Goal: Task Accomplishment & Management: Complete application form

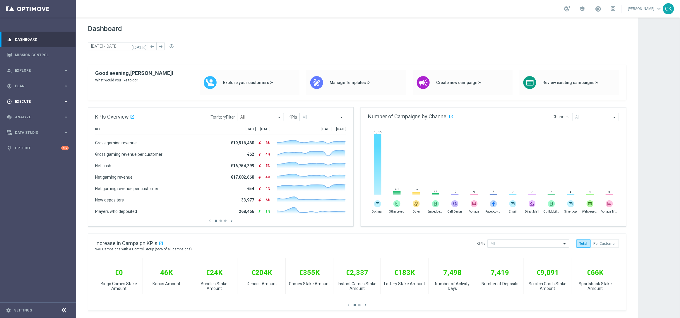
click at [26, 99] on div "play_circle_outline Execute" at bounding box center [35, 101] width 56 height 5
click at [25, 113] on link "Campaign Builder" at bounding box center [38, 113] width 46 height 5
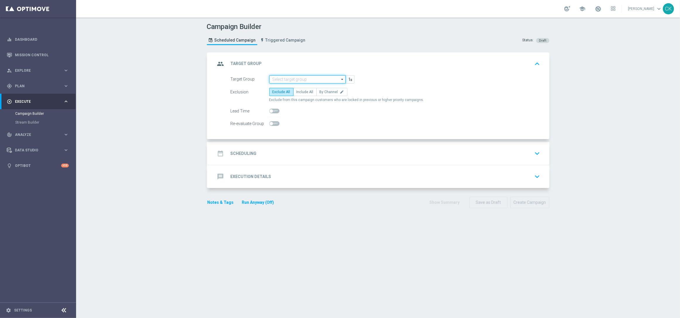
click at [286, 77] on input at bounding box center [307, 79] width 76 height 8
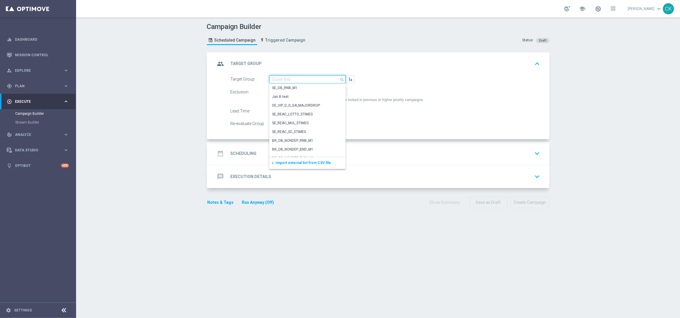
paste input "de_DE_TGT_NVIP_EM_TAC_MIX__ACTIVE_ALL_HIGHJACKPOT"
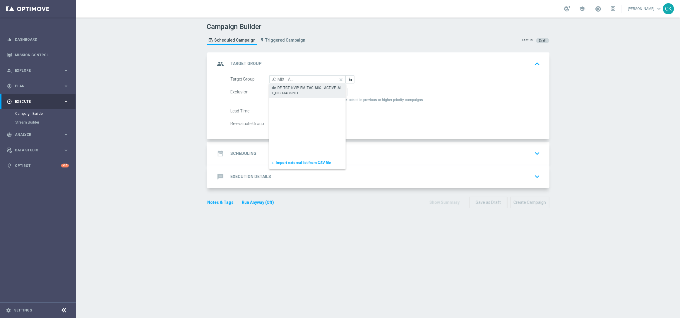
click at [287, 88] on div "de_DE_TGT_NVIP_EM_TAC_MIX__ACTIVE_ALL_HIGHJACKPOT" at bounding box center [307, 90] width 71 height 11
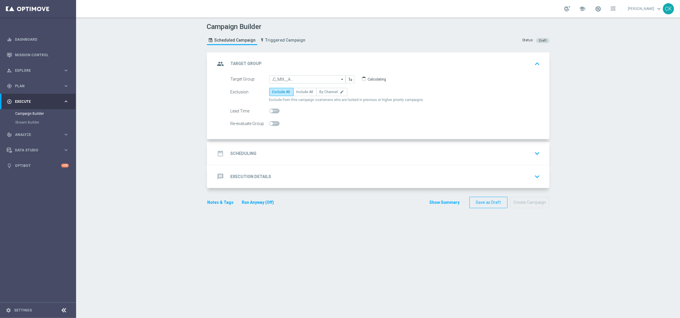
type input "de_DE_TGT_NVIP_EM_TAC_MIX__ACTIVE_ALL_HIGHJACKPOT"
click at [301, 90] on span "Include All" at bounding box center [304, 92] width 17 height 4
click at [300, 91] on input "Include All" at bounding box center [298, 93] width 4 height 4
radio input "true"
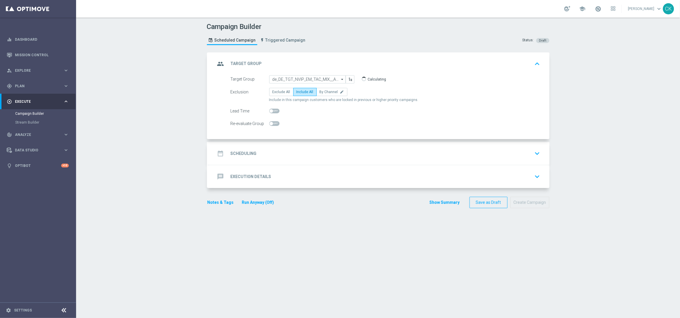
click at [269, 109] on span at bounding box center [271, 111] width 4 height 4
click at [269, 109] on input "checkbox" at bounding box center [274, 111] width 10 height 5
checkbox input "true"
click at [239, 151] on h2 "Scheduling" at bounding box center [244, 154] width 26 height 6
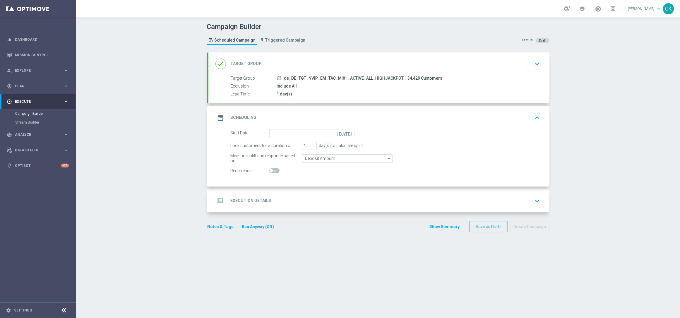
click at [347, 133] on icon "[DATE]" at bounding box center [345, 132] width 17 height 6
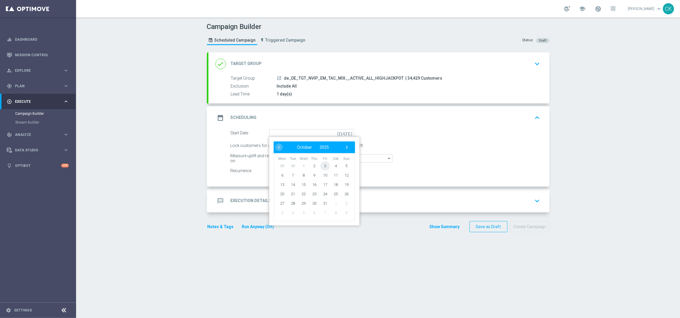
click at [322, 164] on span "3" at bounding box center [324, 165] width 9 height 9
type input "[DATE]"
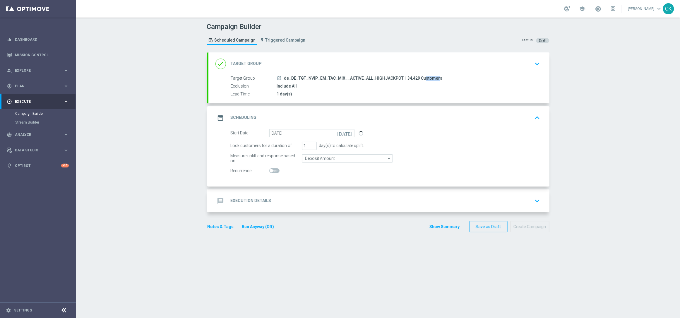
drag, startPoint x: 413, startPoint y: 77, endPoint x: 399, endPoint y: 77, distance: 13.5
click at [405, 77] on span "| 34,429 Customers" at bounding box center [423, 78] width 37 height 5
copy span "34,429"
click at [237, 198] on h2 "Execution Details" at bounding box center [251, 201] width 41 height 6
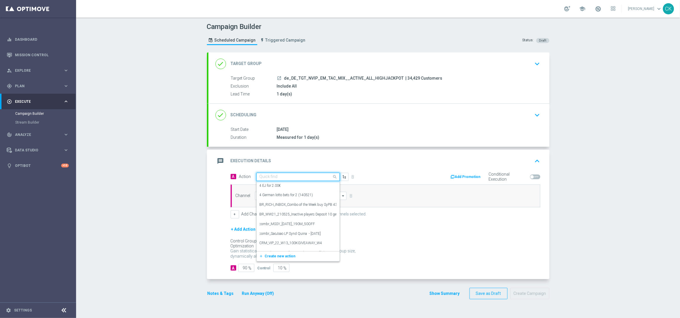
click at [274, 176] on input "text" at bounding box center [291, 176] width 65 height 5
paste input "Oktoberfest Promotion - EJ-Themed"
type input "Oktoberfest Promotion - EJ-Themed"
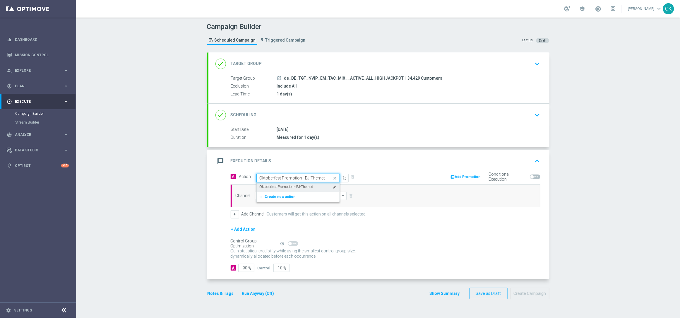
click at [276, 187] on label "Oktoberfest Promotion - EJ-Themed" at bounding box center [286, 186] width 54 height 5
click at [266, 197] on input at bounding box center [301, 196] width 92 height 8
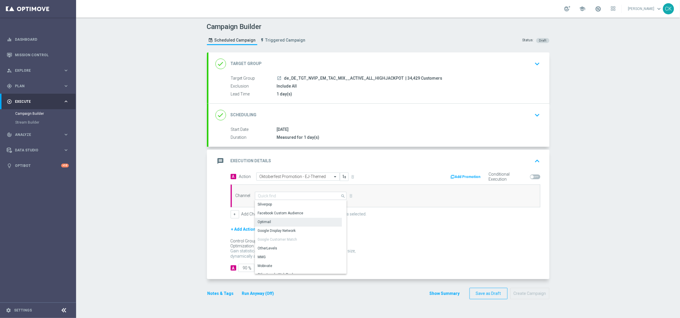
click at [268, 221] on div "Optimail" at bounding box center [298, 222] width 87 height 8
type input "Optimail"
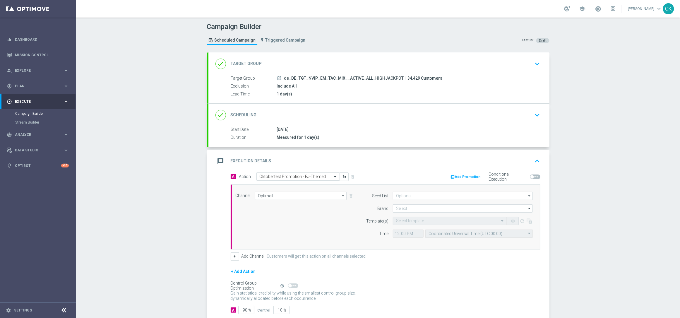
scroll to position [36, 0]
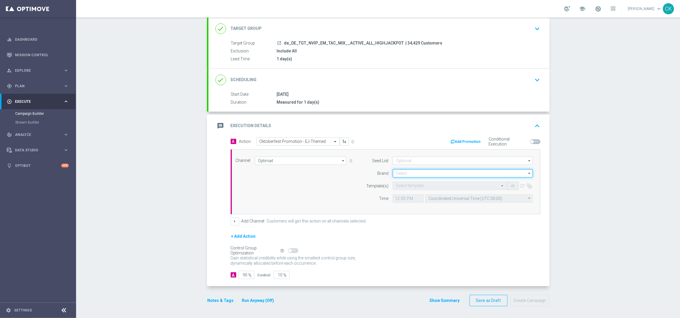
click at [395, 171] on input at bounding box center [463, 173] width 140 height 8
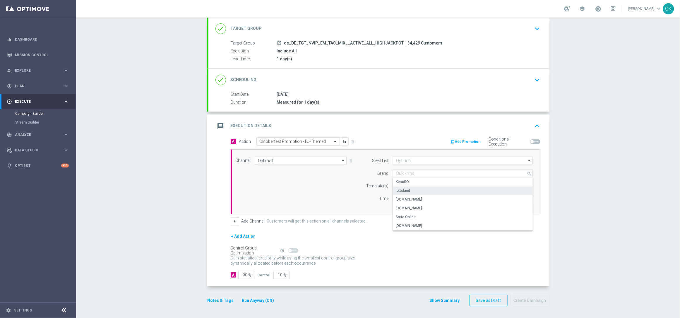
click at [414, 189] on div "lottoland" at bounding box center [463, 190] width 140 height 8
type input "lottoland"
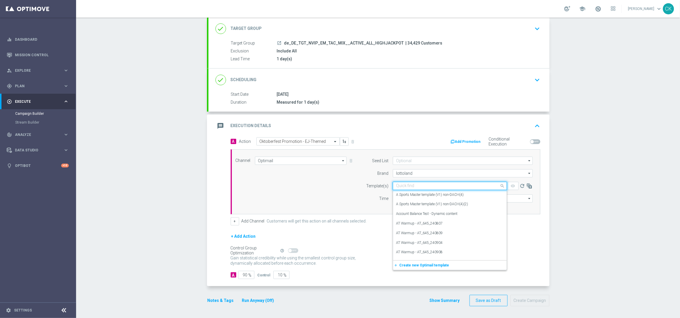
click at [403, 185] on input "text" at bounding box center [444, 185] width 96 height 5
paste input "DE_REG__OKT_EJ_251003__NVIP_EMA_TAC_MIX"
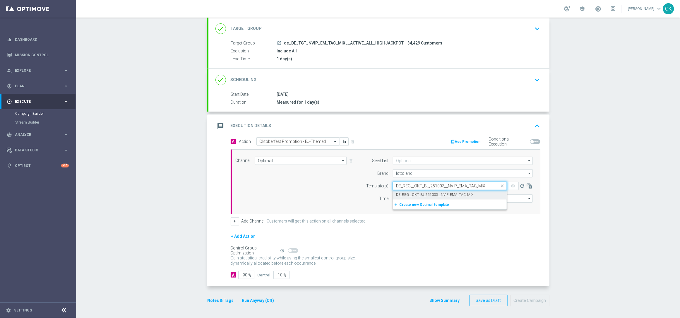
click at [401, 193] on label "DE_REG__OKT_EJ_251003__NVIP_EMA_TAC_MIX" at bounding box center [434, 194] width 77 height 5
type input "DE_REG__OKT_EJ_251003__NVIP_EMA_TAC_MIX"
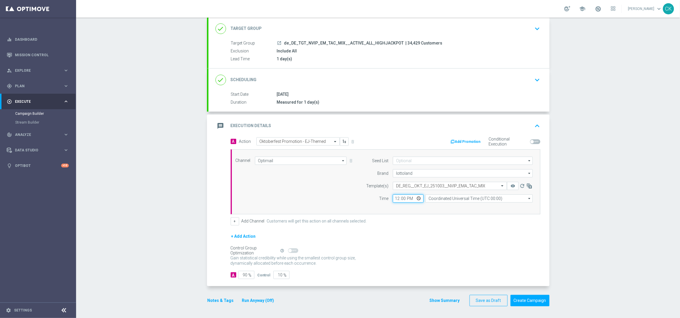
click at [394, 198] on input "12:00" at bounding box center [408, 198] width 31 height 8
type input "06:00"
click at [456, 199] on input "Coordinated Universal Time (UTC 00:00)" at bounding box center [478, 198] width 107 height 8
click at [456, 209] on div "Central European Time ([GEOGRAPHIC_DATA]) (UTC +02:00)" at bounding box center [476, 206] width 96 height 5
type input "Central European Time ([GEOGRAPHIC_DATA]) (UTC +02:00)"
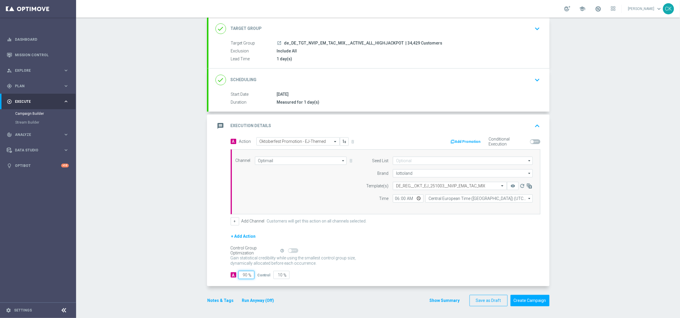
click at [245, 274] on input "90" at bounding box center [246, 275] width 16 height 8
type input "9"
type input "91"
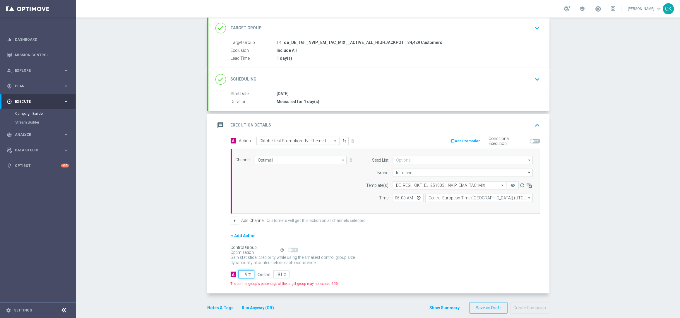
type input "98"
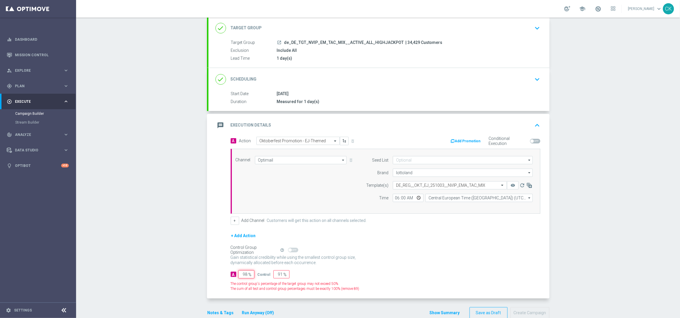
type input "2"
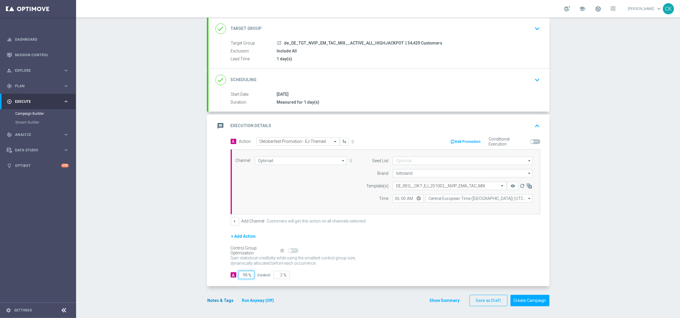
type input "98"
click at [216, 301] on button "Notes & Tags" at bounding box center [221, 300] width 28 height 7
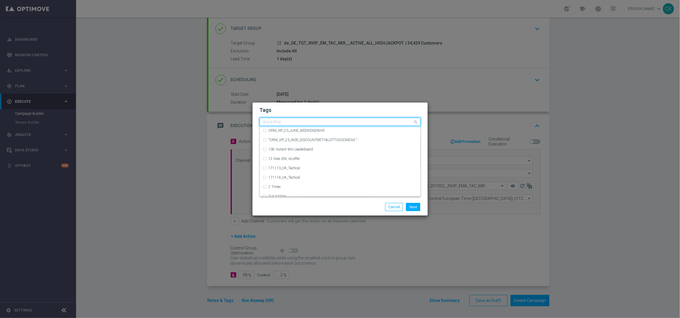
click at [282, 124] on input "text" at bounding box center [338, 122] width 150 height 5
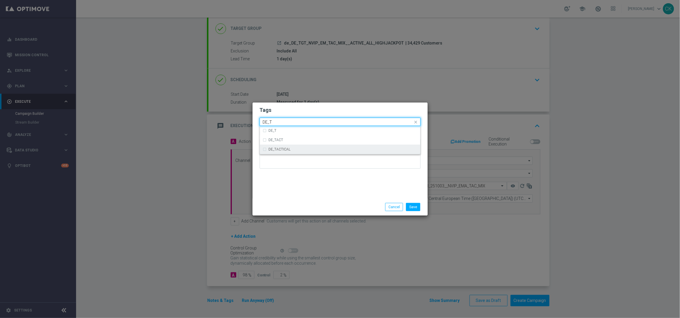
click at [291, 146] on div "DE_TACTICAL" at bounding box center [340, 149] width 154 height 9
type input "DE_T"
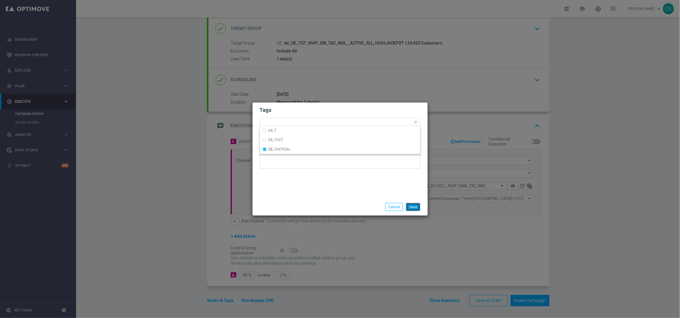
click at [414, 206] on button "Save" at bounding box center [413, 207] width 14 height 8
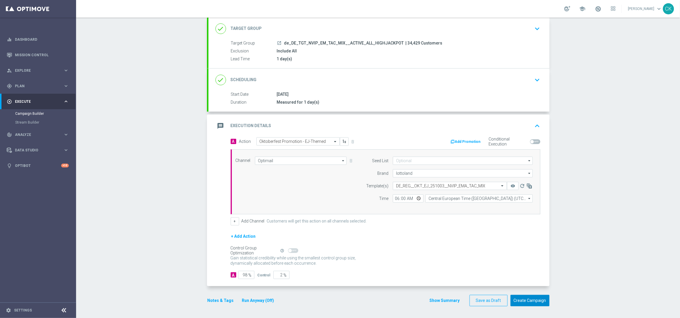
click at [532, 300] on button "Create Campaign" at bounding box center [529, 300] width 39 height 11
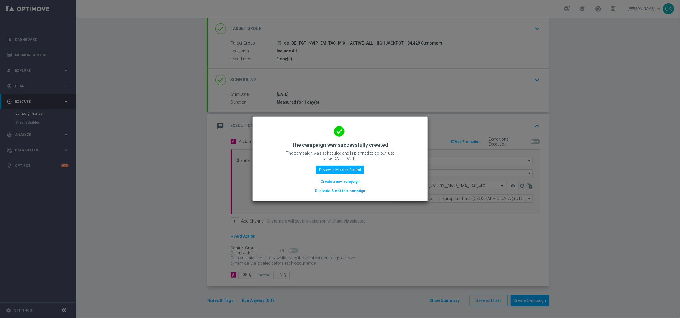
click at [329, 180] on button "Create a new campaign" at bounding box center [340, 181] width 40 height 6
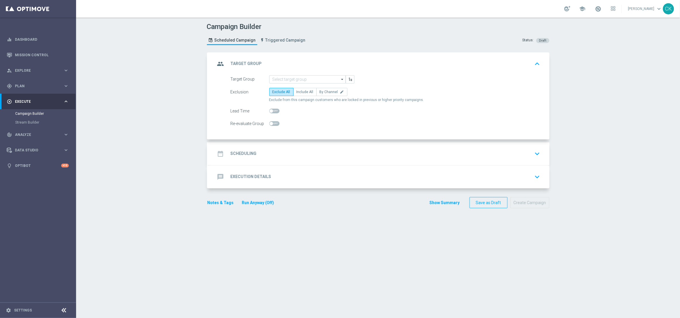
scroll to position [0, 0]
click at [294, 76] on input at bounding box center [307, 79] width 76 height 8
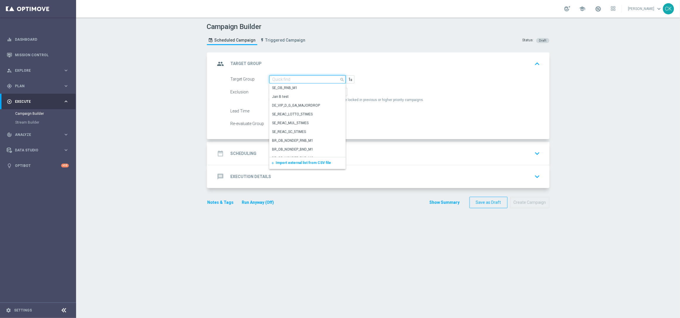
paste input "de_DE_TGT_NVIP_EM_TAC_LT__REACTIVATED_EJ"
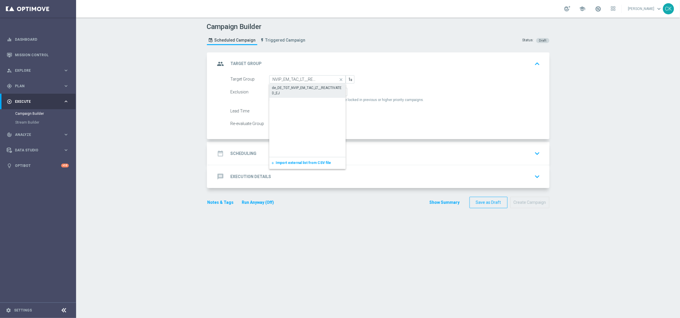
click at [294, 89] on div "de_DE_TGT_NVIP_EM_TAC_LT__REACTIVATED_EJ" at bounding box center [307, 90] width 71 height 11
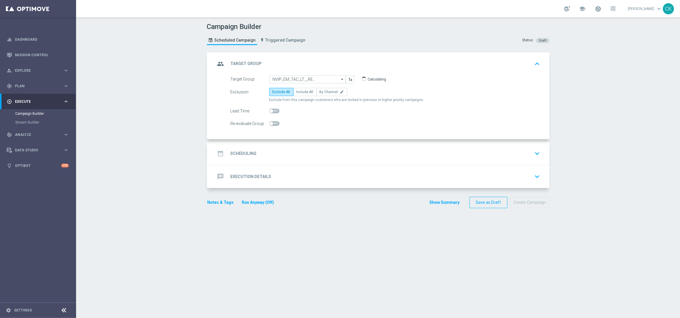
scroll to position [0, 0]
type input "de_DE_TGT_NVIP_EM_TAC_LT__REACTIVATED_EJ"
click at [297, 89] on label "Include All" at bounding box center [304, 92] width 23 height 8
click at [297, 91] on input "Include All" at bounding box center [298, 93] width 4 height 4
radio input "true"
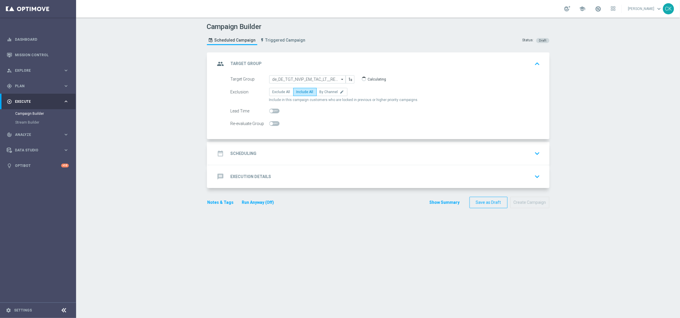
click at [270, 109] on span at bounding box center [271, 111] width 4 height 4
click at [270, 109] on input "checkbox" at bounding box center [274, 111] width 10 height 5
checkbox input "true"
click at [245, 153] on h2 "Scheduling" at bounding box center [244, 154] width 26 height 6
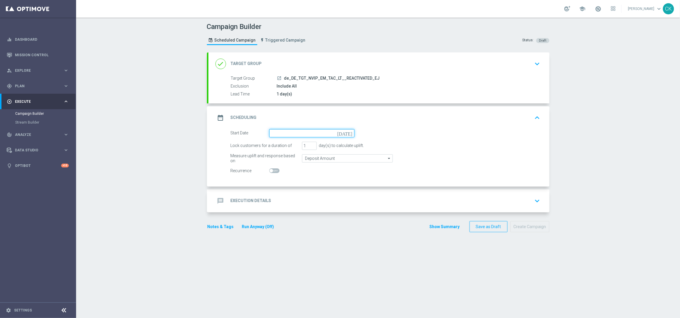
click at [294, 132] on input at bounding box center [311, 133] width 85 height 8
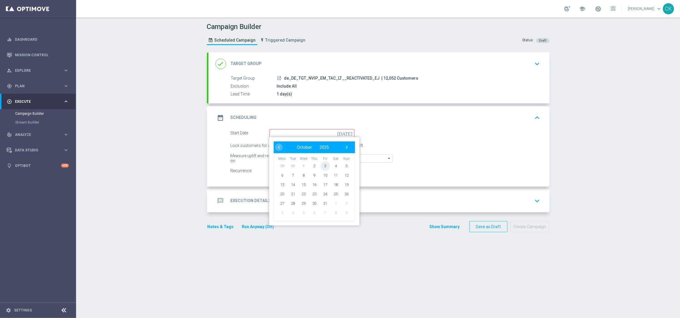
click at [321, 164] on span "3" at bounding box center [324, 165] width 9 height 9
type input "[DATE]"
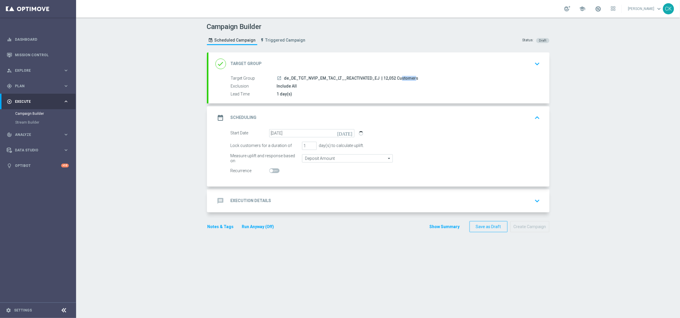
drag, startPoint x: 389, startPoint y: 78, endPoint x: 377, endPoint y: 78, distance: 12.0
click at [381, 78] on span "| 12,052 Customers" at bounding box center [399, 78] width 37 height 5
copy span "12,052"
click at [240, 198] on h2 "Execution Details" at bounding box center [251, 201] width 41 height 6
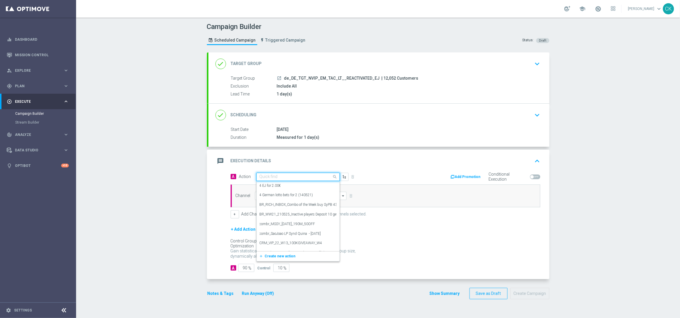
click at [283, 176] on input "text" at bounding box center [291, 176] width 65 height 5
paste input "Oktoberfest Promotion - EJ-Themed"
type input "Oktoberfest Promotion - EJ-Themed"
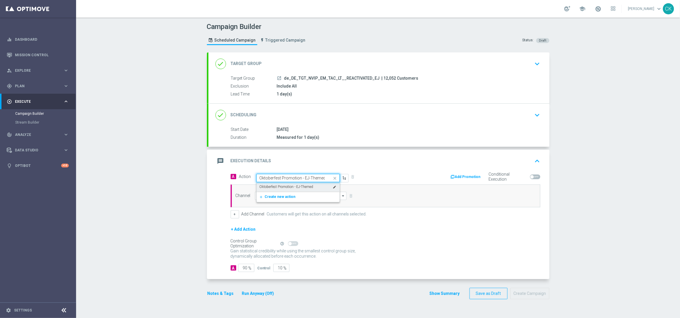
click at [284, 185] on label "Oktoberfest Promotion - EJ-Themed" at bounding box center [286, 186] width 54 height 5
click at [276, 195] on input at bounding box center [301, 196] width 92 height 8
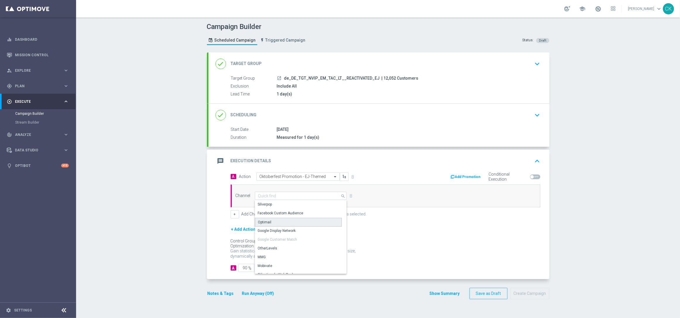
click at [275, 221] on div "Optimail" at bounding box center [298, 222] width 87 height 9
type input "Optimail"
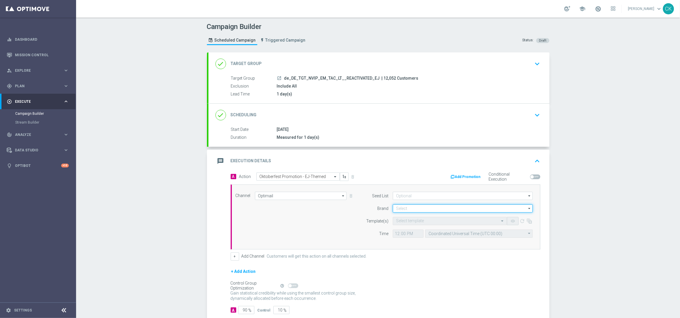
click at [406, 208] on input at bounding box center [463, 208] width 140 height 8
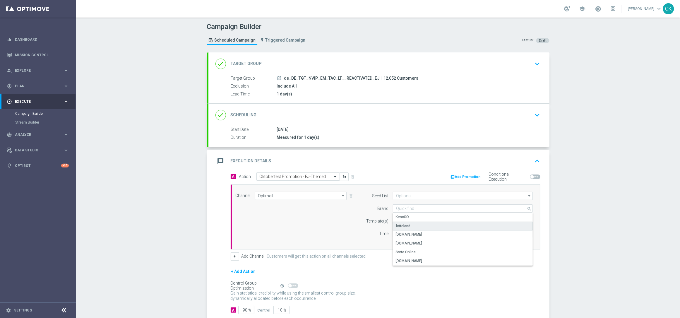
click at [405, 224] on div "lottoland" at bounding box center [403, 225] width 14 height 5
type input "lottoland"
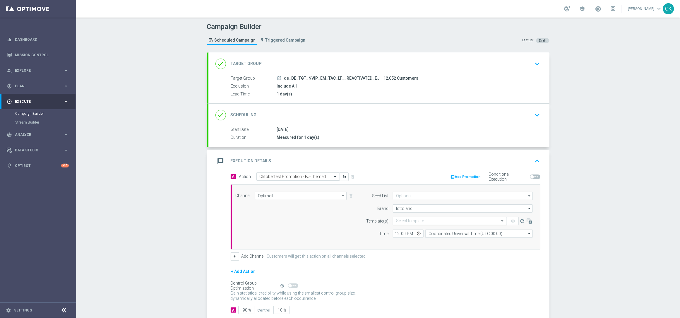
click at [413, 219] on input "text" at bounding box center [444, 221] width 96 height 5
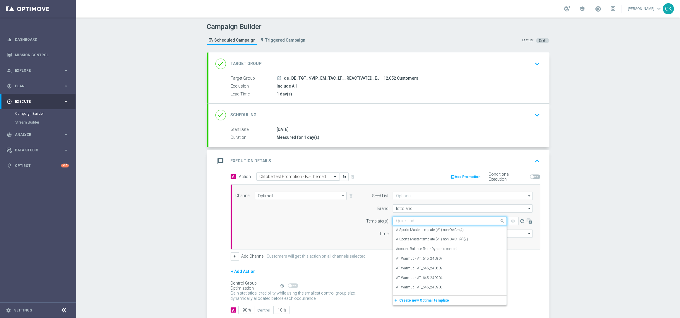
paste input "DE_REG__OKT_EJ_251003__NVIP_EMA_TAC_MIX"
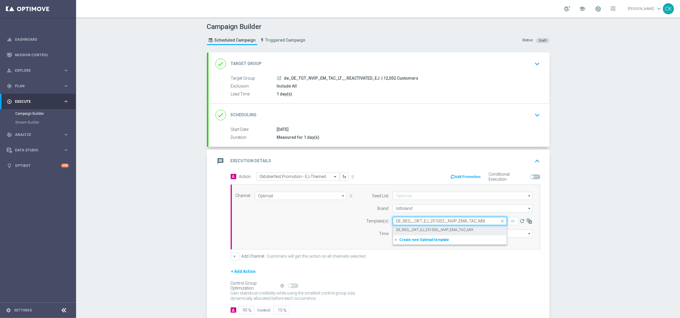
click at [410, 228] on label "DE_REG__OKT_EJ_251003__NVIP_EMA_TAC_MIX" at bounding box center [434, 229] width 77 height 5
type input "DE_REG__OKT_EJ_251003__NVIP_EMA_TAC_MIX"
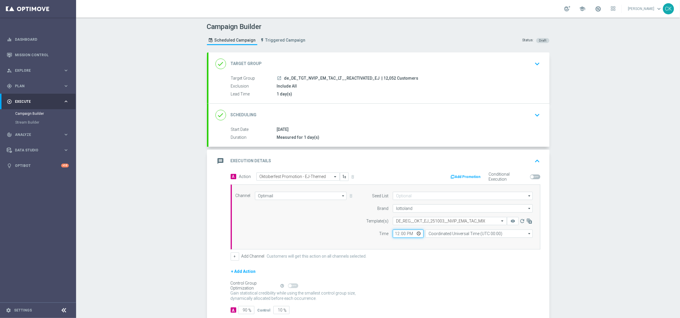
click at [394, 234] on input "12:00" at bounding box center [408, 233] width 31 height 8
type input "06:00"
click at [467, 233] on input "Coordinated Universal Time (UTC 00:00)" at bounding box center [478, 233] width 107 height 8
click at [463, 243] on div "Central European Time ([GEOGRAPHIC_DATA]) (UTC +02:00)" at bounding box center [476, 241] width 96 height 5
type input "Central European Time ([GEOGRAPHIC_DATA]) (UTC +02:00)"
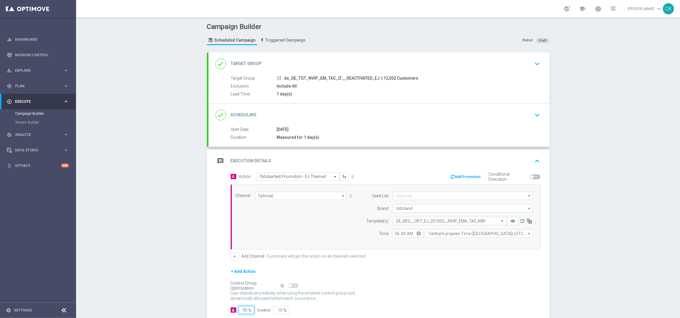
click at [245, 310] on input "90" at bounding box center [246, 310] width 16 height 8
type input "9"
type input "91"
type input "98"
type input "2"
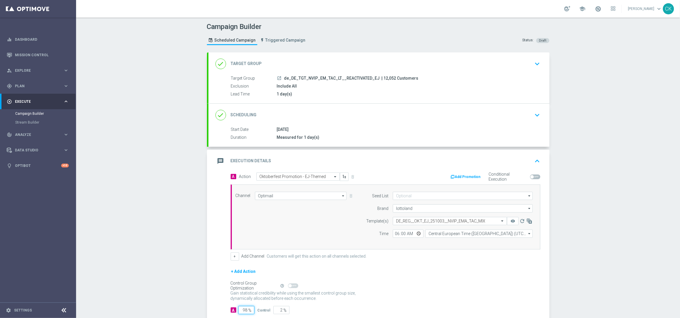
type input "98"
click at [218, 285] on div "A Action Select action Oktoberfest Promotion - EJ-Themed delete_forever Add Pro…" at bounding box center [378, 246] width 341 height 149
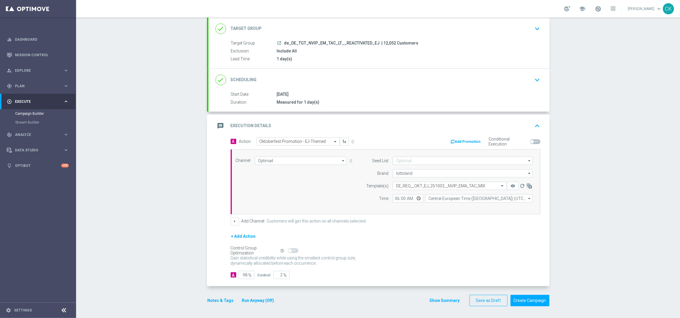
click at [211, 300] on button "Notes & Tags" at bounding box center [221, 300] width 28 height 7
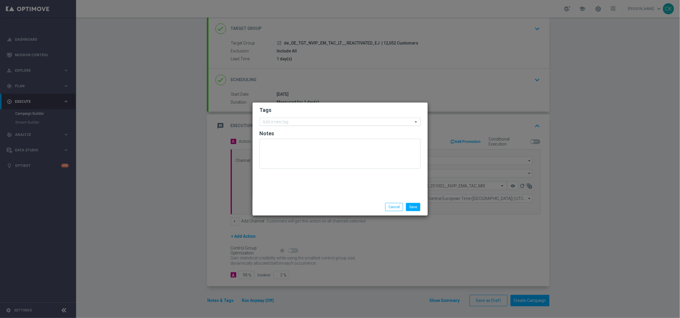
click at [281, 121] on input "text" at bounding box center [338, 122] width 150 height 5
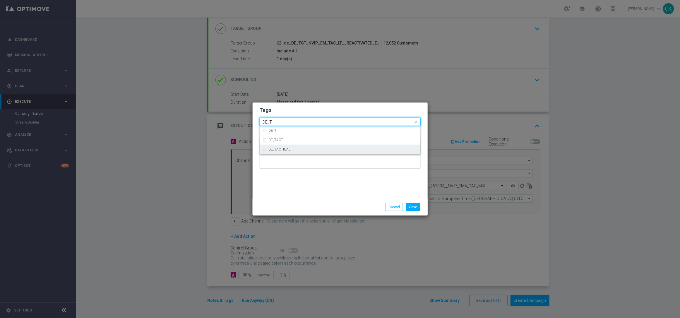
click at [293, 148] on div "DE_TACTICAL" at bounding box center [343, 149] width 149 height 4
type input "DE_T"
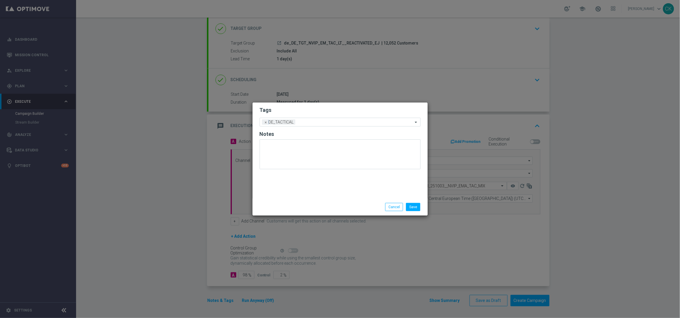
click at [285, 198] on div "Save Cancel" at bounding box center [339, 206] width 175 height 17
click at [417, 206] on button "Save" at bounding box center [413, 207] width 14 height 8
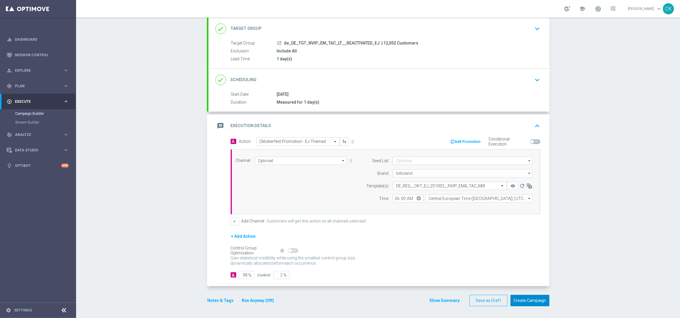
click at [526, 300] on button "Create Campaign" at bounding box center [529, 300] width 39 height 11
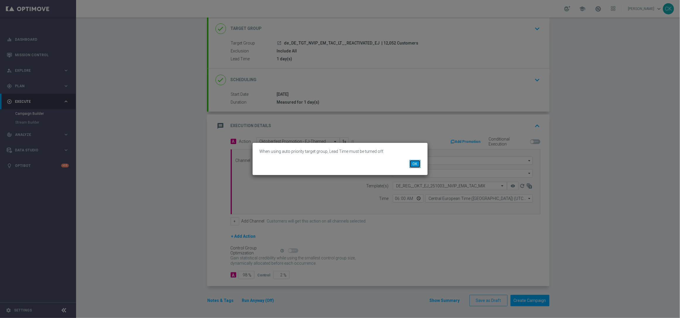
click at [416, 163] on button "OK" at bounding box center [414, 164] width 11 height 8
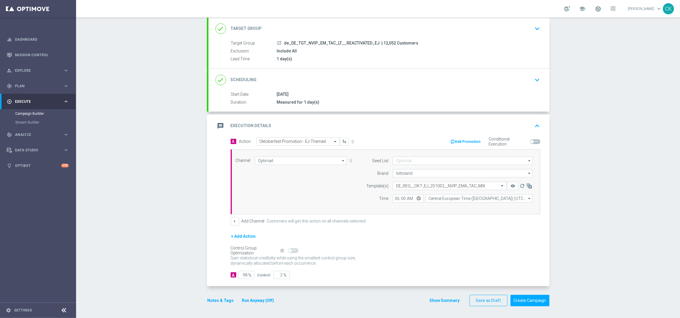
click at [296, 23] on div "done Target Group keyboard_arrow_down" at bounding box center [378, 28] width 327 height 11
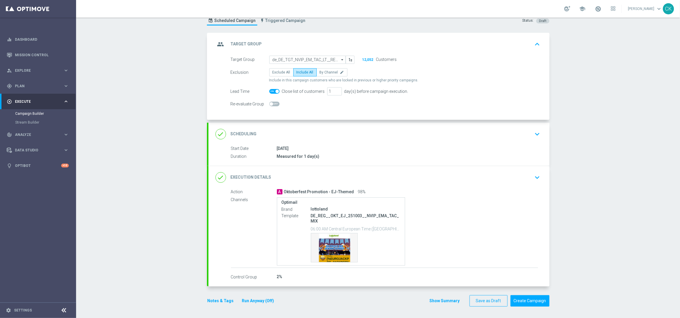
scroll to position [20, 0]
click at [271, 89] on span at bounding box center [274, 91] width 10 height 5
click at [271, 89] on input "checkbox" at bounding box center [274, 91] width 10 height 5
checkbox input "false"
click at [262, 303] on button "Run Anyway (Off)" at bounding box center [257, 300] width 33 height 7
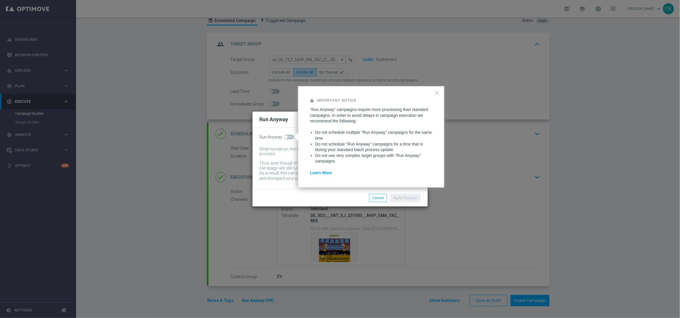
click at [287, 135] on span at bounding box center [289, 137] width 10 height 5
click at [287, 135] on input "checkbox" at bounding box center [289, 137] width 10 height 5
checkbox input "true"
click at [398, 197] on button "Apply Changes" at bounding box center [405, 198] width 30 height 8
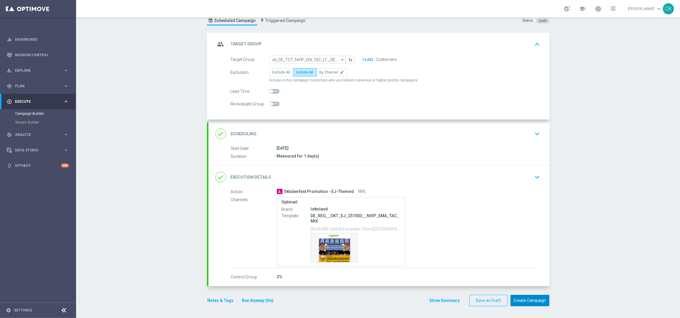
click at [532, 300] on button "Create Campaign" at bounding box center [529, 300] width 39 height 11
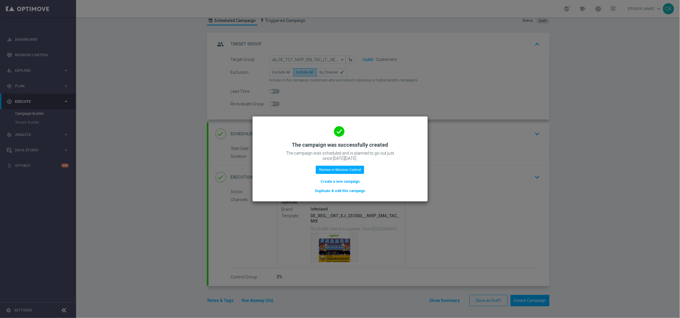
click at [339, 181] on button "Create a new campaign" at bounding box center [340, 181] width 40 height 6
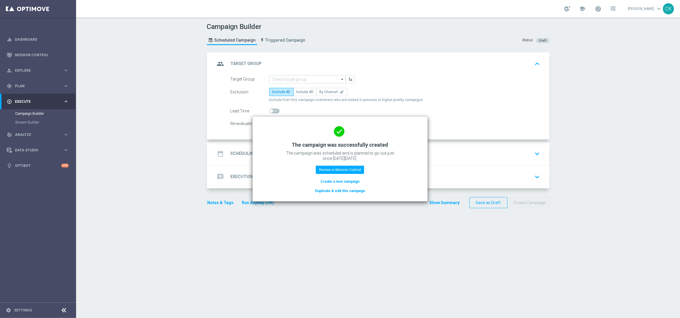
scroll to position [0, 0]
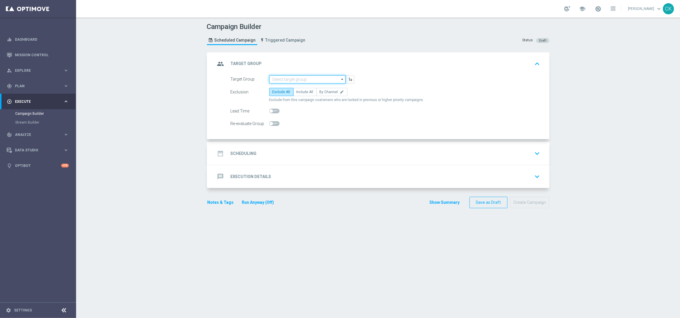
click at [303, 81] on input at bounding box center [307, 79] width 76 height 8
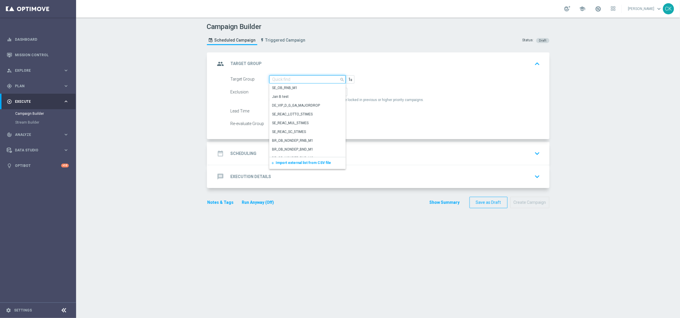
paste input "de_DE_TGT_NVIP_EM_TAC_LT__CHURNED_EJ"
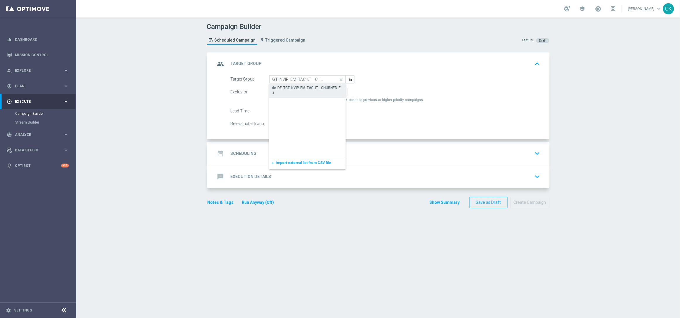
click at [303, 87] on div "de_DE_TGT_NVIP_EM_TAC_LT__CHURNED_EJ" at bounding box center [307, 90] width 71 height 11
type input "de_DE_TGT_NVIP_EM_TAC_LT__CHURNED_EJ"
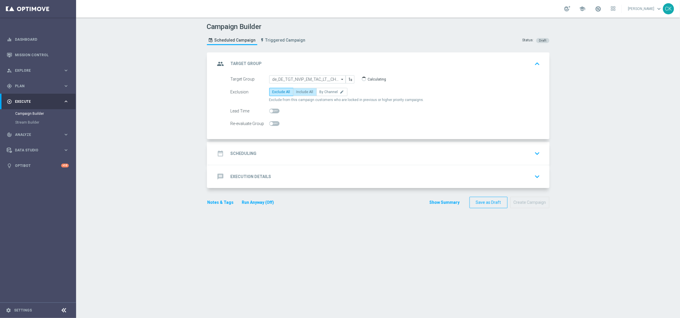
click at [302, 91] on span "Include All" at bounding box center [304, 92] width 17 height 4
click at [300, 91] on input "Include All" at bounding box center [298, 93] width 4 height 4
radio input "true"
click at [269, 111] on span at bounding box center [271, 111] width 4 height 4
click at [269, 111] on input "checkbox" at bounding box center [274, 111] width 10 height 5
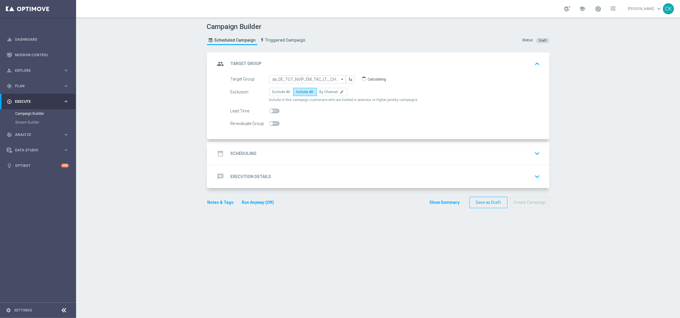
checkbox input "true"
click at [239, 154] on h2 "Scheduling" at bounding box center [244, 154] width 26 height 6
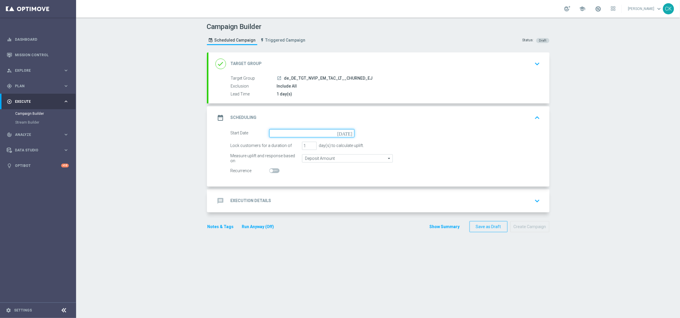
click at [317, 132] on input at bounding box center [311, 133] width 85 height 8
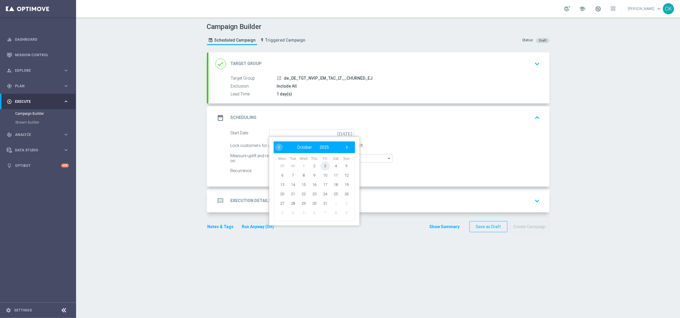
click at [322, 162] on span "3" at bounding box center [324, 165] width 9 height 9
type input "[DATE]"
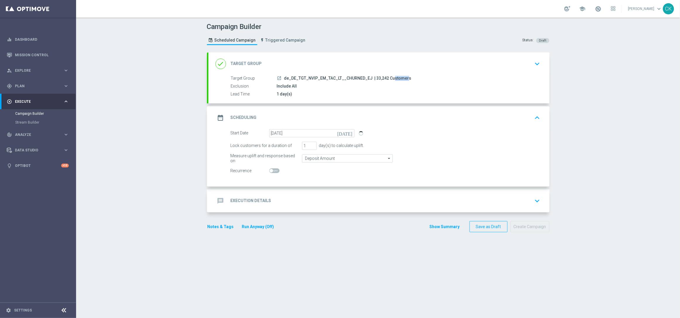
drag, startPoint x: 382, startPoint y: 78, endPoint x: 369, endPoint y: 78, distance: 12.9
click at [374, 78] on span "| 33,242 Customers" at bounding box center [392, 78] width 37 height 5
copy span "33,242"
click at [243, 196] on div "message Execution Details" at bounding box center [243, 200] width 56 height 11
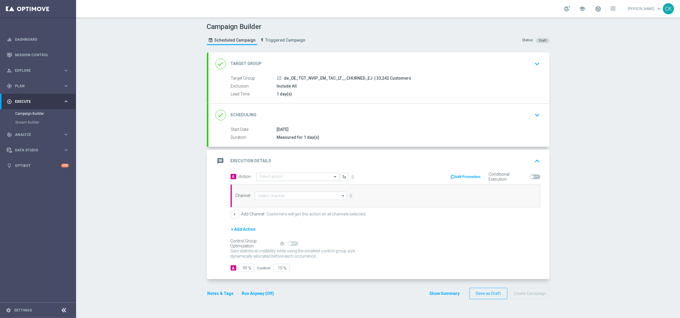
click at [287, 176] on input "text" at bounding box center [291, 176] width 65 height 5
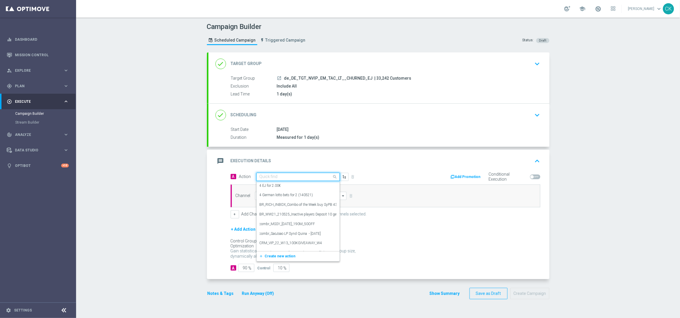
paste input "Oktoberfest Promotion - EJ-Themed"
type input "Oktoberfest Promotion - EJ-Themed"
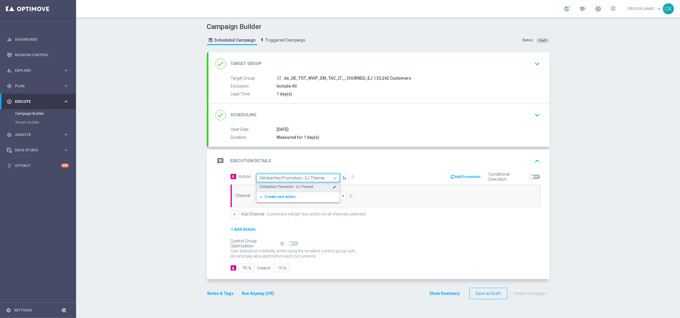
click at [287, 184] on label "Oktoberfest Promotion - EJ-Themed" at bounding box center [286, 186] width 54 height 5
click at [287, 195] on input at bounding box center [301, 196] width 92 height 8
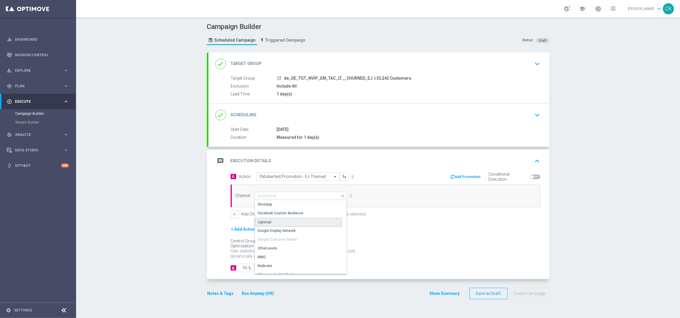
click at [278, 222] on div "Optimail" at bounding box center [298, 222] width 87 height 9
type input "Optimail"
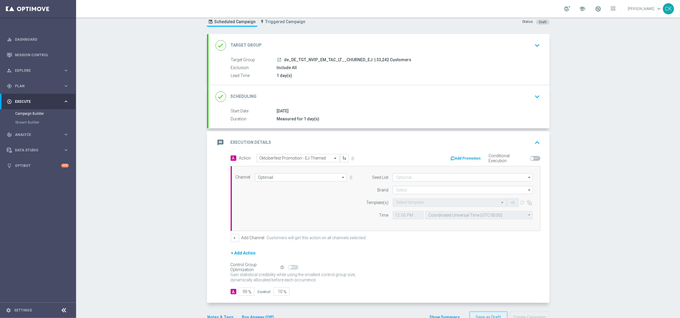
scroll to position [36, 0]
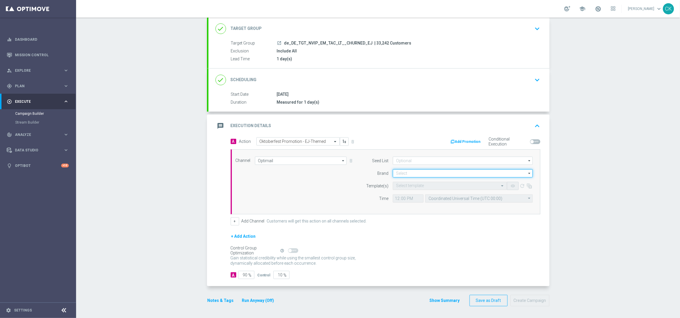
click at [406, 172] on input at bounding box center [463, 173] width 140 height 8
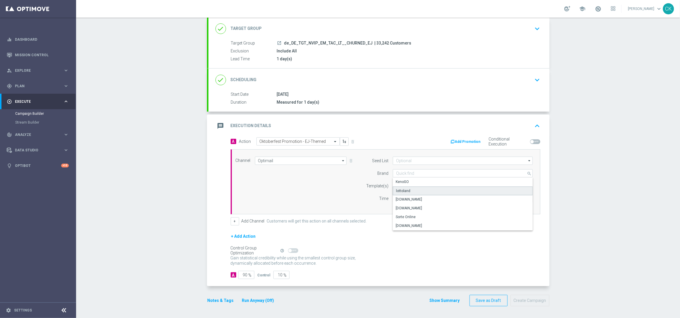
click at [406, 190] on div "lottoland" at bounding box center [403, 190] width 14 height 5
type input "lottoland"
click at [405, 185] on input "text" at bounding box center [444, 185] width 96 height 5
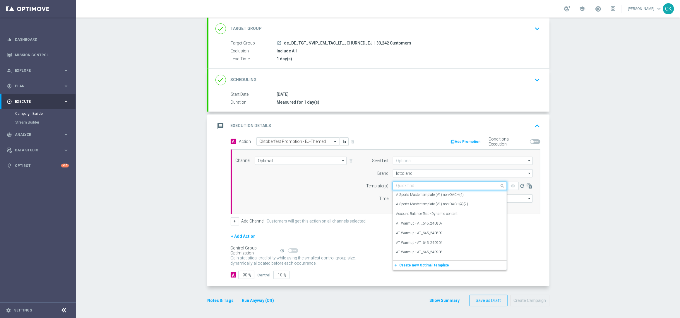
paste input "DE_REG__OKT_EJ_251003__NVIP_EMA_TAC_MIX"
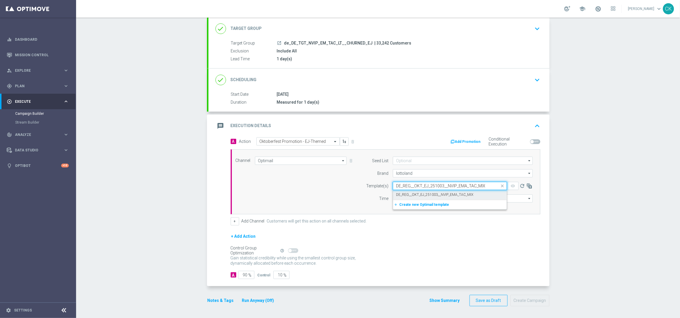
click at [404, 192] on label "DE_REG__OKT_EJ_251003__NVIP_EMA_TAC_MIX" at bounding box center [434, 194] width 77 height 5
type input "DE_REG__OKT_EJ_251003__NVIP_EMA_TAC_MIX"
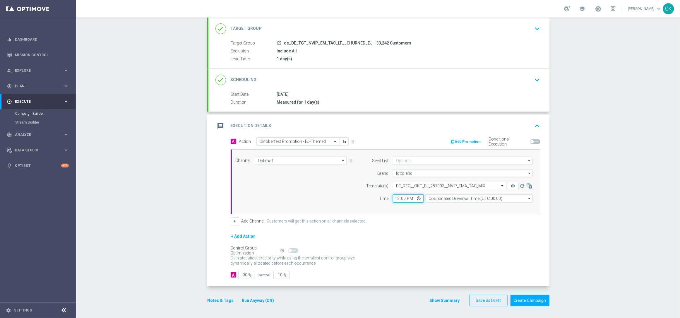
click at [393, 201] on input "12:00" at bounding box center [408, 198] width 31 height 8
type input "06:00"
click at [469, 197] on input "Coordinated Universal Time (UTC 00:00)" at bounding box center [478, 198] width 107 height 8
click at [465, 207] on div "Central European Time ([GEOGRAPHIC_DATA]) (UTC +02:00)" at bounding box center [476, 206] width 96 height 5
type input "Central European Time ([GEOGRAPHIC_DATA]) (UTC +02:00)"
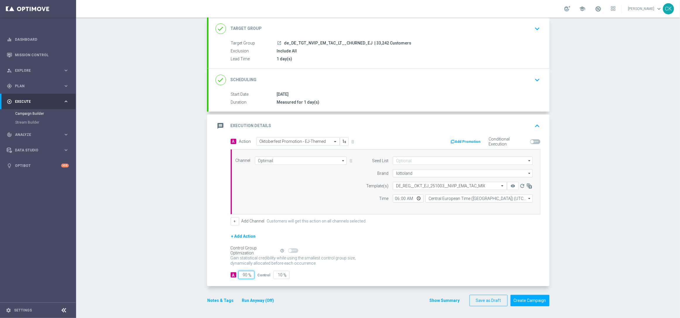
click at [245, 275] on input "90" at bounding box center [246, 275] width 16 height 8
type input "9"
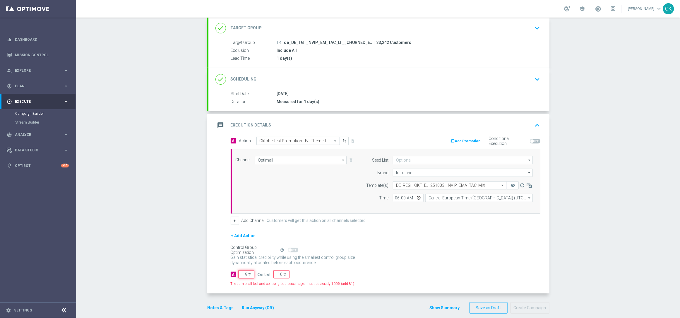
type input "91"
type input "98"
type input "2"
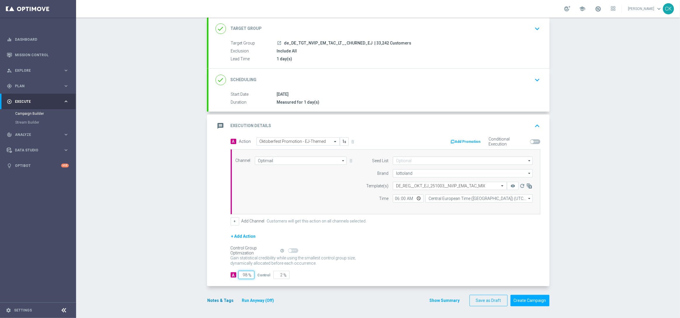
type input "98"
click at [214, 301] on button "Notes & Tags" at bounding box center [221, 300] width 28 height 7
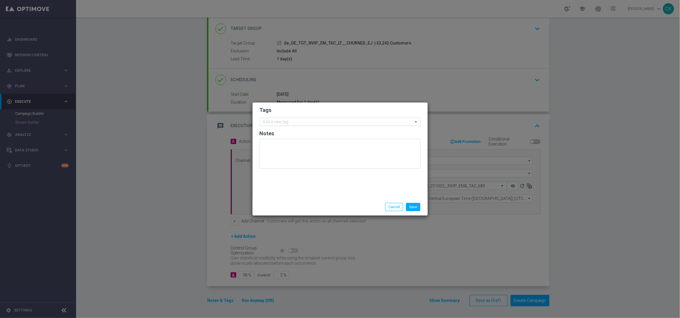
click at [274, 122] on input "text" at bounding box center [338, 122] width 150 height 5
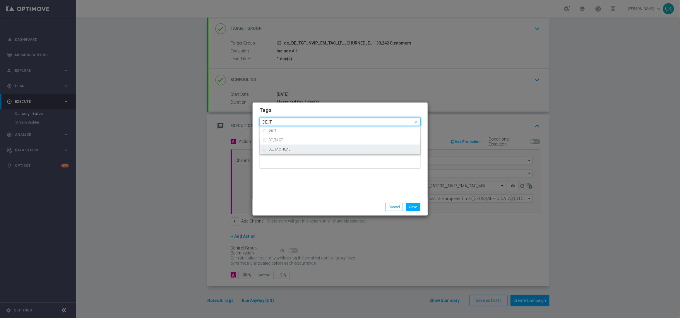
click at [284, 150] on label "DE_TACTICAL" at bounding box center [280, 149] width 22 height 4
type input "DE_T"
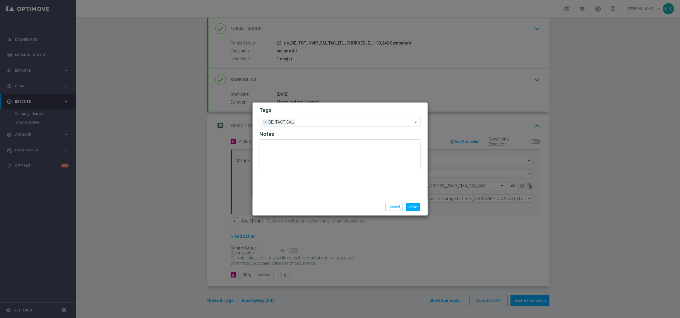
click at [285, 202] on div "Save Cancel" at bounding box center [339, 206] width 175 height 17
click at [415, 205] on button "Save" at bounding box center [413, 207] width 14 height 8
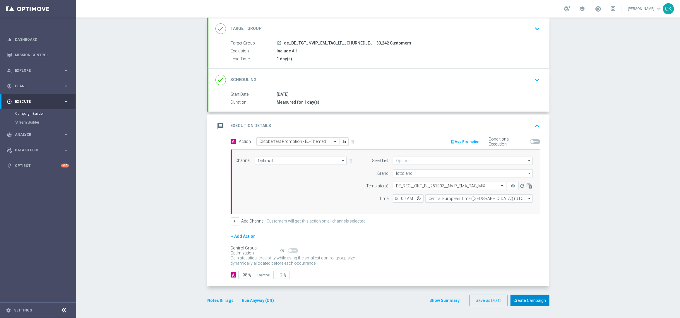
click at [528, 300] on button "Create Campaign" at bounding box center [529, 300] width 39 height 11
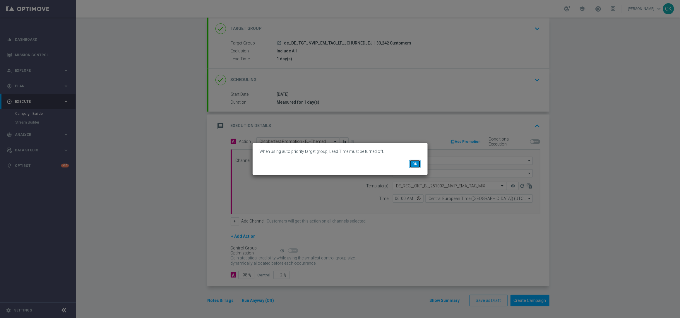
click at [414, 162] on button "OK" at bounding box center [414, 164] width 11 height 8
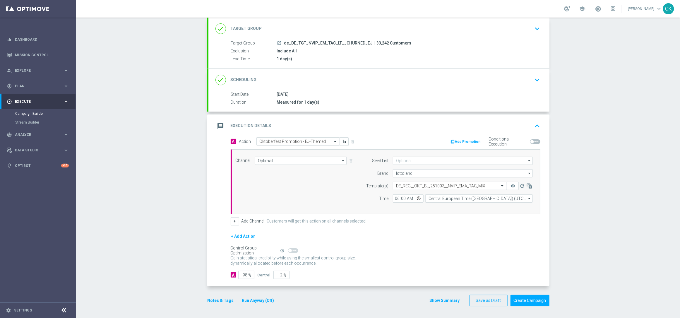
click at [300, 30] on div "done Target Group keyboard_arrow_down" at bounding box center [378, 28] width 327 height 11
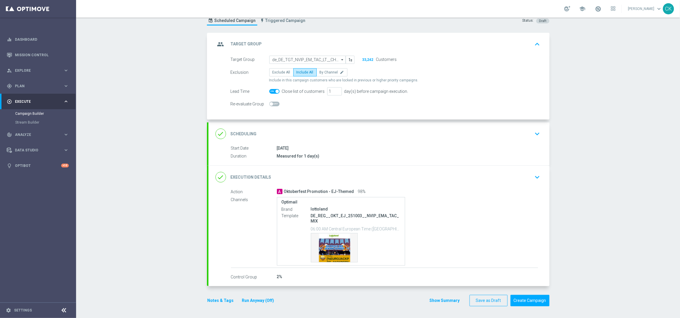
scroll to position [20, 0]
click at [271, 89] on span at bounding box center [274, 91] width 10 height 5
click at [271, 89] on input "checkbox" at bounding box center [274, 91] width 10 height 5
checkbox input "false"
click at [255, 299] on button "Run Anyway (Off)" at bounding box center [257, 300] width 33 height 7
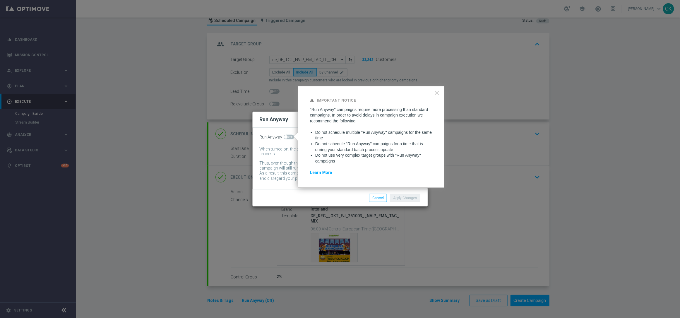
click at [285, 135] on span at bounding box center [286, 137] width 4 height 4
click at [285, 135] on input "checkbox" at bounding box center [289, 137] width 10 height 5
checkbox input "true"
click at [408, 199] on button "Apply Changes" at bounding box center [405, 198] width 30 height 8
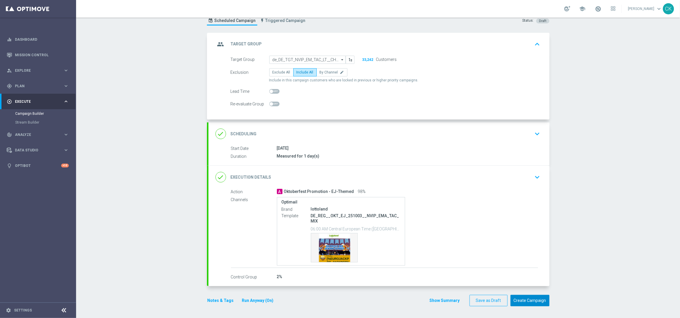
click at [524, 300] on button "Create Campaign" at bounding box center [529, 300] width 39 height 11
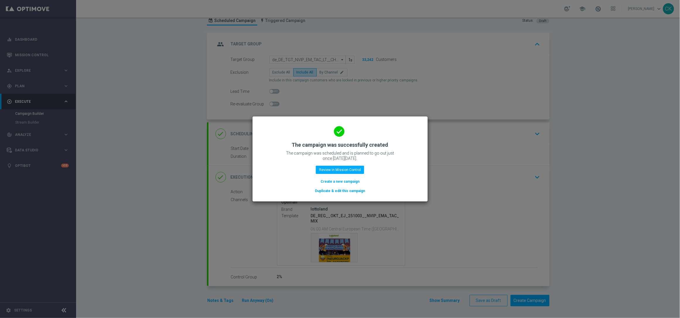
click at [336, 181] on button "Create a new campaign" at bounding box center [340, 181] width 40 height 6
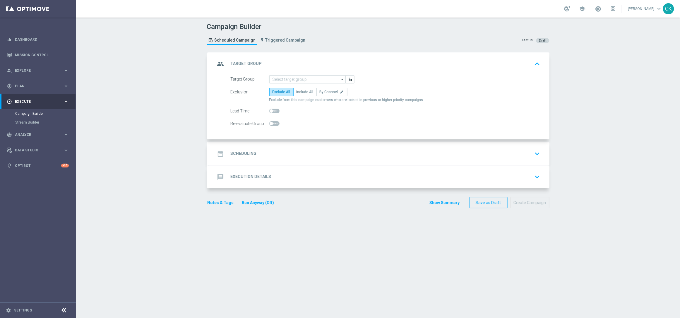
scroll to position [0, 0]
click at [291, 78] on input at bounding box center [307, 79] width 76 height 8
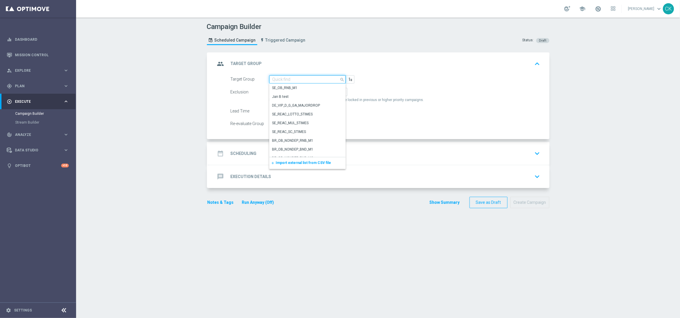
paste input "de_TGT_NVIP_EM_TAC_MIX__ACTIVE_ALL_HIGHJACKPOT"
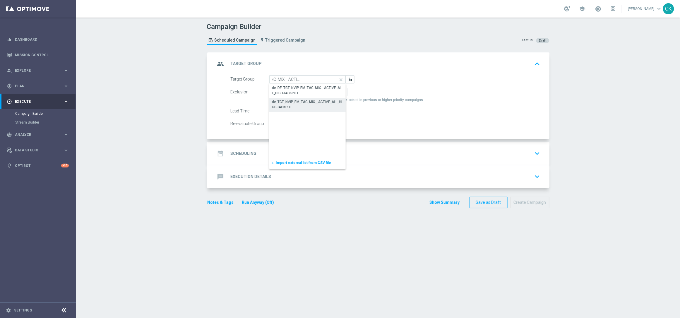
click at [286, 103] on div "de_TGT_NVIP_EM_TAC_MIX__ACTIVE_ALL_HIGHJACKPOT" at bounding box center [307, 104] width 71 height 11
type input "de_TGT_NVIP_EM_TAC_MIX__ACTIVE_ALL_HIGHJACKPOT"
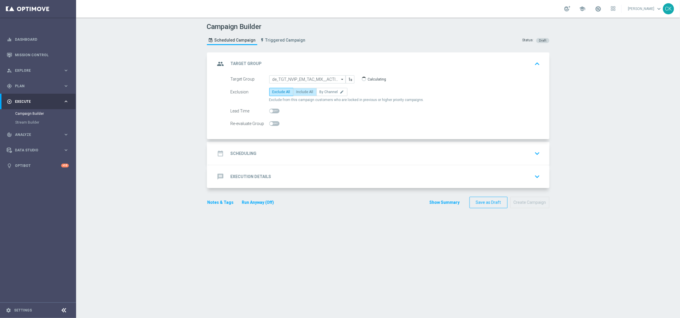
click at [299, 92] on span "Include All" at bounding box center [304, 92] width 17 height 4
click at [299, 92] on input "Include All" at bounding box center [298, 93] width 4 height 4
radio input "true"
click at [270, 109] on span at bounding box center [271, 111] width 4 height 4
click at [270, 109] on input "checkbox" at bounding box center [274, 111] width 10 height 5
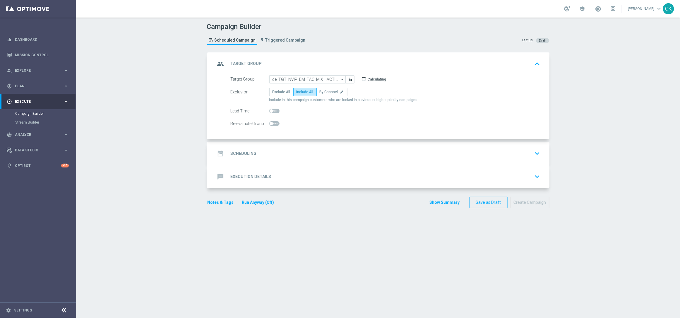
checkbox input "true"
click at [237, 153] on h2 "Scheduling" at bounding box center [244, 154] width 26 height 6
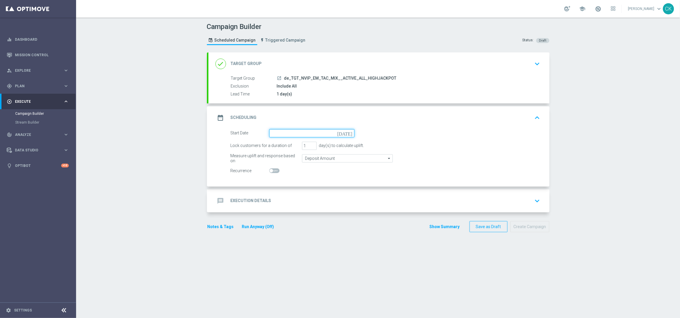
click at [293, 130] on input at bounding box center [311, 133] width 85 height 8
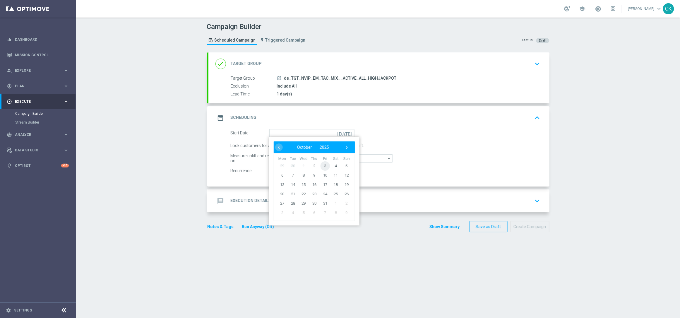
click at [322, 166] on span "3" at bounding box center [324, 165] width 9 height 9
type input "[DATE]"
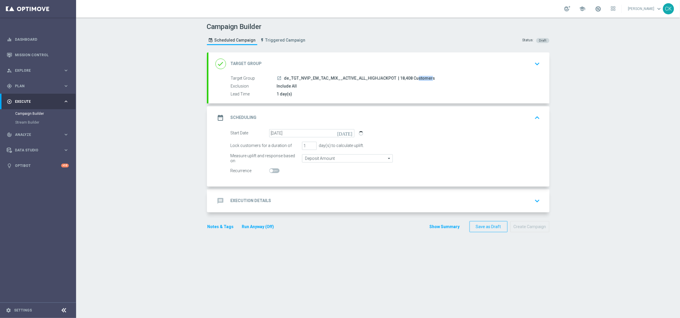
drag, startPoint x: 405, startPoint y: 78, endPoint x: 393, endPoint y: 78, distance: 12.6
click at [398, 78] on span "| 18,408 Customers" at bounding box center [416, 78] width 37 height 5
copy span "18,408"
click at [240, 198] on h2 "Execution Details" at bounding box center [251, 201] width 41 height 6
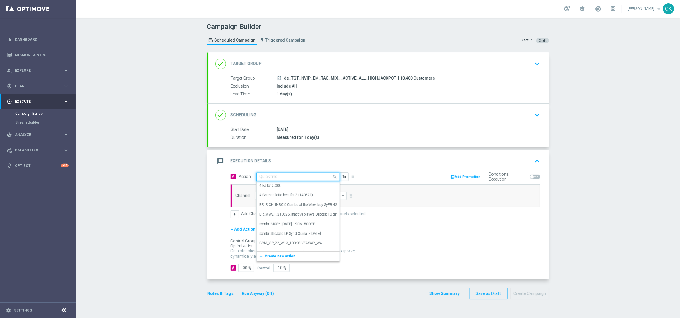
click at [278, 175] on input "text" at bounding box center [291, 176] width 65 height 5
paste input "Retrieving data. Wait a few seconds and try to cut or copy again."
type input "Retrieving data. Wait a few seconds and try to cut or copy again."
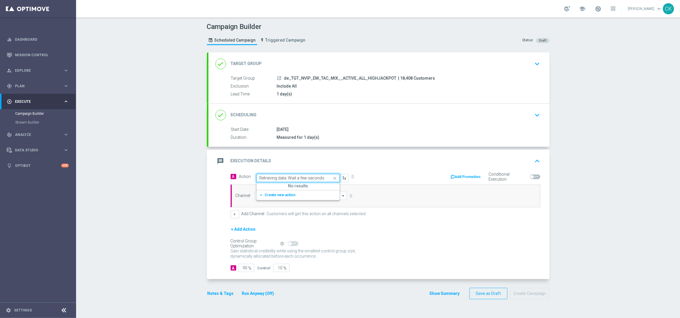
scroll to position [0, 49]
click at [332, 177] on span at bounding box center [335, 177] width 7 height 7
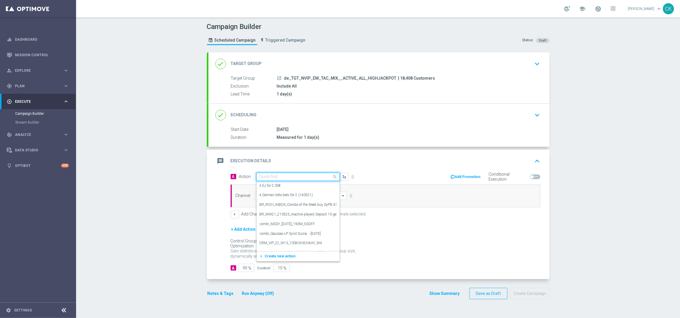
paste input "Oktoberfest Promotion - EJ-Themed"
type input "Oktoberfest Promotion - EJ-Themed"
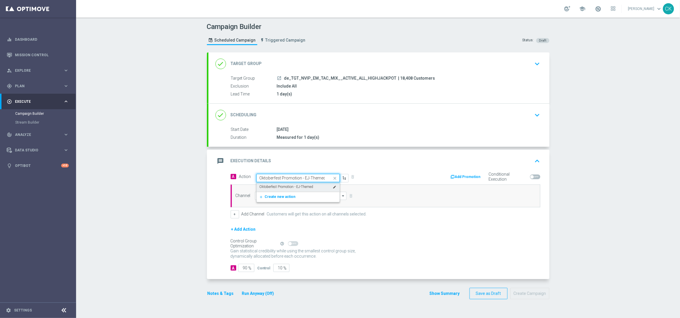
click at [296, 185] on label "Oktoberfest Promotion - EJ-Themed" at bounding box center [286, 186] width 54 height 5
click at [288, 197] on input at bounding box center [301, 196] width 92 height 8
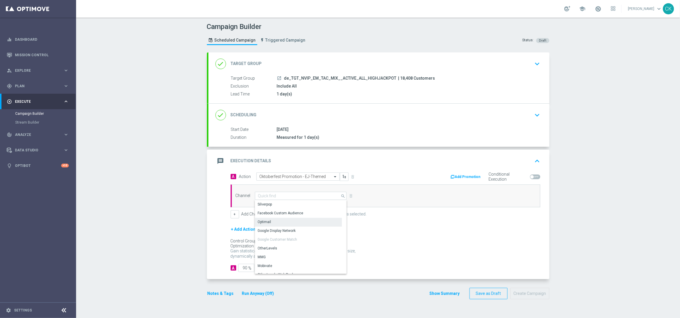
click at [287, 224] on div "Optimail" at bounding box center [298, 222] width 87 height 8
type input "Optimail"
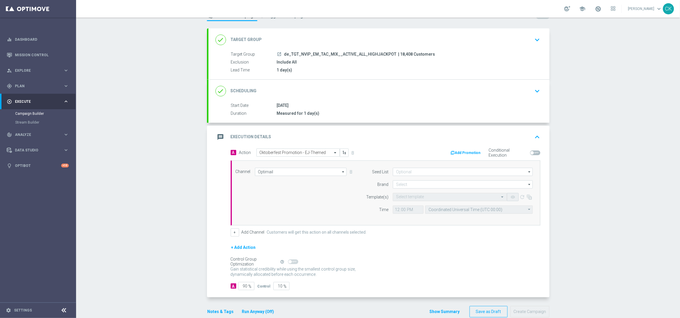
scroll to position [24, 0]
click at [404, 185] on input at bounding box center [463, 185] width 140 height 8
click at [401, 201] on div "lottoland" at bounding box center [403, 202] width 14 height 5
type input "lottoland"
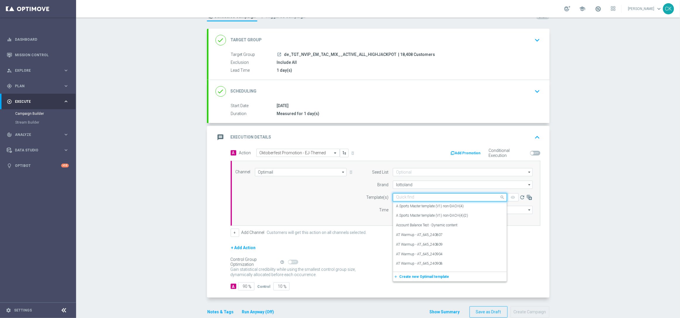
click at [410, 197] on input "text" at bounding box center [444, 197] width 96 height 5
paste input "DE_INT__OKT_EJ_251003__NVIP_EMA_TAC_MIX"
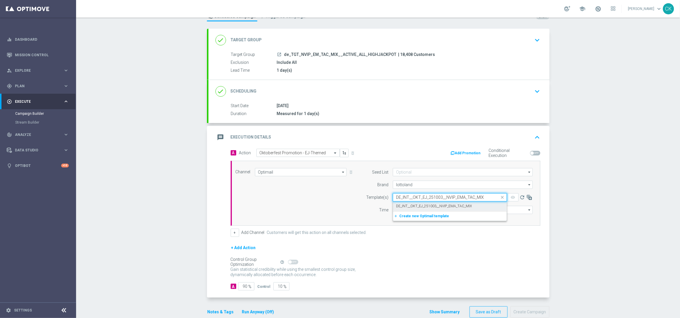
click at [406, 205] on label "DE_INT__OKT_EJ_251003__NVIP_EMA_TAC_MIX" at bounding box center [434, 206] width 76 height 5
type input "DE_INT__OKT_EJ_251003__NVIP_EMA_TAC_MIX"
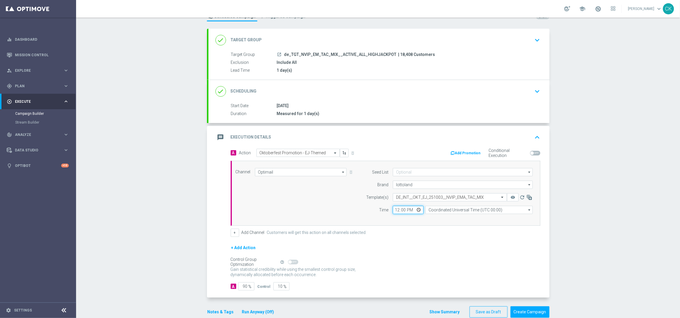
click at [394, 209] on input "12:00" at bounding box center [408, 210] width 31 height 8
type input "06:00"
click at [459, 210] on input "Coordinated Universal Time (UTC 00:00)" at bounding box center [478, 210] width 107 height 8
click at [454, 217] on div "Central European Time ([GEOGRAPHIC_DATA]) (UTC +02:00)" at bounding box center [476, 218] width 96 height 5
type input "Central European Time ([GEOGRAPHIC_DATA]) (UTC +02:00)"
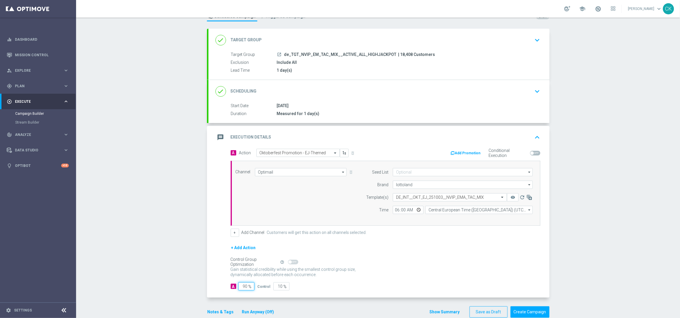
click at [245, 287] on input "90" at bounding box center [246, 286] width 16 height 8
type input "9"
type input "91"
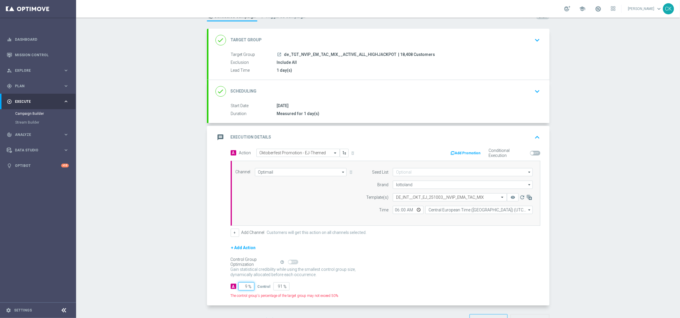
type input "98"
type input "2"
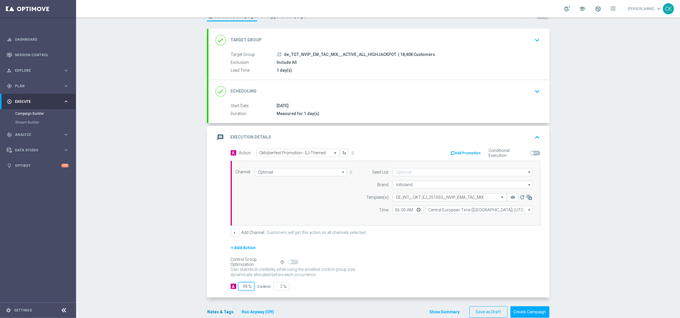
type input "98"
click at [217, 312] on button "Notes & Tags" at bounding box center [221, 311] width 28 height 7
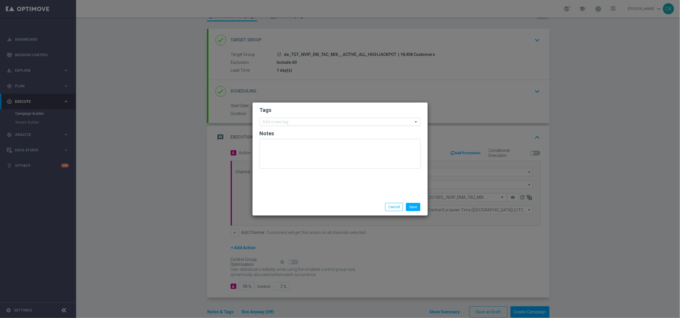
click at [295, 120] on input "text" at bounding box center [338, 122] width 150 height 5
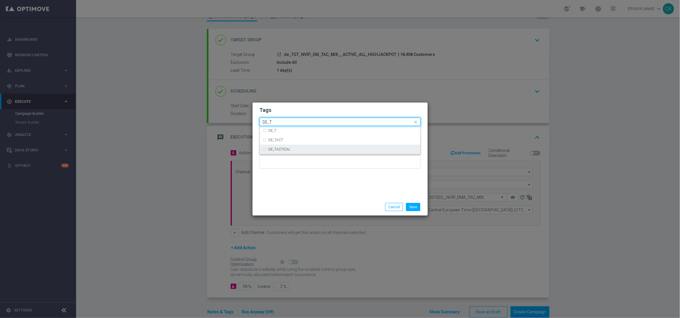
click at [293, 148] on div "DE_TACTICAL" at bounding box center [343, 149] width 149 height 4
type input "DE_T"
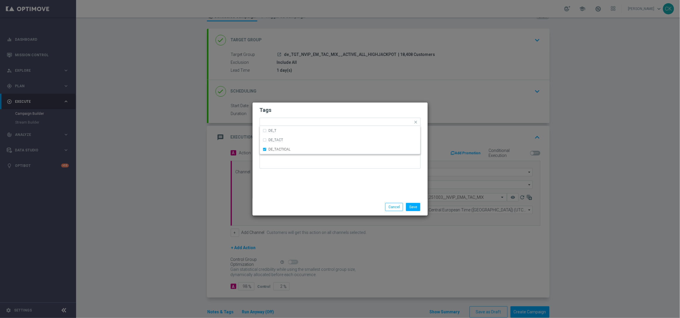
click at [293, 194] on div "Tags Quick find × DE_TACTICAL DE_T DE_TACT DE_TACTICAL Notes" at bounding box center [339, 150] width 175 height 96
click at [415, 207] on button "Save" at bounding box center [413, 207] width 14 height 8
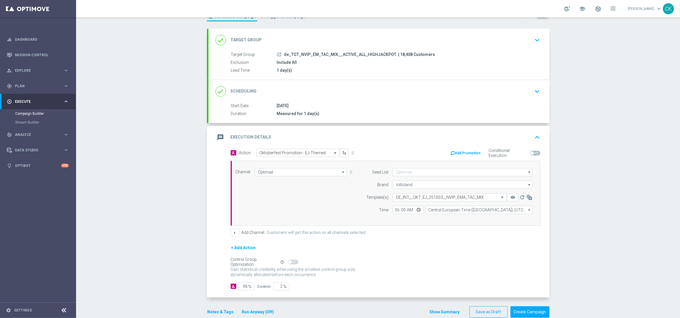
click at [221, 310] on button "Notes & Tags" at bounding box center [221, 311] width 28 height 7
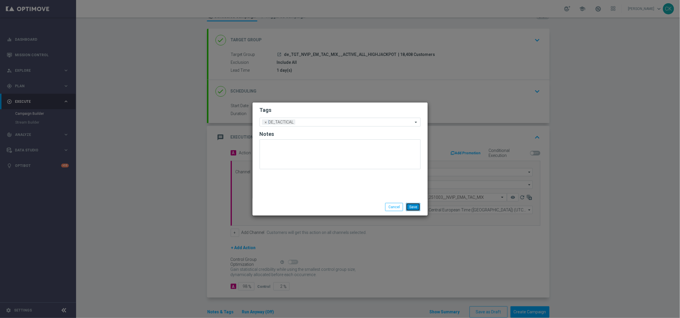
click at [411, 207] on button "Save" at bounding box center [413, 207] width 14 height 8
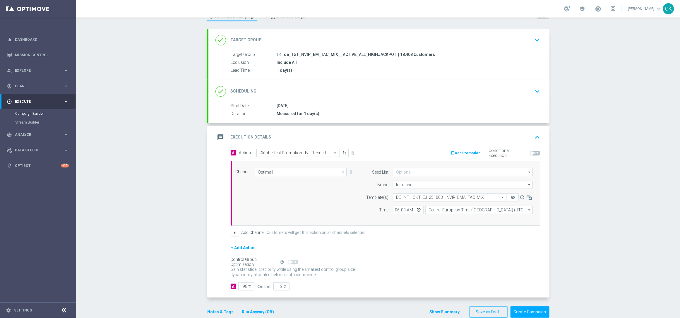
scroll to position [36, 0]
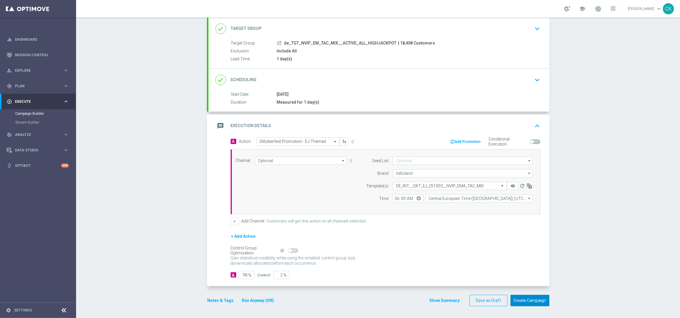
click at [528, 299] on button "Create Campaign" at bounding box center [529, 300] width 39 height 11
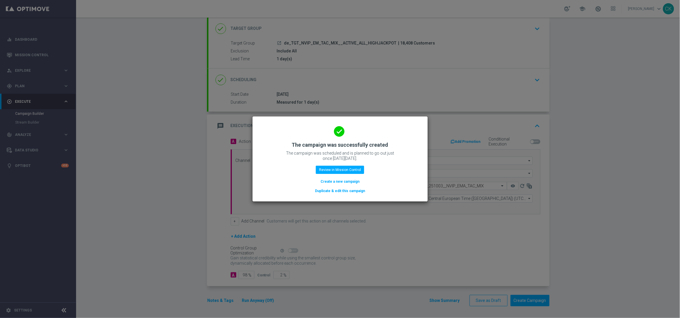
click at [343, 182] on button "Create a new campaign" at bounding box center [340, 181] width 40 height 6
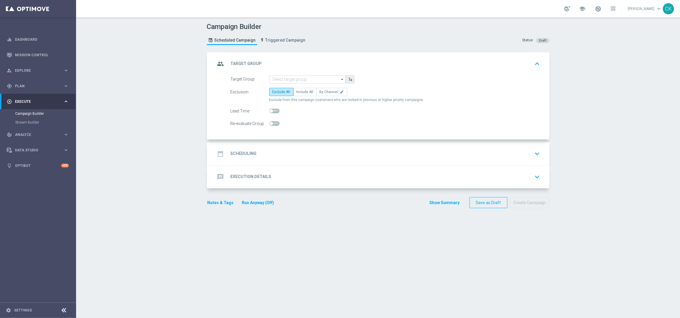
scroll to position [0, 0]
click at [300, 76] on input at bounding box center [307, 79] width 76 height 8
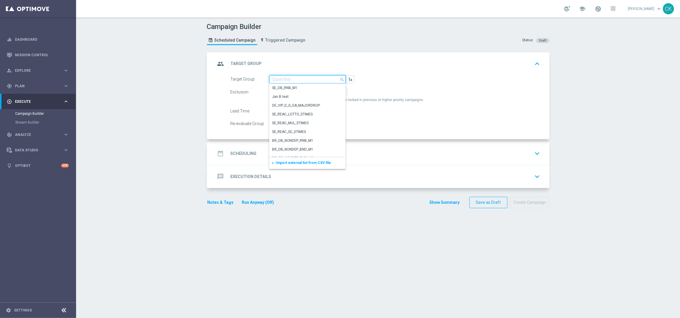
paste input "de_TGT_NVIP_EM_TAC_LT__REACTIVATED_EJ"
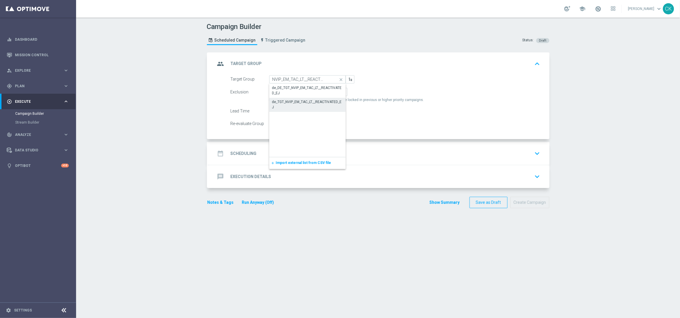
click at [299, 103] on div "de_TGT_NVIP_EM_TAC_LT__REACTIVATED_EJ" at bounding box center [307, 104] width 71 height 11
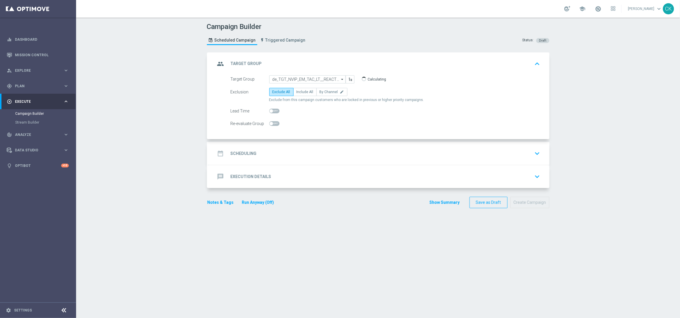
type input "de_TGT_NVIP_EM_TAC_LT__REACTIVATED_EJ"
click at [300, 91] on span "Include All" at bounding box center [304, 92] width 17 height 4
click at [300, 91] on input "Include All" at bounding box center [298, 93] width 4 height 4
radio input "true"
click at [269, 110] on span at bounding box center [271, 111] width 4 height 4
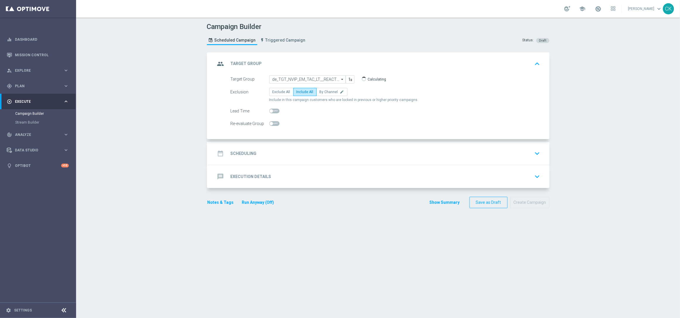
click at [269, 110] on input "checkbox" at bounding box center [274, 111] width 10 height 5
checkbox input "true"
click at [238, 152] on h2 "Scheduling" at bounding box center [244, 154] width 26 height 6
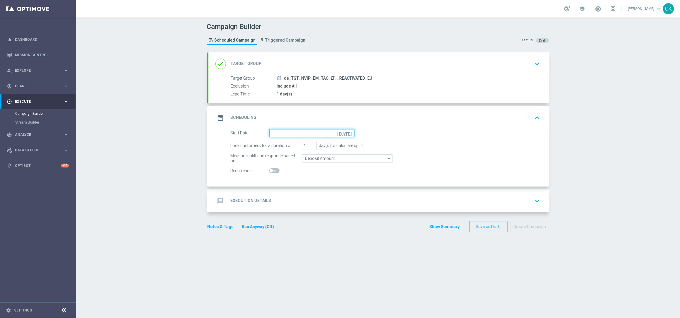
click at [301, 133] on input at bounding box center [311, 133] width 85 height 8
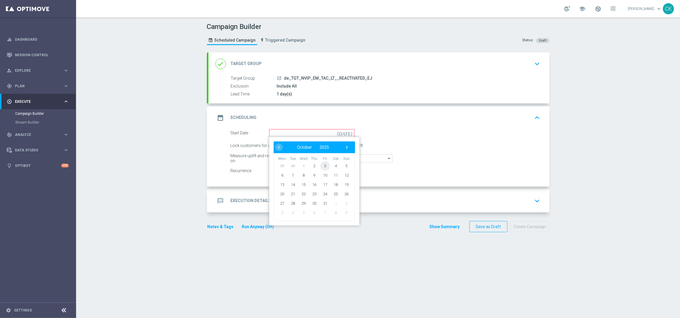
click at [321, 162] on span "3" at bounding box center [324, 165] width 9 height 9
type input "[DATE]"
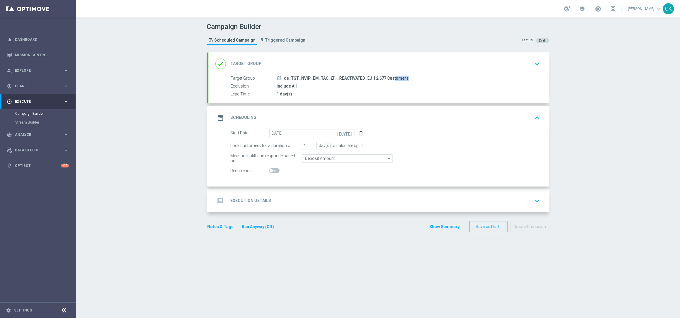
drag, startPoint x: 381, startPoint y: 77, endPoint x: 370, endPoint y: 77, distance: 11.4
click at [374, 77] on span "| 2,677 Customers" at bounding box center [391, 78] width 35 height 5
copy span "2,677"
click at [238, 200] on h2 "Execution Details" at bounding box center [251, 201] width 41 height 6
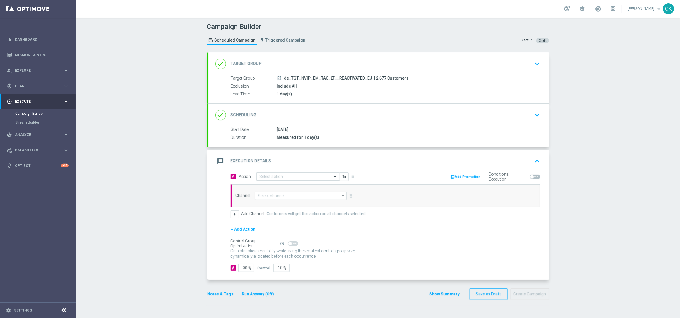
click at [293, 174] on input "text" at bounding box center [291, 176] width 65 height 5
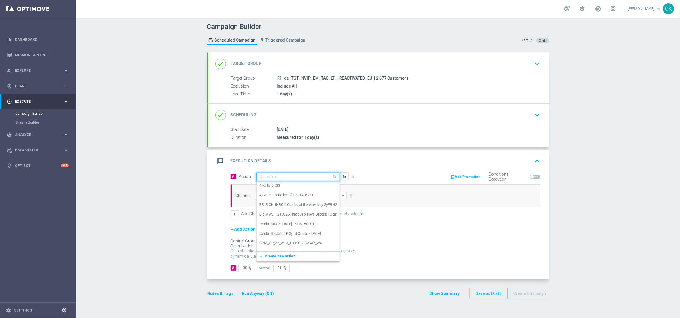
paste input "Oktoberfest Promotion - EJ-Themed"
type input "Oktoberfest Promotion - EJ-Themed"
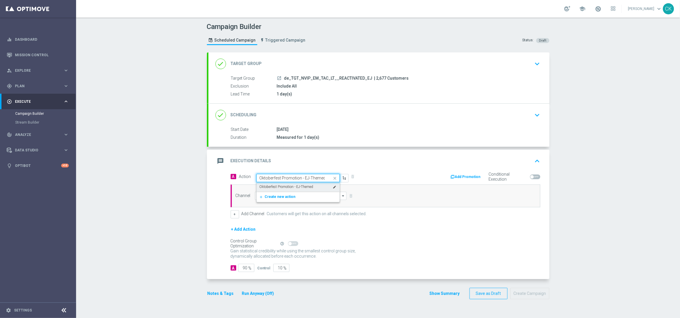
click at [292, 185] on label "Oktoberfest Promotion - EJ-Themed" at bounding box center [286, 186] width 54 height 5
click at [290, 196] on input at bounding box center [301, 196] width 92 height 8
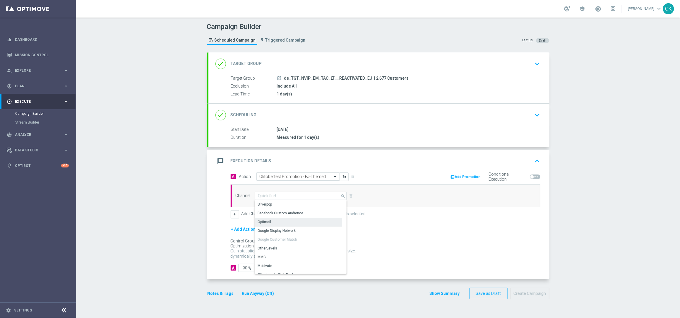
click at [281, 221] on div "Optimail" at bounding box center [298, 222] width 87 height 8
type input "Optimail"
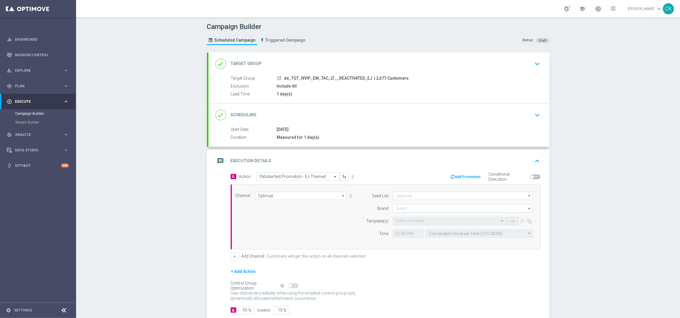
scroll to position [36, 0]
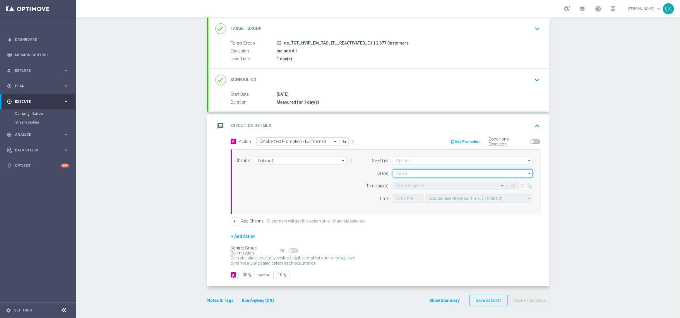
click at [413, 172] on input at bounding box center [463, 173] width 140 height 8
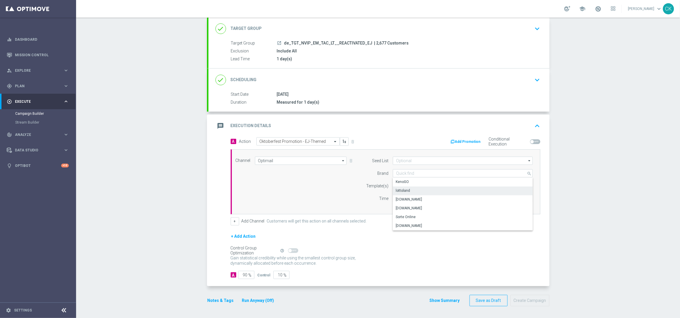
click at [409, 191] on div "lottoland" at bounding box center [463, 190] width 140 height 8
type input "lottoland"
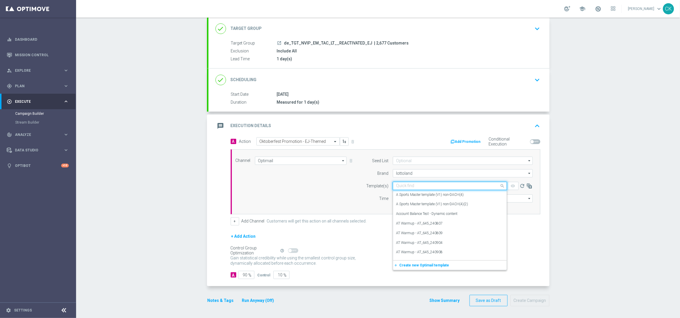
click at [400, 186] on input "text" at bounding box center [444, 185] width 96 height 5
paste input "DE_INT__OKT_EJ_251003__NVIP_EMA_TAC_MIX"
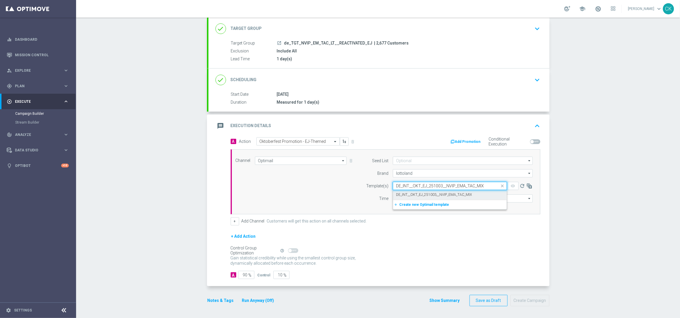
click at [399, 193] on label "DE_INT__OKT_EJ_251003__NVIP_EMA_TAC_MIX" at bounding box center [434, 194] width 76 height 5
type input "DE_INT__OKT_EJ_251003__NVIP_EMA_TAC_MIX"
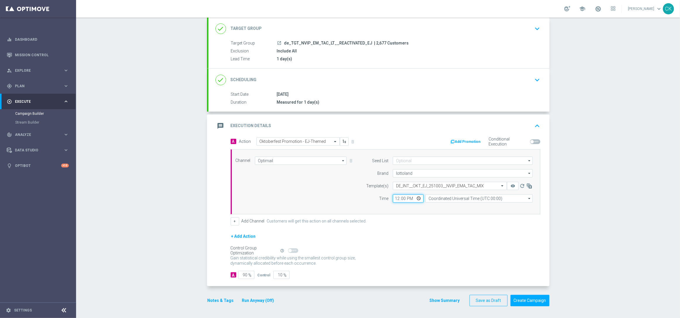
click at [393, 196] on input "12:00" at bounding box center [408, 198] width 31 height 8
type input "06:00"
click at [456, 198] on input "Coordinated Universal Time (UTC 00:00)" at bounding box center [478, 198] width 107 height 8
click at [452, 207] on div "Central European Time ([GEOGRAPHIC_DATA]) (UTC +02:00)" at bounding box center [476, 206] width 96 height 5
type input "Central European Time ([GEOGRAPHIC_DATA]) (UTC +02:00)"
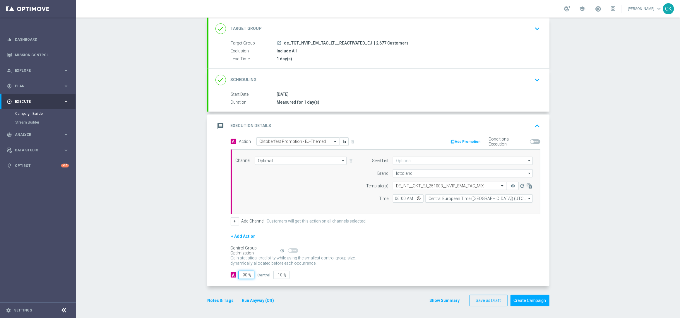
click at [245, 274] on input "90" at bounding box center [246, 275] width 16 height 8
type input "9"
type input "91"
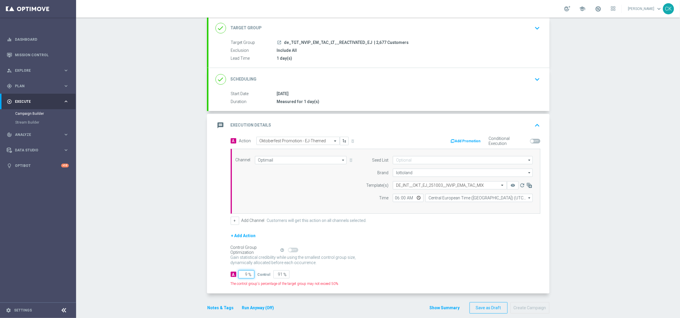
type input "98"
type input "2"
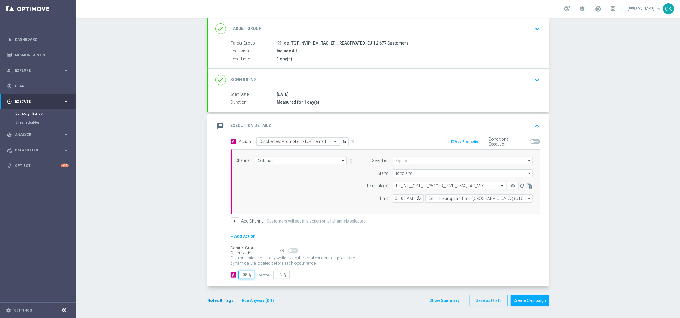
type input "98"
click at [214, 300] on button "Notes & Tags" at bounding box center [221, 300] width 28 height 7
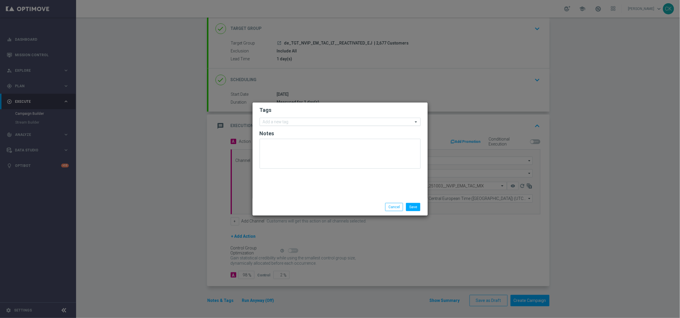
click at [279, 123] on input "text" at bounding box center [338, 122] width 150 height 5
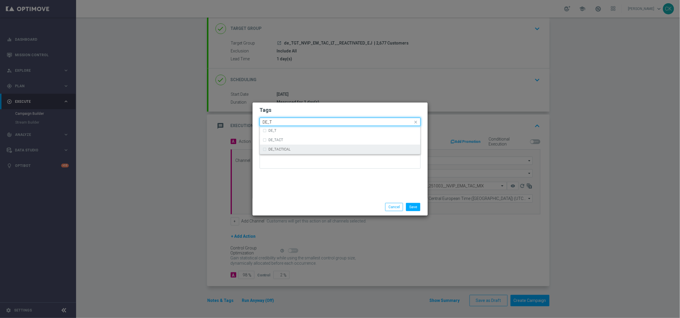
click at [283, 149] on label "DE_TACTICAL" at bounding box center [280, 149] width 22 height 4
type input "DE_T"
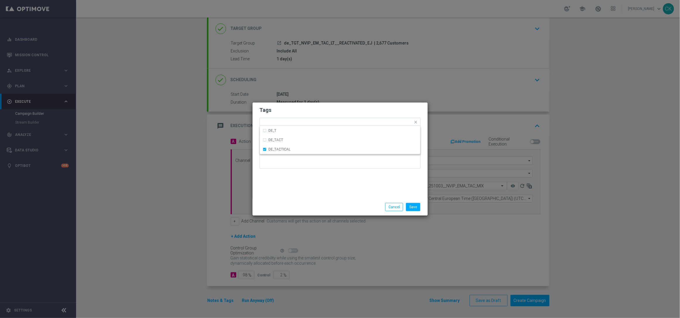
click at [280, 207] on div "Save Cancel" at bounding box center [340, 207] width 170 height 8
click at [415, 208] on button "Save" at bounding box center [413, 207] width 14 height 8
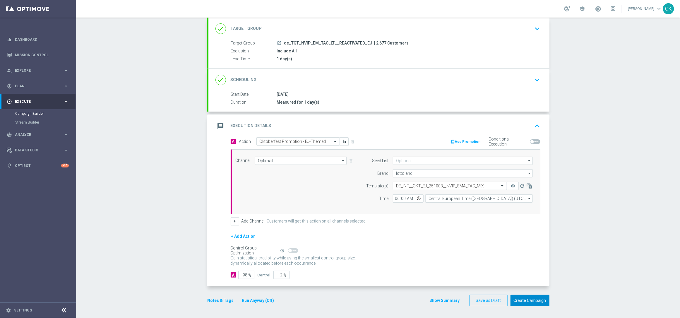
click at [529, 298] on button "Create Campaign" at bounding box center [529, 300] width 39 height 11
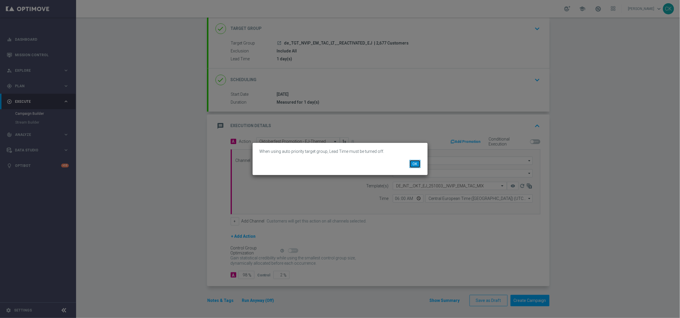
click at [413, 162] on button "OK" at bounding box center [414, 164] width 11 height 8
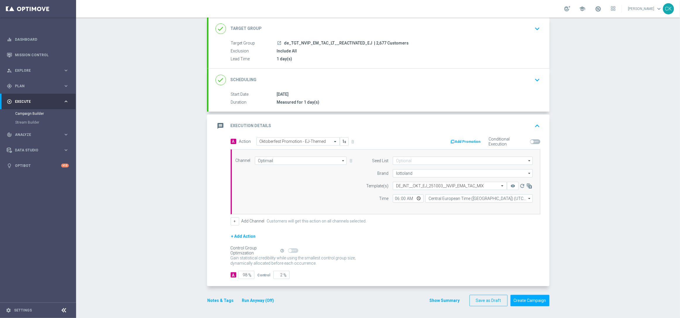
click at [305, 25] on div "done Target Group keyboard_arrow_down" at bounding box center [378, 28] width 327 height 11
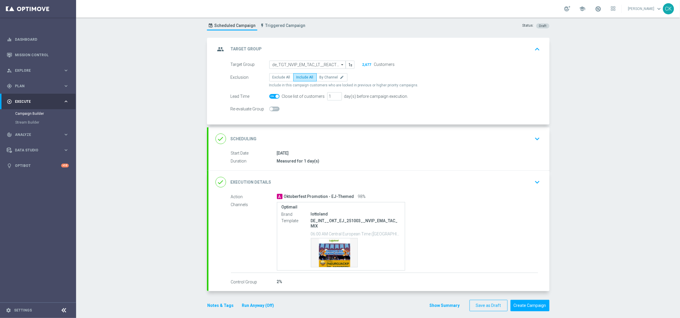
scroll to position [15, 0]
click at [275, 95] on span at bounding box center [277, 96] width 4 height 4
click at [273, 95] on input "checkbox" at bounding box center [274, 96] width 10 height 5
checkbox input "false"
click at [256, 301] on button "Run Anyway (Off)" at bounding box center [257, 304] width 33 height 7
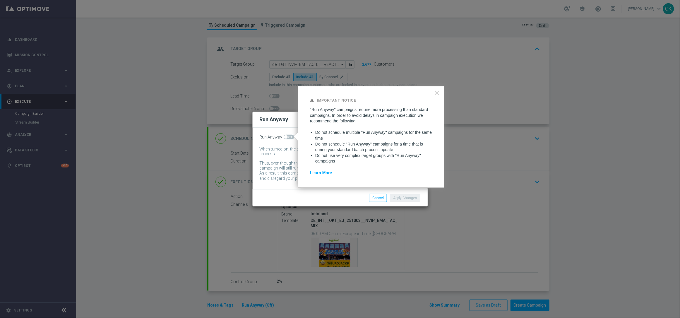
click at [286, 136] on span at bounding box center [286, 137] width 4 height 4
click at [286, 136] on input "checkbox" at bounding box center [289, 137] width 10 height 5
checkbox input "true"
click at [401, 196] on button "Apply Changes" at bounding box center [405, 198] width 30 height 8
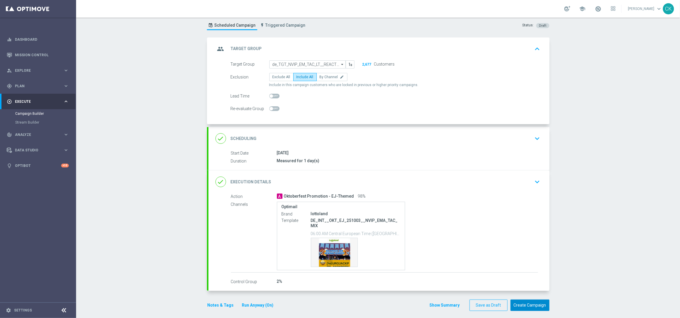
click at [525, 300] on button "Create Campaign" at bounding box center [529, 304] width 39 height 11
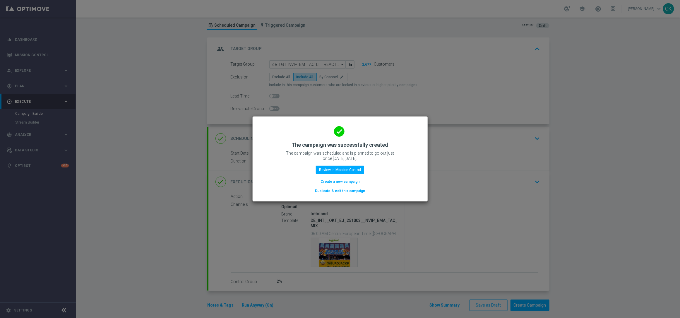
drag, startPoint x: 328, startPoint y: 183, endPoint x: 311, endPoint y: 5, distance: 178.6
click at [328, 183] on button "Create a new campaign" at bounding box center [340, 181] width 40 height 6
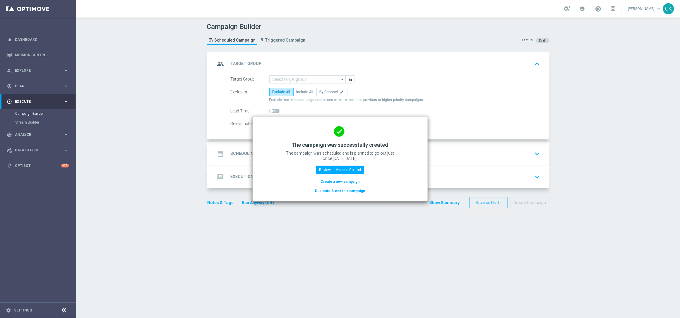
scroll to position [0, 0]
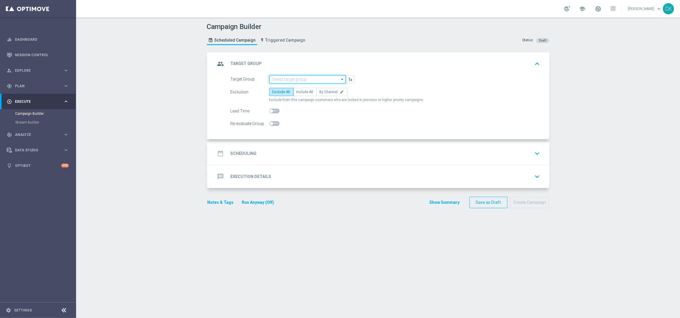
click at [303, 78] on input at bounding box center [307, 79] width 76 height 8
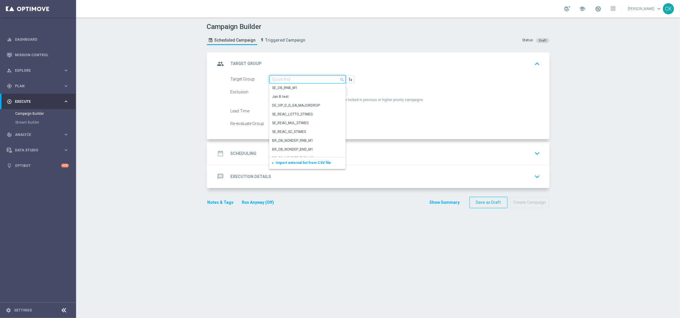
paste input "de_TGT_NVIP_EM_TAC_LT__CHURNED_EJ"
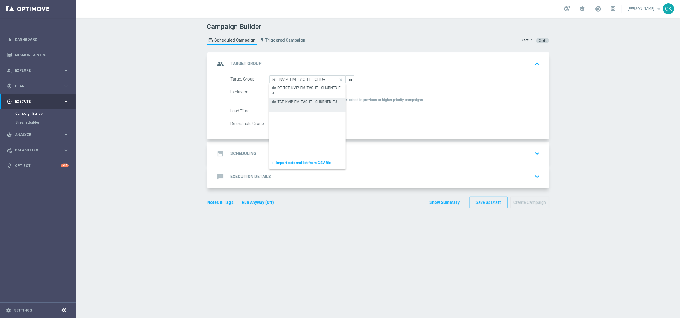
click at [298, 99] on div "de_TGT_NVIP_EM_TAC_LT__CHURNED_EJ" at bounding box center [304, 101] width 65 height 5
type input "de_TGT_NVIP_EM_TAC_LT__CHURNED_EJ"
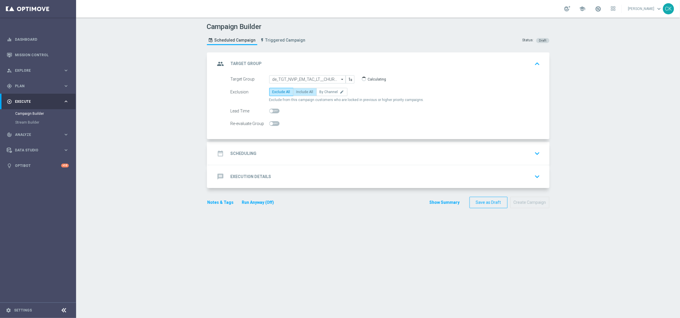
click at [307, 93] on span "Include All" at bounding box center [304, 92] width 17 height 4
click at [300, 93] on input "Include All" at bounding box center [298, 93] width 4 height 4
radio input "true"
click at [269, 110] on span at bounding box center [271, 111] width 4 height 4
click at [269, 110] on input "checkbox" at bounding box center [274, 111] width 10 height 5
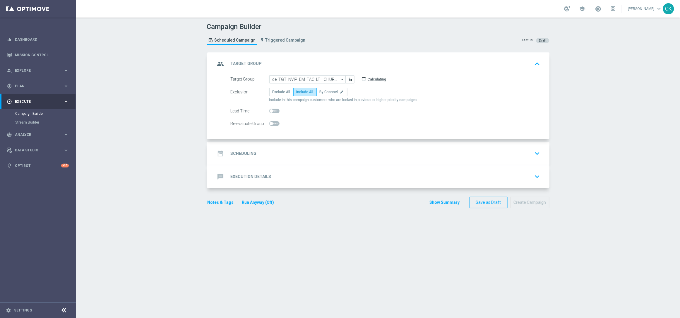
checkbox input "true"
click at [243, 155] on h2 "Scheduling" at bounding box center [244, 154] width 26 height 6
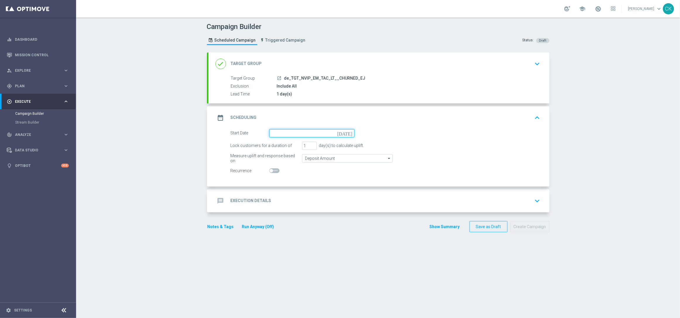
click at [293, 129] on input at bounding box center [311, 133] width 85 height 8
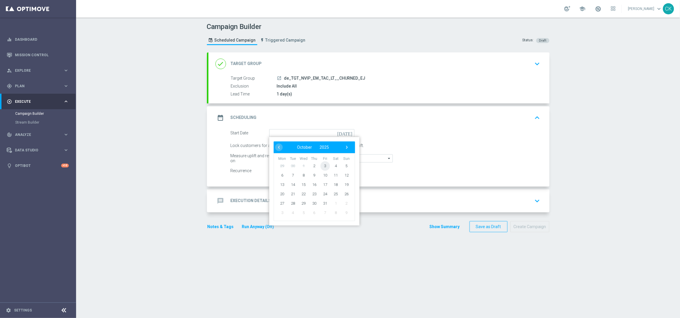
click at [321, 164] on span "3" at bounding box center [324, 165] width 9 height 9
type input "[DATE]"
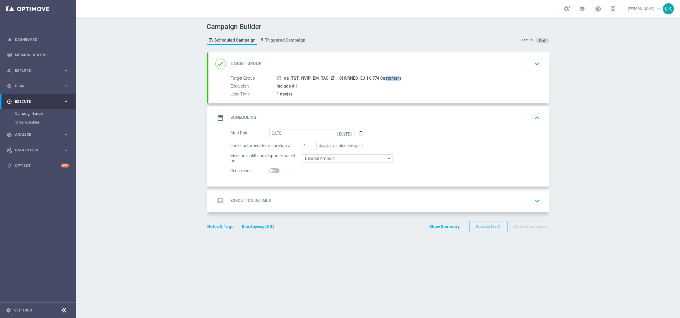
drag, startPoint x: 373, startPoint y: 77, endPoint x: 362, endPoint y: 77, distance: 10.8
click at [367, 77] on span "| 6,774 Customers" at bounding box center [384, 78] width 35 height 5
copy span "6,774"
click at [247, 198] on h2 "Execution Details" at bounding box center [251, 201] width 41 height 6
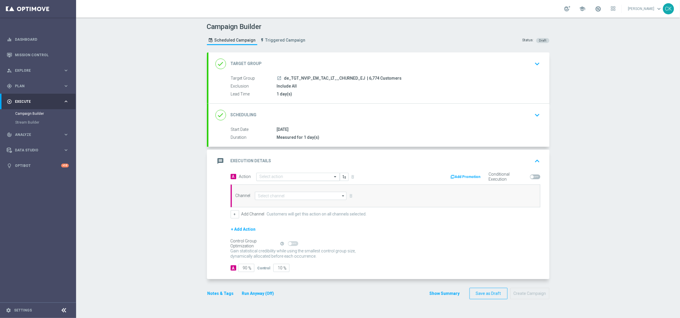
click at [283, 176] on input "text" at bounding box center [291, 176] width 65 height 5
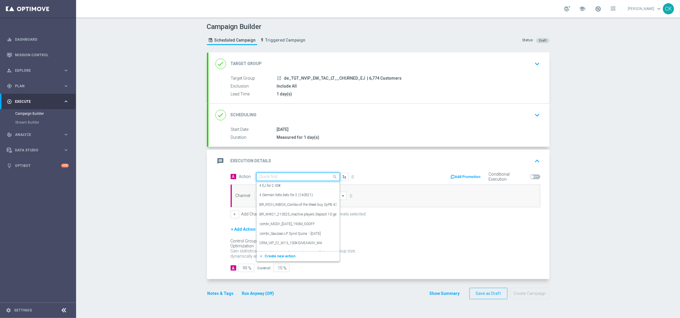
paste input "Oktoberfest Promotion - EJ-Themed"
type input "Oktoberfest Promotion - EJ-Themed"
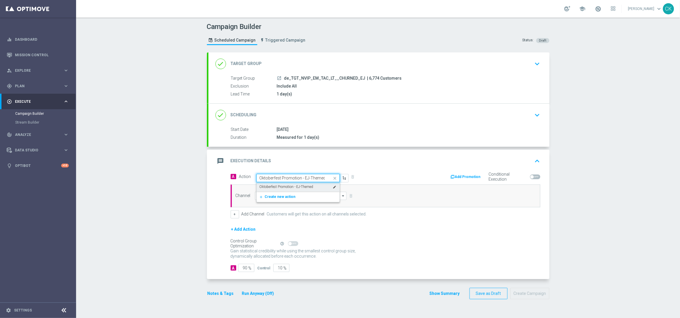
click at [283, 184] on div "Oktoberfest Promotion - EJ-Themed edit" at bounding box center [297, 187] width 77 height 10
click at [272, 197] on input at bounding box center [301, 196] width 92 height 8
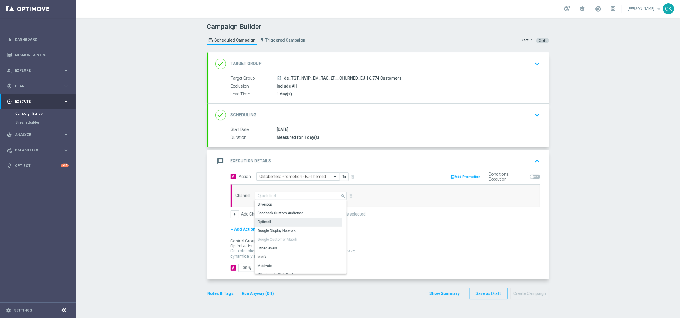
click at [269, 221] on div "Optimail" at bounding box center [298, 222] width 87 height 8
type input "Optimail"
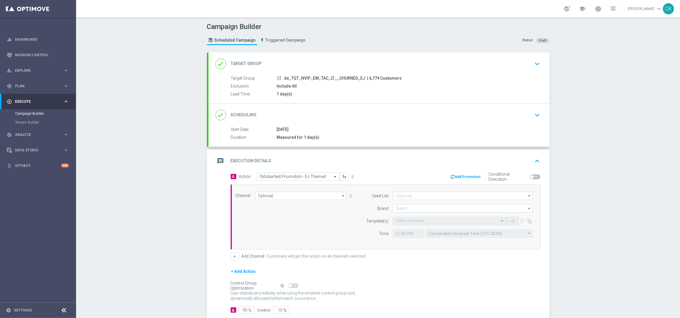
scroll to position [36, 0]
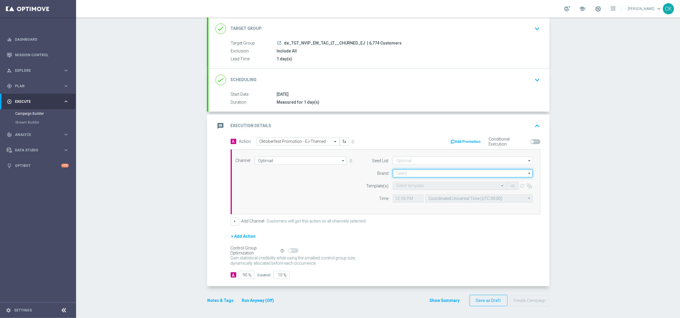
click at [403, 171] on input at bounding box center [463, 173] width 140 height 8
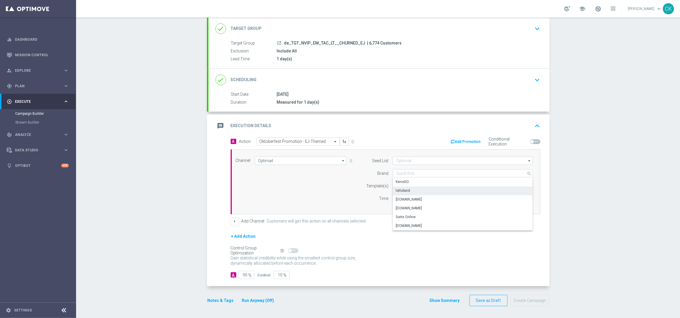
click at [402, 190] on div "lottoland" at bounding box center [403, 190] width 14 height 5
type input "lottoland"
click at [402, 185] on input "text" at bounding box center [444, 185] width 96 height 5
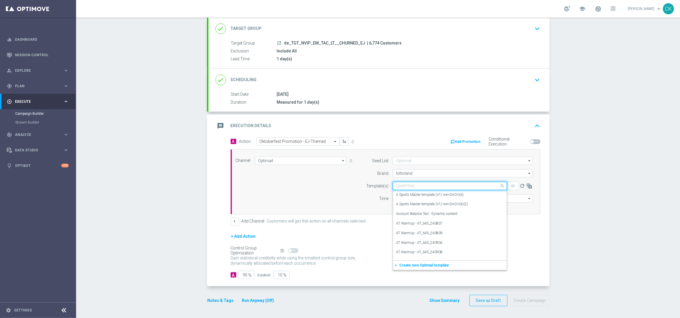
paste input "DE_INT__OKT_EJ_251003__NVIP_EMA_TAC_MIX"
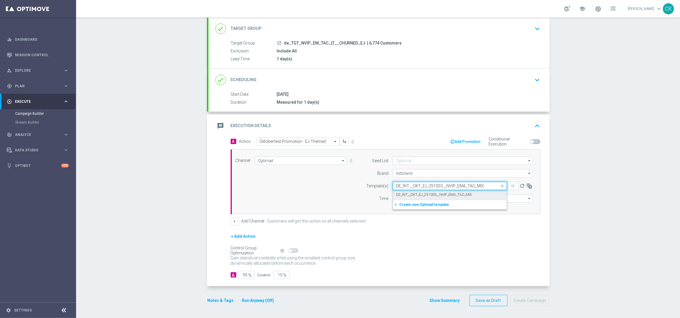
click at [402, 193] on label "DE_INT__OKT_EJ_251003__NVIP_EMA_TAC_MIX" at bounding box center [434, 194] width 76 height 5
type input "DE_INT__OKT_EJ_251003__NVIP_EMA_TAC_MIX"
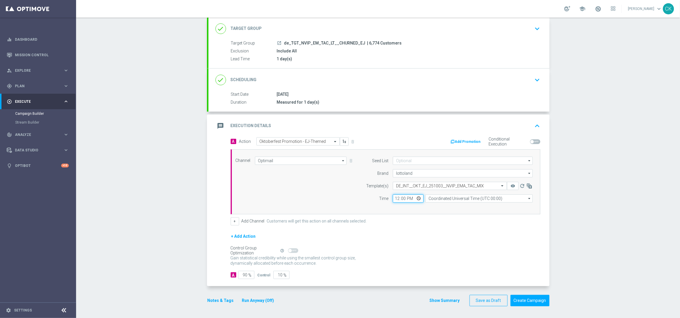
click at [393, 197] on input "12:00" at bounding box center [408, 198] width 31 height 8
type input "06:00"
click at [442, 197] on input "Coordinated Universal Time (UTC 00:00)" at bounding box center [478, 198] width 107 height 8
click at [441, 205] on div "Central European Time ([GEOGRAPHIC_DATA]) (UTC +02:00)" at bounding box center [476, 206] width 96 height 5
type input "Central European Time ([GEOGRAPHIC_DATA]) (UTC +02:00)"
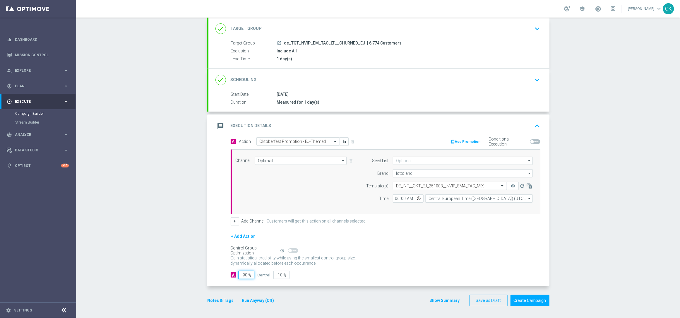
click at [245, 274] on input "90" at bounding box center [246, 275] width 16 height 8
type input "9"
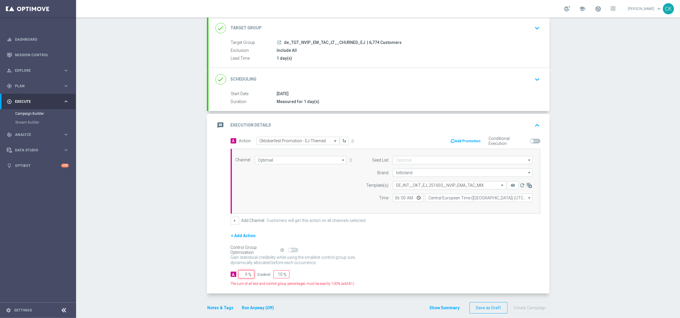
type input "91"
type input "98"
type input "2"
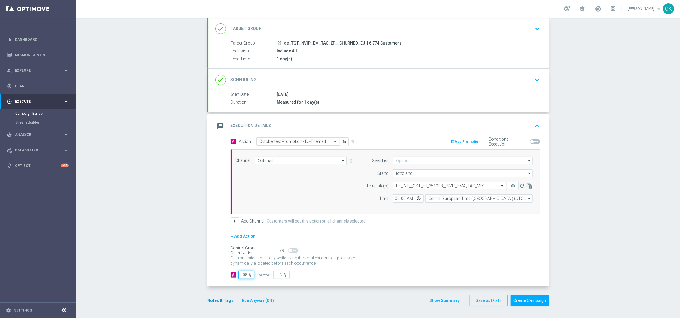
type input "98"
click at [215, 303] on button "Notes & Tags" at bounding box center [221, 300] width 28 height 7
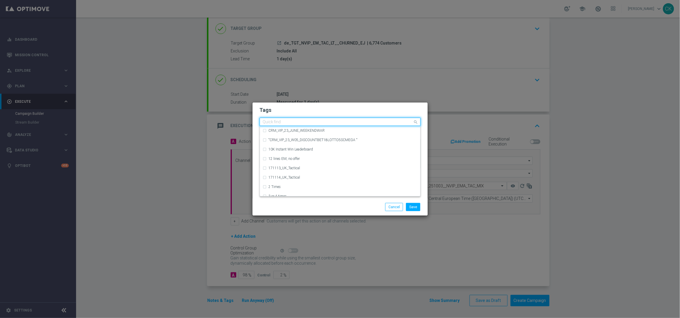
click at [284, 120] on input "text" at bounding box center [338, 122] width 150 height 5
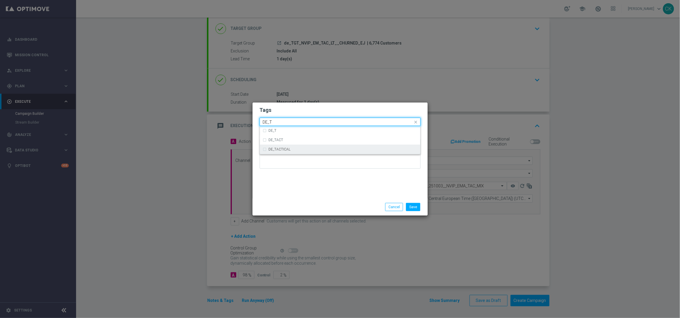
click at [286, 147] on label "DE_TACTICAL" at bounding box center [280, 149] width 22 height 4
type input "DE_T"
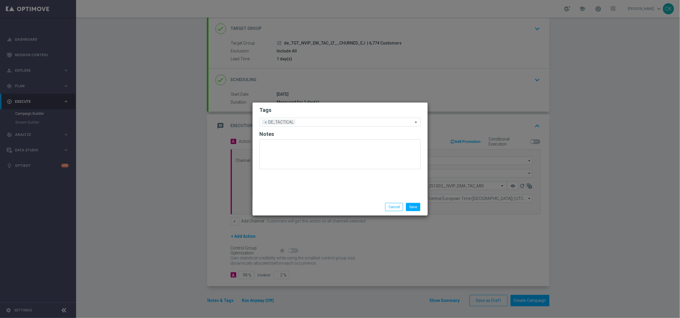
click at [284, 192] on div "Tags Add a new tag × DE_TACTICAL Notes" at bounding box center [339, 150] width 175 height 96
click at [414, 207] on button "Save" at bounding box center [413, 207] width 14 height 8
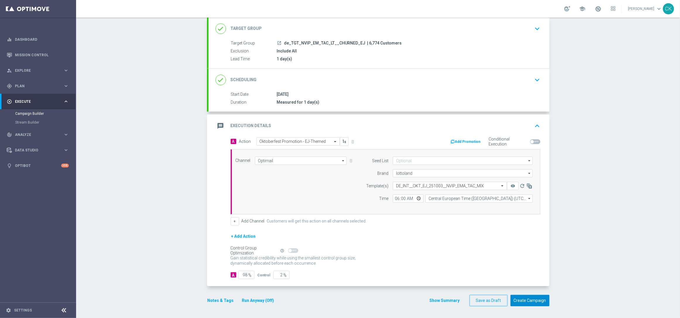
click at [526, 298] on button "Create Campaign" at bounding box center [529, 300] width 39 height 11
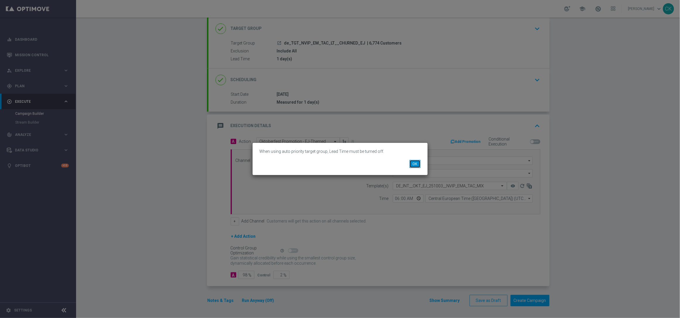
click at [410, 161] on button "OK" at bounding box center [414, 164] width 11 height 8
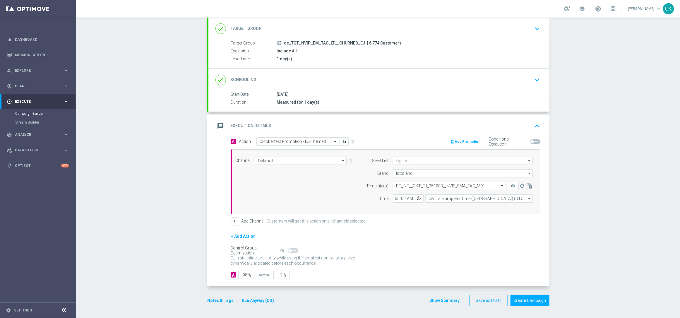
click at [269, 23] on div "done Target Group keyboard_arrow_down" at bounding box center [378, 28] width 327 height 11
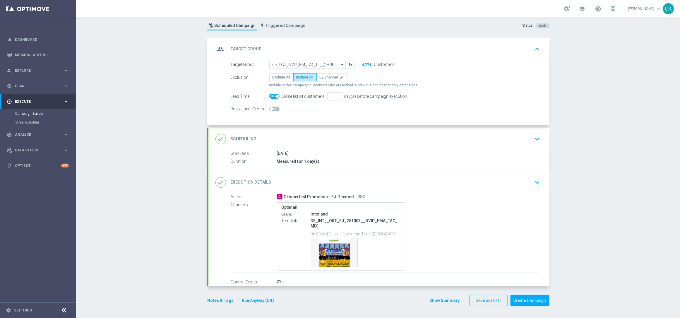
scroll to position [15, 0]
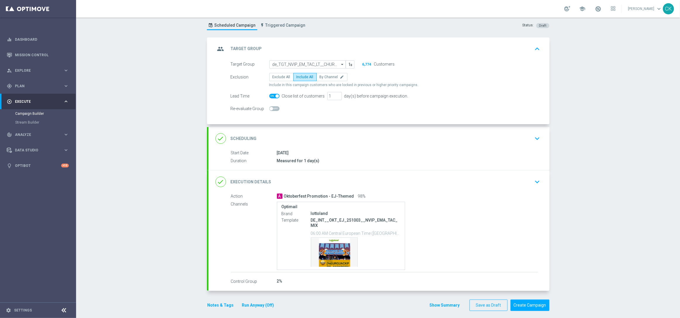
click at [275, 96] on span at bounding box center [277, 96] width 4 height 4
click at [273, 96] on input "checkbox" at bounding box center [274, 96] width 10 height 5
checkbox input "false"
click at [256, 301] on button "Run Anyway (Off)" at bounding box center [257, 304] width 33 height 7
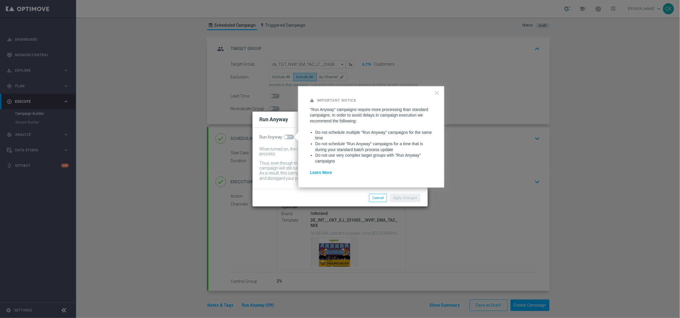
click at [286, 137] on span at bounding box center [286, 137] width 4 height 4
click at [286, 137] on input "checkbox" at bounding box center [289, 137] width 10 height 5
checkbox input "true"
click at [405, 202] on div "Apply Changes Cancel" at bounding box center [339, 197] width 175 height 17
click at [406, 197] on button "Apply Changes" at bounding box center [405, 198] width 30 height 8
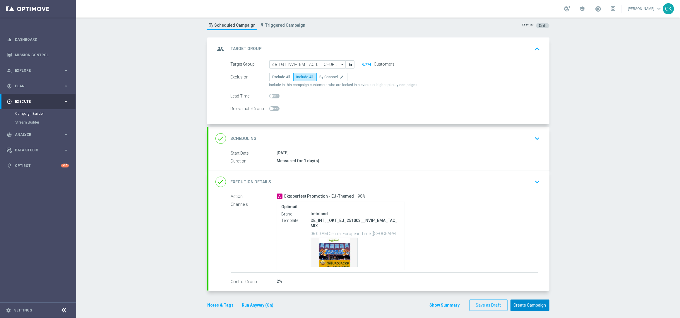
click at [531, 300] on button "Create Campaign" at bounding box center [529, 304] width 39 height 11
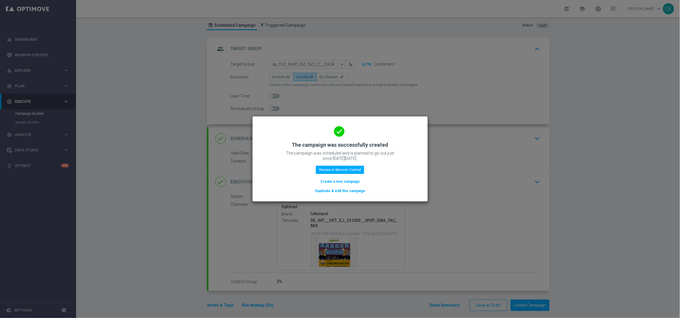
click at [336, 179] on button "Create a new campaign" at bounding box center [340, 181] width 40 height 6
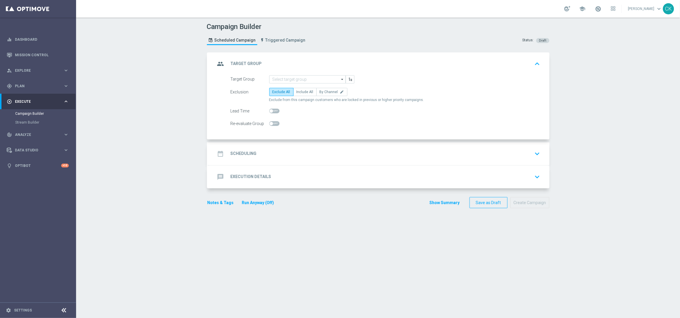
scroll to position [0, 0]
click at [298, 78] on input at bounding box center [307, 79] width 76 height 8
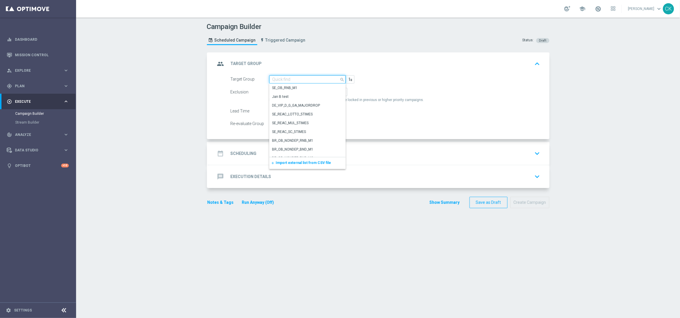
paste input "de_AT_TGT_NVIP_EM_TAC_MIX__ACTIVE_ALL_HIGHJACKPOT"
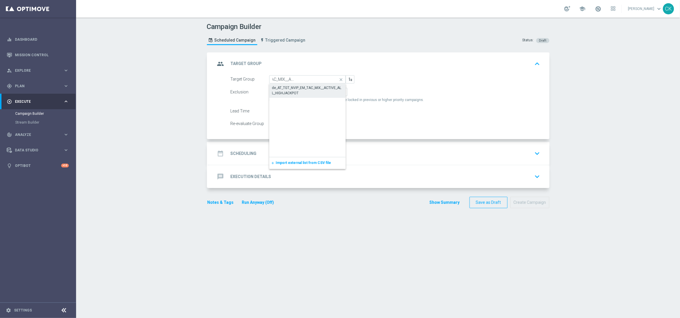
click at [295, 89] on div "de_AT_TGT_NVIP_EM_TAC_MIX__ACTIVE_ALL_HIGHJACKPOT" at bounding box center [307, 90] width 71 height 11
type input "de_AT_TGT_NVIP_EM_TAC_MIX__ACTIVE_ALL_HIGHJACKPOT"
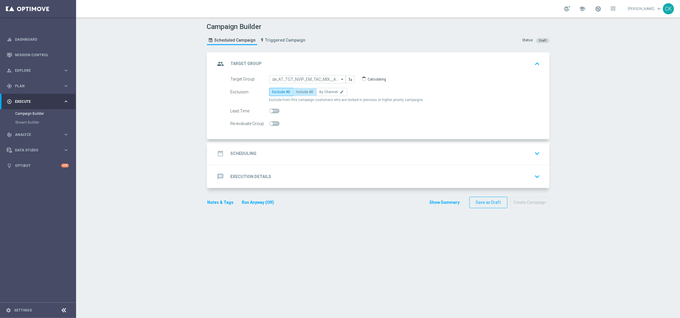
click at [303, 91] on span "Include All" at bounding box center [304, 92] width 17 height 4
click at [300, 91] on input "Include All" at bounding box center [298, 93] width 4 height 4
radio input "true"
click at [242, 150] on div "date_range Scheduling" at bounding box center [235, 153] width 41 height 11
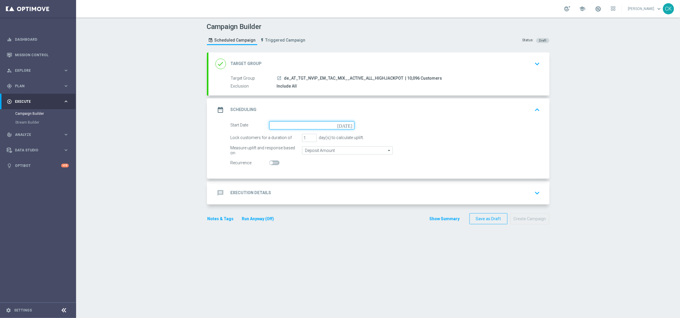
click at [283, 124] on input at bounding box center [311, 125] width 85 height 8
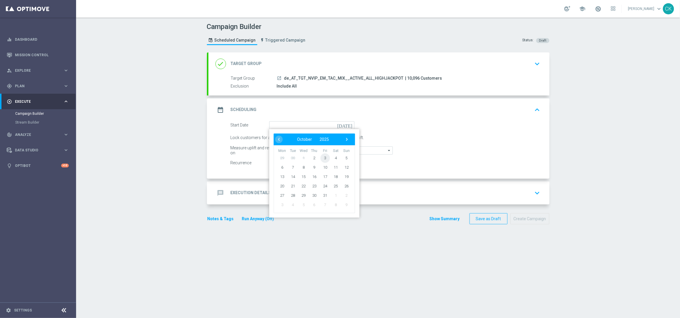
click at [322, 157] on span "3" at bounding box center [324, 157] width 9 height 9
type input "[DATE]"
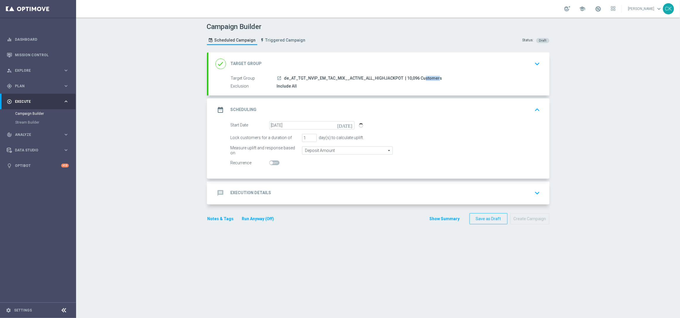
drag, startPoint x: 412, startPoint y: 78, endPoint x: 401, endPoint y: 78, distance: 11.7
click at [405, 78] on span "| 10,096 Customers" at bounding box center [423, 78] width 37 height 5
copy span "10,096"
click at [239, 189] on div "message Execution Details" at bounding box center [243, 193] width 56 height 11
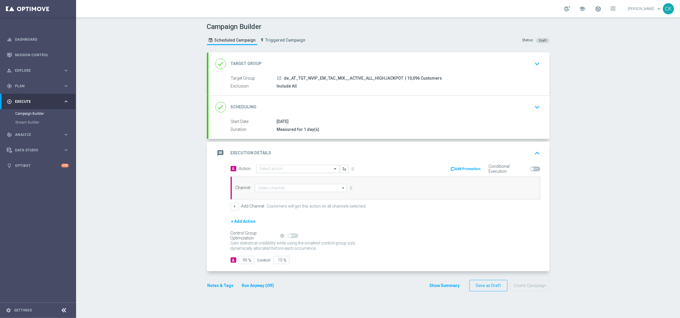
click at [279, 168] on input "text" at bounding box center [291, 168] width 65 height 5
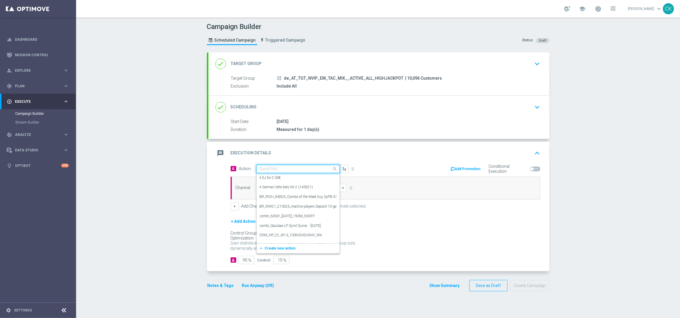
paste input "Oktoberfest Promotion - EM-Themed"
type input "Oktoberfest Promotion - EM-Themed"
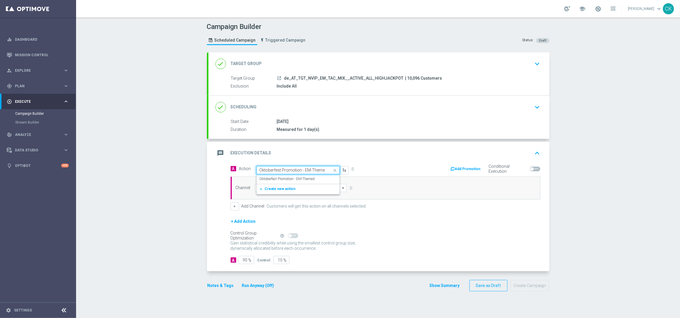
scroll to position [0, 1]
click at [279, 177] on label "Oktoberfest Promotion - EM-Themed" at bounding box center [286, 178] width 55 height 5
click at [279, 188] on input at bounding box center [301, 188] width 92 height 8
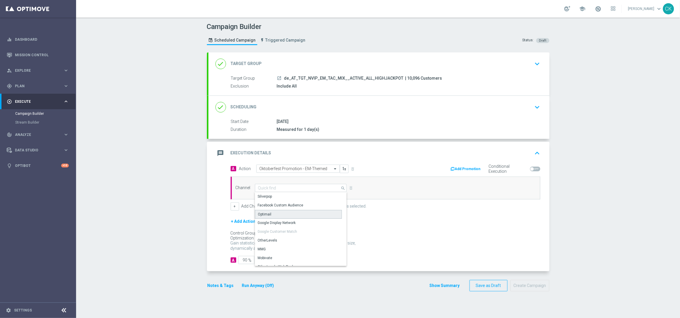
click at [277, 212] on div "Optimail" at bounding box center [298, 214] width 87 height 9
type input "Optimail"
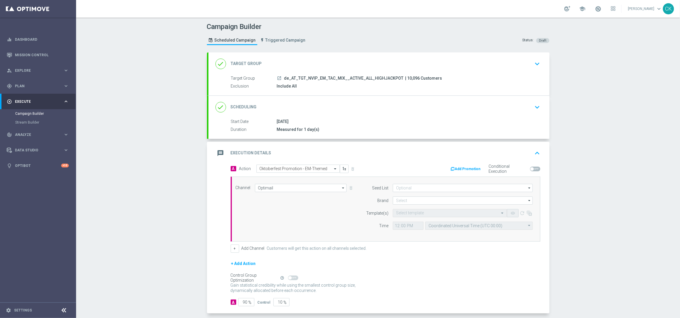
scroll to position [28, 0]
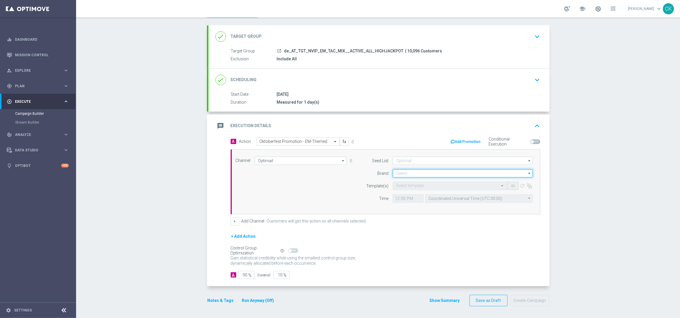
click at [403, 173] on input at bounding box center [463, 173] width 140 height 8
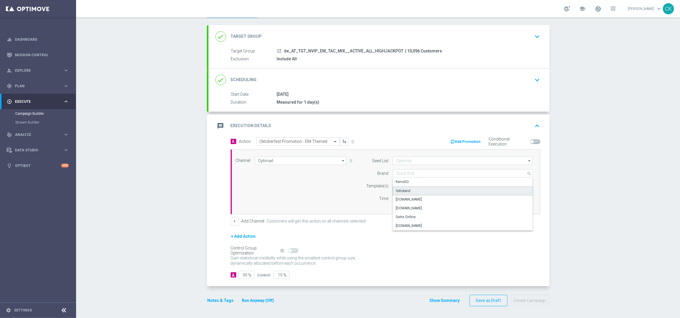
click at [413, 190] on div "lottoland" at bounding box center [463, 190] width 140 height 9
type input "lottoland"
click at [411, 183] on input "text" at bounding box center [444, 185] width 96 height 5
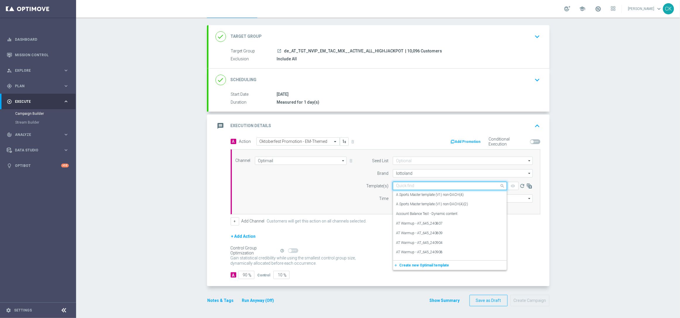
paste input "AT__OKT_EM_251003__NVIP_EMA_TAC_MIX"
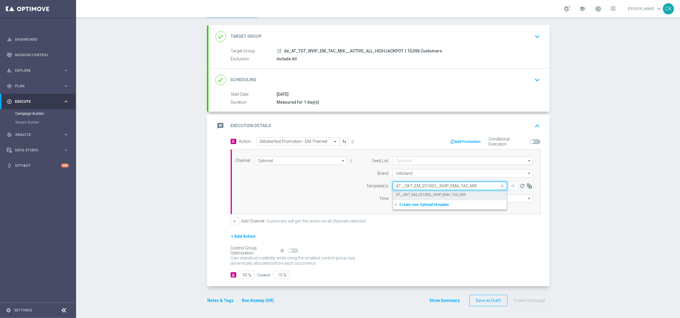
click at [409, 192] on label "AT__OKT_EM_251003__NVIP_EMA_TAC_MIX" at bounding box center [431, 194] width 70 height 5
type input "AT__OKT_EM_251003__NVIP_EMA_TAC_MIX"
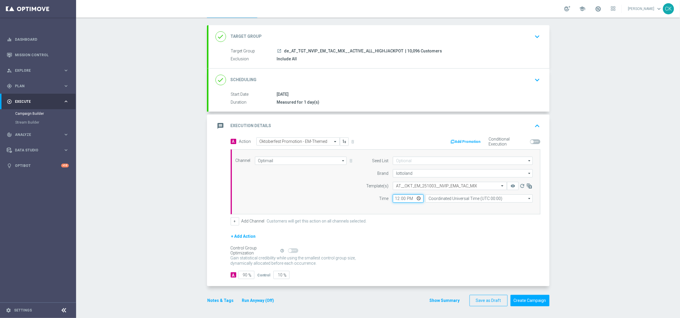
click at [395, 197] on input "12:00" at bounding box center [408, 198] width 31 height 8
type input "06:00"
click at [465, 198] on input "Coordinated Universal Time (UTC 00:00)" at bounding box center [478, 198] width 107 height 8
click at [460, 205] on div "Central European Time ([GEOGRAPHIC_DATA]) (UTC +02:00)" at bounding box center [476, 206] width 96 height 5
type input "Central European Time ([GEOGRAPHIC_DATA]) (UTC +02:00)"
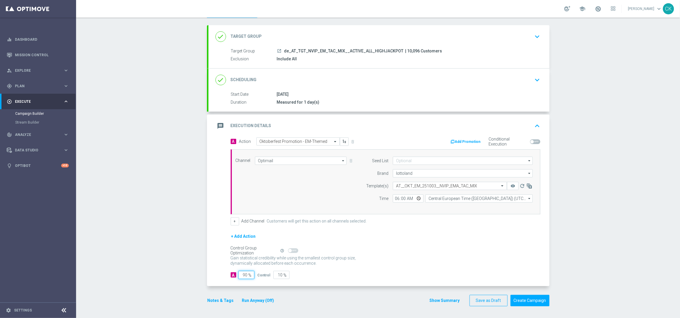
click at [245, 274] on input "90" at bounding box center [246, 275] width 16 height 8
type input "9"
type input "91"
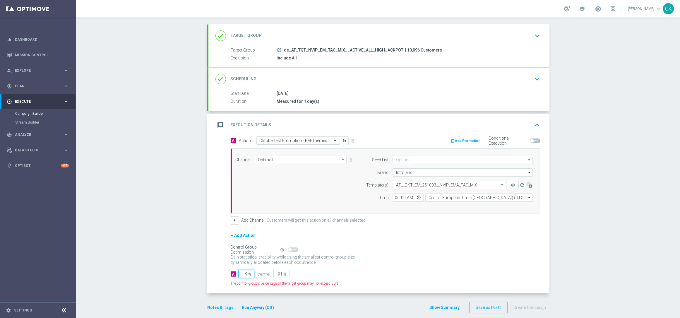
type input "98"
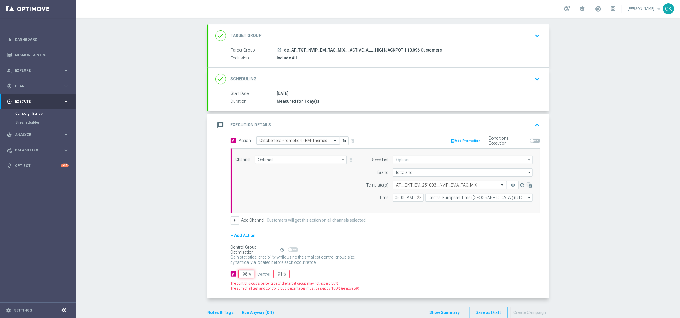
type input "2"
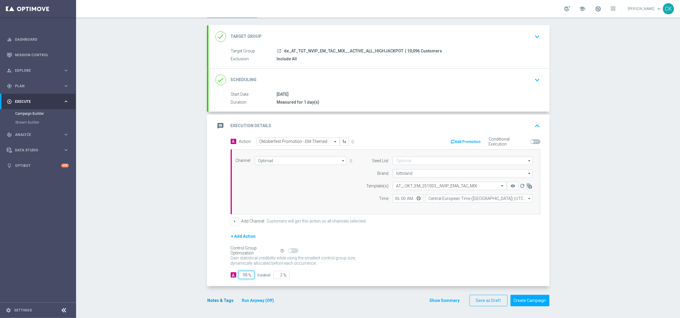
type input "98"
click at [217, 300] on button "Notes & Tags" at bounding box center [221, 300] width 28 height 7
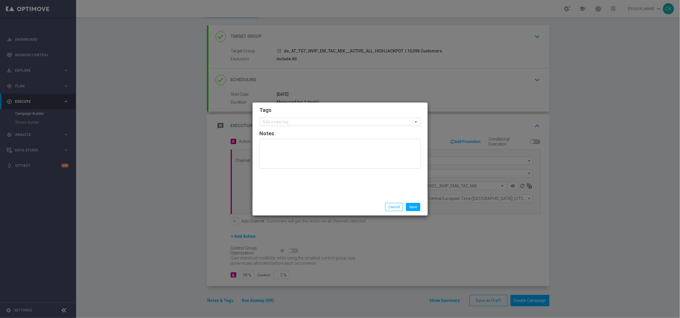
click at [276, 121] on input "text" at bounding box center [338, 122] width 150 height 5
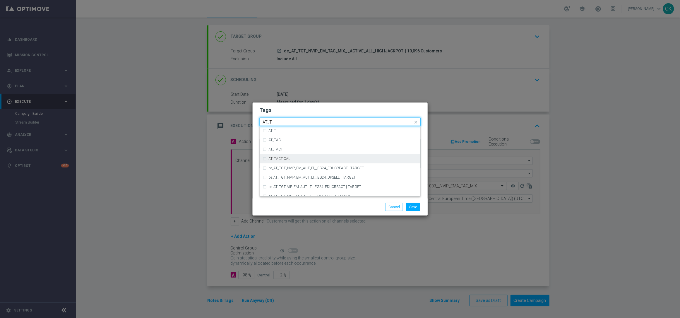
click at [286, 157] on label "AT_TACTICAL" at bounding box center [280, 159] width 22 height 4
type input "AT_T"
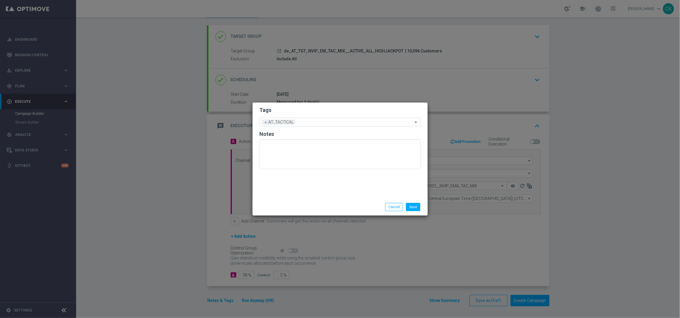
click at [276, 208] on div "Save Cancel" at bounding box center [340, 207] width 170 height 8
click at [417, 206] on button "Save" at bounding box center [413, 207] width 14 height 8
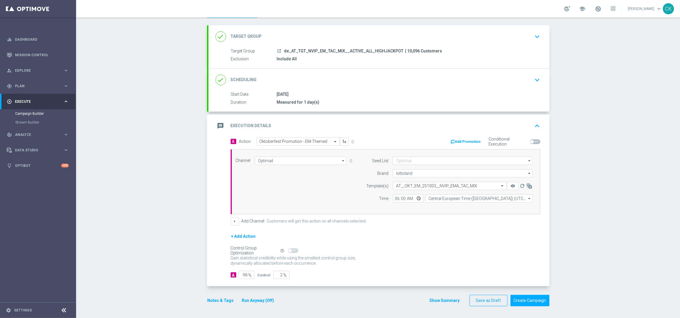
click at [253, 298] on button "Run Anyway (Off)" at bounding box center [257, 300] width 33 height 7
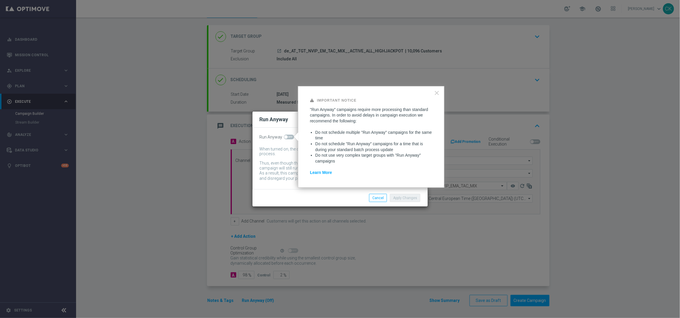
click at [286, 135] on span at bounding box center [286, 137] width 4 height 4
click at [286, 135] on input "checkbox" at bounding box center [289, 137] width 10 height 5
checkbox input "true"
click at [407, 197] on button "Apply Changes" at bounding box center [405, 198] width 30 height 8
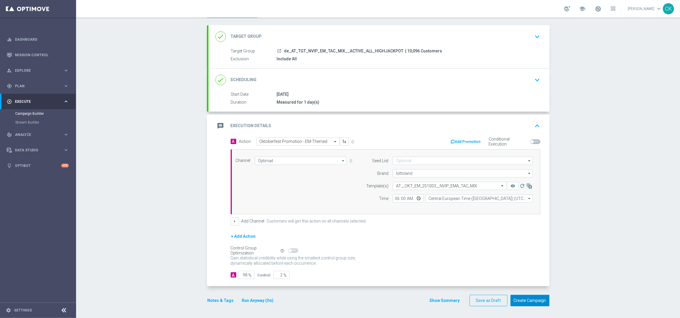
click at [531, 300] on button "Create Campaign" at bounding box center [529, 300] width 39 height 11
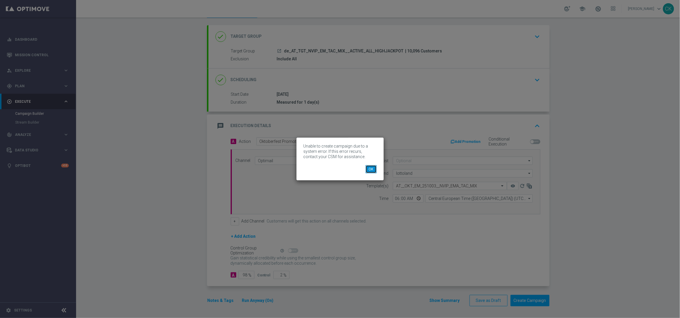
click at [369, 168] on button "OK" at bounding box center [370, 169] width 11 height 8
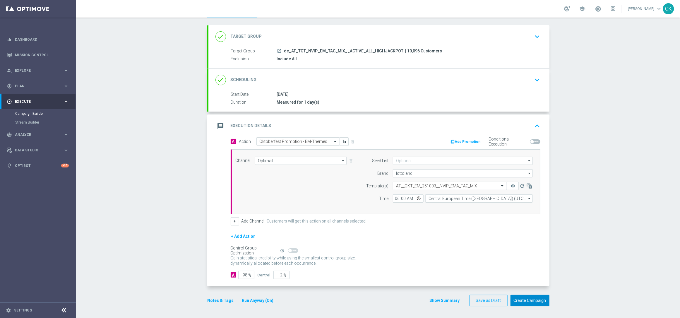
click at [523, 300] on button "Create Campaign" at bounding box center [529, 300] width 39 height 11
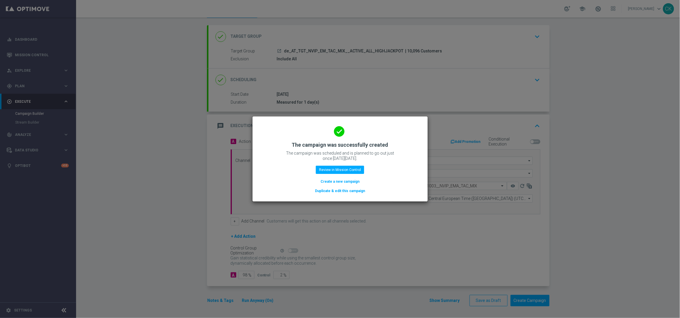
click at [326, 190] on button "Duplicate & edit this campaign" at bounding box center [339, 191] width 51 height 6
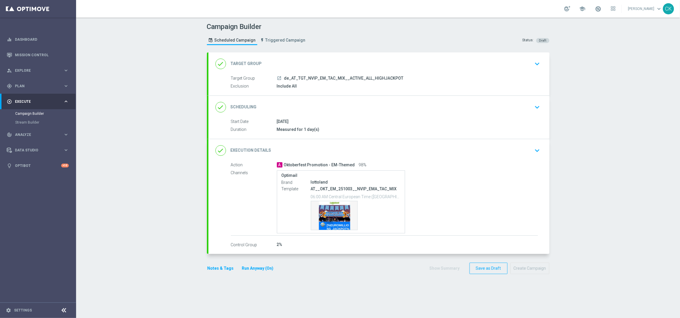
click at [303, 77] on span "de_AT_TGT_NVIP_EM_TAC_MIX__ACTIVE_ALL_HIGHJACKPOT" at bounding box center [343, 78] width 119 height 5
click at [275, 61] on div "done Target Group keyboard_arrow_down" at bounding box center [378, 63] width 327 height 11
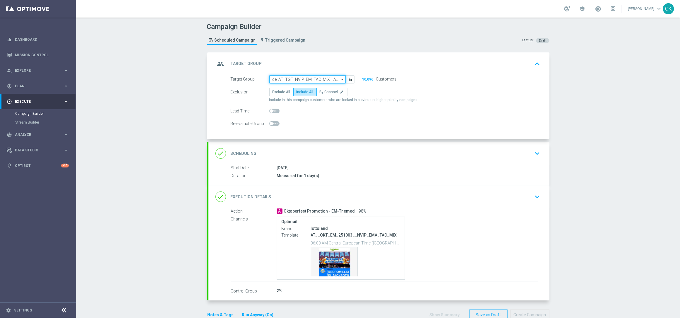
click at [309, 78] on input "de_AT_TGT_NVIP_EM_TAC_MIX__ACTIVE_ALL_HIGHJACKPOT" at bounding box center [307, 79] width 76 height 8
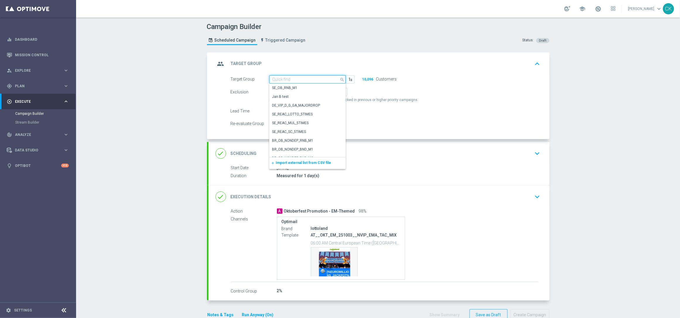
click at [309, 78] on input at bounding box center [307, 79] width 76 height 8
paste input "de_AT_TGT_NVIP_EM_TAC_MIX__REACTIVATED_HIGHJACKPOT"
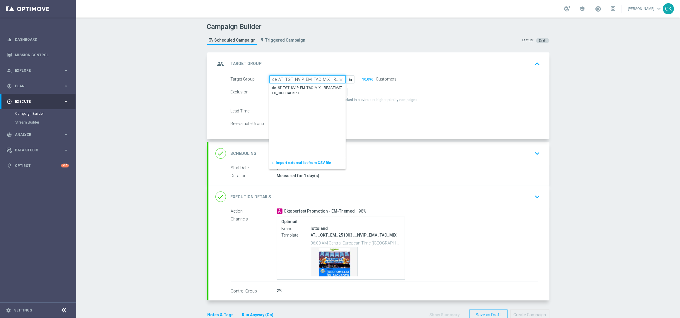
scroll to position [0, 49]
click at [303, 89] on div "de_AT_TGT_NVIP_EM_TAC_MIX__REACTIVATED_HIGHJACKPOT" at bounding box center [307, 90] width 70 height 11
type input "de_AT_TGT_NVIP_EM_TAC_MIX__REACTIVATED_HIGHJACKPOT"
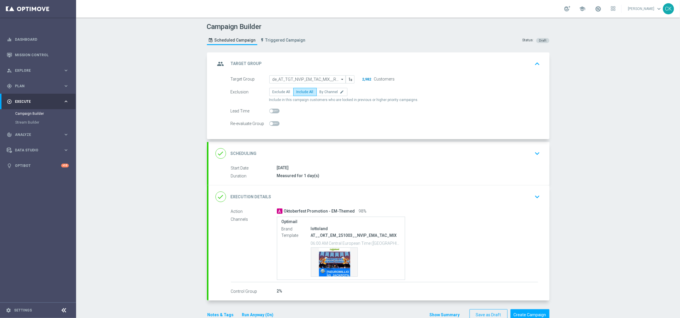
drag, startPoint x: 368, startPoint y: 79, endPoint x: 361, endPoint y: 79, distance: 7.6
click at [361, 79] on div "2,982 Customers" at bounding box center [379, 79] width 40 height 8
drag, startPoint x: 369, startPoint y: 78, endPoint x: 359, endPoint y: 78, distance: 9.7
click at [359, 78] on div "2,982 Customers" at bounding box center [379, 79] width 40 height 8
drag, startPoint x: 368, startPoint y: 78, endPoint x: 360, endPoint y: 78, distance: 7.9
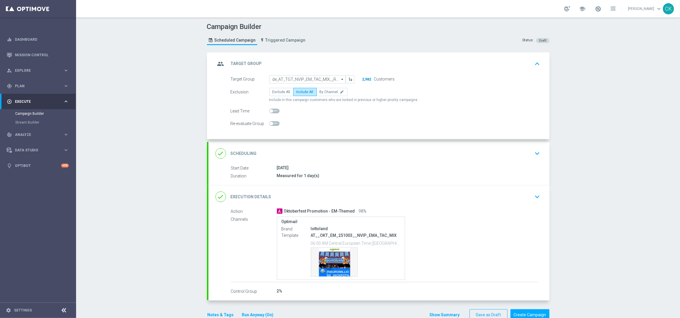
click at [360, 78] on div "2,982 Customers" at bounding box center [379, 79] width 40 height 8
click at [353, 60] on div "group Target Group keyboard_arrow_up" at bounding box center [378, 63] width 327 height 11
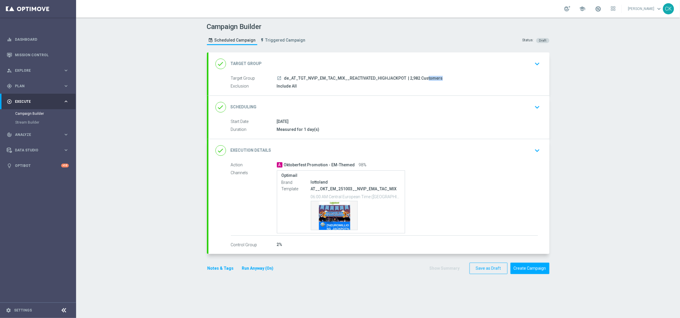
drag, startPoint x: 414, startPoint y: 77, endPoint x: 403, endPoint y: 77, distance: 10.2
click at [408, 77] on span "| 2,982 Customers" at bounding box center [425, 78] width 35 height 5
copy span "2,982"
click at [524, 268] on button "Create Campaign" at bounding box center [529, 267] width 39 height 11
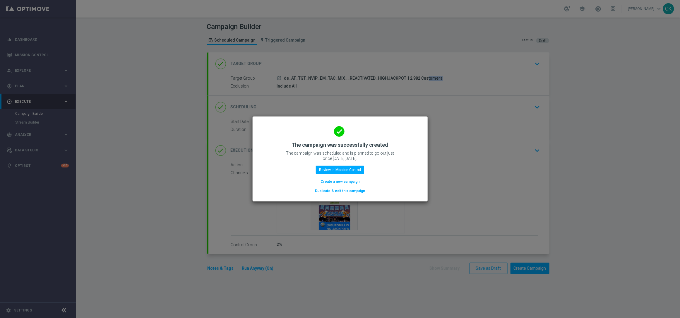
click at [341, 191] on button "Duplicate & edit this campaign" at bounding box center [339, 191] width 51 height 6
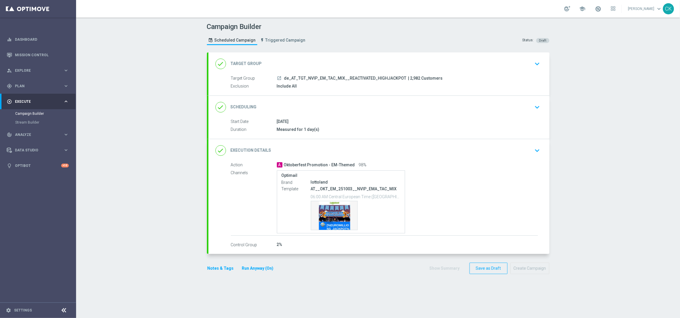
click at [306, 59] on div "done Target Group keyboard_arrow_down" at bounding box center [378, 63] width 327 height 11
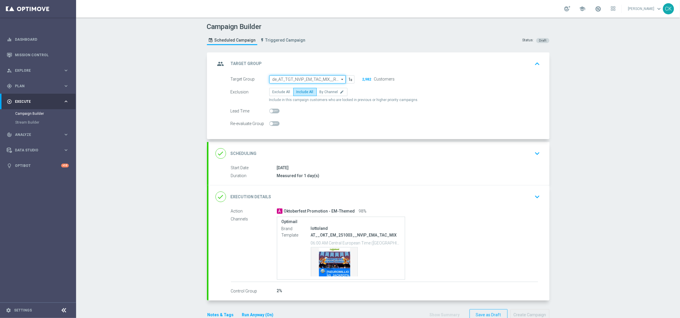
click at [295, 77] on input "de_AT_TGT_NVIP_EM_TAC_MIX__REACTIVATED_HIGHJACKPOT" at bounding box center [307, 79] width 76 height 8
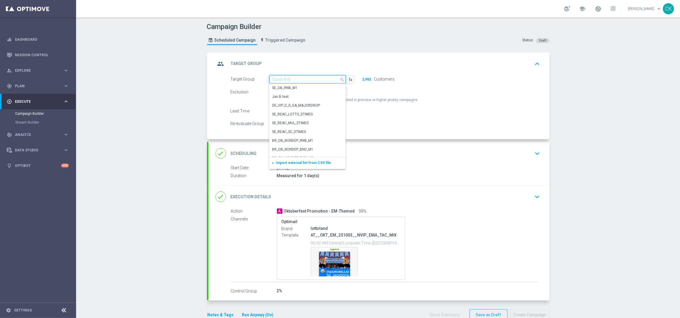
click at [295, 77] on input at bounding box center [307, 79] width 76 height 8
paste input "de_AT_TGT_NVIP_EM_TAC_MIX__CHURNED_HIGHJACKPOT"
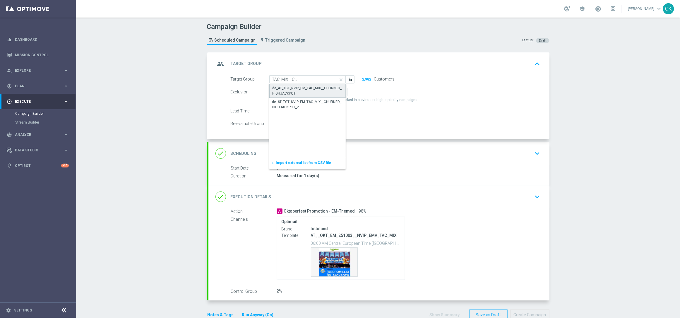
click at [295, 87] on div "de_AT_TGT_NVIP_EM_TAC_MIX__CHURNED_HIGHJACKPOT" at bounding box center [307, 90] width 70 height 11
type input "de_AT_TGT_NVIP_EM_TAC_MIX__CHURNED_HIGHJACKPOT"
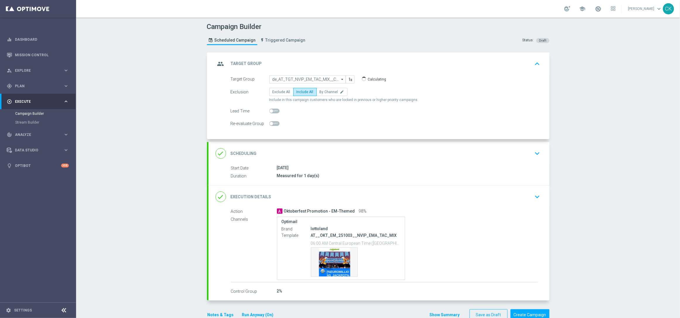
click at [323, 60] on div "group Target Group keyboard_arrow_up" at bounding box center [378, 63] width 327 height 11
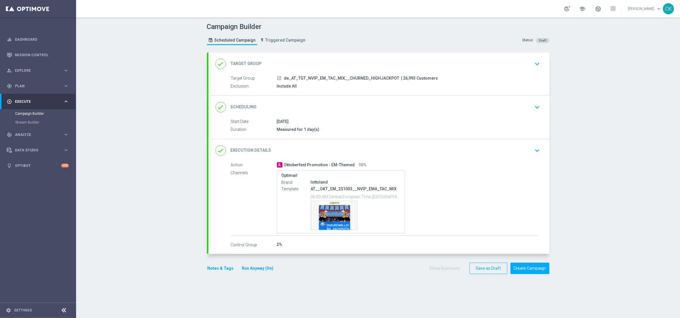
click at [340, 59] on div "done Target Group keyboard_arrow_down" at bounding box center [378, 63] width 327 height 11
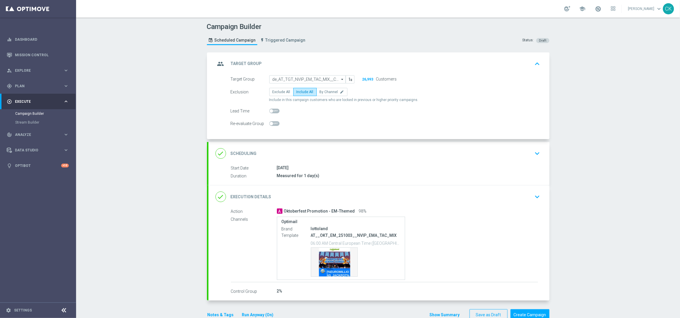
click at [339, 59] on div "group Target Group keyboard_arrow_up" at bounding box center [378, 63] width 327 height 11
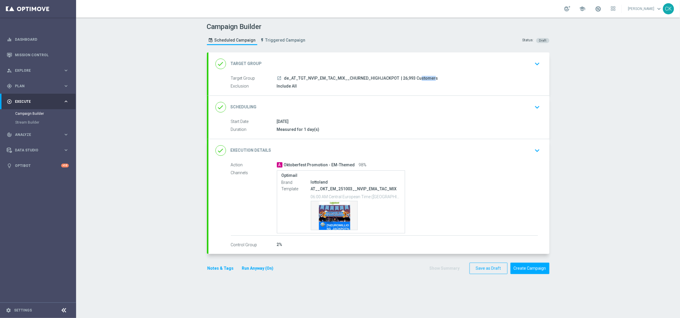
drag, startPoint x: 408, startPoint y: 77, endPoint x: 395, endPoint y: 77, distance: 13.2
click at [401, 77] on span "| 26,993 Customers" at bounding box center [419, 78] width 37 height 5
copy span "26,993"
click at [524, 267] on button "Create Campaign" at bounding box center [529, 267] width 39 height 11
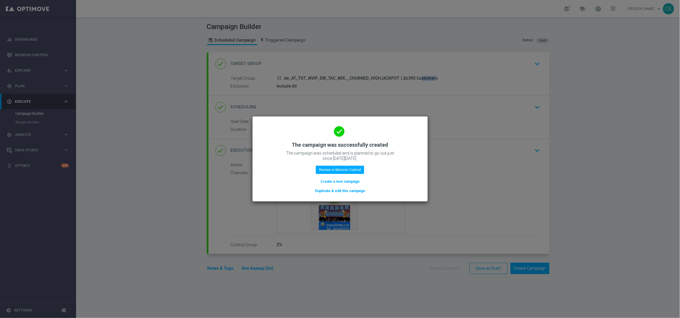
click at [335, 181] on button "Create a new campaign" at bounding box center [340, 181] width 40 height 6
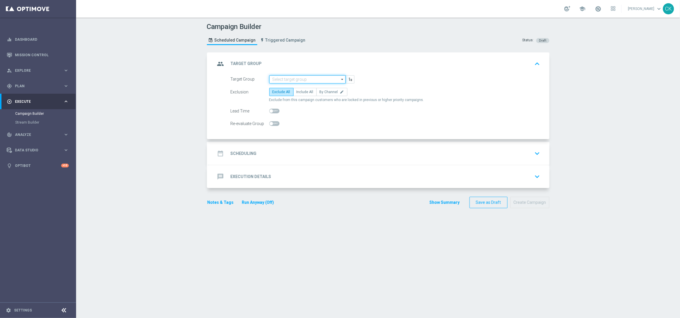
click at [291, 78] on input at bounding box center [307, 79] width 76 height 8
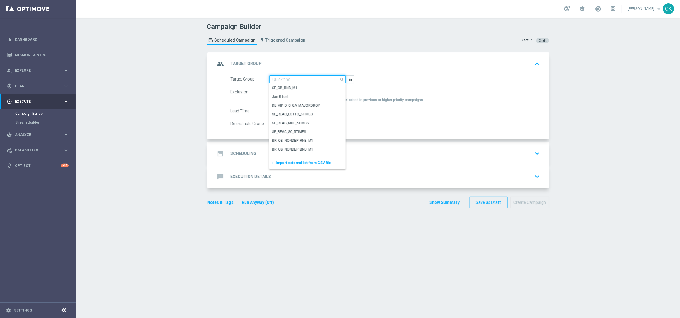
paste input "de_all_TGT_NVIP_EM_TAC_MIX__ACTIVE_ALL_HIGHJACKPOT"
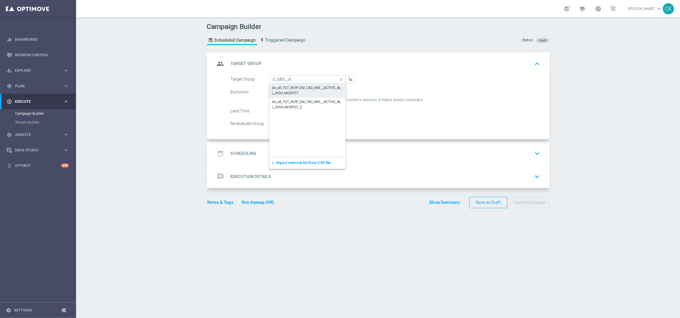
click at [291, 89] on div "de_all_TGT_NVIP_EM_TAC_MIX__ACTIVE_ALL_HIGHJACKPOT" at bounding box center [307, 90] width 71 height 11
type input "de_all_TGT_NVIP_EM_TAC_MIX__ACTIVE_ALL_HIGHJACKPOT"
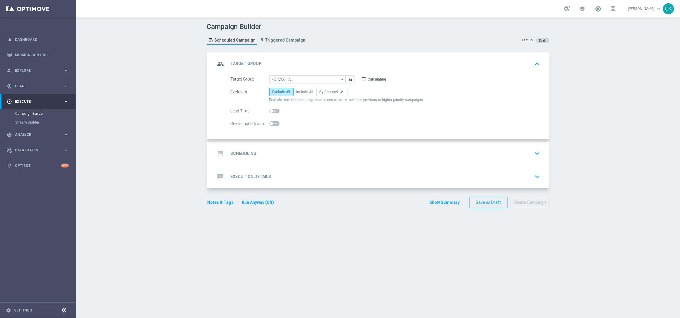
scroll to position [0, 0]
click at [303, 90] on span "Include All" at bounding box center [304, 92] width 17 height 4
click at [300, 91] on input "Include All" at bounding box center [298, 93] width 4 height 4
radio input "true"
click at [269, 110] on span at bounding box center [271, 111] width 4 height 4
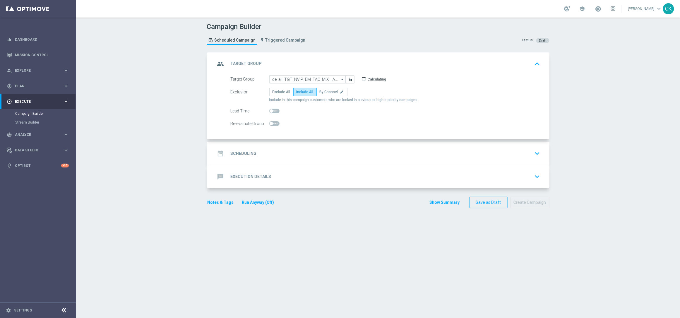
click at [269, 110] on input "checkbox" at bounding box center [274, 111] width 10 height 5
checkbox input "true"
click at [237, 151] on h2 "Scheduling" at bounding box center [244, 154] width 26 height 6
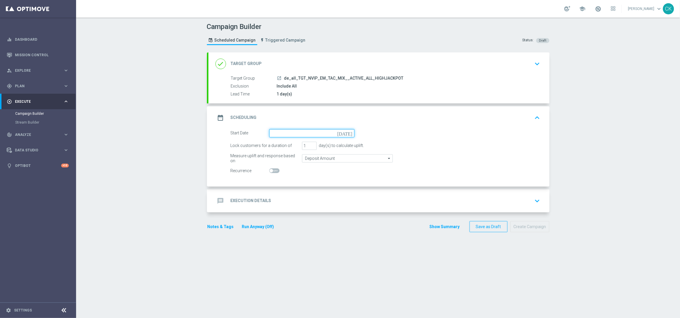
click at [301, 130] on input at bounding box center [311, 133] width 85 height 8
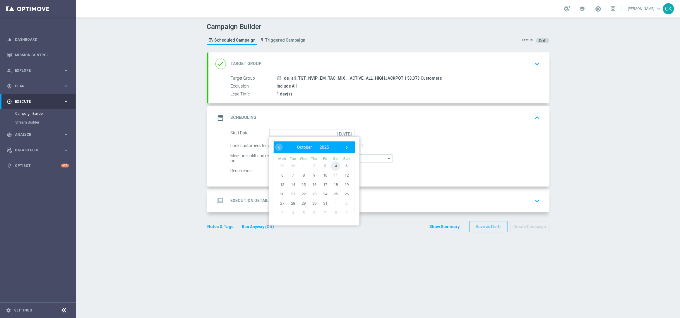
click at [331, 163] on span "4" at bounding box center [335, 165] width 9 height 9
type input "[DATE]"
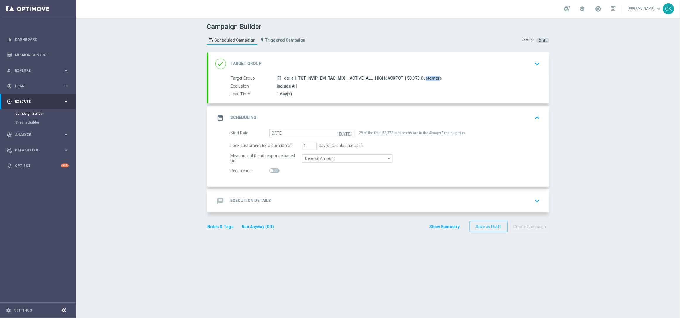
drag, startPoint x: 412, startPoint y: 77, endPoint x: 399, endPoint y: 77, distance: 12.6
click at [405, 77] on span "| 53,373 Customers" at bounding box center [423, 78] width 37 height 5
copy span "53,373"
click at [244, 198] on h2 "Execution Details" at bounding box center [251, 201] width 41 height 6
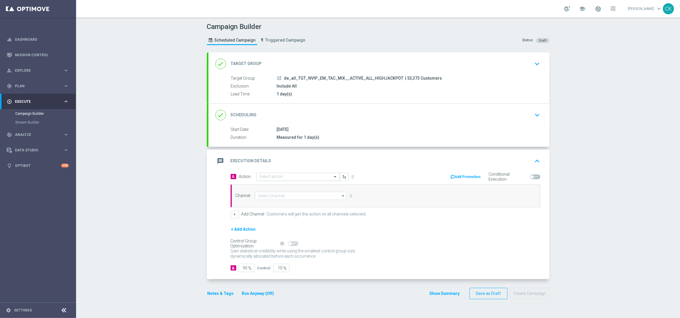
click at [278, 176] on input "text" at bounding box center [291, 176] width 65 height 5
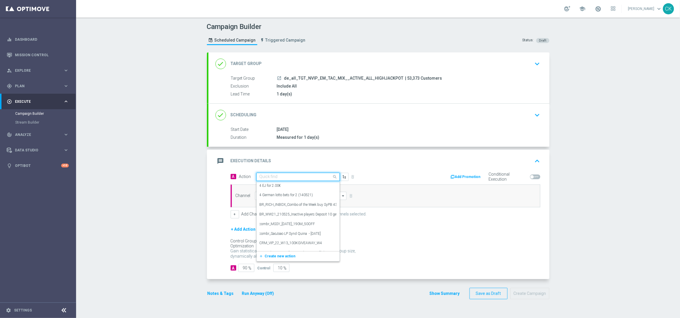
paste input "Oktoberfest Promotion - 649-Themed"
type input "Oktoberfest Promotion - 649-Themed"
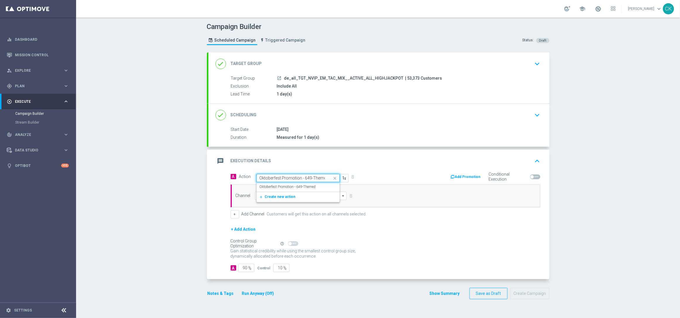
scroll to position [0, 2]
click at [277, 186] on label "Oktoberfest Promotion - 649-Themed" at bounding box center [287, 186] width 56 height 5
click at [277, 197] on input at bounding box center [301, 196] width 92 height 8
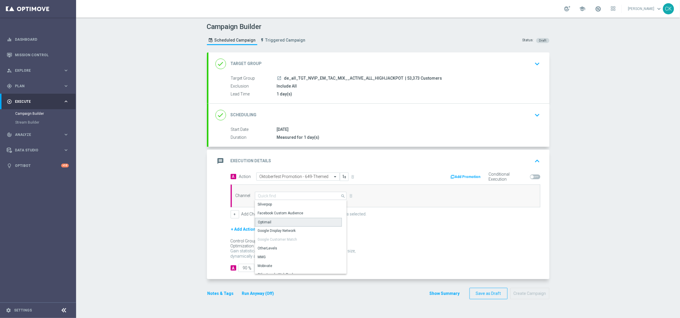
click at [275, 223] on div "Optimail" at bounding box center [298, 222] width 87 height 9
type input "Optimail"
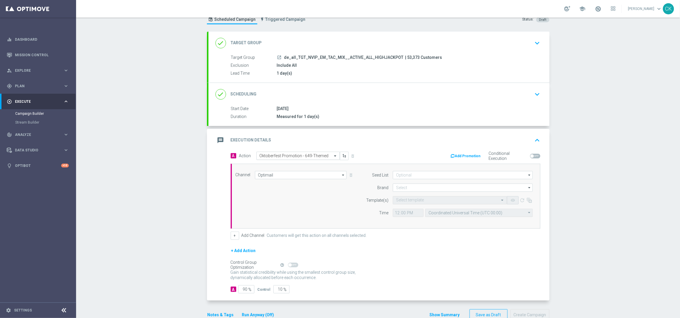
scroll to position [36, 0]
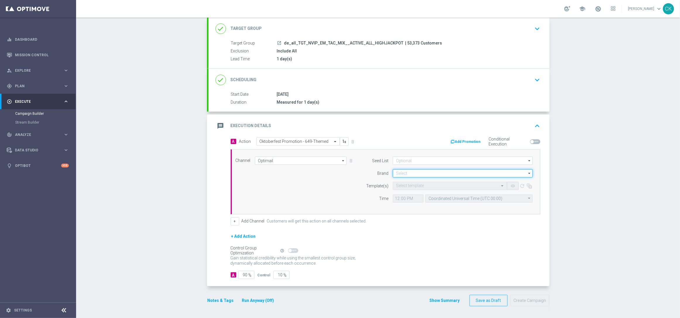
click at [425, 173] on input at bounding box center [463, 173] width 140 height 8
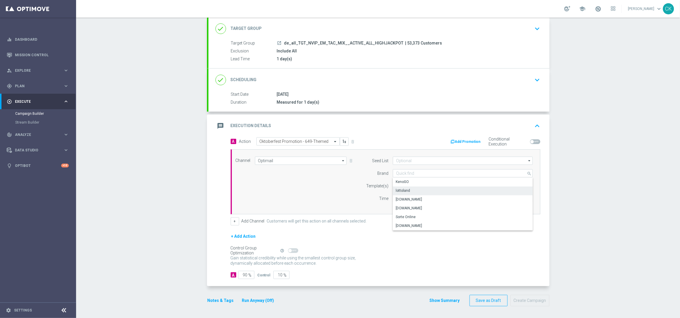
click at [413, 190] on div "lottoland" at bounding box center [463, 190] width 140 height 8
type input "lottoland"
click at [398, 185] on input "text" at bounding box center [444, 185] width 96 height 5
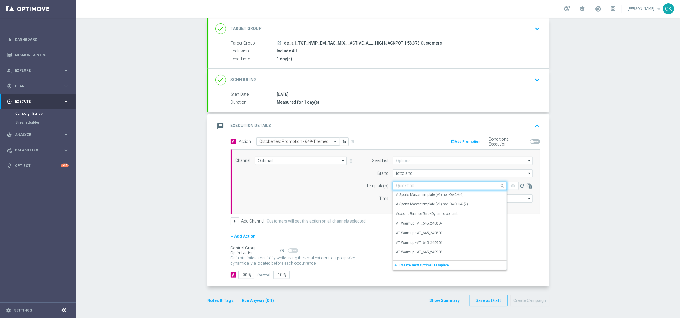
paste input "DE_ALL__OKT_649_251004__NVIP_EMA_TAC_MIX"
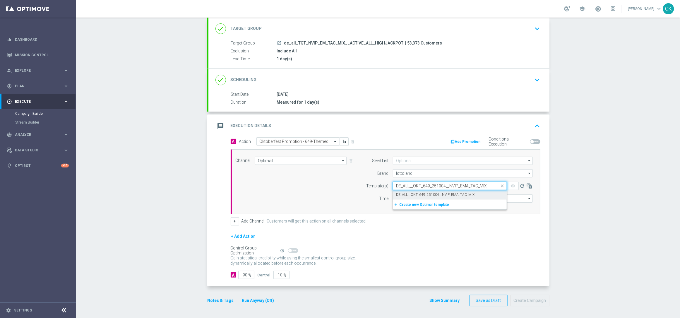
click at [396, 192] on label "DE_ALL__OKT_649_251004__NVIP_EMA_TAC_MIX" at bounding box center [435, 194] width 78 height 5
type input "DE_ALL__OKT_649_251004__NVIP_EMA_TAC_MIX"
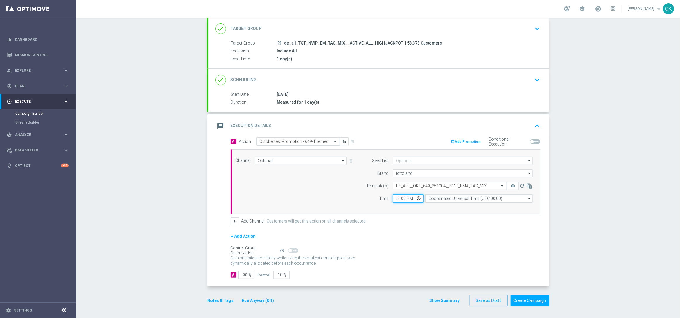
click at [395, 196] on input "12:00" at bounding box center [408, 198] width 31 height 8
type input "08:00"
click at [448, 198] on input "Coordinated Universal Time (UTC 00:00)" at bounding box center [478, 198] width 107 height 8
click at [446, 207] on div "Central European Time ([GEOGRAPHIC_DATA]) (UTC +02:00)" at bounding box center [476, 206] width 96 height 5
type input "Central European Time ([GEOGRAPHIC_DATA]) (UTC +02:00)"
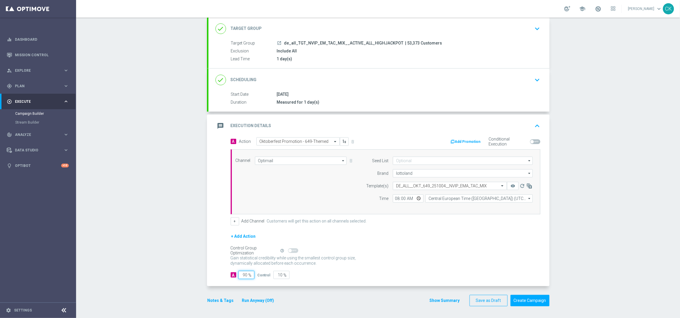
click at [245, 275] on input "90" at bounding box center [246, 275] width 16 height 8
type input "9"
type input "91"
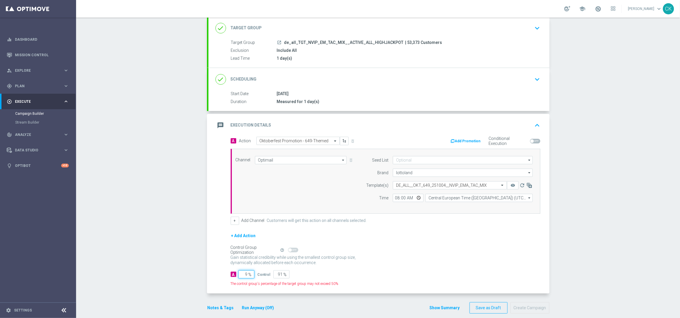
type input "98"
type input "2"
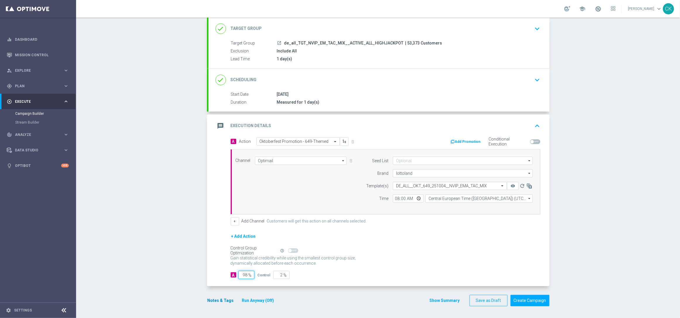
type input "98"
click at [220, 297] on button "Notes & Tags" at bounding box center [221, 300] width 28 height 7
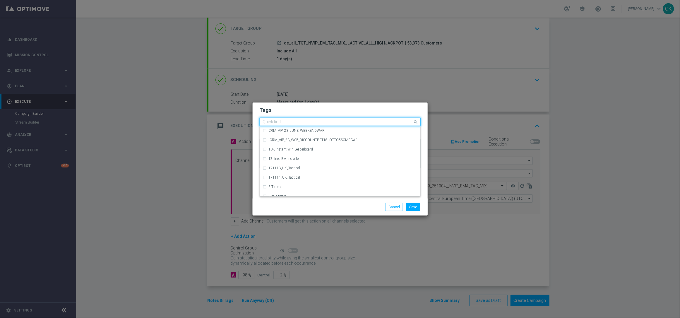
click at [292, 121] on input "text" at bounding box center [338, 122] width 150 height 5
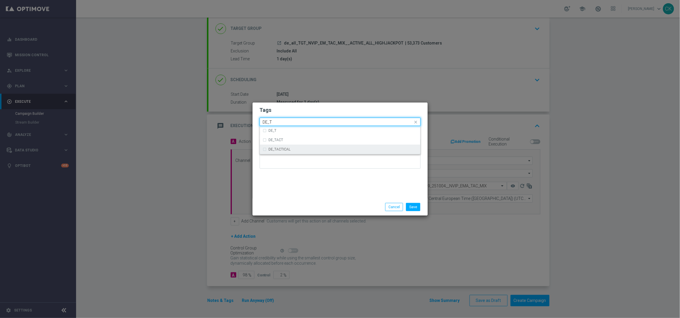
click at [296, 147] on div "DE_TACTICAL" at bounding box center [343, 149] width 149 height 4
type input "DE_T"
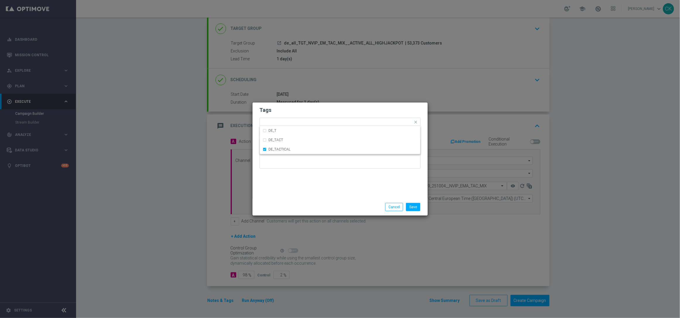
click at [294, 185] on div "Tags Quick find × DE_TACTICAL DE_T DE_TACT DE_TACTICAL Notes" at bounding box center [339, 150] width 175 height 96
click at [412, 208] on button "Save" at bounding box center [413, 207] width 14 height 8
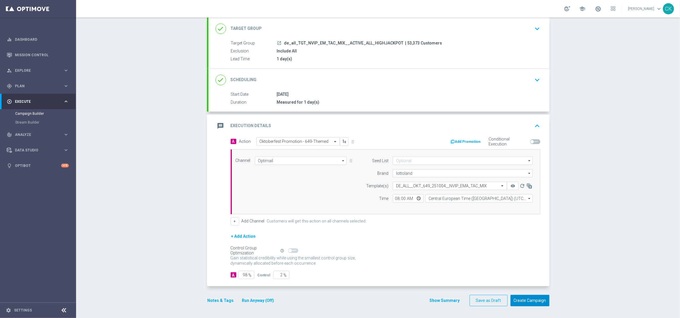
click at [523, 301] on button "Create Campaign" at bounding box center [529, 300] width 39 height 11
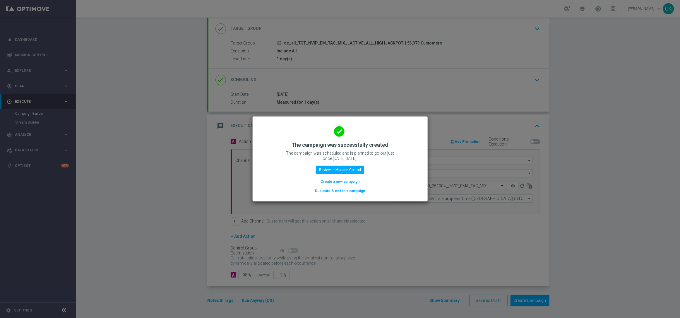
click at [333, 180] on button "Create a new campaign" at bounding box center [340, 181] width 40 height 6
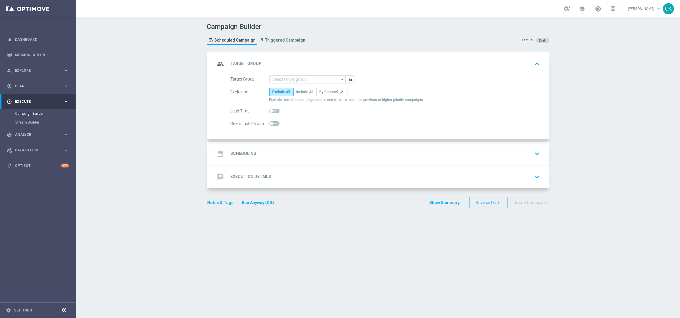
scroll to position [0, 0]
click at [288, 78] on input at bounding box center [307, 79] width 76 height 8
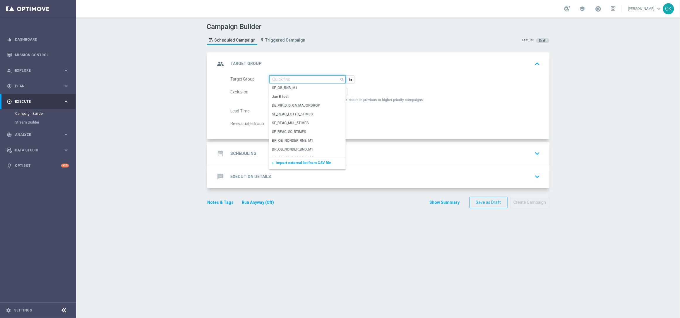
paste input "de_all_TGT_NVIP_EM_TAC_LT__REACTIVATED_649"
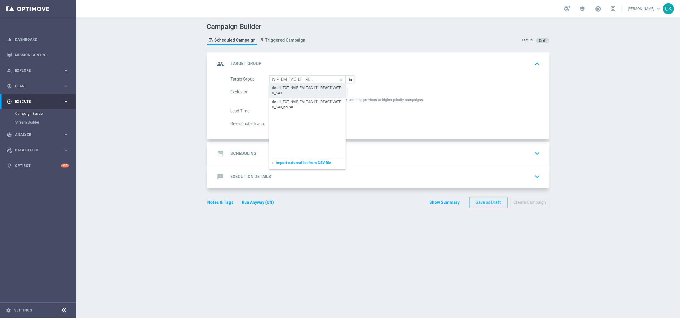
click at [288, 88] on div "de_all_TGT_NVIP_EM_TAC_LT__REACTIVATED_649" at bounding box center [307, 90] width 71 height 11
type input "de_all_TGT_NVIP_EM_TAC_LT__REACTIVATED_649"
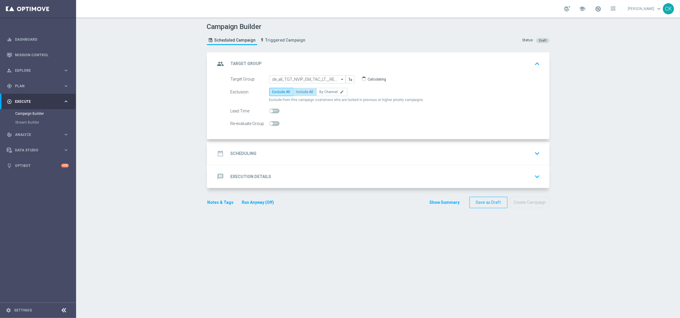
click at [300, 91] on span "Include All" at bounding box center [304, 92] width 17 height 4
click at [300, 91] on input "Include All" at bounding box center [298, 93] width 4 height 4
radio input "true"
click at [270, 110] on span at bounding box center [271, 111] width 4 height 4
click at [270, 110] on input "checkbox" at bounding box center [274, 111] width 10 height 5
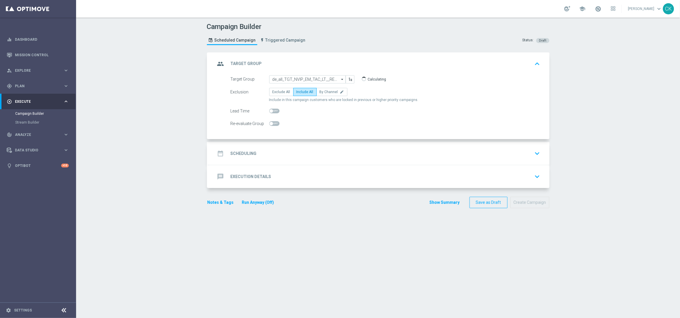
checkbox input "true"
click at [244, 151] on h2 "Scheduling" at bounding box center [244, 154] width 26 height 6
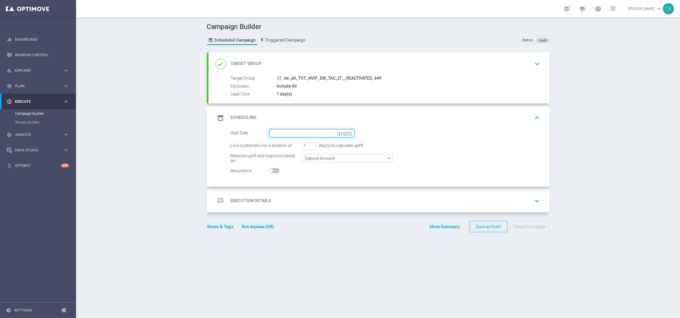
click at [292, 131] on input at bounding box center [311, 133] width 85 height 8
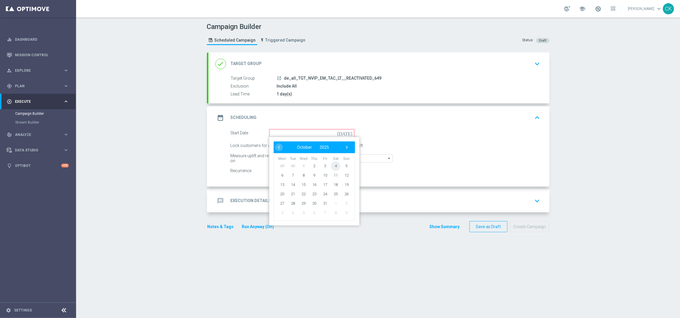
click at [333, 164] on span "4" at bounding box center [335, 165] width 9 height 9
type input "[DATE]"
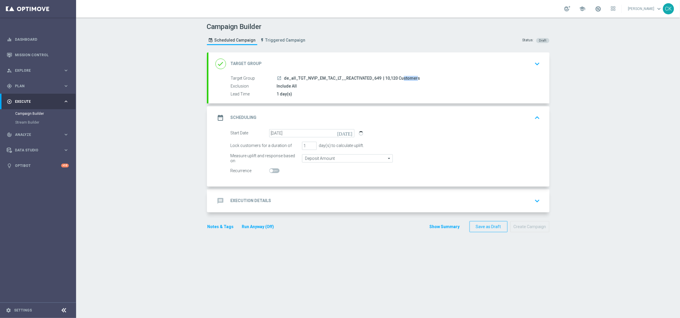
drag, startPoint x: 391, startPoint y: 78, endPoint x: 379, endPoint y: 77, distance: 12.3
click at [383, 77] on span "| 10,120 Customers" at bounding box center [401, 78] width 37 height 5
click at [245, 200] on h2 "Execution Details" at bounding box center [251, 201] width 41 height 6
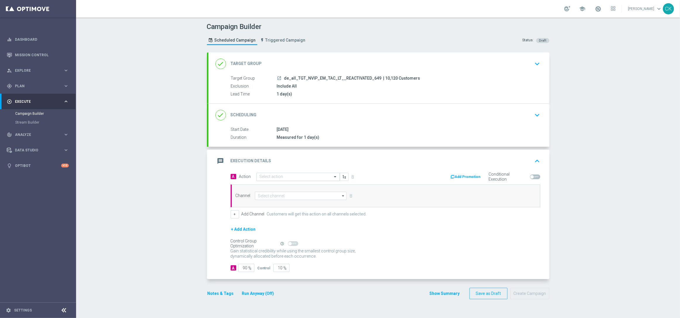
click at [290, 176] on input "text" at bounding box center [291, 176] width 65 height 5
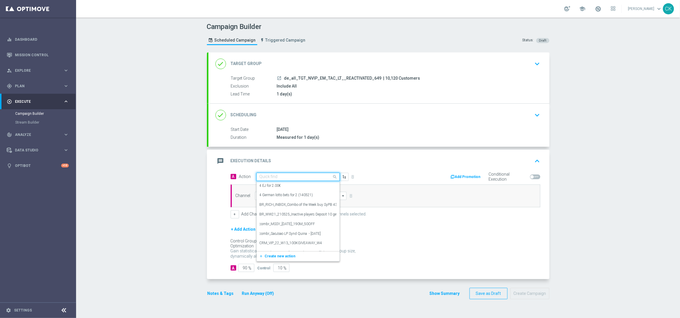
paste input "6 lines 649 with 20% off"
type input "6 lines 649 with 20% off"
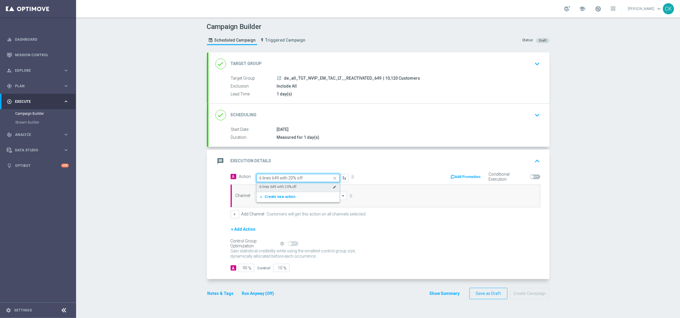
click at [289, 186] on label "6 lines 649 with 20% off" at bounding box center [277, 186] width 37 height 5
click at [281, 195] on input at bounding box center [301, 196] width 92 height 8
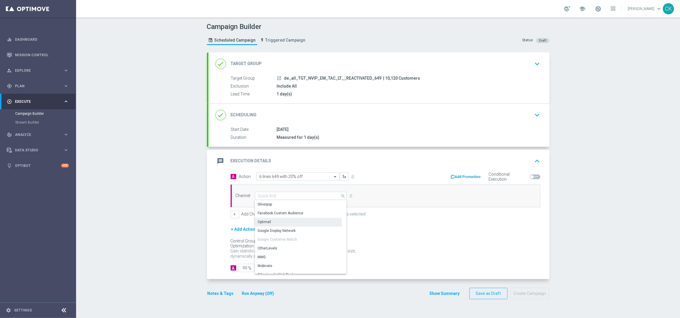
click at [278, 220] on div "Optimail" at bounding box center [298, 222] width 87 height 8
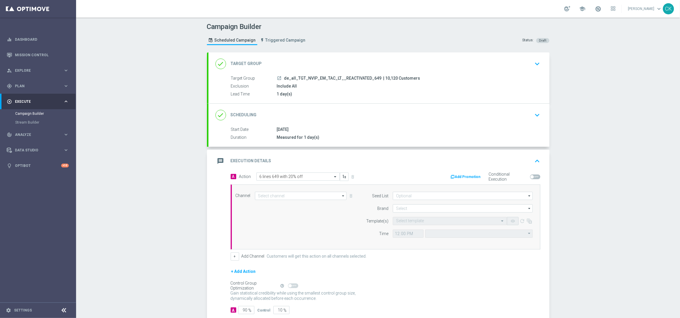
type input "Optimail"
type input "Coordinated Universal Time (UTC 00:00)"
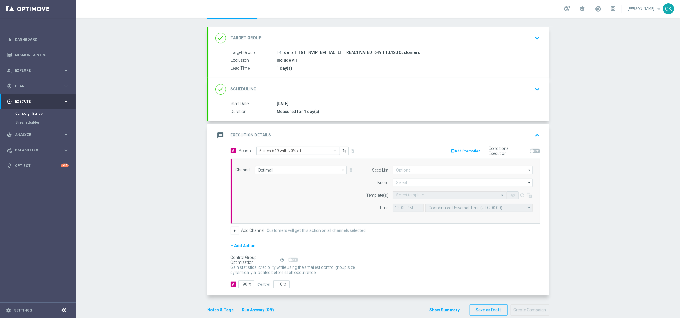
scroll to position [36, 0]
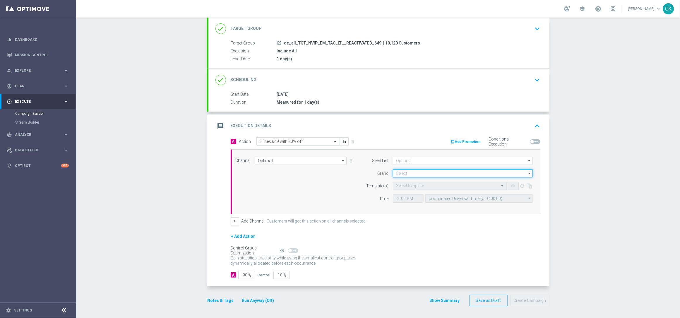
click at [402, 173] on input at bounding box center [463, 173] width 140 height 8
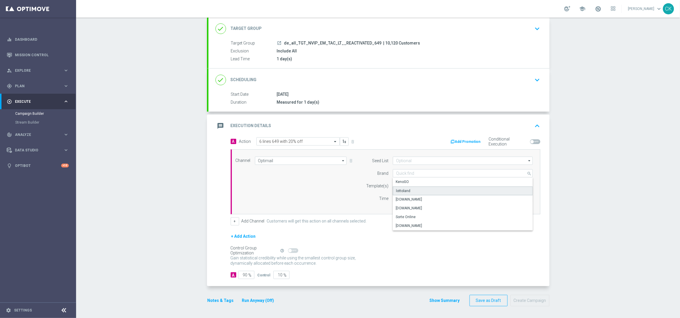
click at [407, 188] on div "lottoland" at bounding box center [463, 190] width 140 height 9
type input "lottoland"
click at [404, 186] on input "text" at bounding box center [444, 185] width 96 height 5
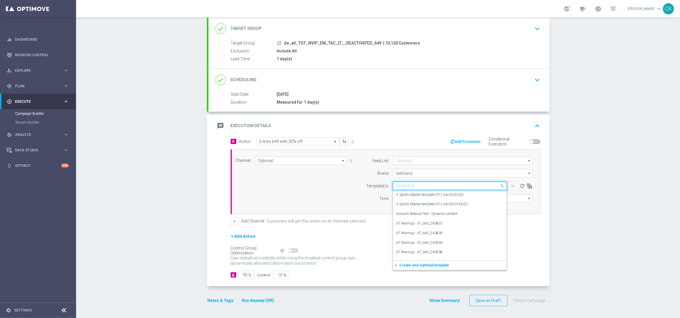
paste input "DE_ALL__649_REACT_251004__NVIP_EMA_TAC_LT"
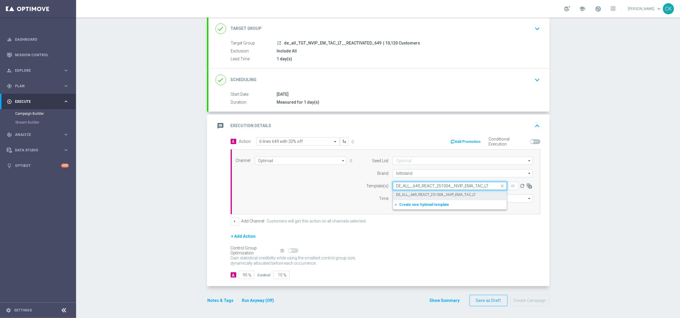
click at [402, 192] on label "DE_ALL__649_REACT_251004__NVIP_EMA_TAC_LT" at bounding box center [436, 194] width 80 height 5
type input "DE_ALL__649_REACT_251004__NVIP_EMA_TAC_LT"
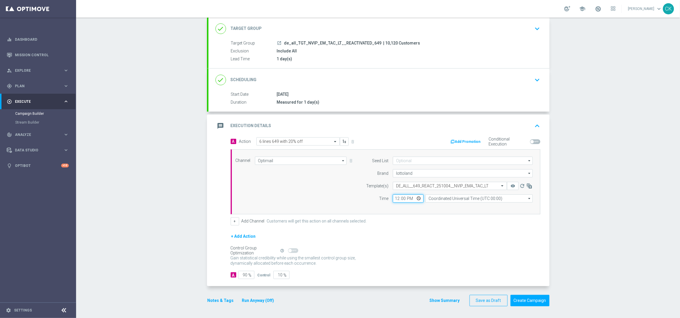
click at [393, 197] on input "12:00" at bounding box center [408, 198] width 31 height 8
type input "08:00"
click at [457, 199] on input "Coordinated Universal Time (UTC 00:00)" at bounding box center [478, 198] width 107 height 8
click at [453, 207] on div "Central European Time ([GEOGRAPHIC_DATA]) (UTC +02:00)" at bounding box center [476, 206] width 96 height 5
type input "Central European Time ([GEOGRAPHIC_DATA]) (UTC +02:00)"
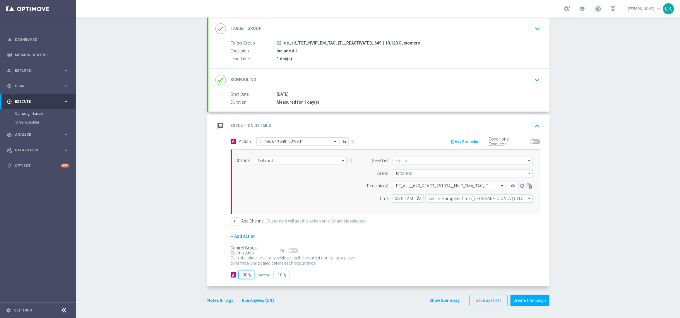
click at [244, 275] on input "90" at bounding box center [246, 275] width 16 height 8
type input "9"
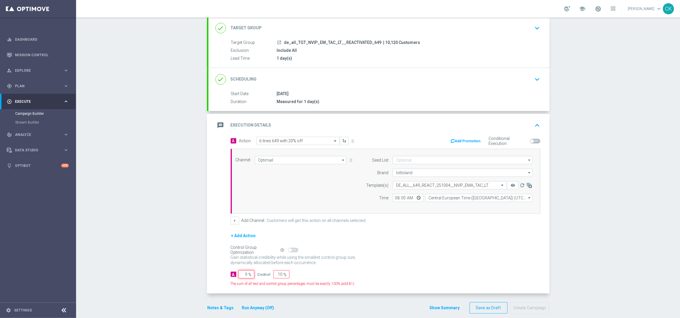
type input "91"
type input "98"
type input "2"
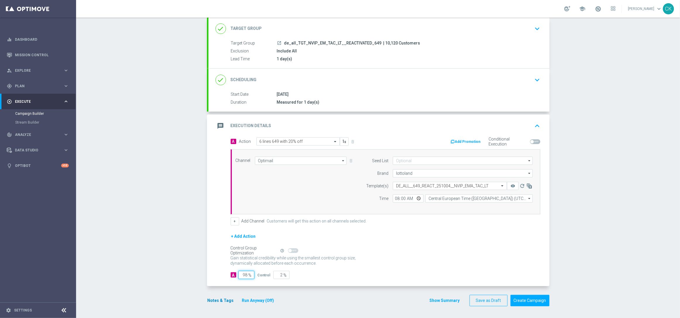
type input "98"
click at [214, 299] on button "Notes & Tags" at bounding box center [221, 300] width 28 height 7
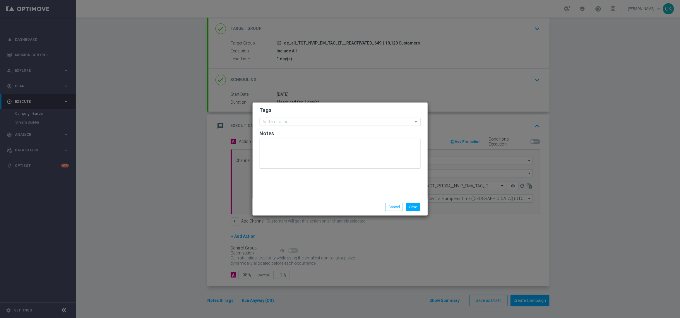
click at [277, 121] on input "text" at bounding box center [338, 122] width 150 height 5
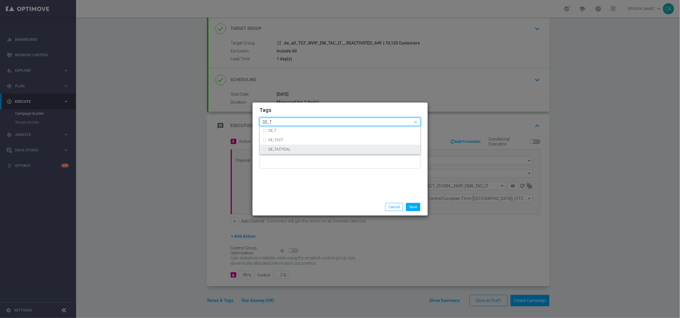
click at [283, 149] on label "DE_TACTICAL" at bounding box center [280, 149] width 22 height 4
type input "DE_T"
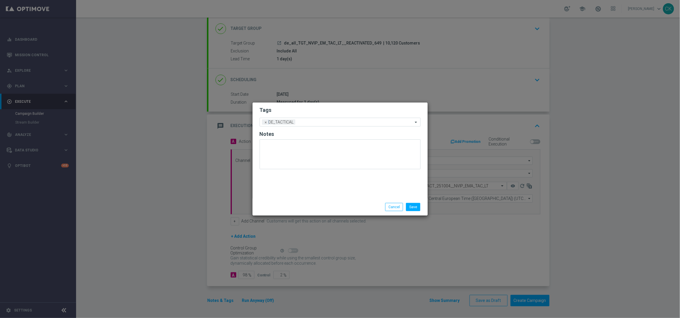
click at [284, 195] on div "Tags Add a new tag × DE_TACTICAL Notes" at bounding box center [339, 150] width 175 height 96
click at [415, 207] on button "Save" at bounding box center [413, 207] width 14 height 8
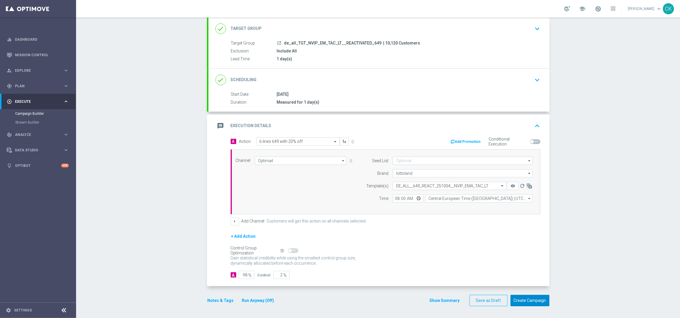
click at [527, 301] on button "Create Campaign" at bounding box center [529, 300] width 39 height 11
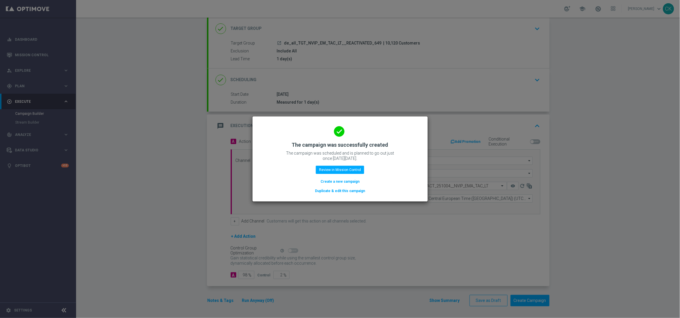
click at [329, 181] on button "Create a new campaign" at bounding box center [340, 181] width 40 height 6
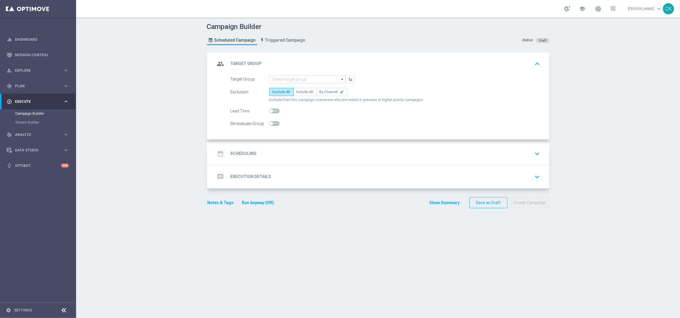
scroll to position [0, 0]
click at [284, 78] on input at bounding box center [307, 79] width 76 height 8
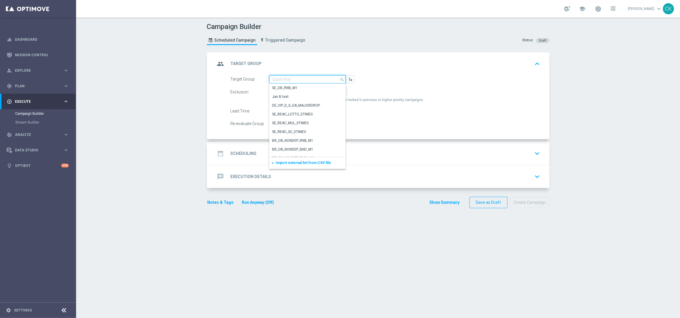
paste input "de_all_TGT_NVIP_EM_TAC_LT__CHURNED_649"
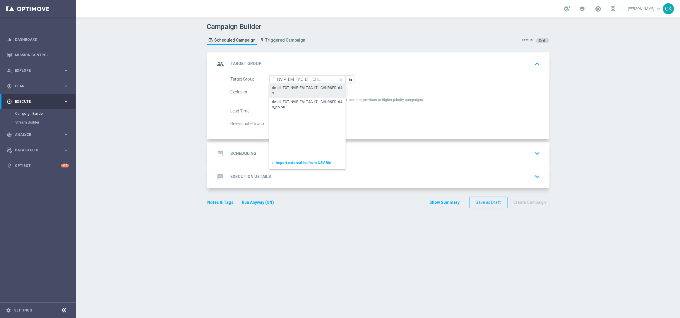
click at [292, 88] on div "de_all_TGT_NVIP_EM_TAC_LT__CHURNED_649" at bounding box center [307, 90] width 71 height 11
type input "de_all_TGT_NVIP_EM_TAC_LT__CHURNED_649"
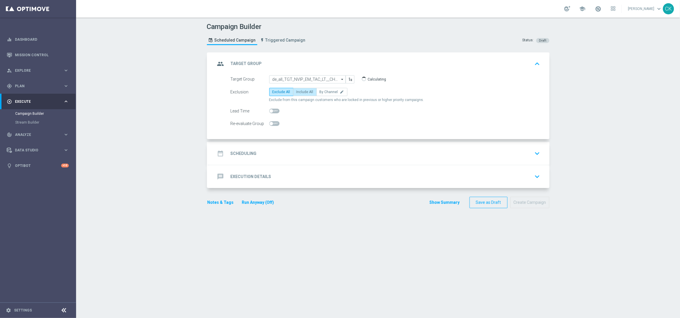
click at [300, 90] on span "Include All" at bounding box center [304, 92] width 17 height 4
click at [300, 91] on input "Include All" at bounding box center [298, 93] width 4 height 4
radio input "true"
click at [269, 111] on span at bounding box center [271, 111] width 4 height 4
click at [269, 111] on input "checkbox" at bounding box center [274, 111] width 10 height 5
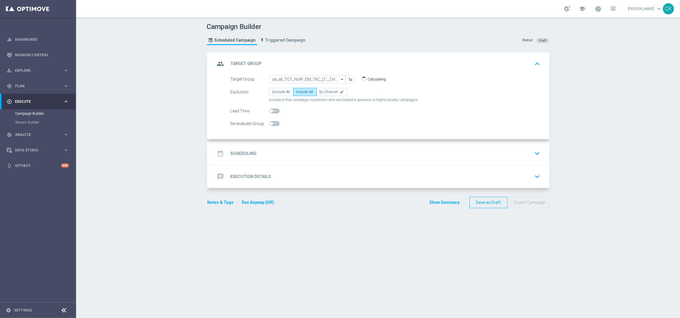
checkbox input "true"
click at [237, 150] on div "date_range Scheduling" at bounding box center [235, 153] width 41 height 11
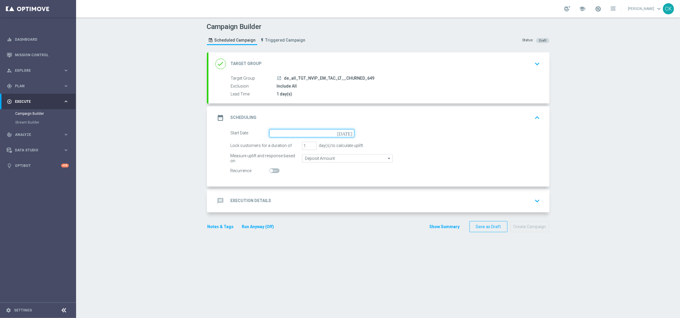
click at [288, 132] on input at bounding box center [311, 133] width 85 height 8
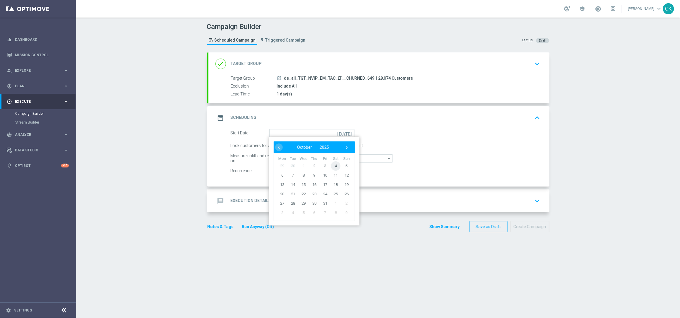
click at [333, 163] on span "4" at bounding box center [335, 165] width 9 height 9
type input "[DATE]"
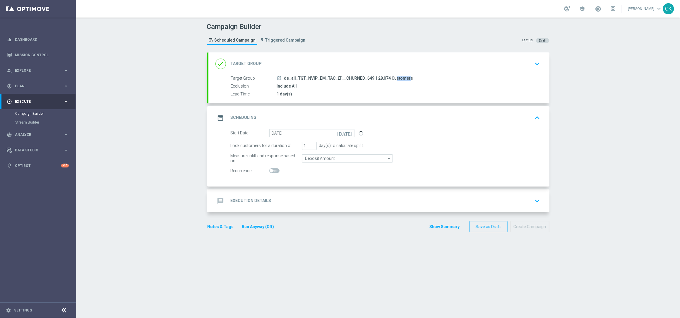
drag, startPoint x: 383, startPoint y: 77, endPoint x: 371, endPoint y: 77, distance: 12.3
click at [376, 77] on span "| 28,074 Customers" at bounding box center [394, 78] width 37 height 5
click at [246, 197] on div "message Execution Details" at bounding box center [243, 200] width 56 height 11
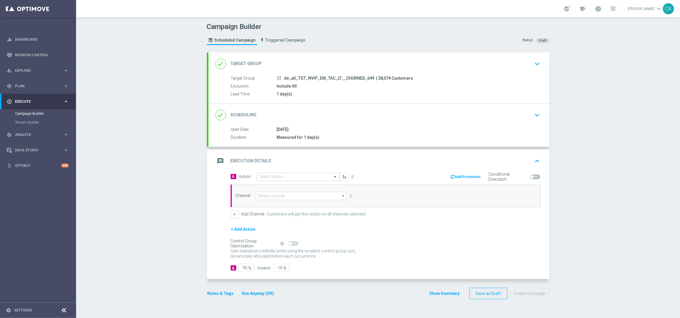
click at [287, 176] on input "text" at bounding box center [291, 176] width 65 height 5
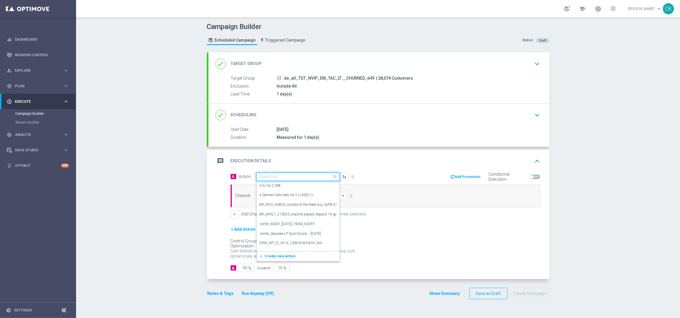
paste input "3 lines 649 for half price"
type input "3 lines 649 for half price"
click at [259, 194] on icon "add_new" at bounding box center [262, 195] width 6 height 4
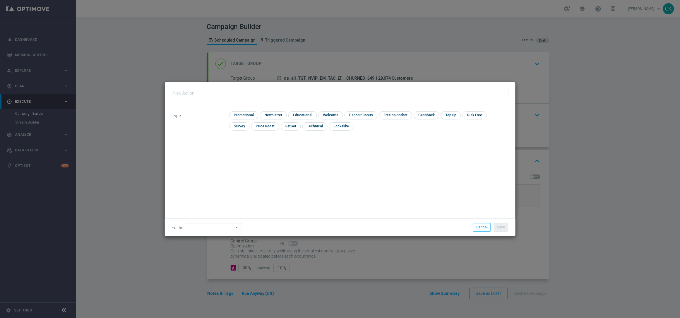
type input "3 lines 649 for half price"
click at [239, 113] on input "checkbox" at bounding box center [243, 115] width 28 height 8
checkbox input "true"
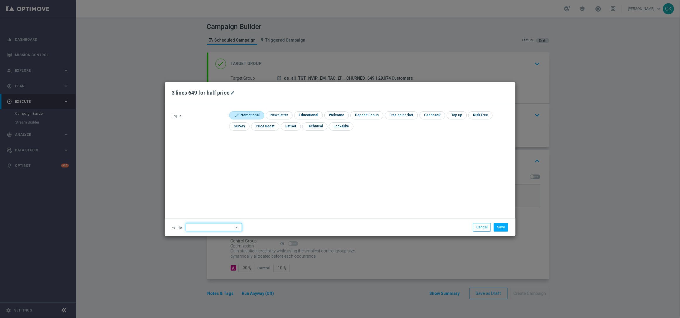
click at [198, 226] on input at bounding box center [214, 227] width 56 height 8
click at [199, 176] on div "DE" at bounding box center [209, 177] width 46 height 9
type input "DE"
click at [246, 177] on div "Type: check Promotional check Newsletter check Educational check Welcome check …" at bounding box center [340, 170] width 350 height 132
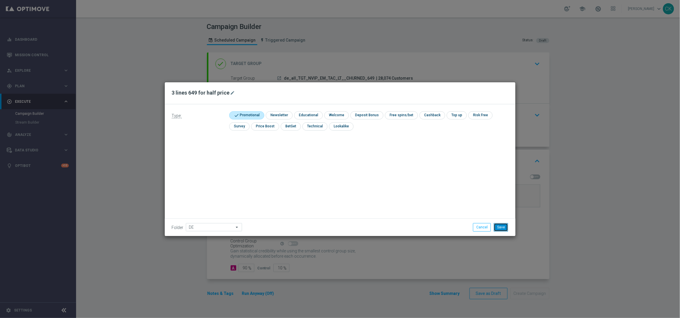
click at [504, 227] on button "Save" at bounding box center [501, 227] width 14 height 8
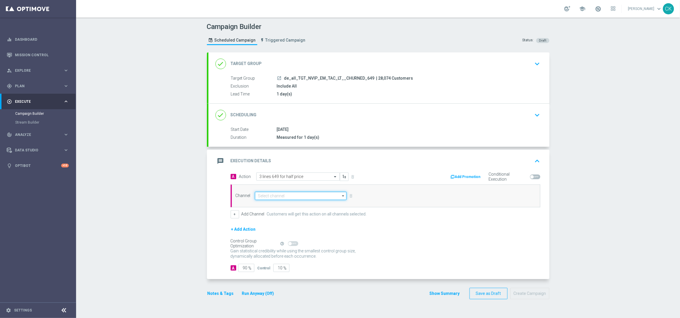
click at [291, 195] on input at bounding box center [301, 196] width 92 height 8
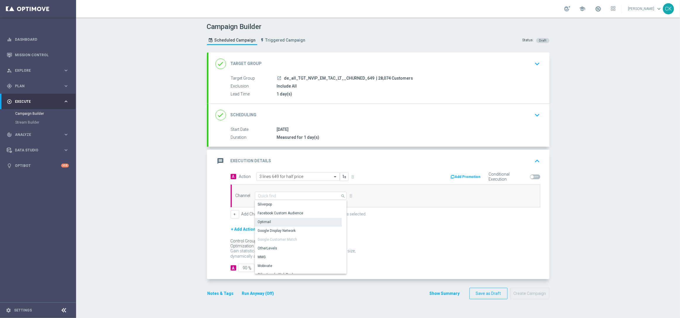
click at [288, 221] on div "Optimail" at bounding box center [298, 222] width 87 height 8
type input "Optimail"
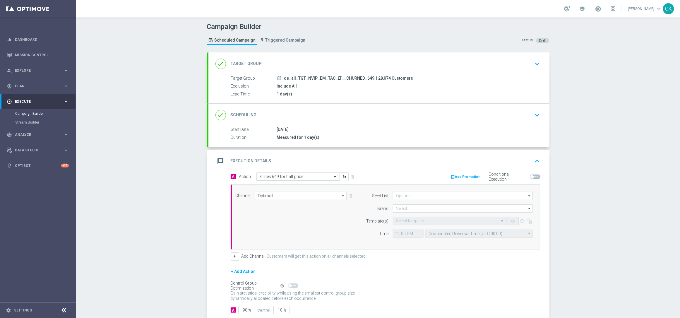
scroll to position [36, 0]
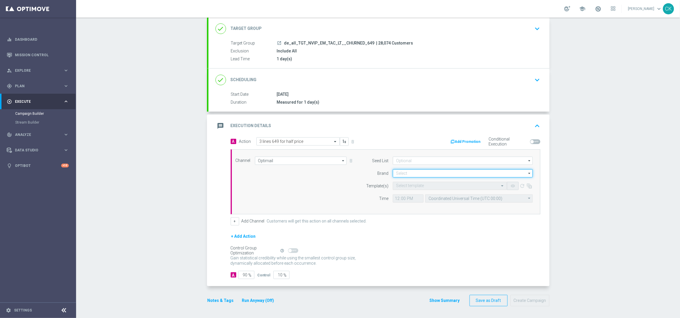
click at [415, 171] on input at bounding box center [463, 173] width 140 height 8
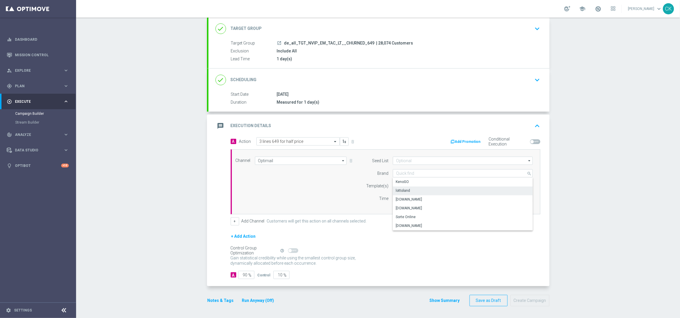
click at [413, 188] on div "lottoland" at bounding box center [463, 190] width 140 height 8
type input "lottoland"
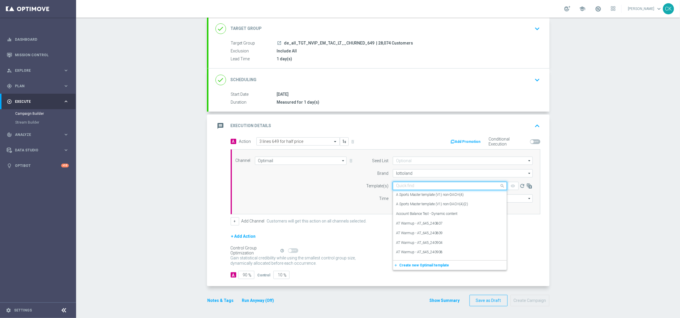
click at [407, 185] on input "text" at bounding box center [444, 185] width 96 height 5
paste input "DE_ALL__649_CHURNED_251004__NVIP_EMA_TAC_LT"
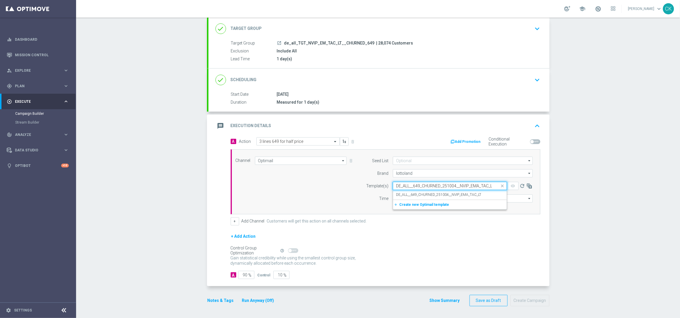
scroll to position [0, 2]
click at [406, 194] on label "DE_ALL__649_CHURNED_251004__NVIP_EMA_TAC_LT" at bounding box center [438, 194] width 85 height 5
type input "DE_ALL__649_CHURNED_251004__NVIP_EMA_TAC_LT"
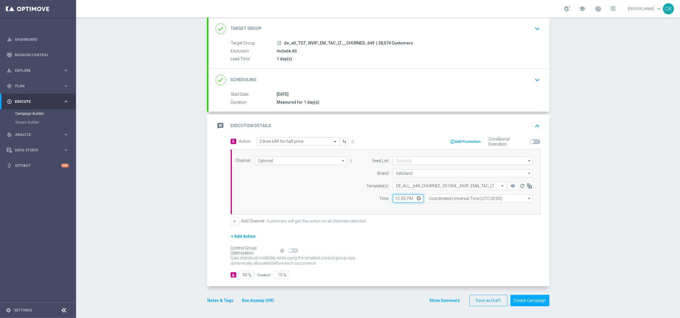
click at [393, 198] on input "12:00" at bounding box center [408, 198] width 31 height 8
type input "08:00"
click at [447, 197] on input "Coordinated Universal Time (UTC 00:00)" at bounding box center [478, 198] width 107 height 8
click at [444, 204] on div "Central European Time ([GEOGRAPHIC_DATA]) (UTC +02:00)" at bounding box center [476, 206] width 96 height 5
type input "Central European Time ([GEOGRAPHIC_DATA]) (UTC +02:00)"
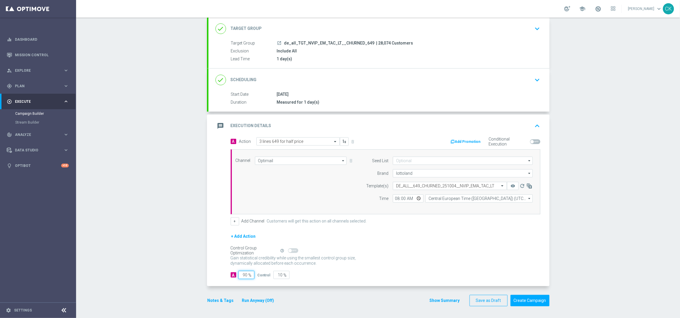
click at [245, 275] on input "90" at bounding box center [246, 275] width 16 height 8
type input "9"
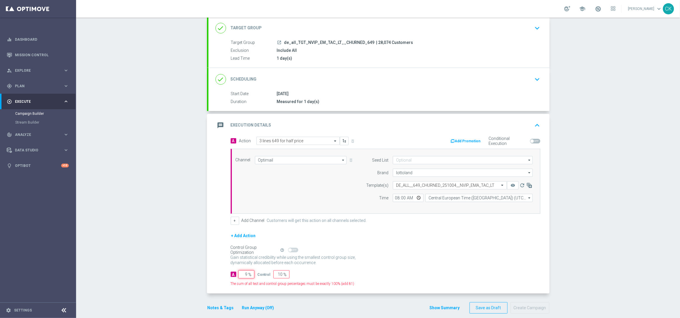
type input "91"
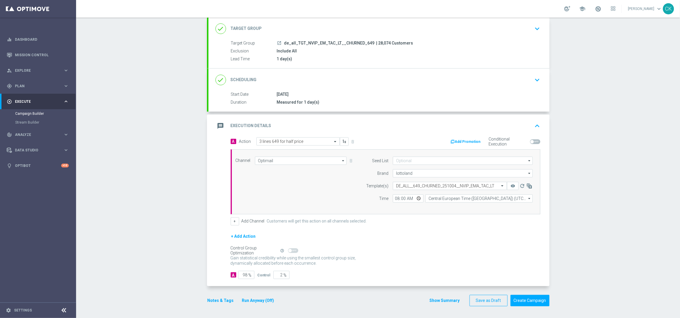
click at [215, 298] on button "Notes & Tags" at bounding box center [221, 300] width 28 height 7
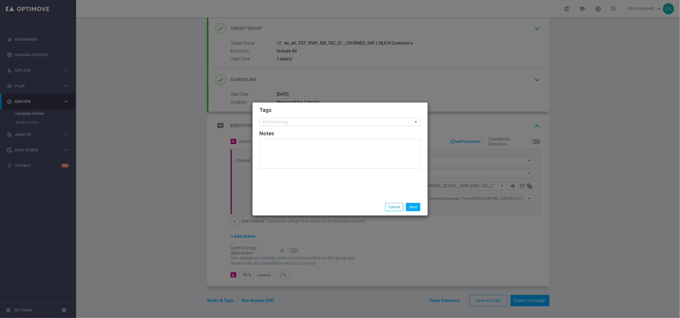
click at [277, 120] on input "text" at bounding box center [338, 122] width 150 height 5
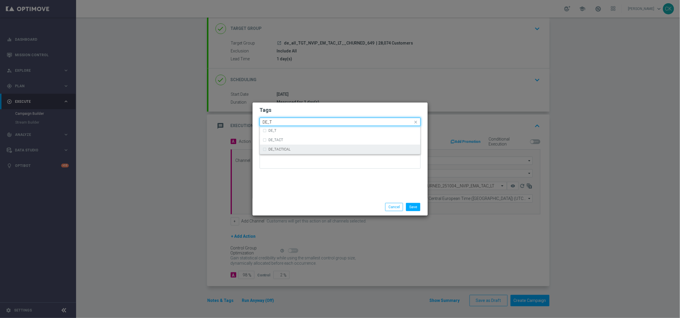
click at [280, 148] on label "DE_TACTICAL" at bounding box center [280, 149] width 22 height 4
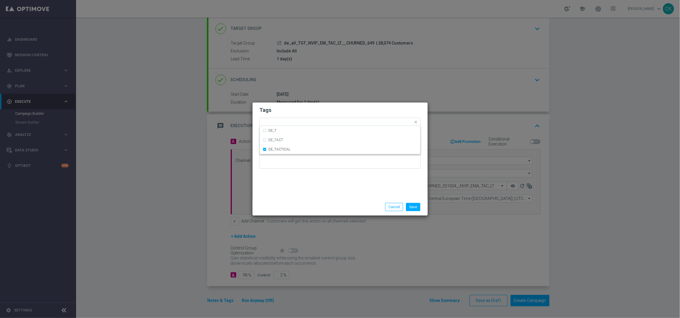
click at [280, 187] on div "Tags Quick find × DE_TACTICAL DE_T DE_TACT DE_TACTICAL Notes" at bounding box center [339, 150] width 175 height 96
click at [412, 209] on button "Save" at bounding box center [413, 207] width 14 height 8
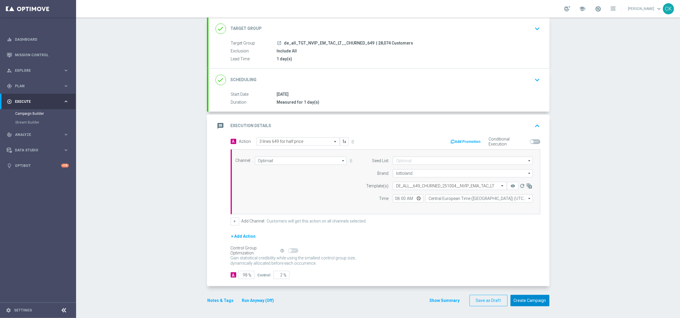
click at [523, 300] on button "Create Campaign" at bounding box center [529, 300] width 39 height 11
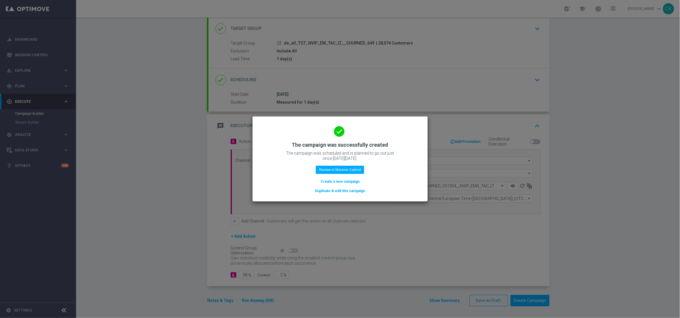
click at [327, 181] on button "Create a new campaign" at bounding box center [340, 181] width 40 height 6
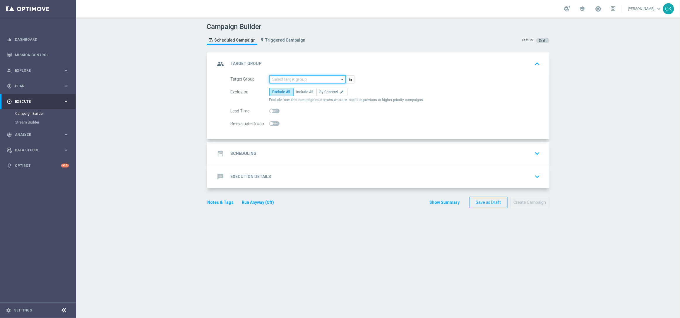
click at [298, 77] on input at bounding box center [307, 79] width 76 height 8
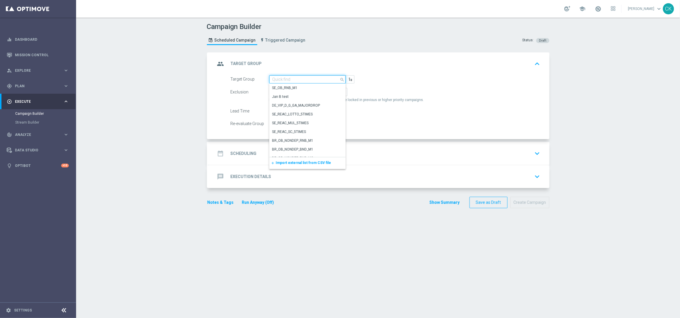
paste input "DE_ALL__LASTYEAR_LOTTO__NVIP_EMA_TAC_MIX"
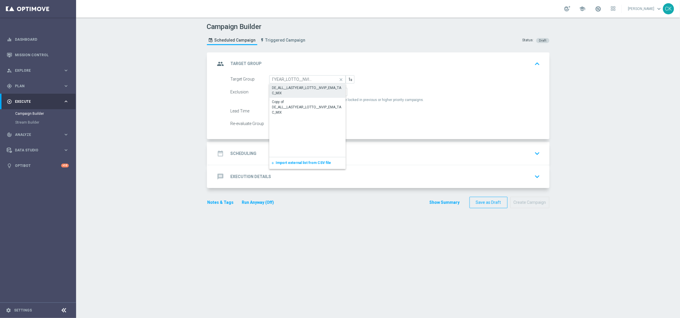
click at [293, 85] on div "DE_ALL__LASTYEAR_LOTTO__NVIP_EMA_TAC_MIX" at bounding box center [307, 90] width 71 height 11
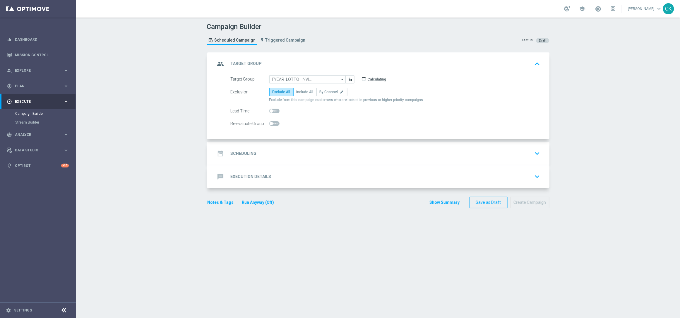
scroll to position [0, 0]
click at [297, 90] on span "Include All" at bounding box center [304, 92] width 17 height 4
click at [297, 91] on input "Include All" at bounding box center [298, 93] width 4 height 4
click at [269, 110] on span at bounding box center [271, 111] width 4 height 4
click at [269, 110] on input "checkbox" at bounding box center [274, 111] width 10 height 5
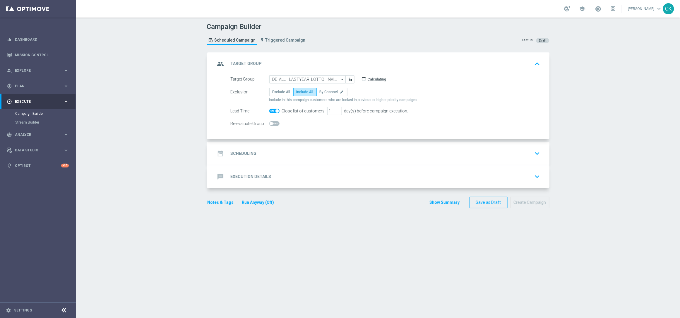
click at [245, 152] on h2 "Scheduling" at bounding box center [244, 154] width 26 height 6
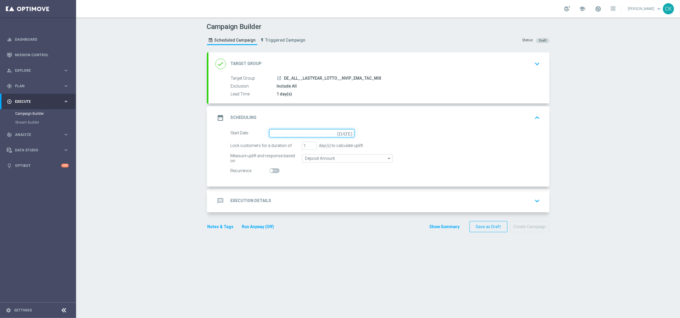
click at [295, 132] on input at bounding box center [311, 133] width 85 height 8
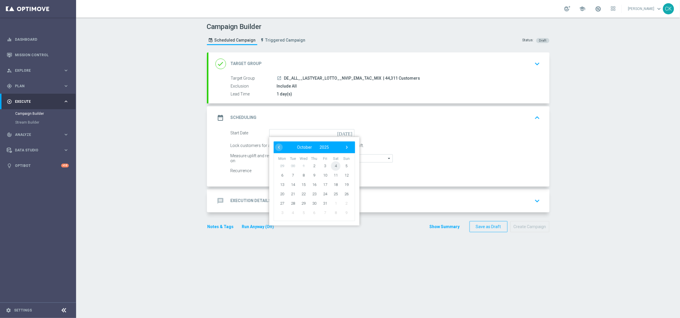
click at [332, 162] on span "4" at bounding box center [335, 165] width 9 height 9
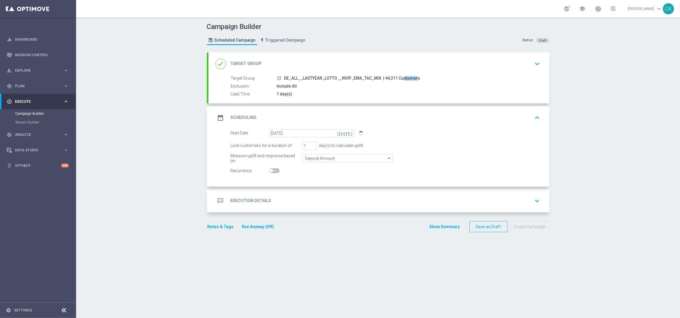
drag, startPoint x: 392, startPoint y: 78, endPoint x: 380, endPoint y: 77, distance: 11.7
click at [383, 77] on span "| 44,311 Customers" at bounding box center [401, 78] width 37 height 5
click at [240, 196] on div "message Execution Details" at bounding box center [243, 200] width 56 height 11
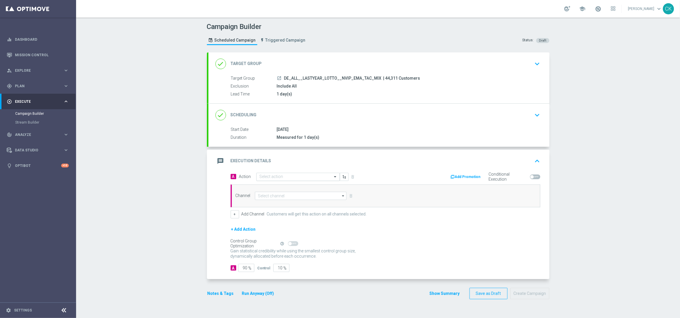
click at [307, 173] on div "Select action" at bounding box center [297, 177] width 83 height 8
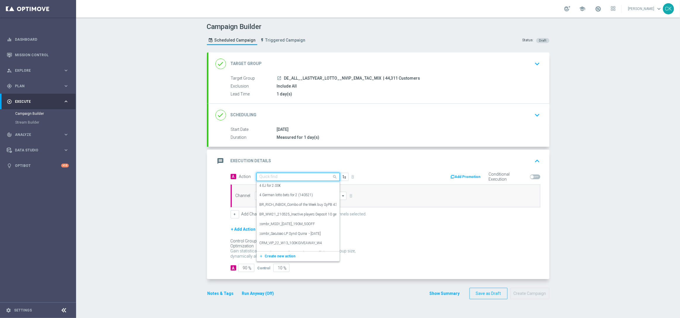
paste input "Retrieving data. Wait a few seconds and try to cut or copy again."
click at [332, 177] on span at bounding box center [335, 176] width 7 height 5
paste input "3 lines 649 for half price"
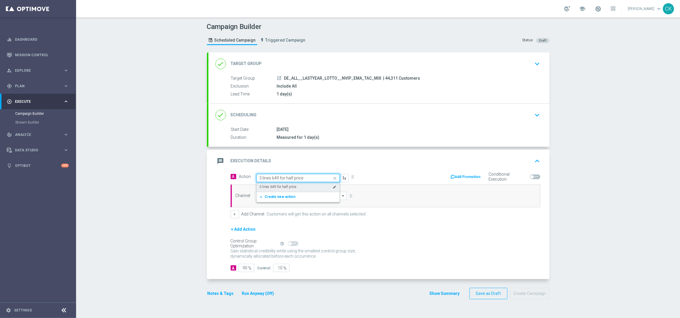
click at [277, 186] on label "3 lines 649 for half price" at bounding box center [277, 186] width 37 height 5
click at [276, 196] on input at bounding box center [301, 196] width 92 height 8
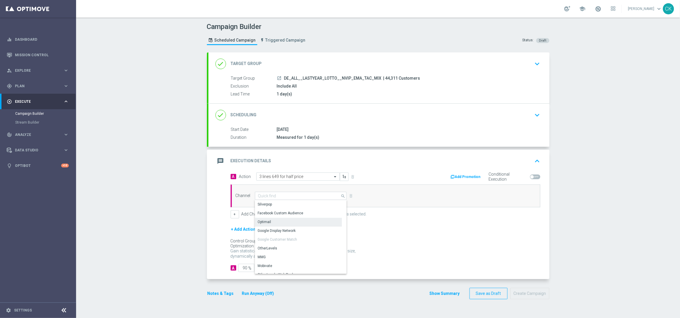
click at [275, 221] on div "Optimail" at bounding box center [298, 222] width 87 height 8
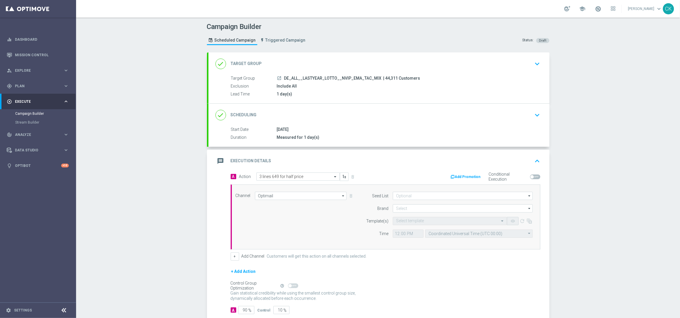
scroll to position [36, 0]
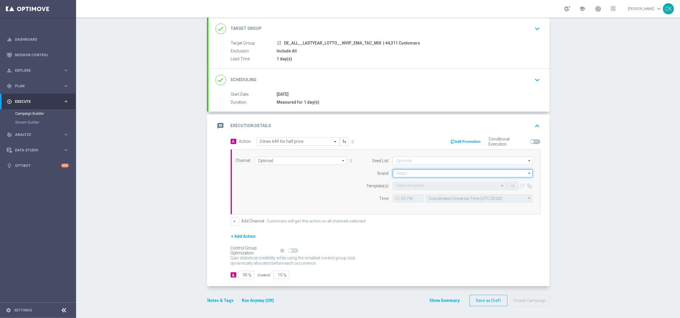
click at [421, 171] on input at bounding box center [463, 173] width 140 height 8
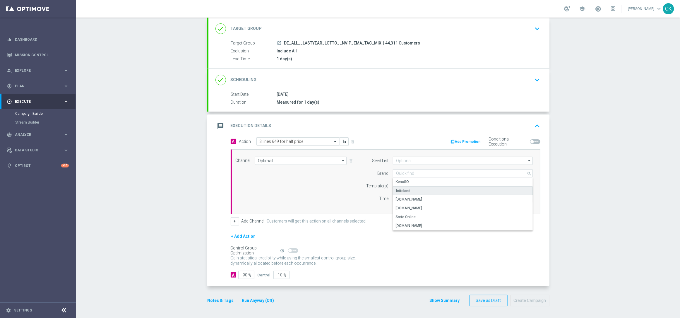
click at [417, 188] on div "lottoland" at bounding box center [463, 190] width 140 height 9
click at [413, 185] on input "text" at bounding box center [444, 185] width 96 height 5
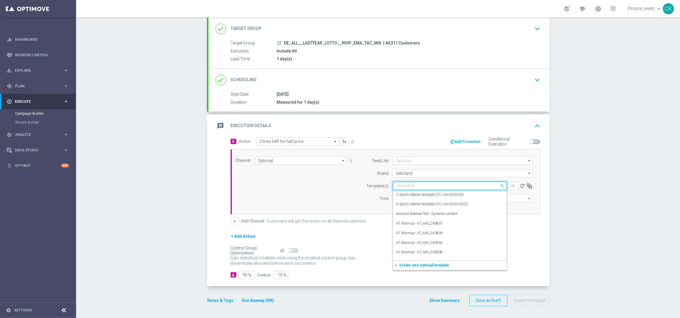
paste input "DE_ALL__649_CHURNED_251004__NVIP_EMA_TAC_LT"
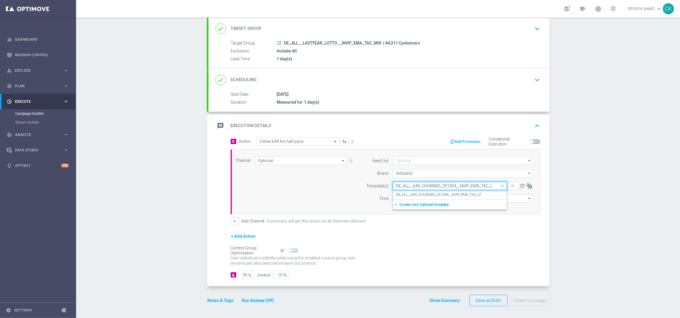
scroll to position [0, 2]
click at [404, 193] on label "DE_ALL__649_CHURNED_251004__NVIP_EMA_TAC_LT" at bounding box center [438, 194] width 85 height 5
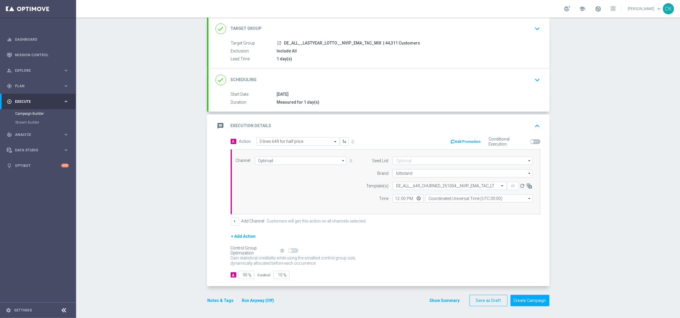
scroll to position [0, 0]
click at [394, 196] on input "12:00" at bounding box center [408, 198] width 31 height 8
click at [432, 197] on input "Coordinated Universal Time (UTC 00:00)" at bounding box center [478, 198] width 107 height 8
click at [431, 205] on div "Central European Time ([GEOGRAPHIC_DATA]) (UTC +02:00)" at bounding box center [476, 206] width 96 height 5
click at [244, 274] on input "90" at bounding box center [246, 275] width 16 height 8
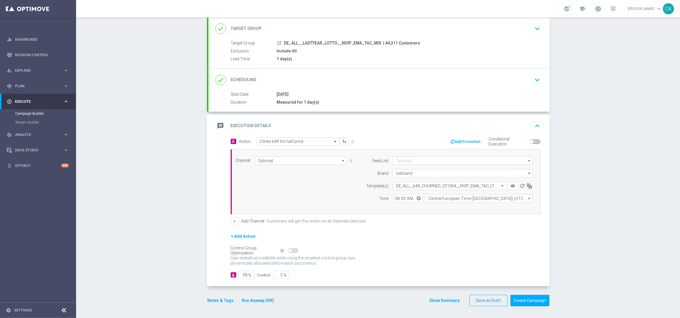
click at [214, 299] on button "Notes & Tags" at bounding box center [221, 300] width 28 height 7
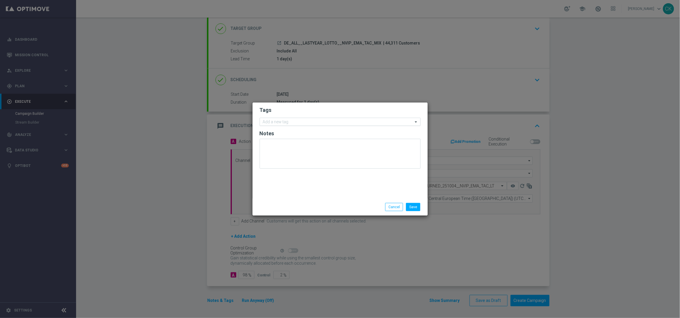
click at [281, 120] on input "text" at bounding box center [338, 122] width 150 height 5
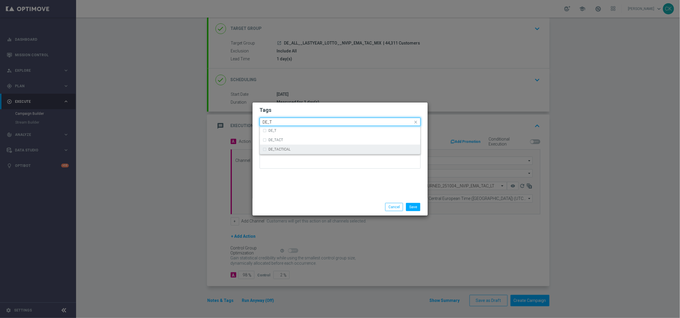
click at [283, 152] on div "DE_TACTICAL" at bounding box center [340, 149] width 154 height 9
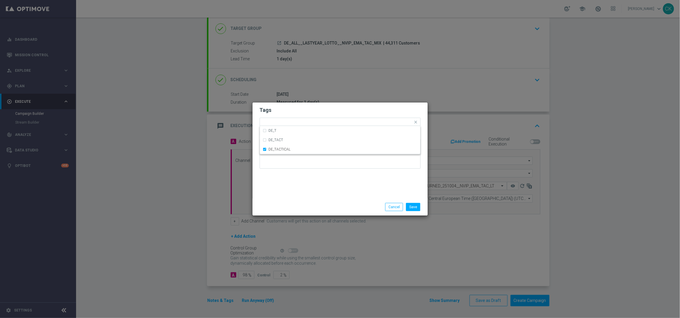
click at [283, 184] on div "Tags Quick find × DE_TACTICAL DE_T DE_TACT DE_TACTICAL Notes" at bounding box center [339, 150] width 175 height 96
click at [410, 204] on button "Save" at bounding box center [413, 207] width 14 height 8
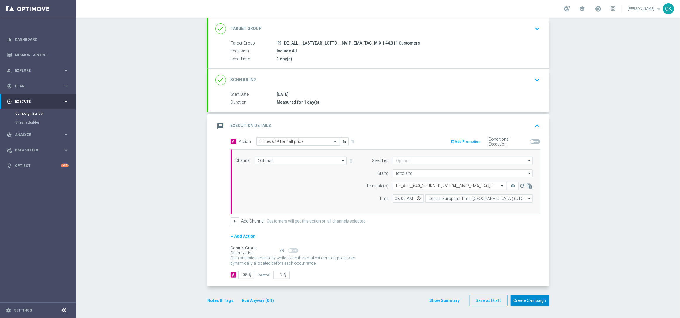
click at [534, 300] on button "Create Campaign" at bounding box center [529, 300] width 39 height 11
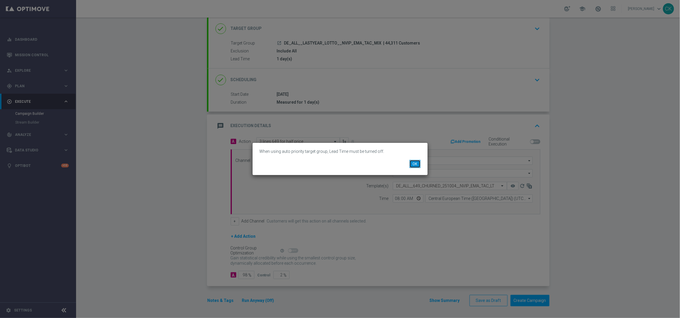
click at [416, 165] on button "OK" at bounding box center [414, 164] width 11 height 8
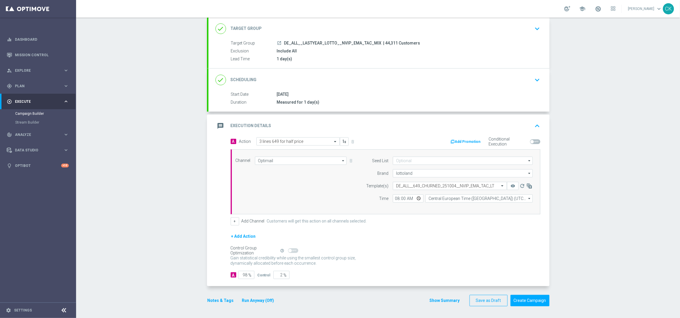
click at [291, 31] on div "done Target Group keyboard_arrow_down" at bounding box center [378, 28] width 327 height 11
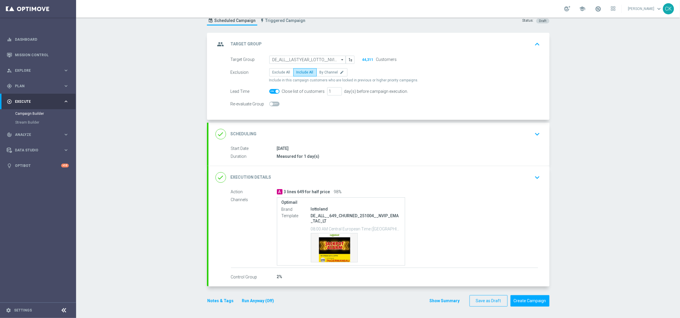
scroll to position [20, 0]
click at [275, 90] on span at bounding box center [277, 92] width 4 height 4
click at [273, 90] on input "checkbox" at bounding box center [274, 91] width 10 height 5
click at [258, 298] on button "Run Anyway (Off)" at bounding box center [257, 300] width 33 height 7
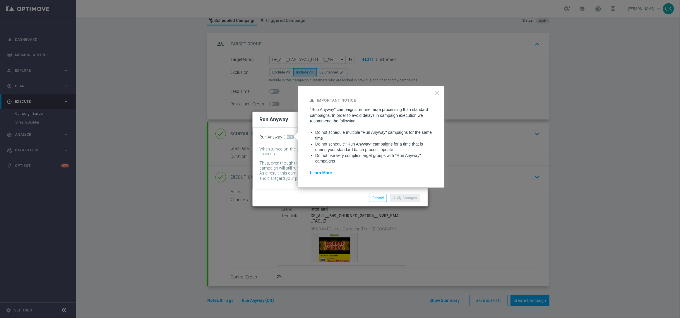
click at [286, 135] on span at bounding box center [286, 137] width 4 height 4
click at [286, 135] on input "checkbox" at bounding box center [289, 137] width 10 height 5
click at [408, 197] on button "Apply Changes" at bounding box center [405, 198] width 30 height 8
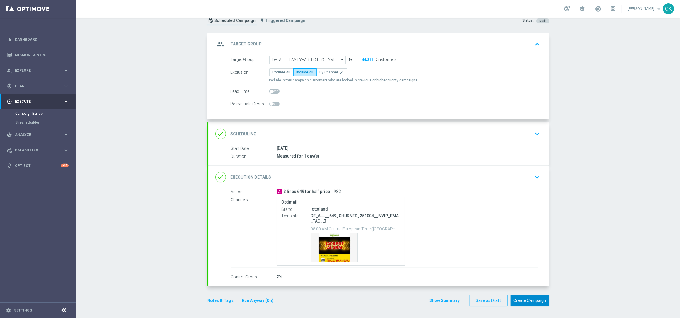
click at [524, 300] on button "Create Campaign" at bounding box center [529, 300] width 39 height 11
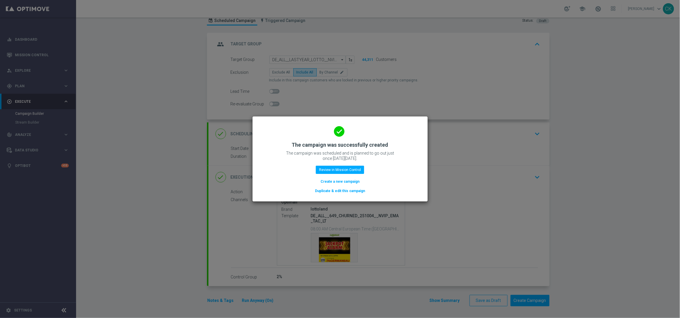
click at [337, 183] on button "Create a new campaign" at bounding box center [340, 181] width 40 height 6
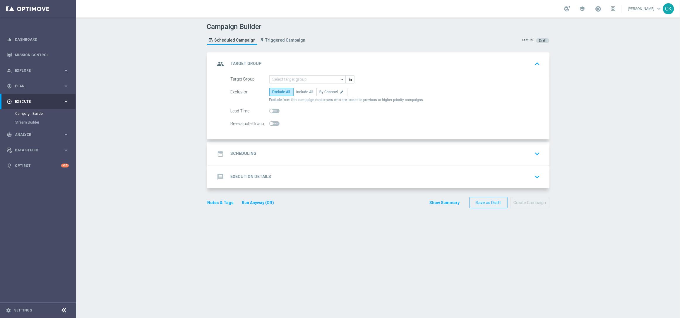
scroll to position [0, 0]
click at [293, 77] on input at bounding box center [307, 79] width 76 height 8
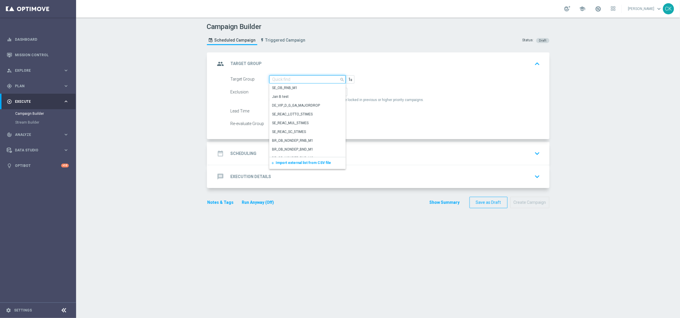
paste input "de_all_TGT_NVIP_SMS_TAC_MIX__ACTIVE_CHURNED_7to90d"
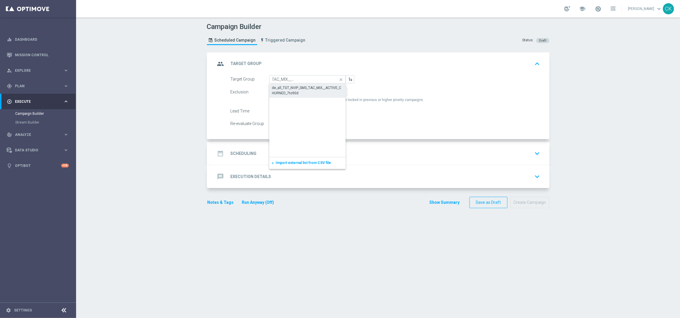
click at [292, 86] on div "de_all_TGT_NVIP_SMS_TAC_MIX__ACTIVE_CHURNED_7to90d" at bounding box center [307, 90] width 71 height 11
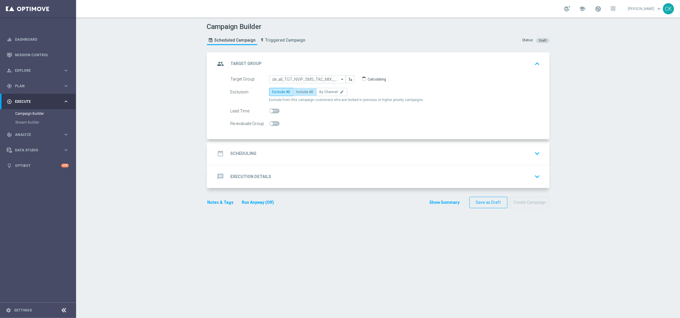
click at [304, 90] on span "Include All" at bounding box center [304, 92] width 17 height 4
click at [300, 91] on input "Include All" at bounding box center [298, 93] width 4 height 4
click at [243, 152] on h2 "Scheduling" at bounding box center [244, 154] width 26 height 6
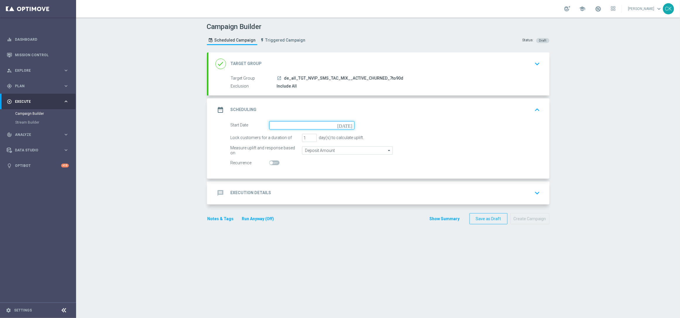
click at [293, 124] on input at bounding box center [311, 125] width 85 height 8
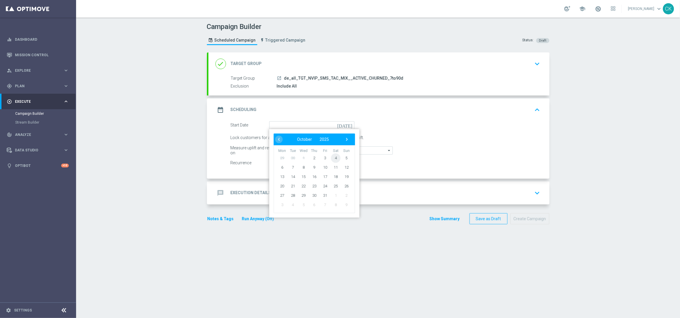
click at [334, 156] on span "4" at bounding box center [335, 157] width 9 height 9
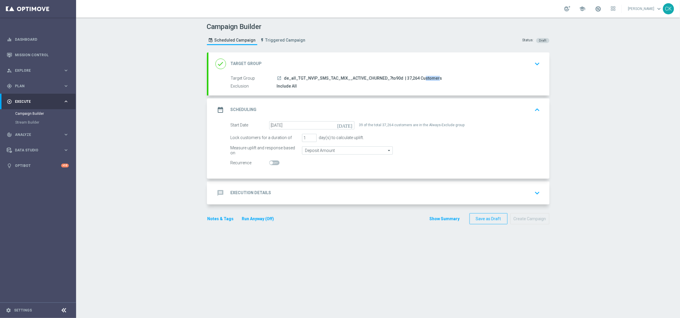
drag, startPoint x: 411, startPoint y: 78, endPoint x: 398, endPoint y: 78, distance: 12.9
click at [405, 78] on span "| 37,264 Customers" at bounding box center [423, 78] width 37 height 5
click at [236, 192] on h2 "Execution Details" at bounding box center [251, 193] width 41 height 6
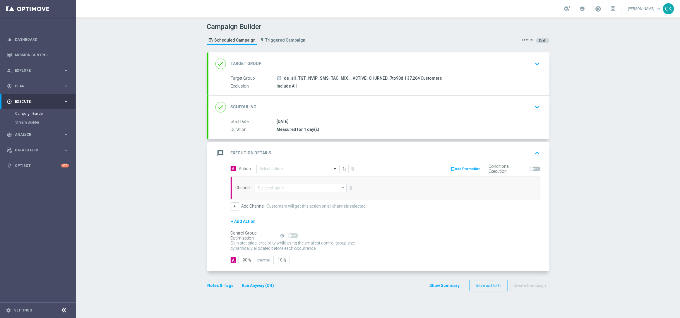
click at [282, 168] on input "text" at bounding box center [291, 168] width 65 height 5
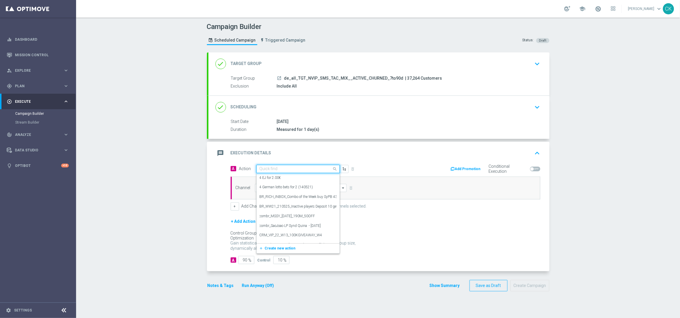
paste input "Oktoberfest Promotion - 649-Themed"
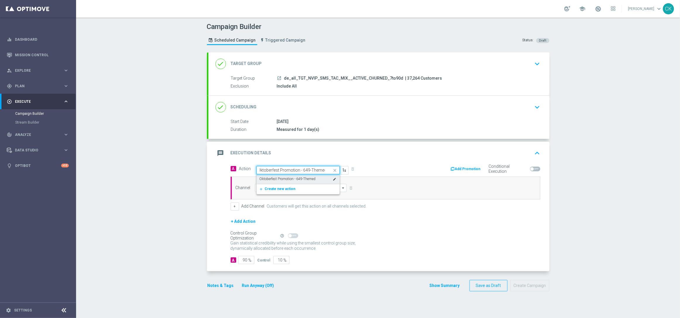
click at [284, 177] on label "Oktoberfest Promotion - 649-Themed" at bounding box center [287, 178] width 56 height 5
click at [278, 186] on input at bounding box center [301, 188] width 92 height 8
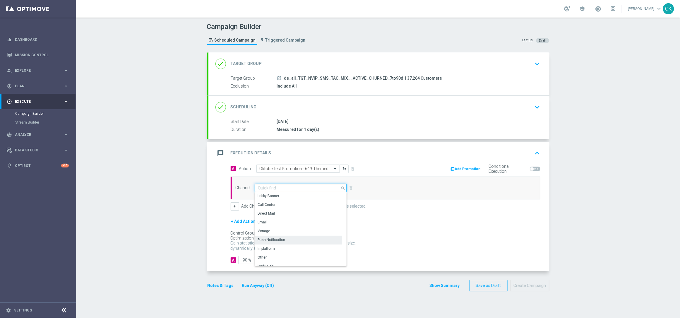
scroll to position [82, 0]
click at [274, 237] on div "Vonage" at bounding box center [298, 237] width 87 height 8
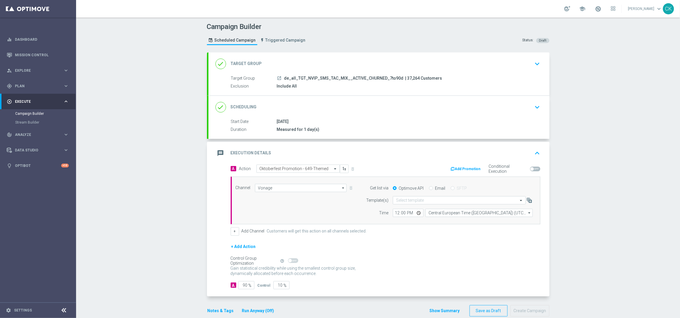
scroll to position [11, 0]
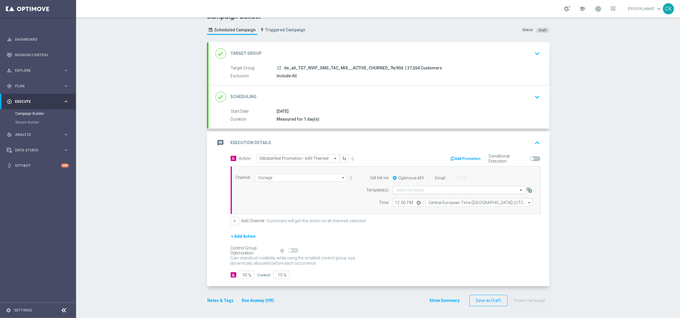
click at [403, 188] on input "text" at bounding box center [453, 190] width 115 height 5
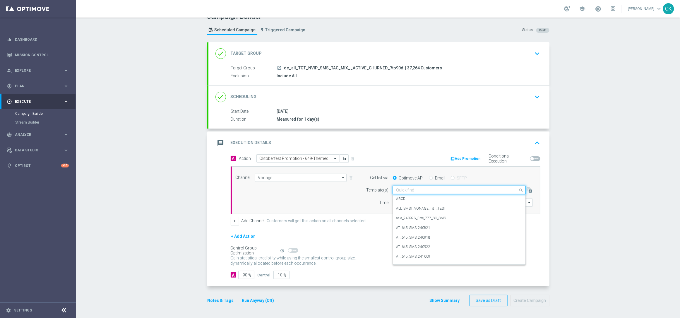
paste input "DE_ALL__OKT_649_251004__NVIP_SMS_TAC_MIX"
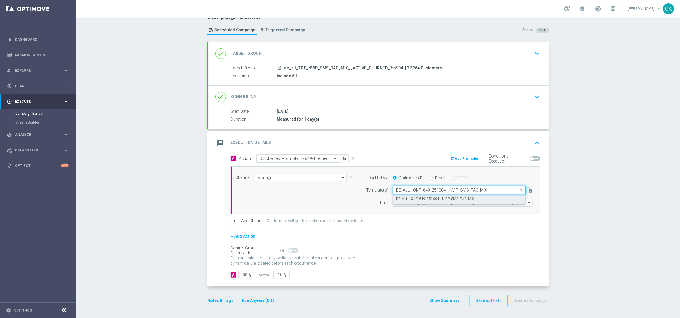
click at [400, 198] on label "DE_ALL__OKT_649_251004__NVIP_SMS_TAC_MIX" at bounding box center [435, 198] width 78 height 5
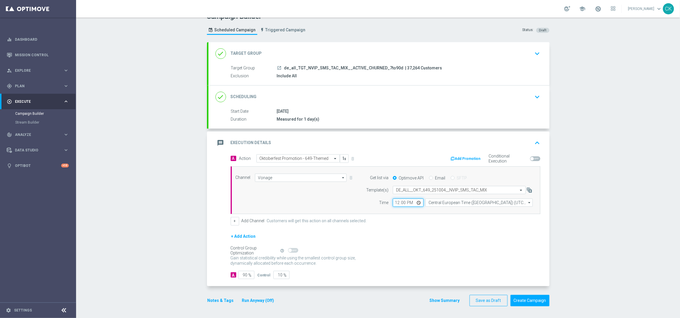
click at [394, 202] on input "12:00" at bounding box center [408, 202] width 31 height 8
click at [389, 226] on form "A Action Select action Oktoberfest Promotion - 649-Themed delete_forever Add Pr…" at bounding box center [386, 216] width 310 height 125
click at [245, 274] on input "90" at bounding box center [246, 275] width 16 height 8
click at [214, 277] on div "A Action Select action Oktoberfest Promotion - 649-Themed delete_forever Add Pr…" at bounding box center [378, 220] width 341 height 132
click at [213, 299] on button "Notes & Tags" at bounding box center [221, 300] width 28 height 7
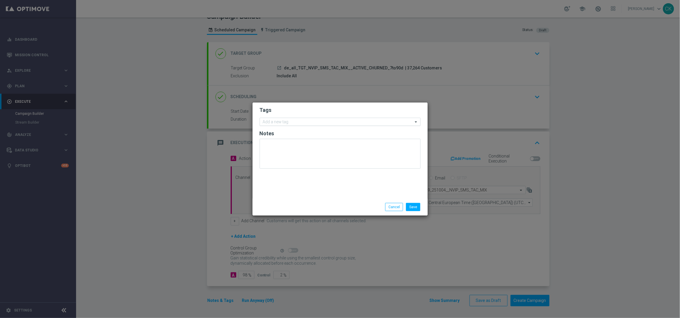
click at [283, 122] on input "text" at bounding box center [338, 122] width 150 height 5
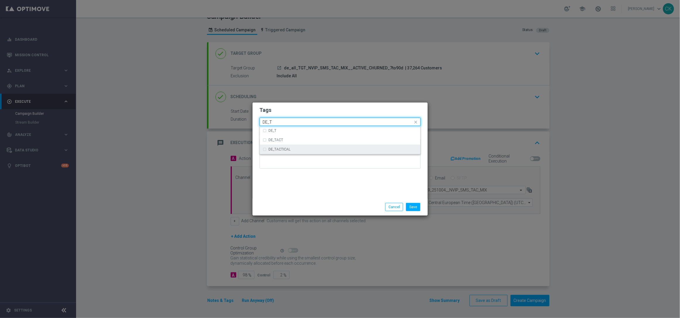
click at [286, 148] on label "DE_TACTICAL" at bounding box center [280, 149] width 22 height 4
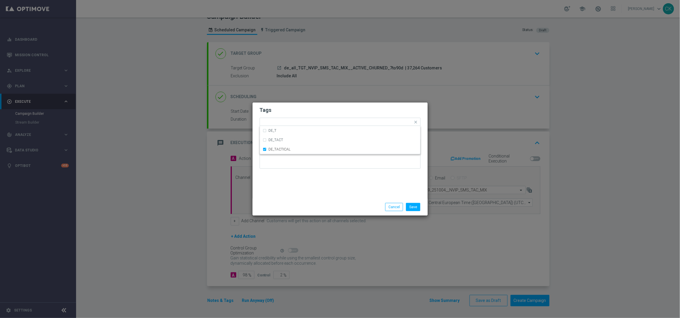
click at [284, 183] on div "Tags Quick find × DE_TACTICAL DE_T DE_TACT DE_TACTICAL Notes" at bounding box center [339, 150] width 175 height 96
click at [417, 207] on button "Save" at bounding box center [413, 207] width 14 height 8
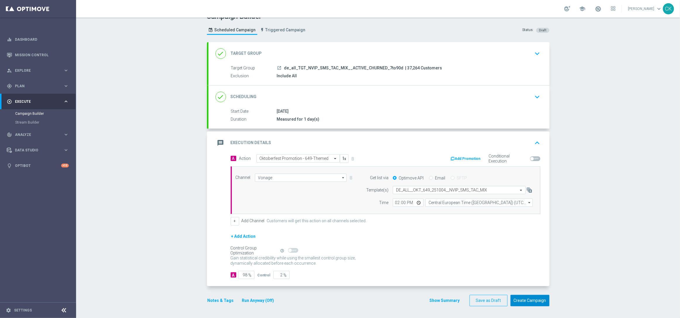
click at [531, 299] on button "Create Campaign" at bounding box center [529, 300] width 39 height 11
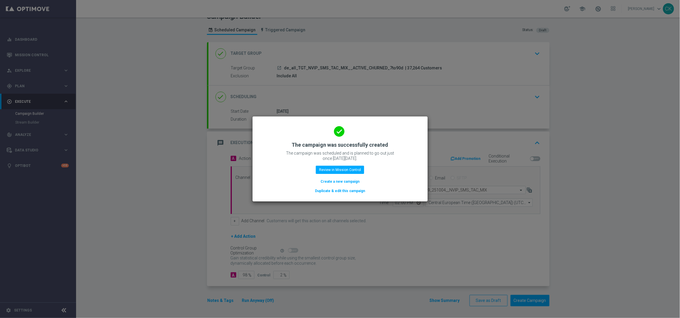
click at [335, 181] on button "Create a new campaign" at bounding box center [340, 181] width 40 height 6
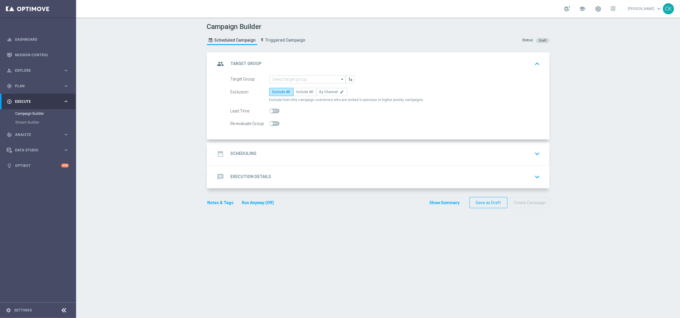
scroll to position [0, 0]
click at [289, 79] on input at bounding box center [307, 79] width 76 height 8
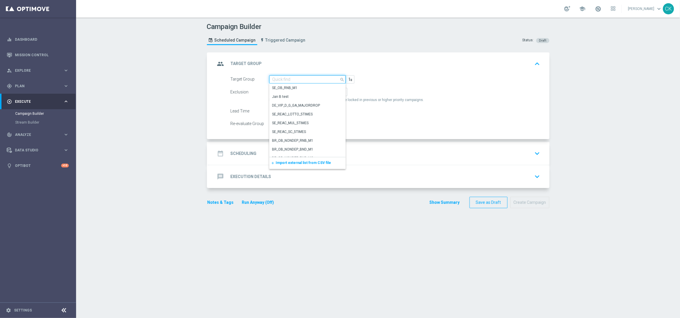
paste input "DEREG_EMAIL_FTP"
click at [291, 95] on div "DEREG_EMAIL_FTP" at bounding box center [287, 96] width 30 height 5
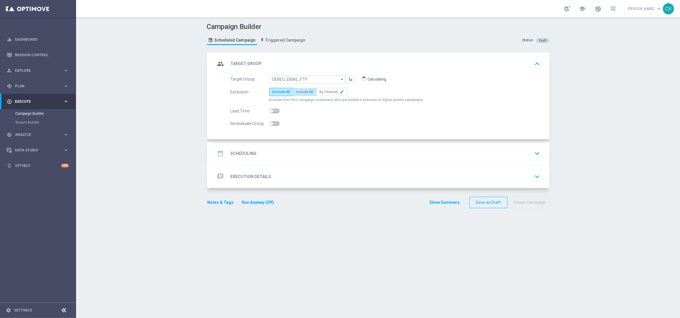
click at [301, 90] on span "Include All" at bounding box center [304, 92] width 17 height 4
click at [300, 91] on input "Include All" at bounding box center [298, 93] width 4 height 4
click at [269, 110] on span at bounding box center [271, 111] width 4 height 4
click at [269, 110] on input "checkbox" at bounding box center [274, 111] width 10 height 5
click at [275, 109] on span at bounding box center [277, 111] width 4 height 4
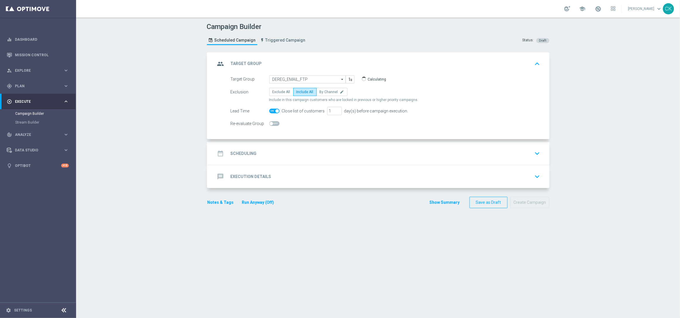
click at [274, 109] on input "checkbox" at bounding box center [274, 111] width 10 height 5
click at [238, 153] on h2 "Scheduling" at bounding box center [244, 154] width 26 height 6
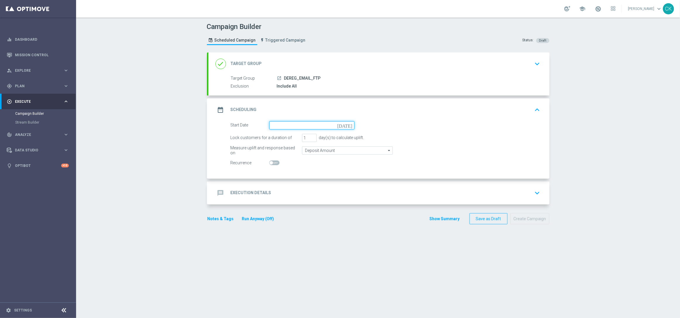
click at [293, 125] on input at bounding box center [311, 125] width 85 height 8
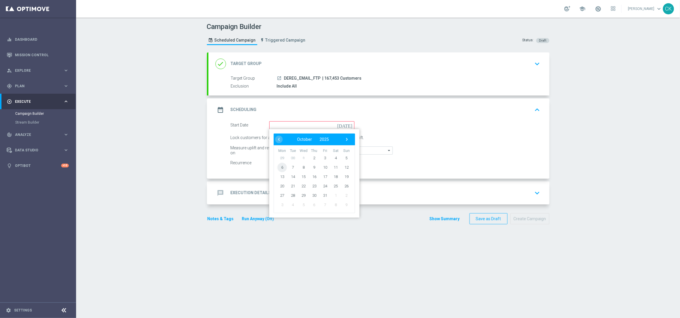
click at [278, 165] on span "6" at bounding box center [281, 166] width 9 height 9
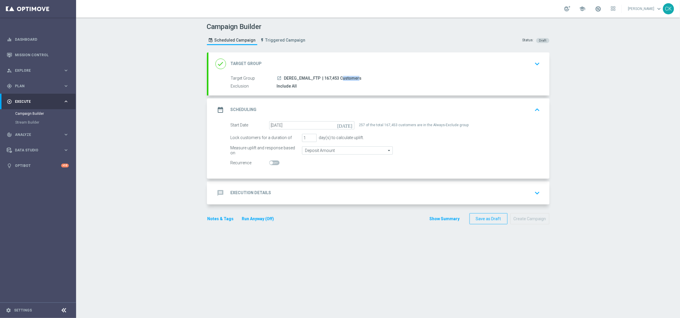
drag, startPoint x: 336, startPoint y: 76, endPoint x: 322, endPoint y: 76, distance: 14.3
click at [322, 76] on span "| 167,453 Customers" at bounding box center [341, 78] width 39 height 5
click at [243, 190] on h2 "Execution Details" at bounding box center [251, 193] width 41 height 6
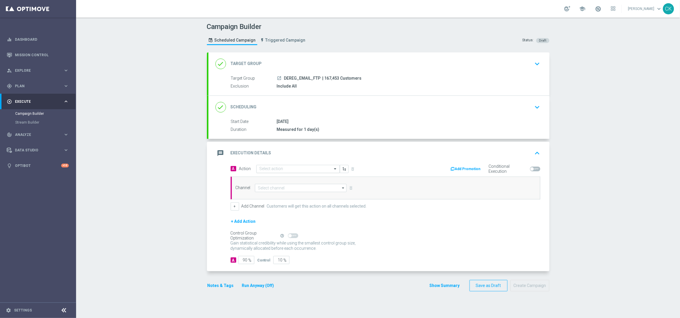
click at [292, 167] on input "text" at bounding box center [291, 168] width 65 height 5
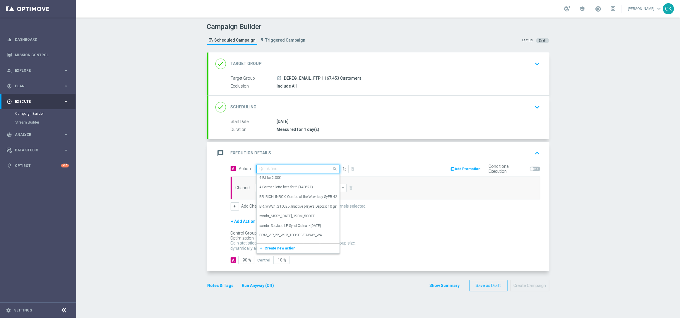
paste input "Free to Play Wheel DE REG"
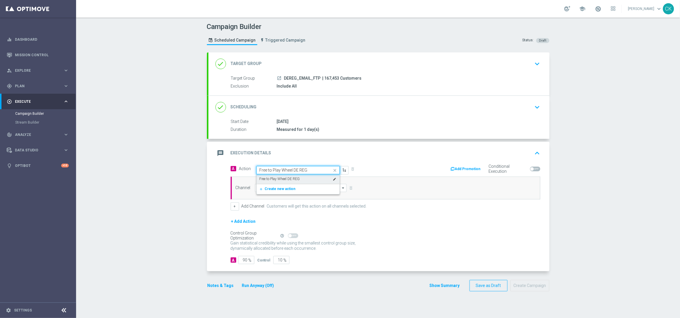
click at [291, 179] on label "Free to Play Wheel DE REG" at bounding box center [279, 178] width 40 height 5
click at [288, 188] on input at bounding box center [301, 188] width 92 height 8
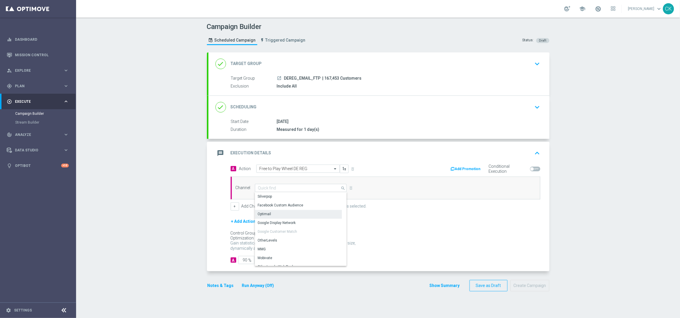
click at [278, 214] on div "Optimail" at bounding box center [298, 214] width 87 height 8
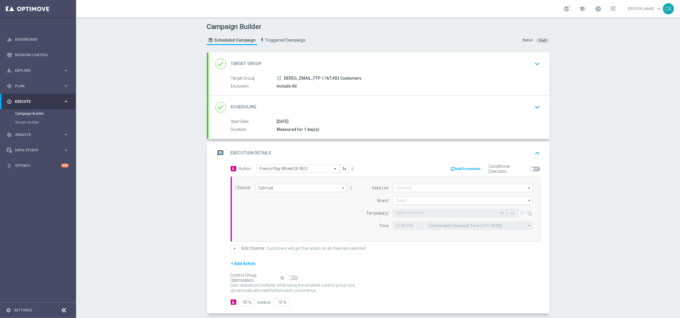
scroll to position [28, 0]
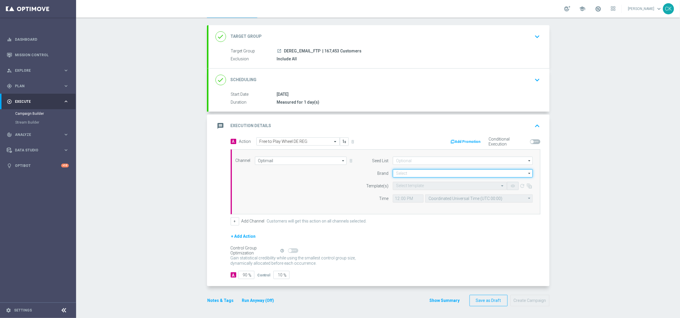
click at [409, 171] on input at bounding box center [463, 173] width 140 height 8
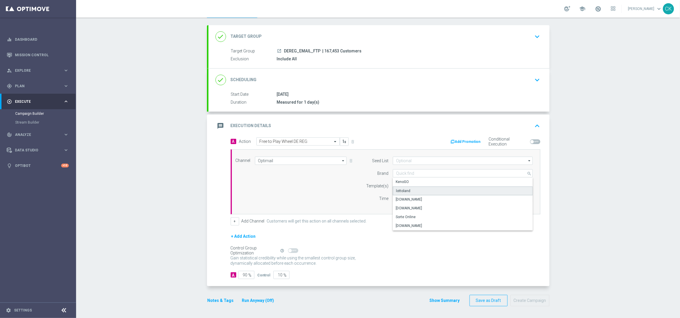
click at [409, 189] on div "lottoland" at bounding box center [463, 190] width 140 height 9
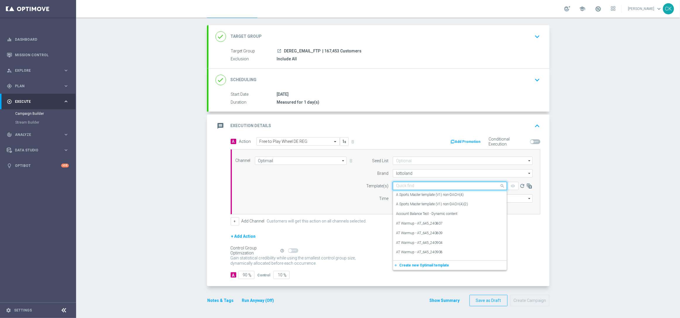
click at [409, 185] on input "text" at bounding box center [444, 185] width 96 height 5
paste input "DE_REG__FTPWHEEL_251006__NVIP_EMA_TAC_MIX"
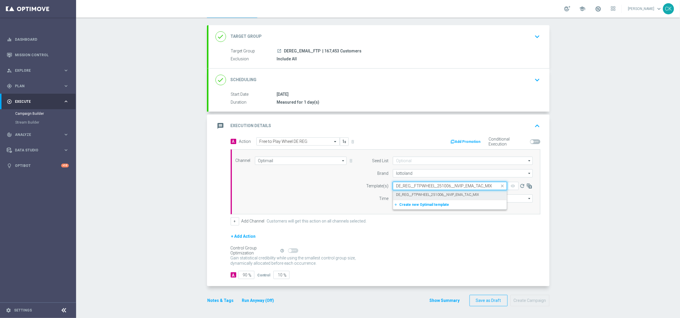
click at [405, 193] on label "DE_REG__FTPWHEEL_251006__NVIP_EMA_TAC_MIX" at bounding box center [437, 194] width 83 height 5
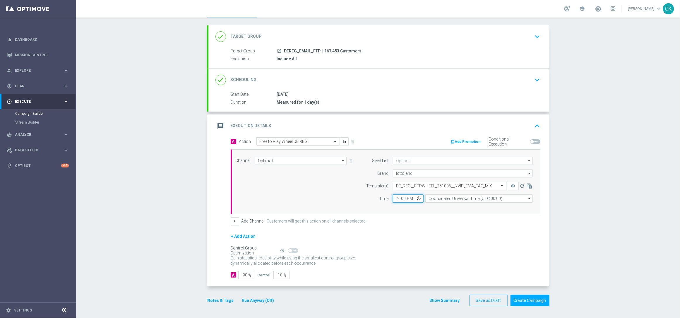
click at [393, 197] on input "12:00" at bounding box center [408, 198] width 31 height 8
click at [463, 198] on input "Coordinated Universal Time (UTC 00:00)" at bounding box center [478, 198] width 107 height 8
click at [460, 205] on div "Central European Time ([GEOGRAPHIC_DATA]) (UTC +02:00)" at bounding box center [476, 206] width 96 height 5
click at [245, 274] on input "90" at bounding box center [246, 275] width 16 height 8
click at [214, 298] on button "Notes & Tags" at bounding box center [221, 300] width 28 height 7
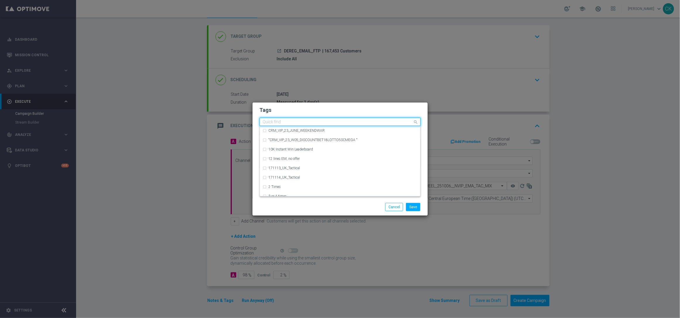
click at [284, 121] on input "text" at bounding box center [338, 122] width 150 height 5
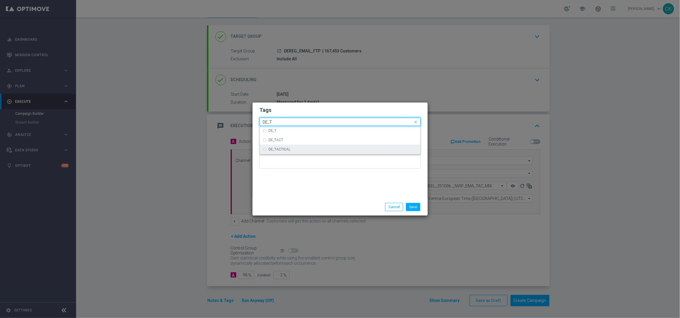
click at [286, 146] on div "DE_TACTICAL" at bounding box center [340, 149] width 154 height 9
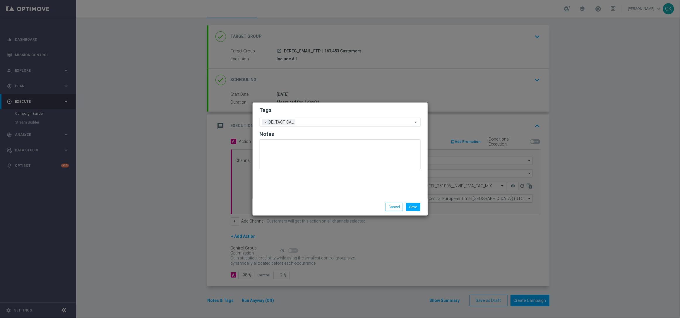
click at [286, 184] on div "Tags Add a new tag × DE_TACTICAL Notes" at bounding box center [339, 150] width 175 height 96
click at [416, 206] on button "Save" at bounding box center [413, 207] width 14 height 8
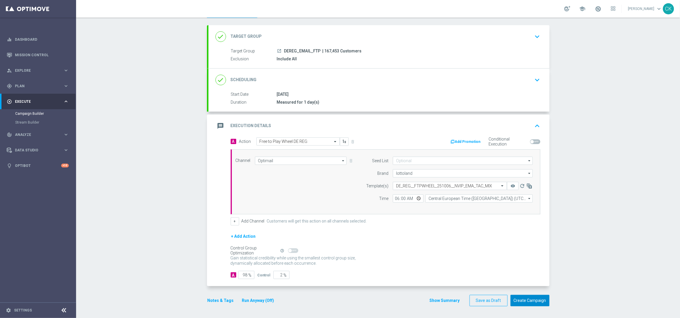
click at [530, 300] on button "Create Campaign" at bounding box center [529, 300] width 39 height 11
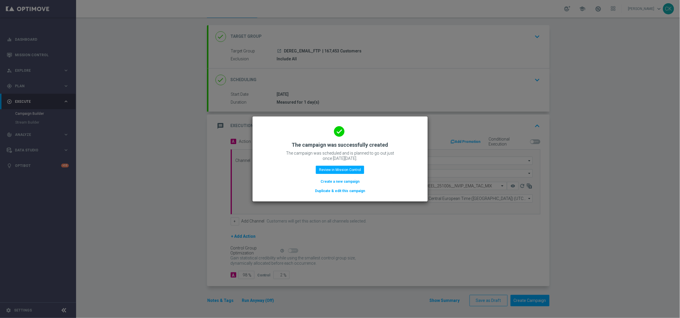
click at [335, 181] on button "Create a new campaign" at bounding box center [340, 181] width 40 height 6
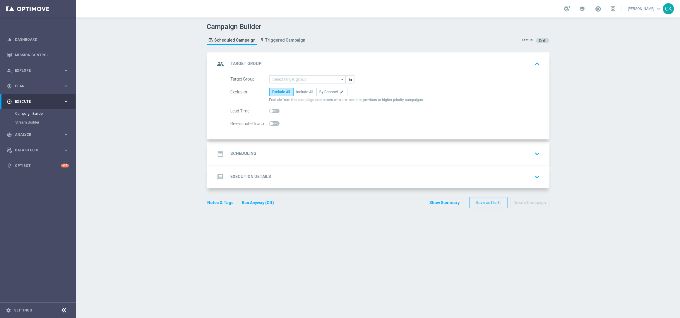
scroll to position [0, 0]
click at [306, 78] on input at bounding box center [307, 79] width 76 height 8
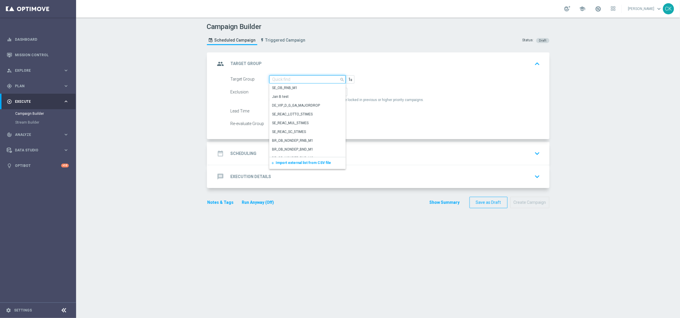
paste input "DEINT_EMAIL_FTP"
click at [303, 94] on div "DEINT_EMAIL_FTP" at bounding box center [307, 96] width 76 height 8
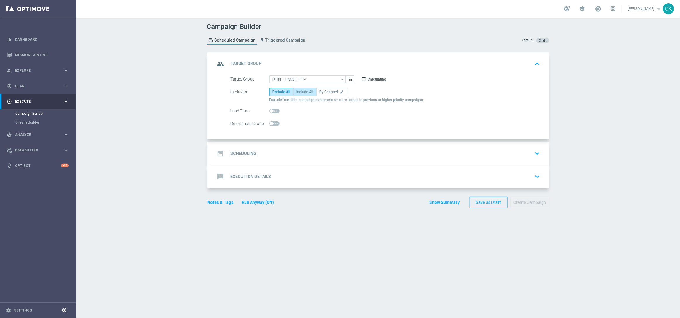
click at [299, 91] on span "Include All" at bounding box center [304, 92] width 17 height 4
click at [299, 91] on input "Include All" at bounding box center [298, 93] width 4 height 4
click at [241, 152] on h2 "Scheduling" at bounding box center [244, 154] width 26 height 6
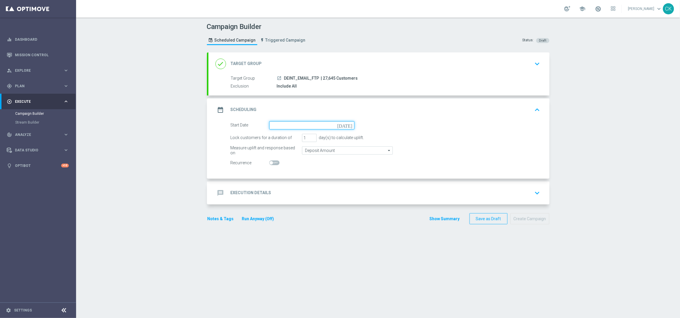
click at [285, 123] on input at bounding box center [311, 125] width 85 height 8
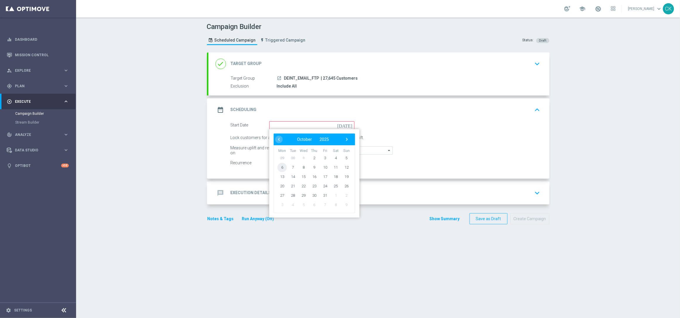
click at [279, 164] on span "6" at bounding box center [281, 166] width 9 height 9
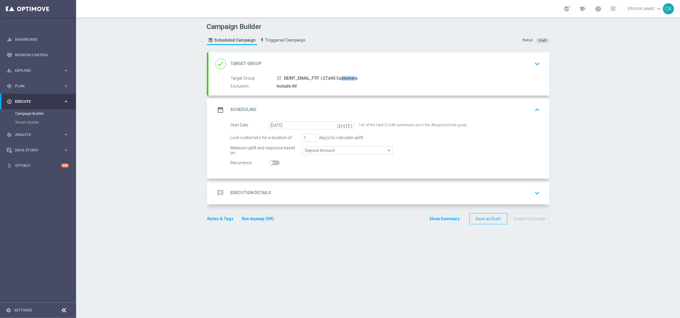
drag, startPoint x: 332, startPoint y: 77, endPoint x: 320, endPoint y: 77, distance: 12.0
click at [321, 77] on span "| 27,645 Customers" at bounding box center [339, 78] width 37 height 5
click at [246, 191] on h2 "Execution Details" at bounding box center [251, 193] width 41 height 6
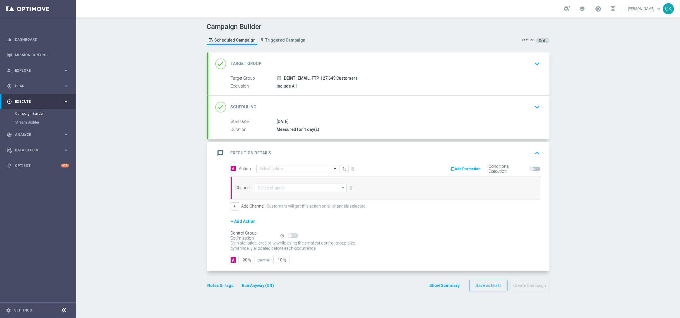
click at [281, 169] on input "text" at bounding box center [291, 168] width 65 height 5
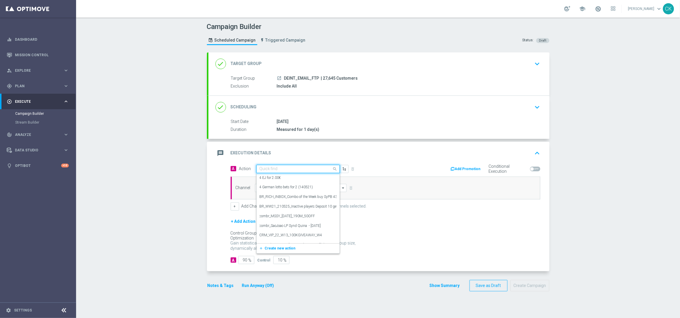
paste input "Free to Play Wheel DE INT"
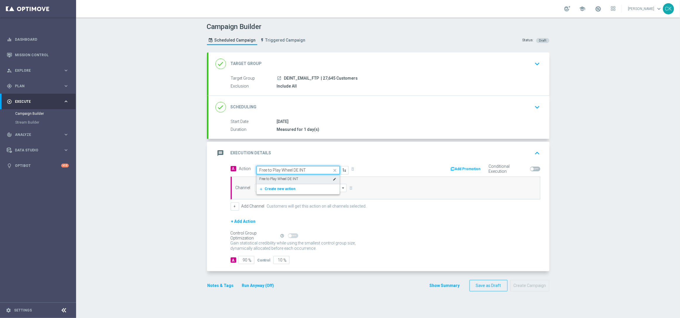
click at [281, 177] on label "Free to Play Wheel DE INT" at bounding box center [278, 178] width 39 height 5
click at [281, 188] on input at bounding box center [301, 188] width 92 height 8
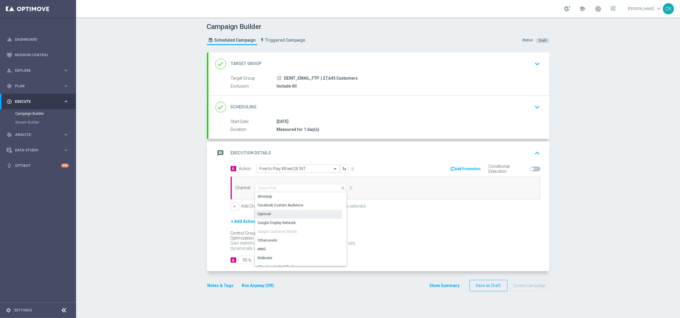
click at [279, 212] on div "Optimail" at bounding box center [298, 214] width 87 height 8
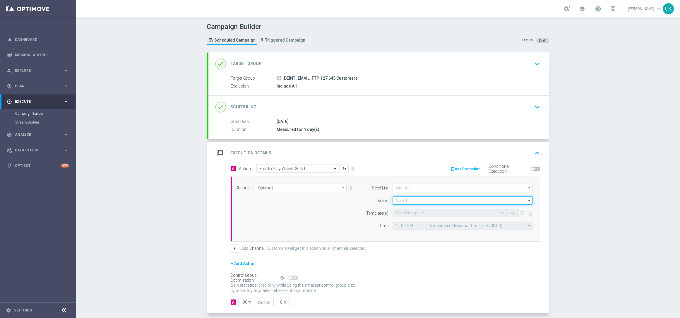
click at [411, 200] on input at bounding box center [463, 200] width 140 height 8
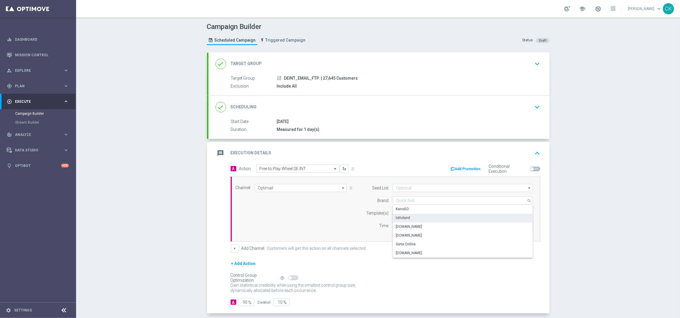
click at [407, 215] on div "lottoland" at bounding box center [463, 218] width 140 height 8
click at [406, 212] on input "text" at bounding box center [444, 213] width 96 height 5
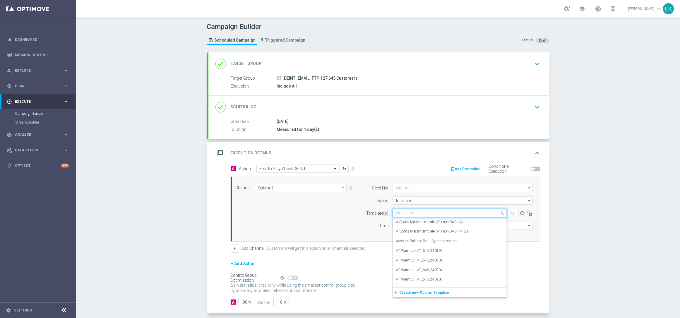
paste input "DE_INT__FTPWHEEL_251006__NVIP_EMA_TAC_MIX"
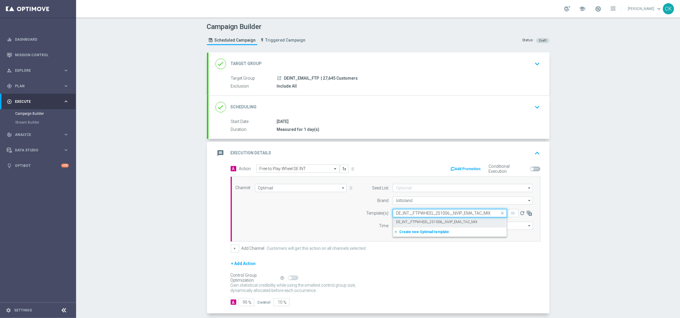
click at [406, 221] on label "DE_INT__FTPWHEEL_251006__NVIP_EMA_TAC_MIX" at bounding box center [436, 221] width 81 height 5
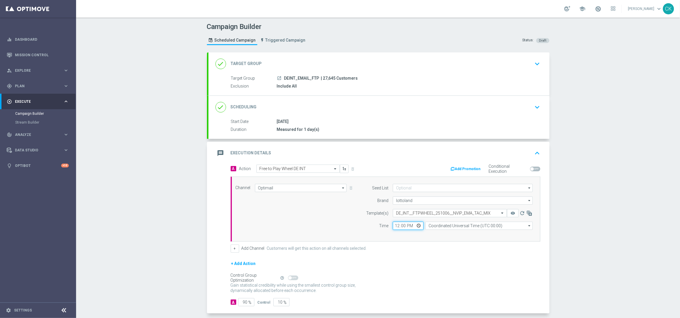
click at [395, 225] on input "12:00" at bounding box center [408, 225] width 31 height 8
click at [447, 226] on input "Coordinated Universal Time (UTC 00:00)" at bounding box center [478, 225] width 107 height 8
click at [444, 234] on div "Central European Time ([GEOGRAPHIC_DATA]) (UTC +02:00)" at bounding box center [476, 233] width 96 height 5
click at [245, 303] on input "90" at bounding box center [246, 302] width 16 height 8
click at [213, 270] on div "A Action Select action Free to Play Wheel DE INT delete_forever Add Promotion C…" at bounding box center [378, 238] width 341 height 149
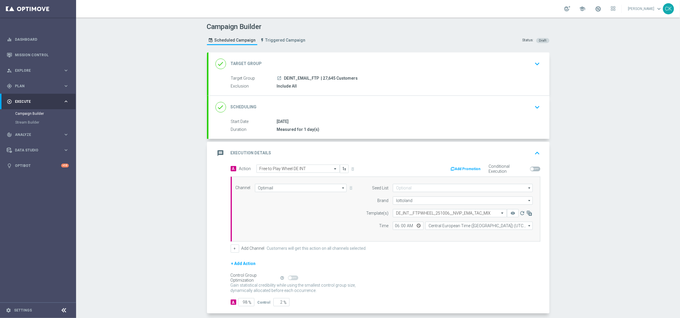
scroll to position [28, 0]
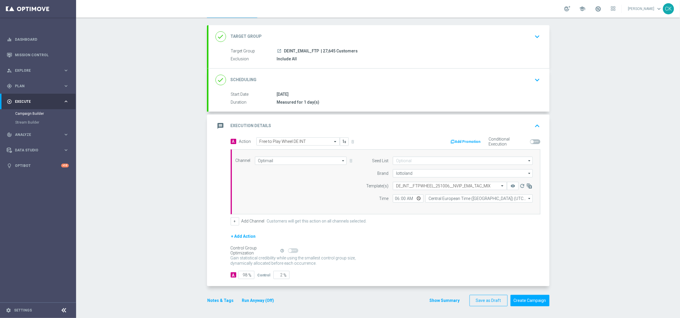
click at [212, 301] on button "Notes & Tags" at bounding box center [221, 300] width 28 height 7
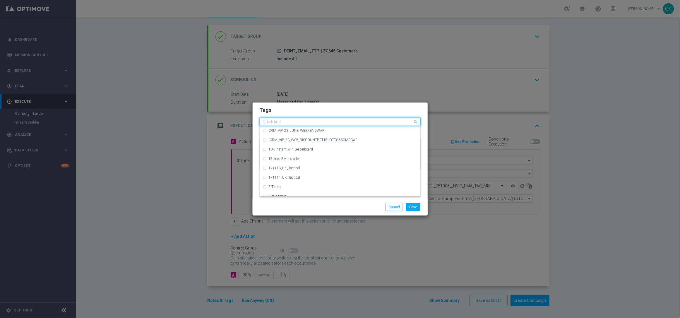
click at [294, 122] on input "text" at bounding box center [338, 122] width 150 height 5
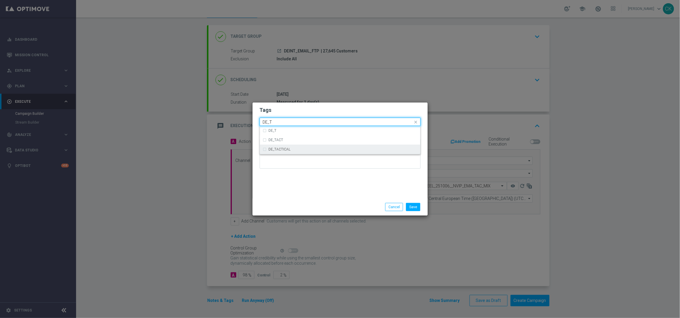
click at [297, 149] on div "DE_TACTICAL" at bounding box center [343, 149] width 149 height 4
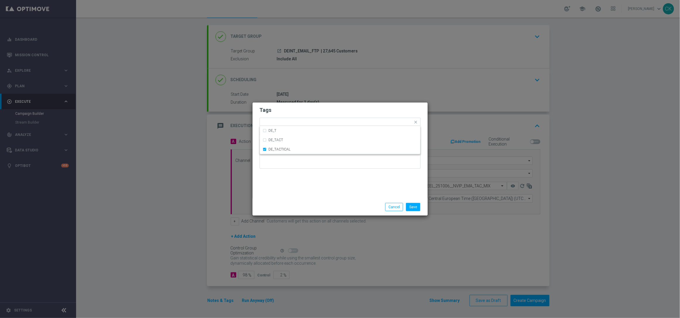
click at [297, 192] on div "Tags Quick find × DE_TACTICAL DE_T DE_TACT DE_TACTICAL Notes" at bounding box center [339, 150] width 175 height 96
click at [413, 207] on button "Save" at bounding box center [413, 207] width 14 height 8
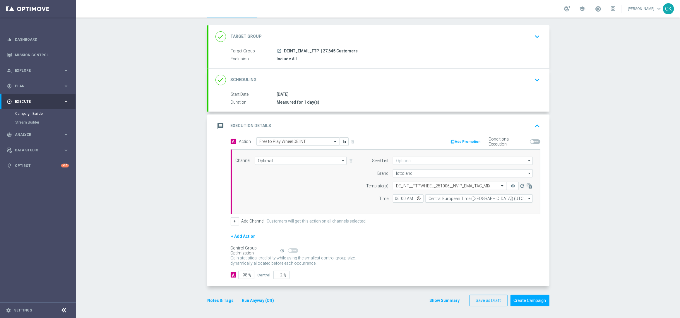
click at [255, 298] on button "Run Anyway (Off)" at bounding box center [257, 300] width 33 height 7
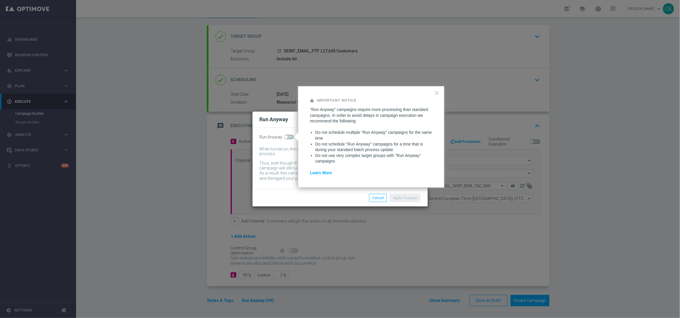
click at [286, 135] on span at bounding box center [289, 137] width 10 height 5
click at [286, 135] on input "checkbox" at bounding box center [289, 137] width 10 height 5
click at [403, 200] on button "Apply Changes" at bounding box center [405, 198] width 30 height 8
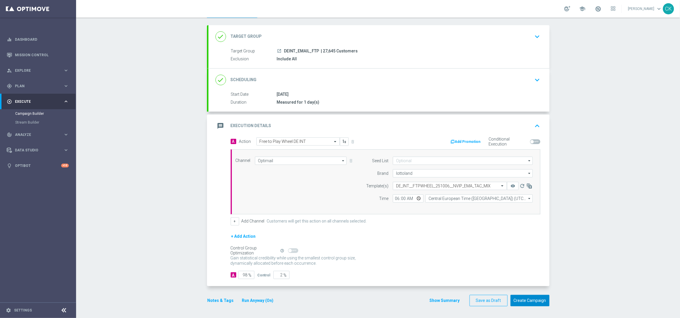
click at [527, 300] on button "Create Campaign" at bounding box center [529, 300] width 39 height 11
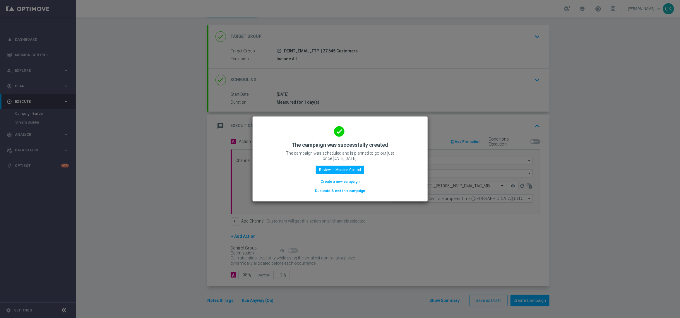
click at [340, 180] on button "Create a new campaign" at bounding box center [340, 181] width 40 height 6
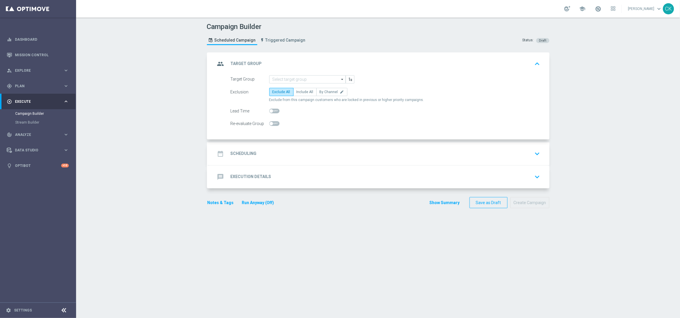
scroll to position [0, 0]
click at [301, 77] on input at bounding box center [307, 79] width 76 height 8
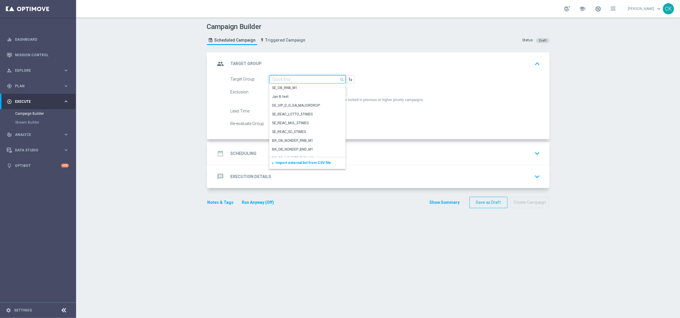
paste input "AT_EMAIL_FTP"
click at [301, 95] on div "AT_EMAIL_FTP" at bounding box center [307, 96] width 76 height 8
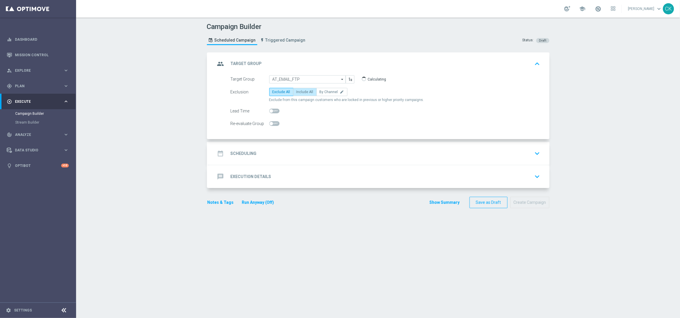
click at [296, 91] on span "Include All" at bounding box center [304, 92] width 17 height 4
click at [296, 91] on input "Include All" at bounding box center [298, 93] width 4 height 4
click at [235, 152] on h2 "Scheduling" at bounding box center [244, 154] width 26 height 6
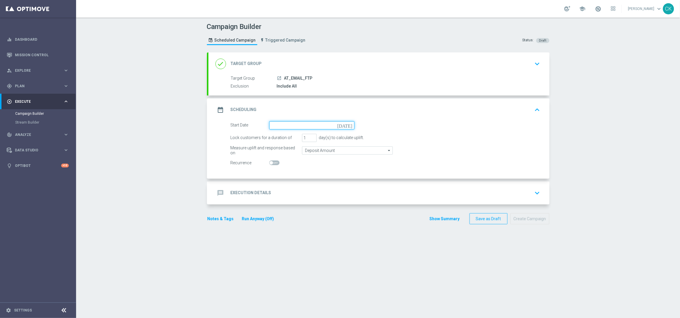
click at [287, 122] on input at bounding box center [311, 125] width 85 height 8
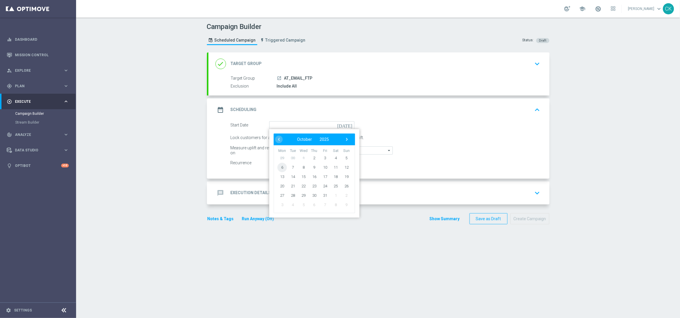
click at [278, 166] on span "6" at bounding box center [281, 166] width 9 height 9
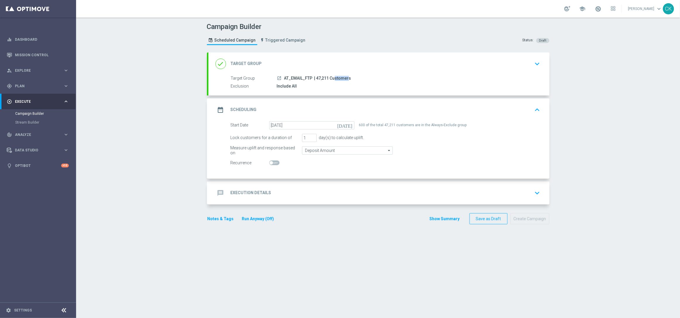
drag, startPoint x: 325, startPoint y: 78, endPoint x: 314, endPoint y: 78, distance: 10.8
click at [314, 78] on span "| 47,211 Customers" at bounding box center [332, 78] width 37 height 5
click at [240, 191] on h2 "Execution Details" at bounding box center [251, 193] width 41 height 6
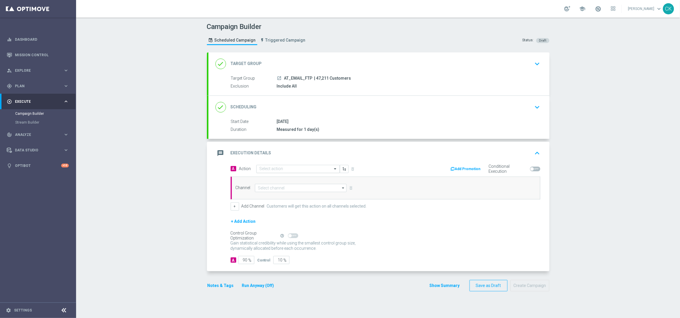
click at [277, 168] on input "text" at bounding box center [291, 168] width 65 height 5
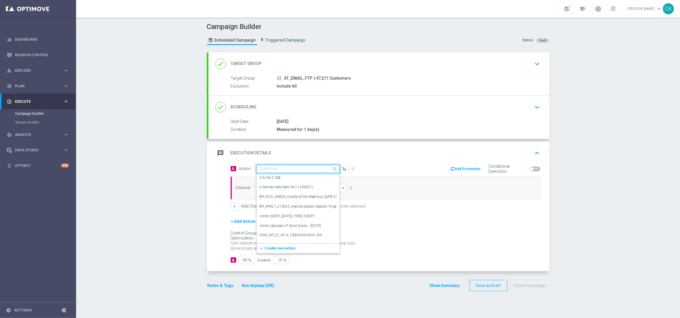
paste input "Free to Play Wheel AT"
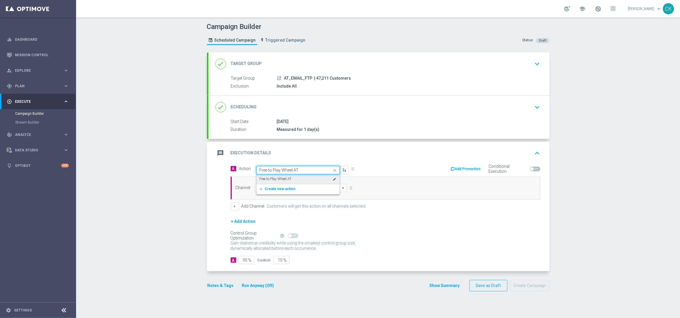
click at [279, 177] on label "Free to Play Wheel AT" at bounding box center [275, 178] width 32 height 5
click at [279, 188] on input at bounding box center [301, 188] width 92 height 8
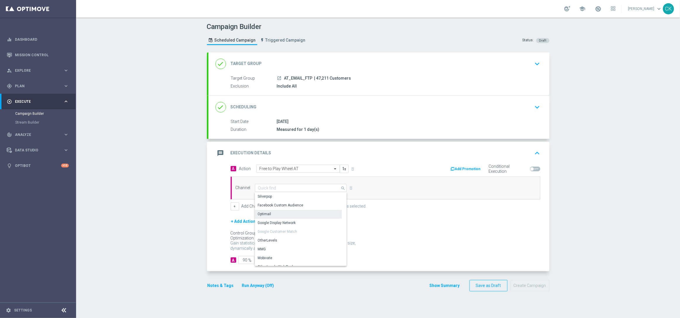
click at [275, 212] on div "Optimail" at bounding box center [298, 214] width 87 height 8
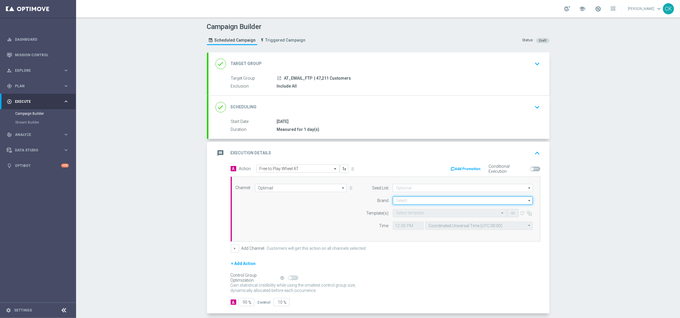
click at [426, 199] on input at bounding box center [463, 200] width 140 height 8
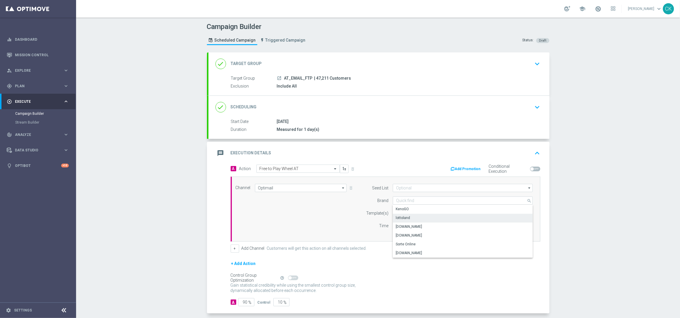
click at [419, 214] on div "lottoland" at bounding box center [463, 218] width 140 height 8
click at [416, 212] on input "text" at bounding box center [444, 213] width 96 height 5
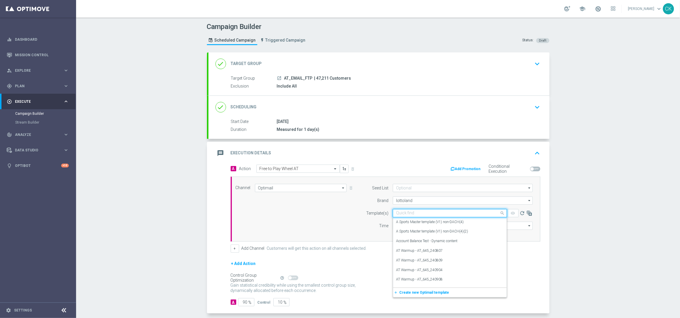
paste input "AT__FTPWHEEL_251006__NVIP_EMA_TAC_MIX"
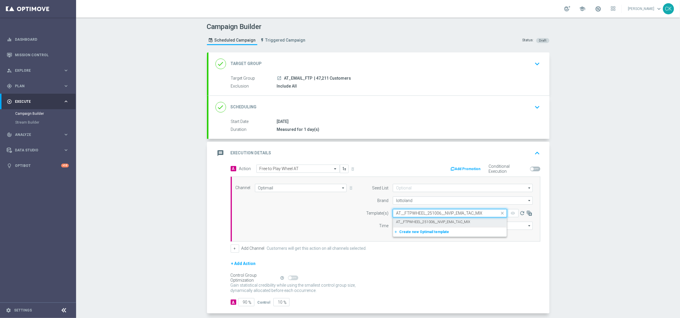
click at [410, 220] on label "AT__FTPWHEEL_251006__NVIP_EMA_TAC_MIX" at bounding box center [433, 221] width 74 height 5
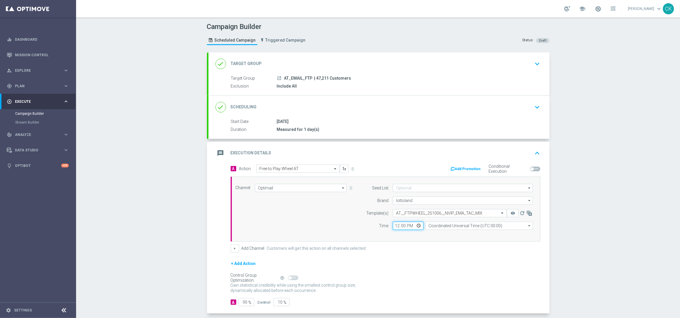
click at [393, 226] on input "12:00" at bounding box center [408, 225] width 31 height 8
click at [460, 224] on input "Coordinated Universal Time (UTC 00:00)" at bounding box center [478, 225] width 107 height 8
click at [451, 234] on div "Central European Time ([GEOGRAPHIC_DATA]) (UTC +02:00)" at bounding box center [476, 233] width 96 height 5
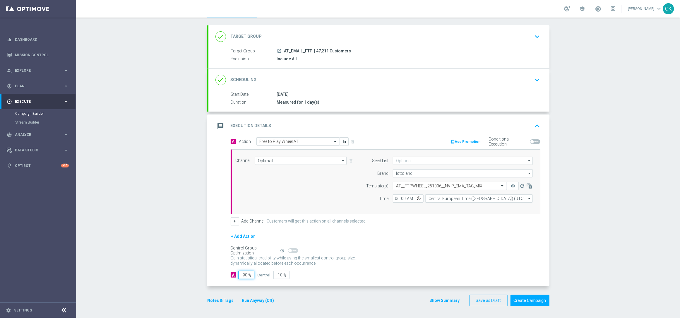
click at [245, 274] on input "90" at bounding box center [246, 275] width 16 height 8
click at [212, 299] on button "Notes & Tags" at bounding box center [221, 300] width 28 height 7
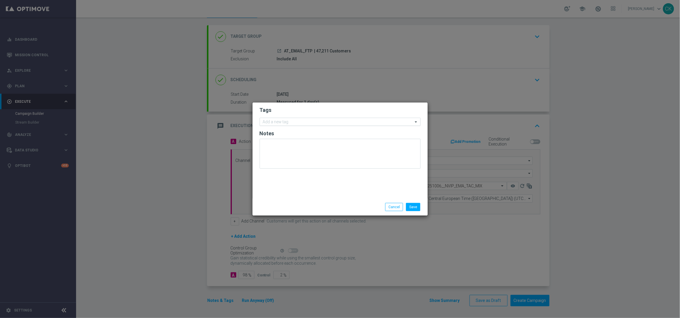
click at [285, 122] on input "text" at bounding box center [338, 122] width 150 height 5
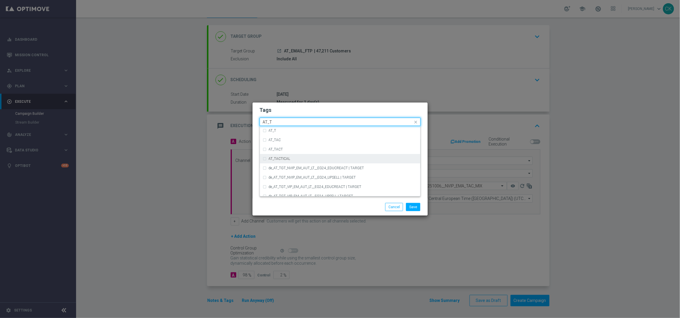
click at [288, 158] on label "AT_TACTICAL" at bounding box center [280, 159] width 22 height 4
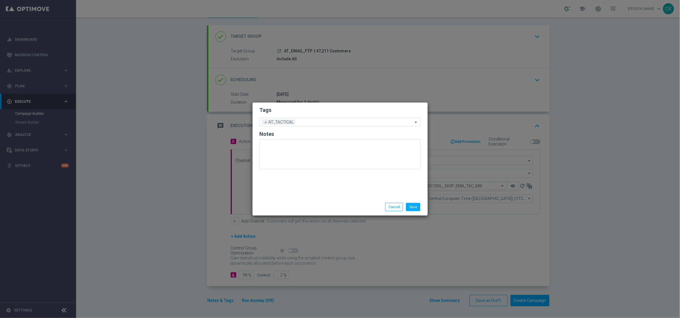
click at [289, 206] on div "Save Cancel" at bounding box center [340, 207] width 170 height 8
click at [416, 207] on button "Save" at bounding box center [413, 207] width 14 height 8
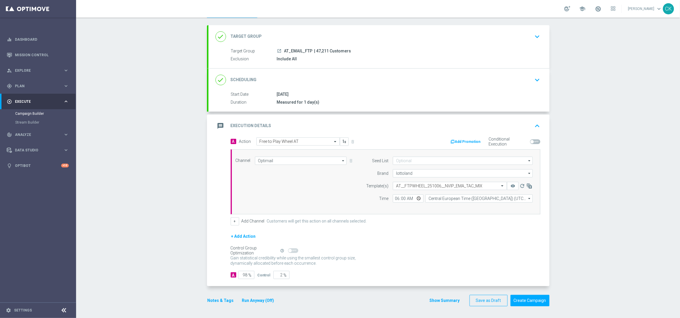
click at [257, 298] on button "Run Anyway (Off)" at bounding box center [257, 300] width 33 height 7
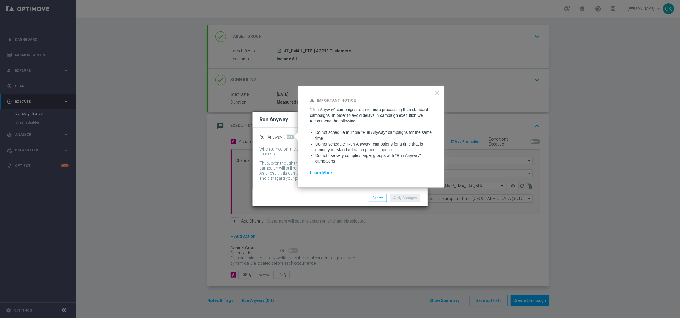
click at [286, 136] on span at bounding box center [286, 137] width 4 height 4
click at [286, 136] on input "checkbox" at bounding box center [289, 137] width 10 height 5
click at [407, 196] on button "Apply Changes" at bounding box center [405, 198] width 30 height 8
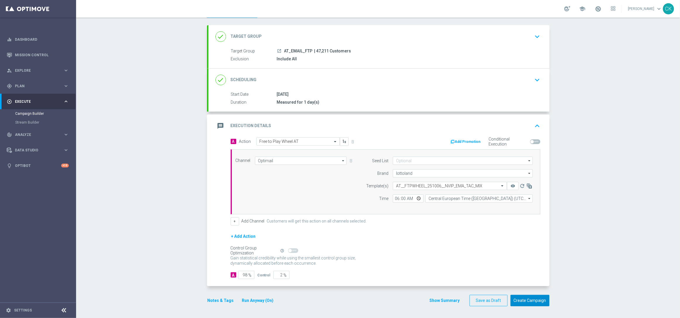
click at [525, 300] on button "Create Campaign" at bounding box center [529, 300] width 39 height 11
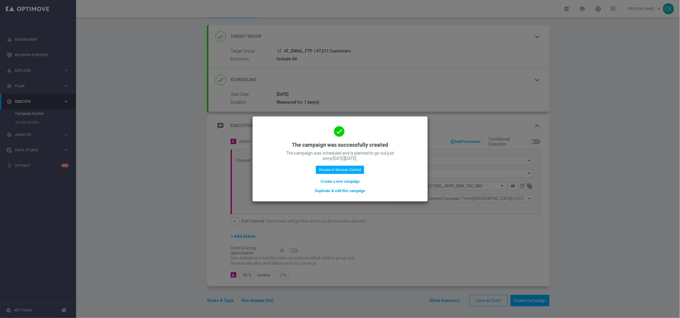
click at [330, 181] on button "Create a new campaign" at bounding box center [340, 181] width 40 height 6
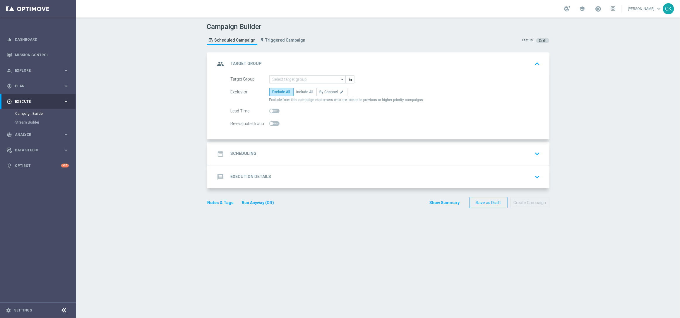
scroll to position [0, 0]
click at [32, 54] on link "Mission Control" at bounding box center [42, 55] width 54 height 16
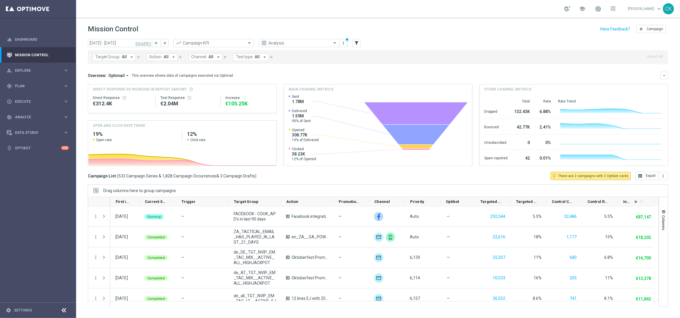
click at [130, 56] on icon "arrow_drop_down" at bounding box center [131, 56] width 5 height 5
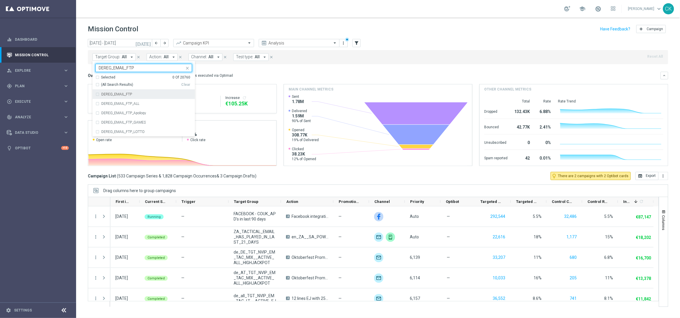
click at [96, 93] on div "DEREG_EMAIL_FTP" at bounding box center [143, 94] width 97 height 9
click at [255, 69] on mini-dashboard "Overview: Optimail arrow_drop_down This overview shows data of campaigns execut…" at bounding box center [378, 118] width 580 height 108
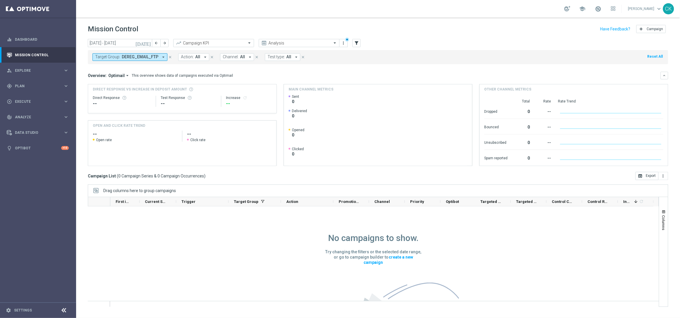
click at [147, 42] on icon "[DATE]" at bounding box center [143, 42] width 16 height 5
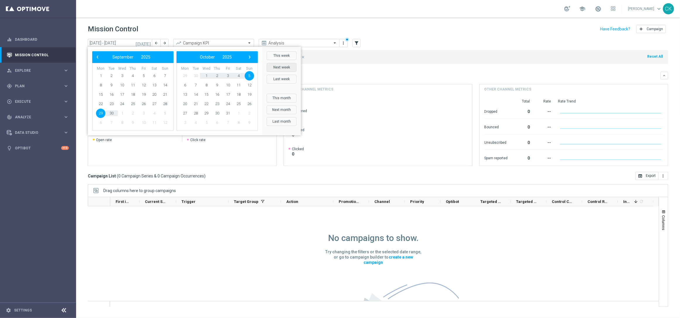
click at [285, 65] on button "Next week" at bounding box center [282, 67] width 30 height 9
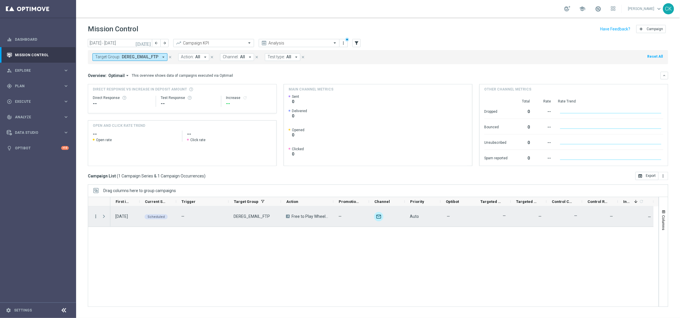
click at [95, 214] on icon "more_vert" at bounding box center [95, 216] width 5 height 5
click at [114, 262] on div "Edit" at bounding box center [134, 264] width 54 height 4
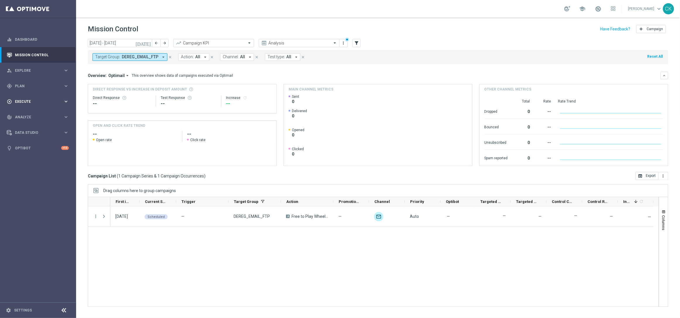
click at [22, 100] on span "Execute" at bounding box center [39, 102] width 48 height 4
click at [24, 113] on link "Campaign Builder" at bounding box center [38, 113] width 46 height 5
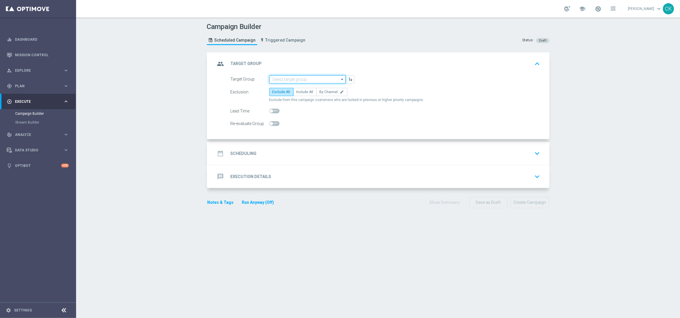
click at [306, 79] on input at bounding box center [307, 79] width 76 height 8
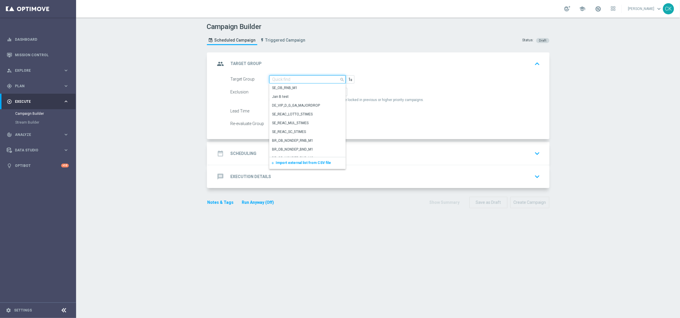
paste input "de_all_TGT_NVIP_EM_TAC_LT__ACTIVE_EJ"
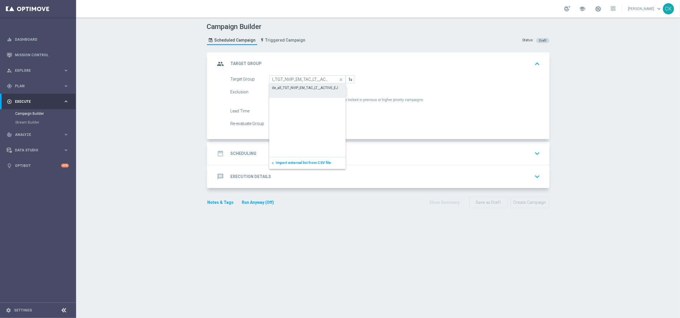
click at [304, 86] on div "de_all_TGT_NVIP_EM_TAC_LT__ACTIVE_EJ" at bounding box center [305, 87] width 66 height 5
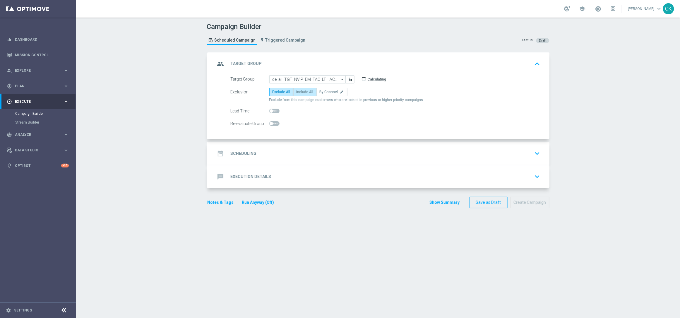
click at [299, 90] on span "Include All" at bounding box center [304, 92] width 17 height 4
click at [299, 91] on input "Include All" at bounding box center [298, 93] width 4 height 4
click at [269, 110] on span at bounding box center [271, 111] width 4 height 4
click at [269, 110] on input "checkbox" at bounding box center [274, 111] width 10 height 5
click at [240, 150] on div "date_range Scheduling" at bounding box center [235, 153] width 41 height 11
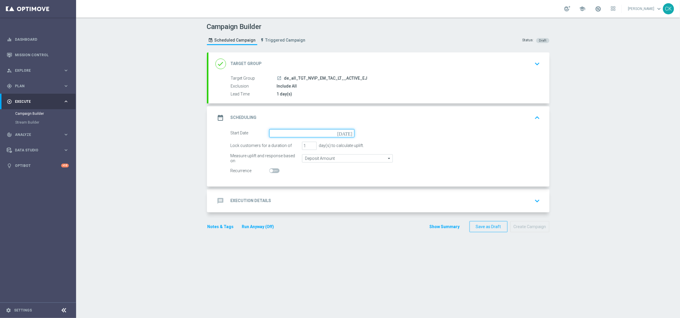
click at [295, 130] on input at bounding box center [311, 133] width 85 height 8
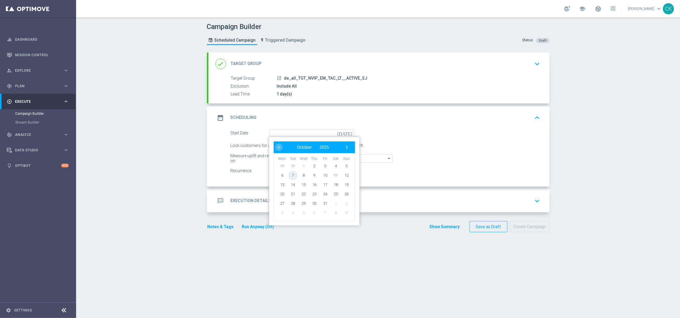
click at [289, 173] on span "7" at bounding box center [292, 174] width 9 height 9
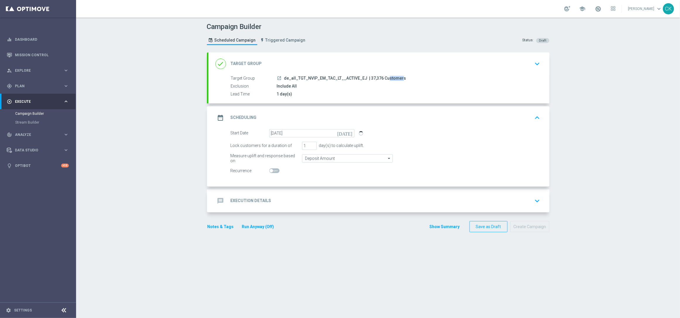
drag, startPoint x: 377, startPoint y: 78, endPoint x: 363, endPoint y: 77, distance: 13.2
click at [369, 77] on span "| 37,376 Customers" at bounding box center [387, 78] width 37 height 5
click at [237, 200] on h2 "Execution Details" at bounding box center [251, 201] width 41 height 6
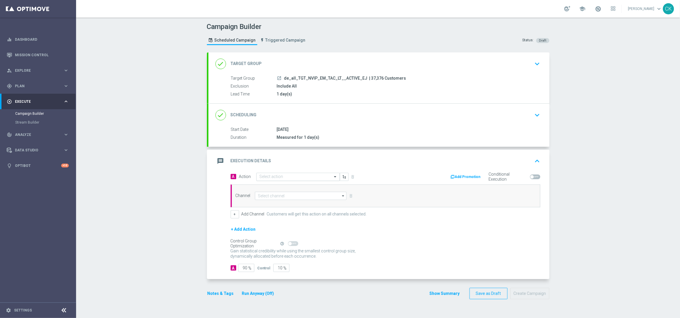
click at [276, 176] on input "text" at bounding box center [291, 176] width 65 height 5
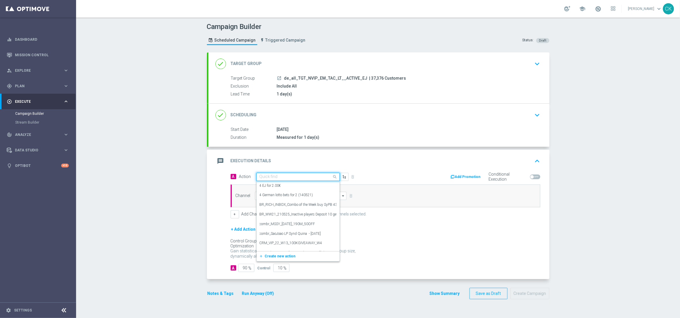
paste input "6 lines EJ + 2 free lines C4L"
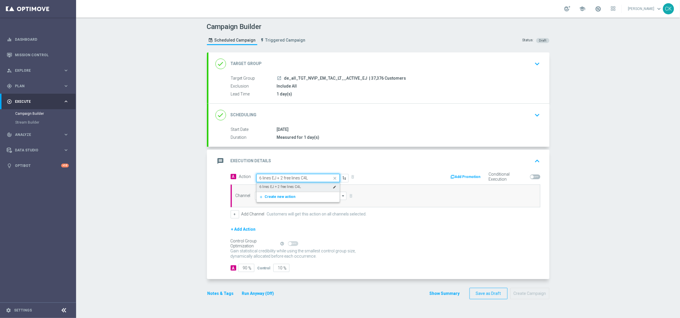
click at [277, 186] on label "6 lines EJ + 2 free lines C4L" at bounding box center [280, 186] width 42 height 5
click at [273, 197] on input at bounding box center [301, 196] width 92 height 8
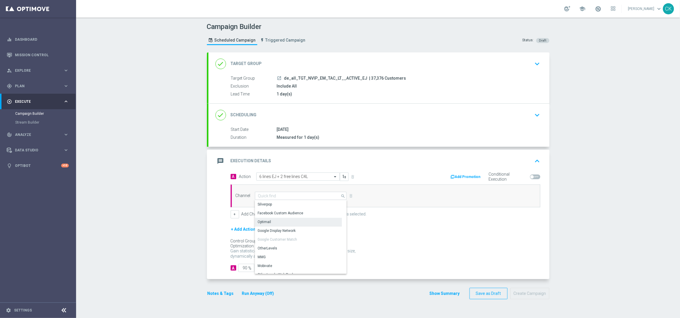
click at [273, 222] on div "Optimail" at bounding box center [298, 222] width 87 height 8
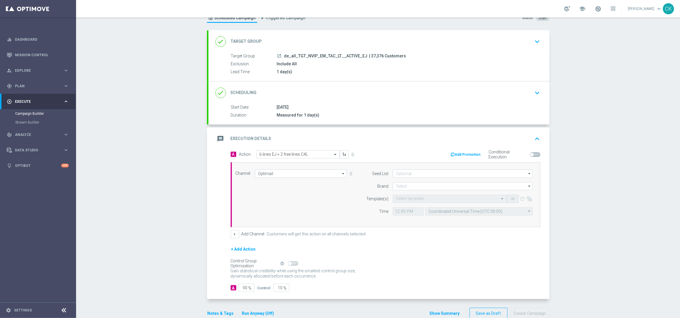
scroll to position [36, 0]
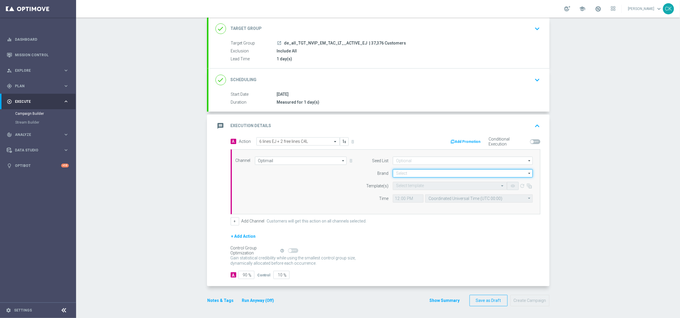
click at [424, 172] on input at bounding box center [463, 173] width 140 height 8
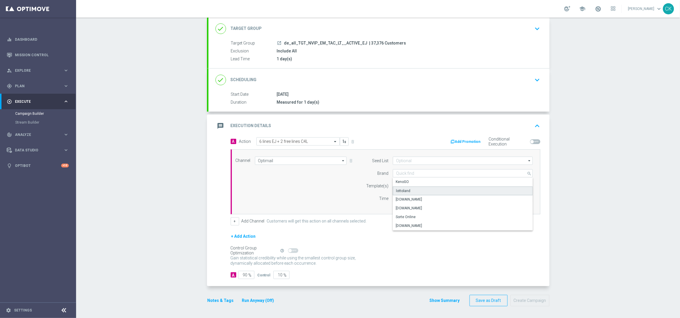
click at [416, 189] on div "lottoland" at bounding box center [463, 190] width 140 height 9
click at [402, 185] on input "text" at bounding box center [444, 185] width 96 height 5
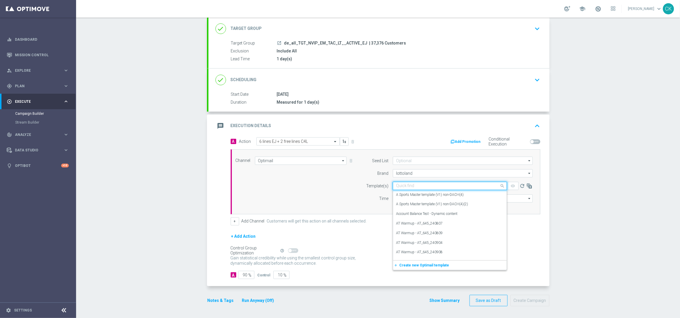
paste input "de_all__EJ_ACTIVE_LIB_251007__NVIP_EMA_TAC_LT"
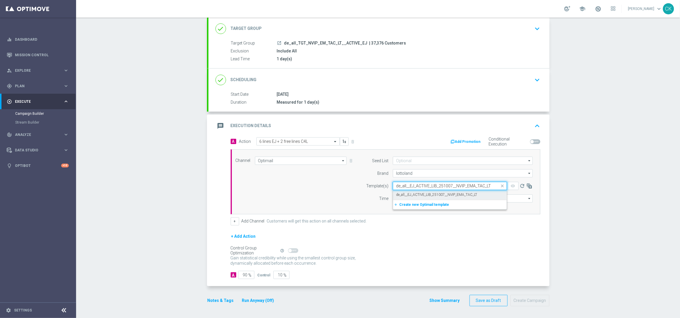
click at [399, 192] on label "de_all__EJ_ACTIVE_LIB_251007__NVIP_EMA_TAC_LT" at bounding box center [436, 194] width 81 height 5
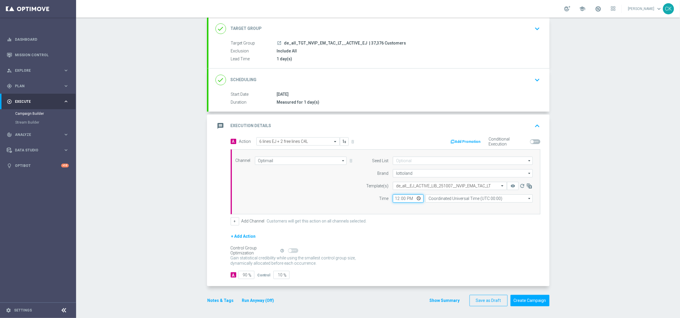
click at [393, 199] on input "12:00" at bounding box center [408, 198] width 31 height 8
click at [456, 198] on input "Coordinated Universal Time (UTC 00:00)" at bounding box center [478, 198] width 107 height 8
click at [460, 206] on div "Central European Time ([GEOGRAPHIC_DATA]) (UTC +02:00)" at bounding box center [476, 206] width 96 height 5
click at [244, 275] on input "90" at bounding box center [246, 275] width 16 height 8
click at [218, 300] on button "Notes & Tags" at bounding box center [221, 300] width 28 height 7
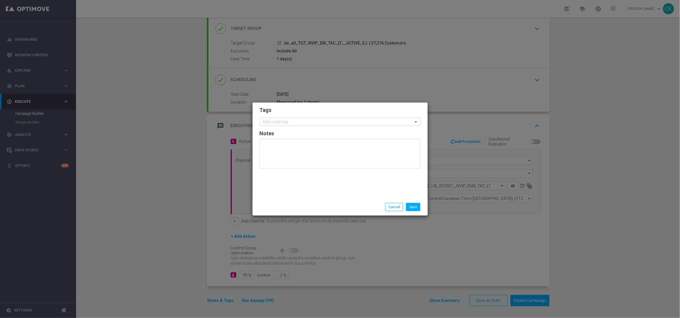
click at [291, 120] on input "text" at bounding box center [338, 122] width 150 height 5
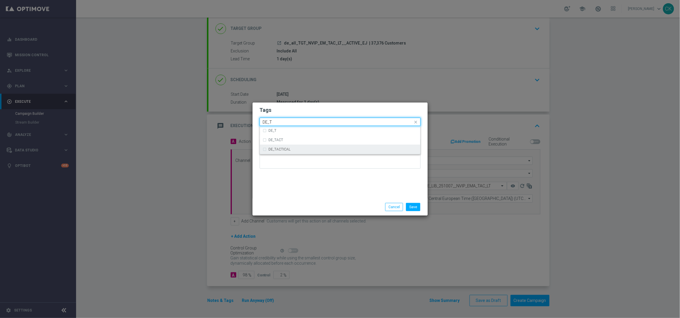
click at [294, 147] on div "DE_TACTICAL" at bounding box center [340, 149] width 154 height 9
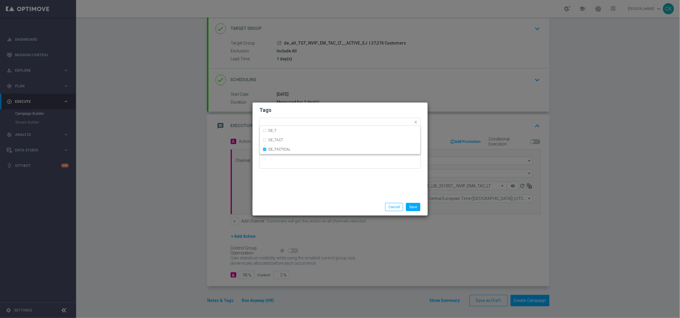
click at [288, 199] on div "Save Cancel" at bounding box center [339, 206] width 175 height 17
click at [413, 207] on button "Save" at bounding box center [413, 207] width 14 height 8
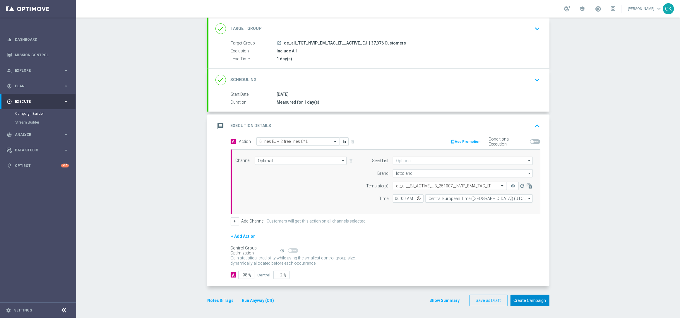
click at [529, 302] on button "Create Campaign" at bounding box center [529, 300] width 39 height 11
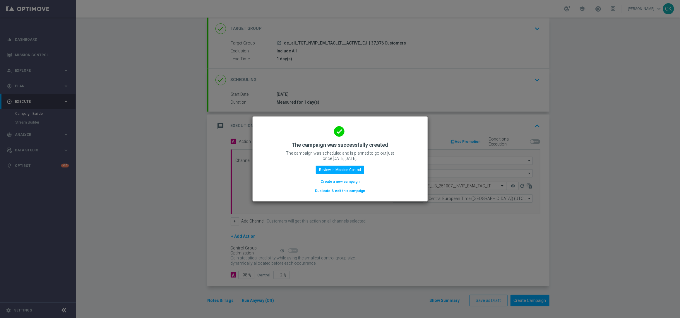
click at [334, 179] on button "Create a new campaign" at bounding box center [340, 181] width 40 height 6
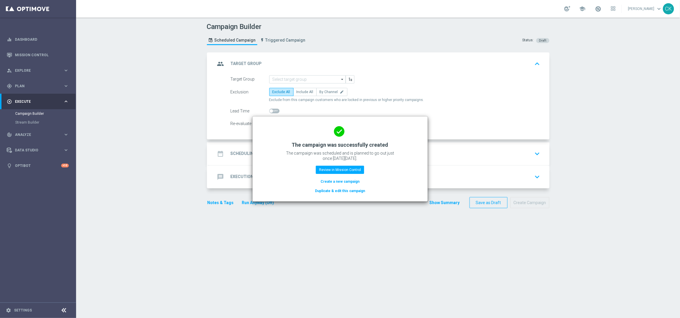
scroll to position [0, 0]
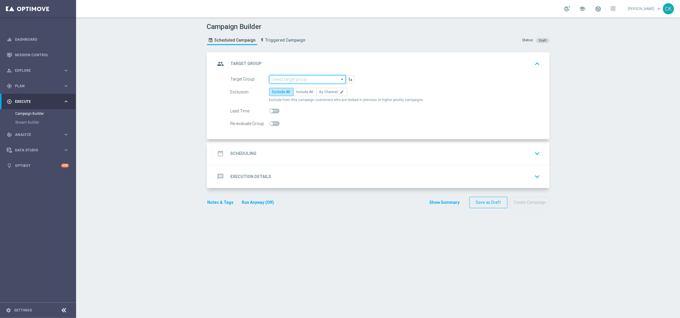
click at [296, 78] on input at bounding box center [307, 79] width 76 height 8
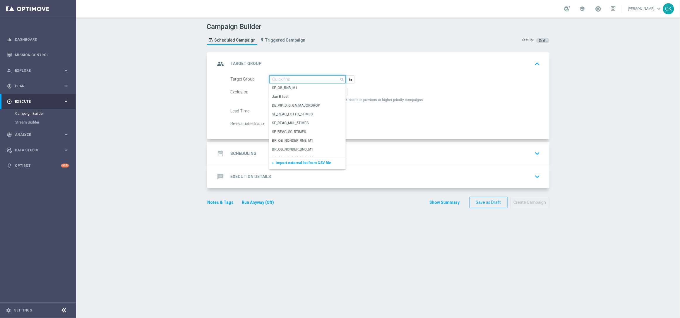
paste input "de_all_TGT_NVIP_EM_TAC_LT__REACTIVATED_EJ"
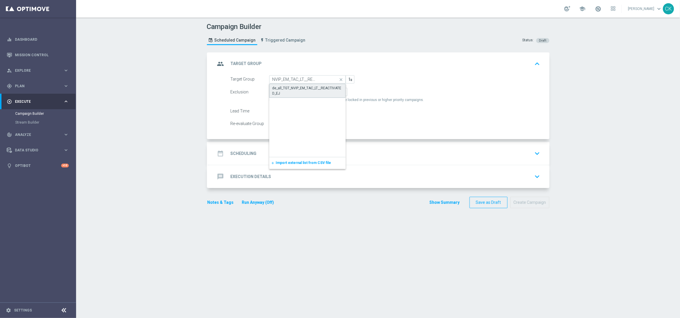
click at [293, 88] on div "de_all_TGT_NVIP_EM_TAC_LT__REACTIVATED_EJ" at bounding box center [307, 90] width 70 height 11
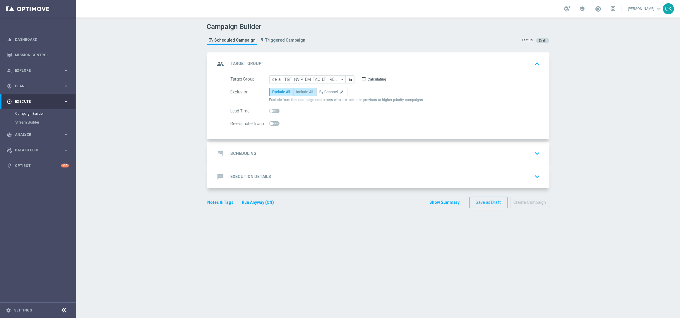
click at [298, 90] on span "Include All" at bounding box center [304, 92] width 17 height 4
click at [298, 91] on input "Include All" at bounding box center [298, 93] width 4 height 4
click at [269, 110] on span at bounding box center [271, 111] width 4 height 4
click at [269, 110] on input "checkbox" at bounding box center [274, 111] width 10 height 5
click at [243, 154] on h2 "Scheduling" at bounding box center [244, 154] width 26 height 6
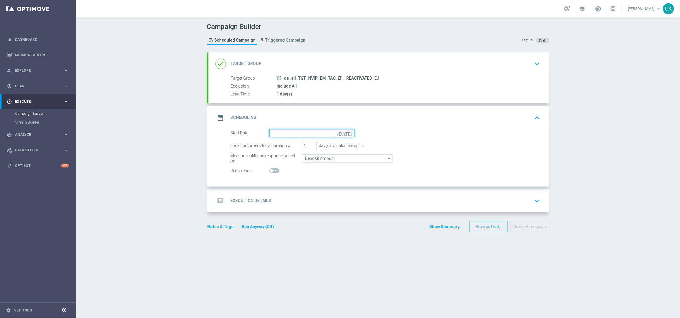
click at [297, 132] on input at bounding box center [311, 133] width 85 height 8
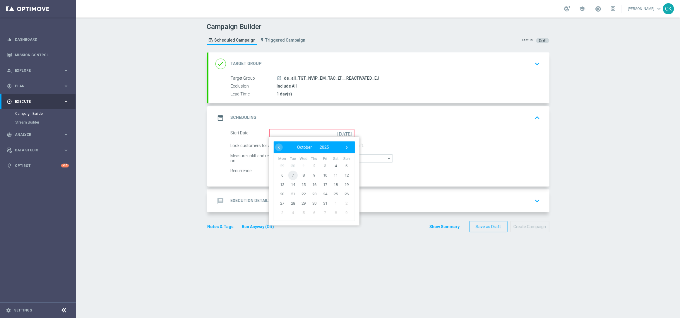
click at [289, 173] on span "7" at bounding box center [292, 174] width 9 height 9
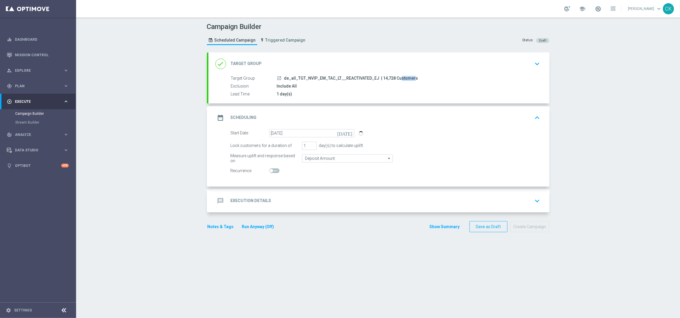
drag, startPoint x: 389, startPoint y: 77, endPoint x: 377, endPoint y: 78, distance: 12.3
click at [381, 78] on span "| 14,728 Customers" at bounding box center [399, 78] width 37 height 5
click at [242, 202] on h2 "Execution Details" at bounding box center [251, 201] width 41 height 6
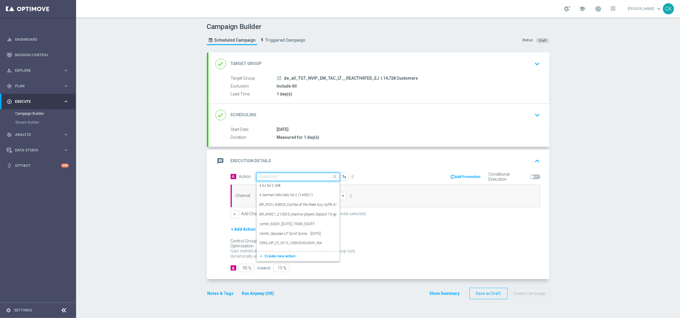
click at [274, 176] on input "text" at bounding box center [291, 176] width 65 height 5
paste input "6 lines EJ + 2 free lines C4L"
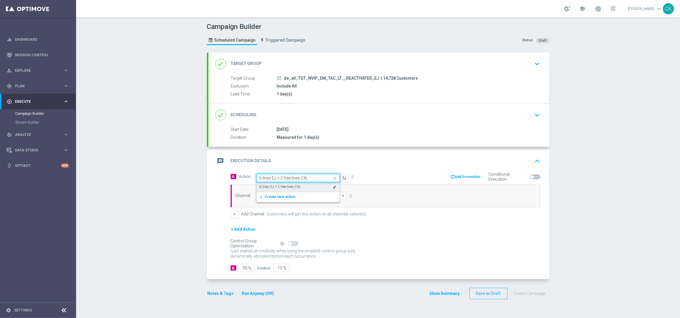
click at [283, 187] on label "6 lines EJ + 2 free lines C4L" at bounding box center [280, 186] width 42 height 5
click at [283, 195] on input at bounding box center [301, 196] width 92 height 8
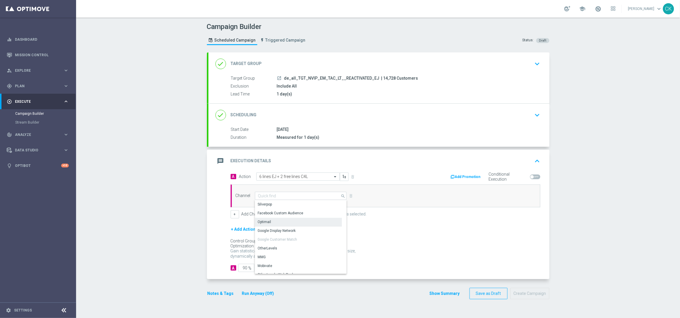
click at [276, 222] on div "Optimail" at bounding box center [298, 222] width 87 height 8
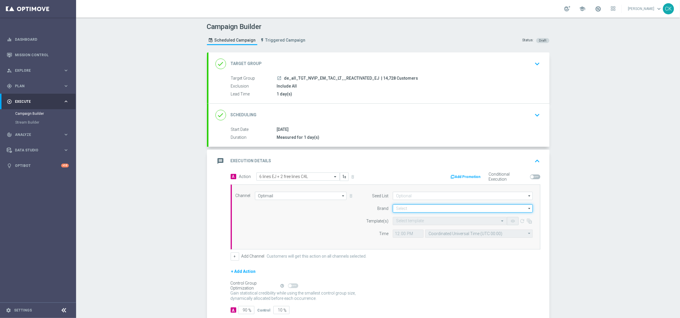
click at [427, 207] on input at bounding box center [463, 208] width 140 height 8
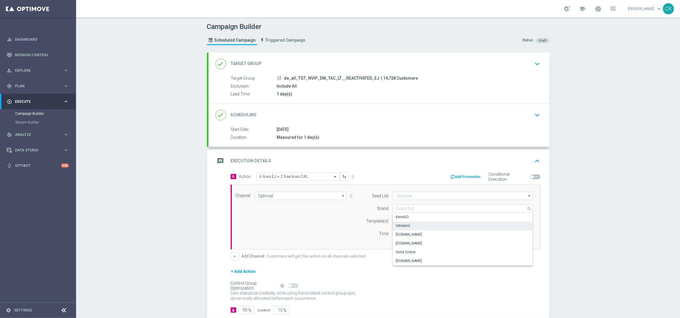
click at [403, 225] on div "lottoland" at bounding box center [403, 225] width 14 height 5
click at [401, 221] on input "text" at bounding box center [444, 221] width 96 height 5
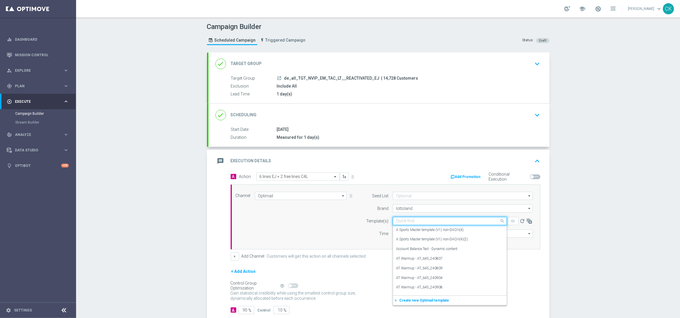
paste input "de_all__EJ_ACTIVE_LIB_251007__NVIP_EMA_TAC_LT"
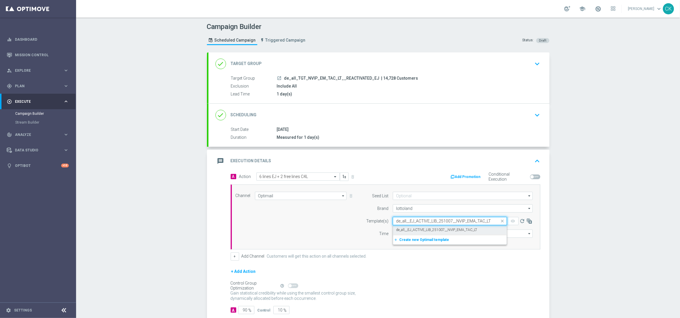
click at [398, 229] on label "de_all__EJ_ACTIVE_LIB_251007__NVIP_EMA_TAC_LT" at bounding box center [436, 229] width 81 height 5
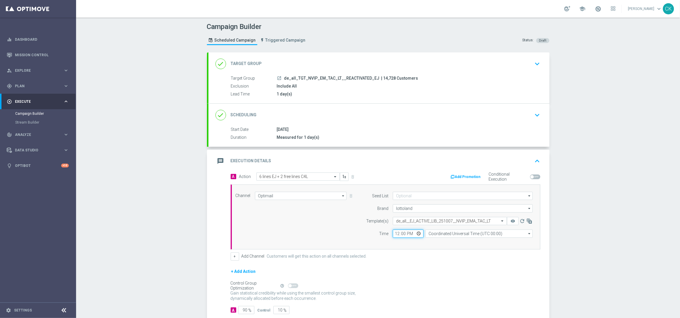
click at [394, 234] on input "12:00" at bounding box center [408, 233] width 31 height 8
click at [460, 236] on input "Coordinated Universal Time (UTC 00:00)" at bounding box center [478, 233] width 107 height 8
click at [448, 240] on div "Central European Time ([GEOGRAPHIC_DATA]) (UTC +02:00)" at bounding box center [476, 241] width 96 height 5
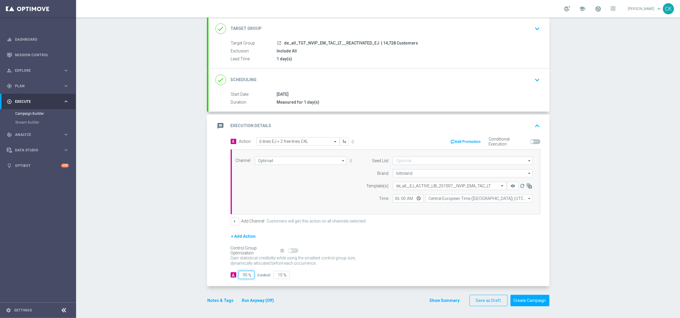
click at [245, 274] on input "90" at bounding box center [246, 275] width 16 height 8
click at [216, 299] on button "Notes & Tags" at bounding box center [221, 300] width 28 height 7
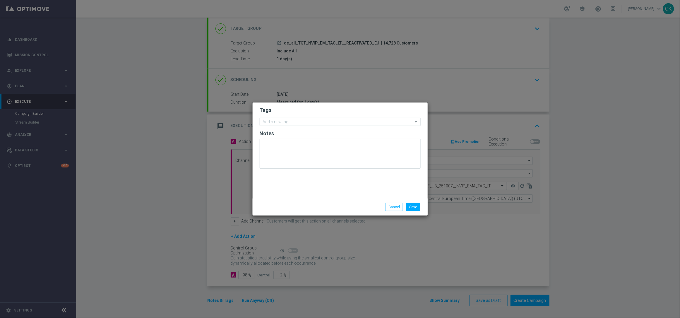
click at [295, 120] on input "text" at bounding box center [338, 122] width 150 height 5
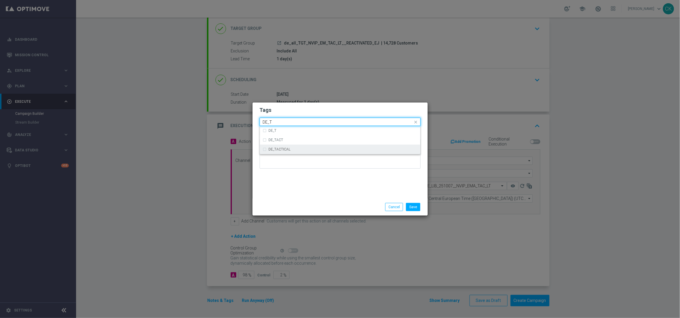
click at [294, 150] on div "DE_TACTICAL" at bounding box center [343, 149] width 149 height 4
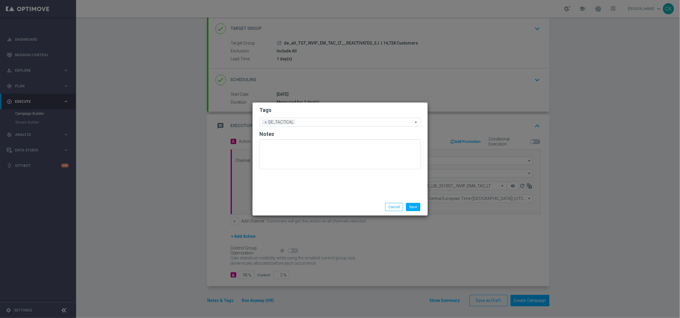
click at [349, 201] on div "Save Cancel" at bounding box center [339, 206] width 175 height 17
click at [417, 207] on button "Save" at bounding box center [413, 207] width 14 height 8
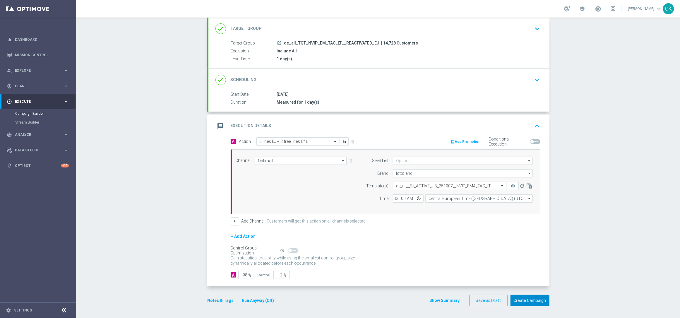
click at [523, 299] on button "Create Campaign" at bounding box center [529, 300] width 39 height 11
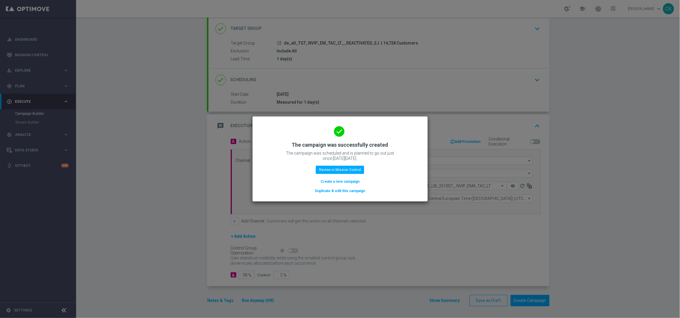
click at [333, 183] on button "Create a new campaign" at bounding box center [340, 181] width 40 height 6
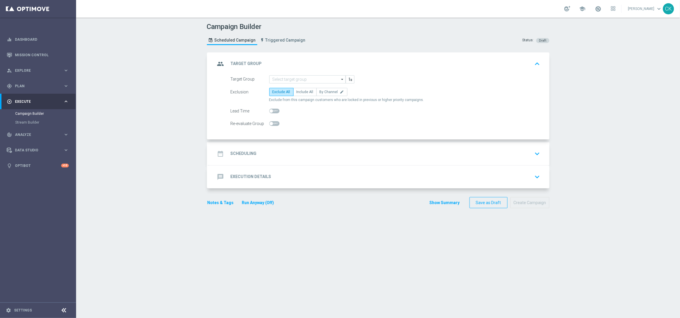
scroll to position [0, 0]
click at [298, 80] on input at bounding box center [307, 79] width 76 height 8
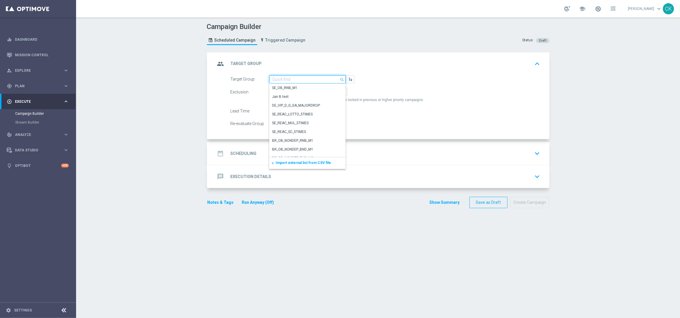
paste input "de_all_TGT_NVIP_EM_TAC_LT__CHURNED_EJ"
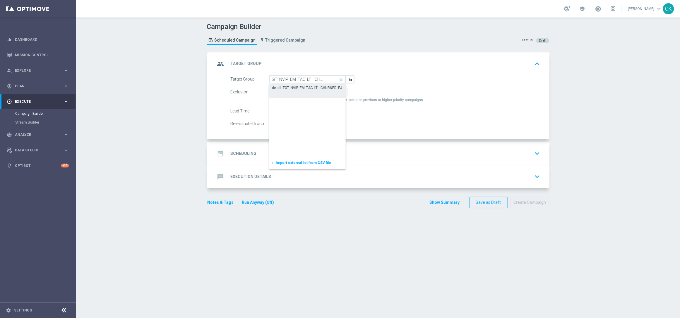
click at [295, 89] on div "de_all_TGT_NVIP_EM_TAC_LT__CHURNED_EJ" at bounding box center [307, 87] width 70 height 5
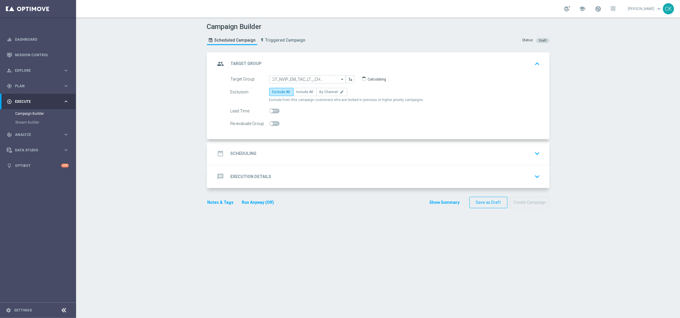
scroll to position [0, 0]
click at [301, 91] on span "Include All" at bounding box center [304, 92] width 17 height 4
click at [300, 91] on input "Include All" at bounding box center [298, 93] width 4 height 4
click at [269, 111] on span at bounding box center [271, 111] width 4 height 4
click at [269, 111] on input "checkbox" at bounding box center [274, 111] width 10 height 5
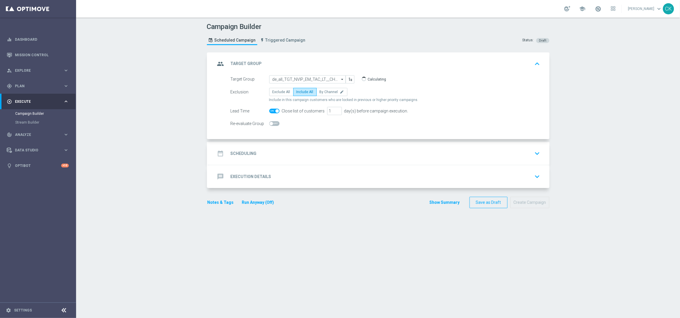
click at [238, 153] on h2 "Scheduling" at bounding box center [244, 154] width 26 height 6
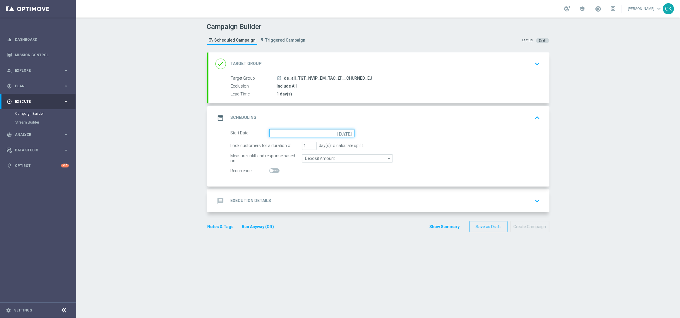
click at [294, 134] on input at bounding box center [311, 133] width 85 height 8
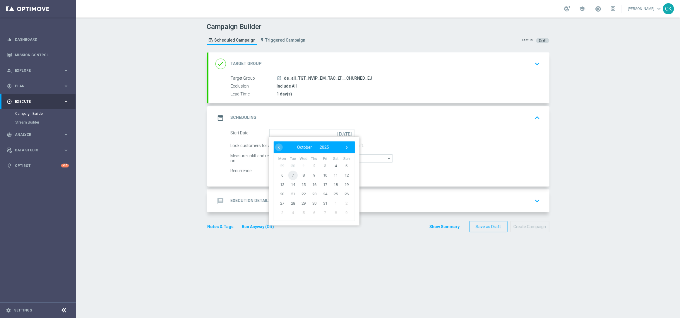
click at [288, 175] on span "7" at bounding box center [292, 174] width 9 height 9
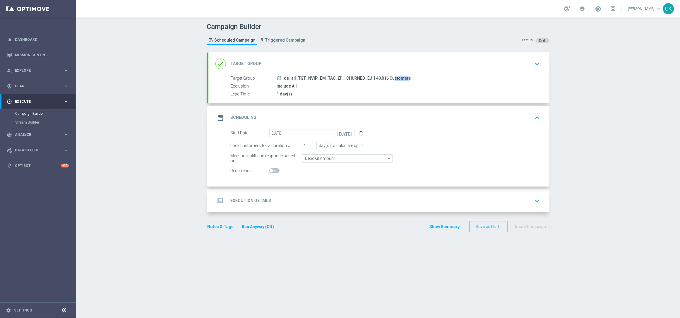
drag, startPoint x: 381, startPoint y: 77, endPoint x: 369, endPoint y: 77, distance: 12.9
click at [374, 77] on span "| 40,016 Customers" at bounding box center [392, 78] width 37 height 5
click at [241, 202] on h2 "Execution Details" at bounding box center [251, 201] width 41 height 6
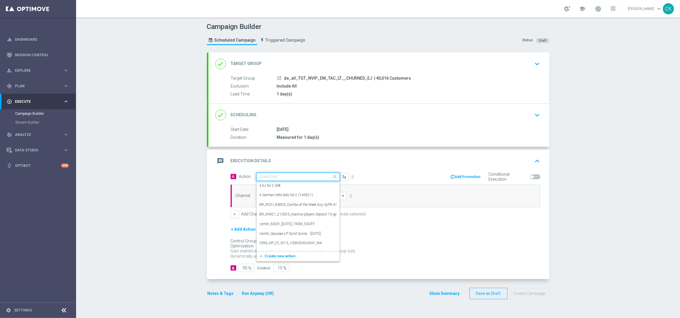
click at [290, 177] on input "text" at bounding box center [291, 176] width 65 height 5
paste input "3 lines EJ + 2 free lines C4L"
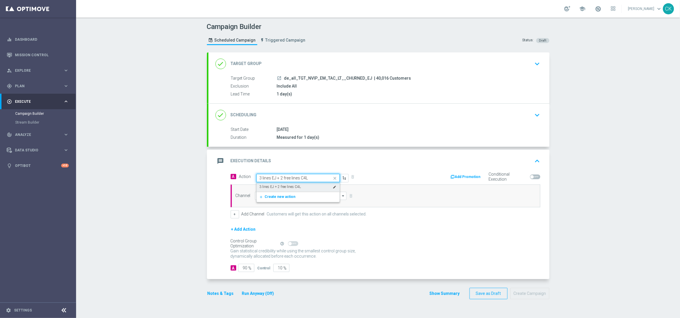
click at [288, 184] on div "3 lines EJ + 2 free lines C4L edit" at bounding box center [297, 187] width 77 height 10
click at [284, 194] on input at bounding box center [301, 196] width 92 height 8
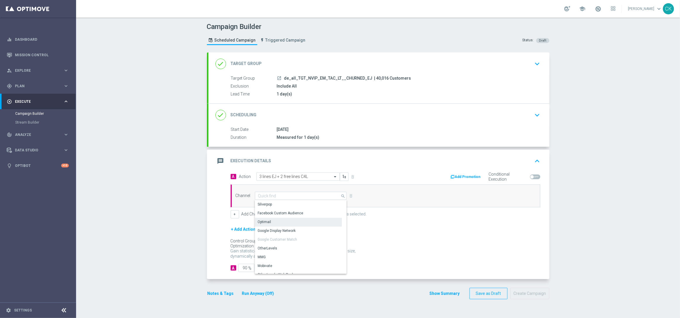
click at [270, 221] on div "Optimail" at bounding box center [298, 222] width 87 height 8
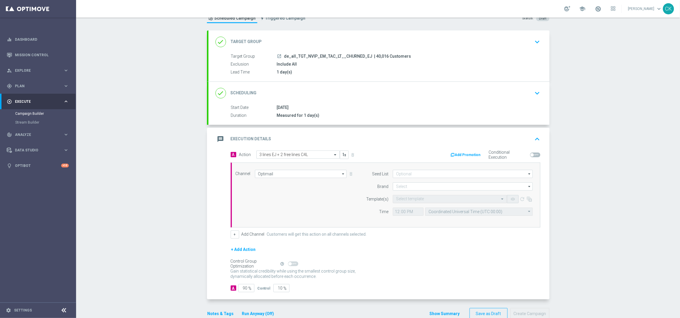
scroll to position [36, 0]
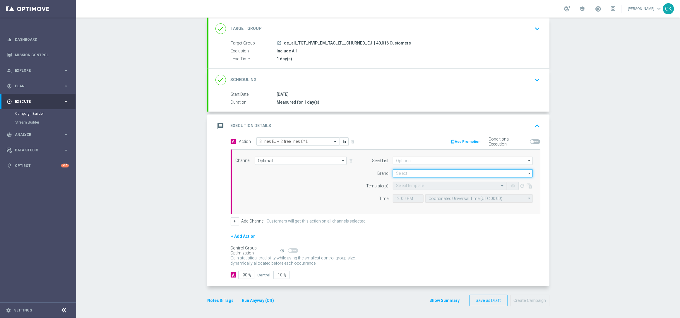
click at [423, 170] on input at bounding box center [463, 173] width 140 height 8
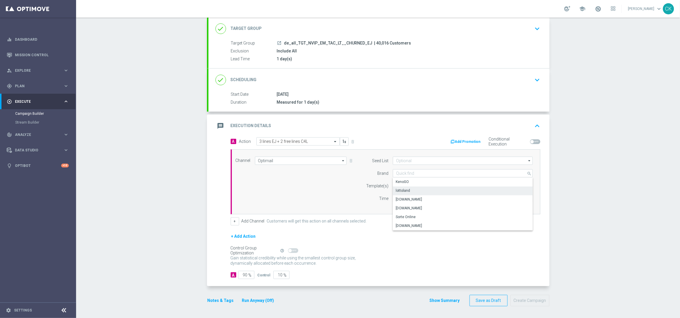
click at [414, 191] on div "lottoland" at bounding box center [463, 190] width 140 height 8
click at [402, 185] on input "text" at bounding box center [444, 185] width 96 height 5
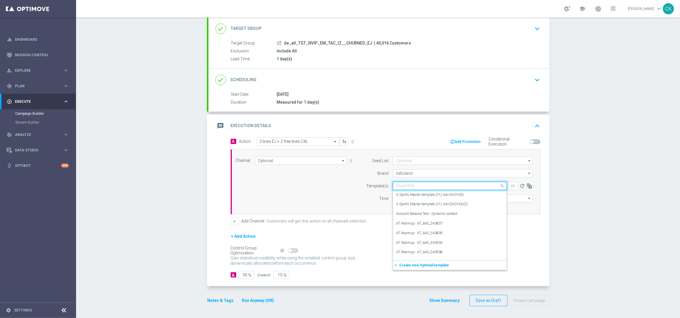
paste input "de_all__EJ_REACT_LIB_251007__NVIP_EMA_TAC_LT"
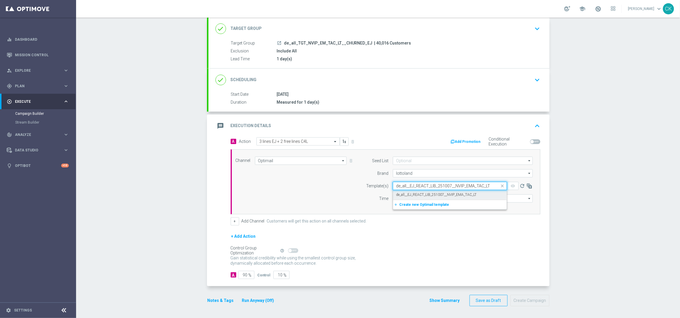
click at [401, 192] on label "de_all__EJ_REACT_LIB_251007__NVIP_EMA_TAC_LT" at bounding box center [436, 194] width 80 height 5
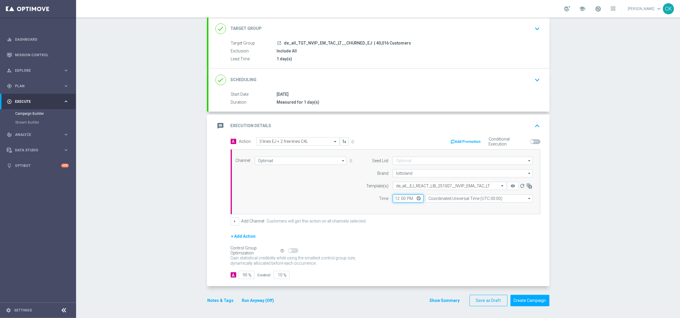
click at [393, 199] on input "12:00" at bounding box center [408, 198] width 31 height 8
click at [468, 197] on input "Coordinated Universal Time (UTC 00:00)" at bounding box center [478, 198] width 107 height 8
click at [468, 208] on div "Central European Time ([GEOGRAPHIC_DATA]) (UTC +02:00)" at bounding box center [476, 206] width 96 height 5
click at [245, 275] on input "90" at bounding box center [246, 275] width 16 height 8
click at [207, 302] on button "Notes & Tags" at bounding box center [221, 300] width 28 height 7
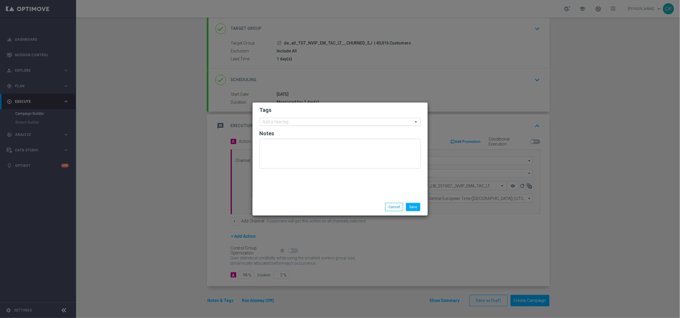
click at [269, 121] on input "text" at bounding box center [338, 122] width 150 height 5
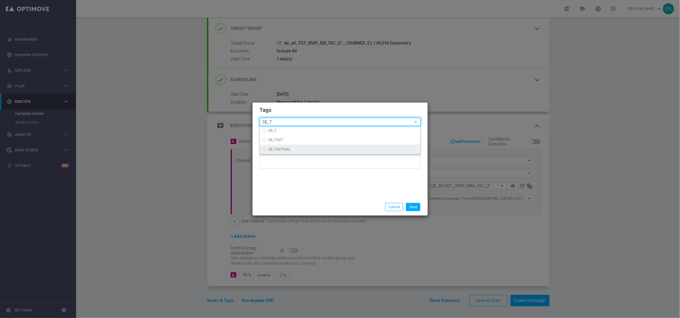
click at [270, 148] on label "DE_TACTICAL" at bounding box center [280, 149] width 22 height 4
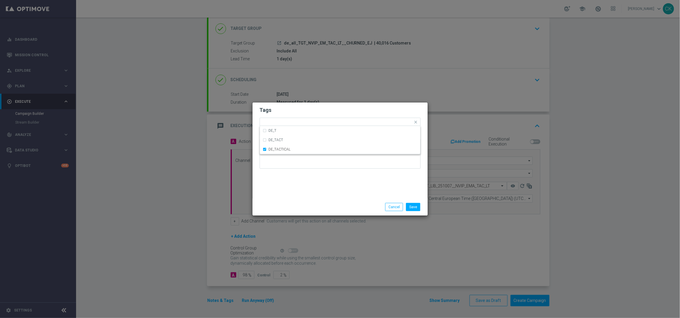
click at [282, 205] on div "Save Cancel" at bounding box center [340, 207] width 170 height 8
click at [417, 208] on button "Save" at bounding box center [413, 207] width 14 height 8
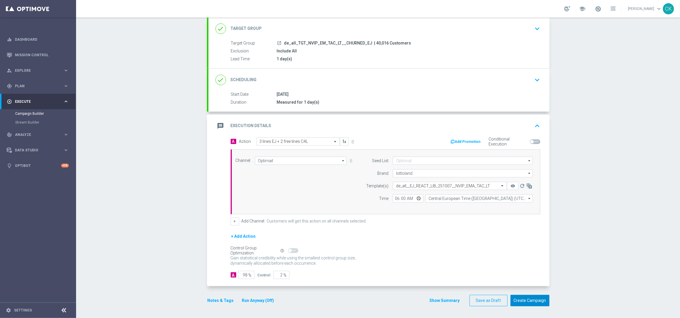
click at [516, 300] on button "Create Campaign" at bounding box center [529, 300] width 39 height 11
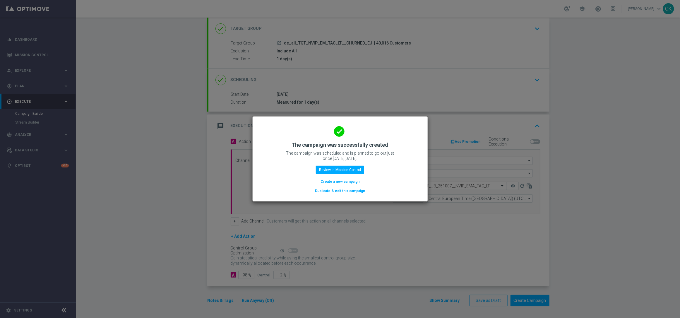
click at [328, 180] on button "Create a new campaign" at bounding box center [340, 181] width 40 height 6
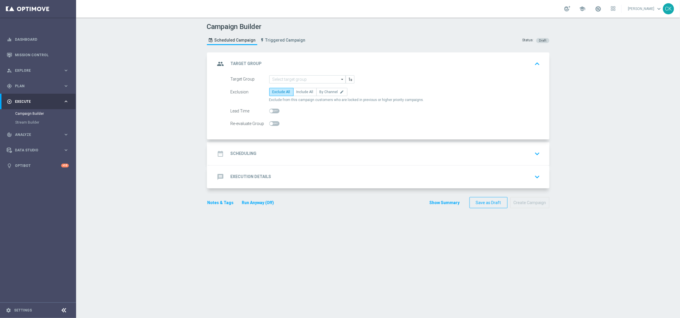
scroll to position [0, 0]
click at [300, 78] on input at bounding box center [307, 79] width 76 height 8
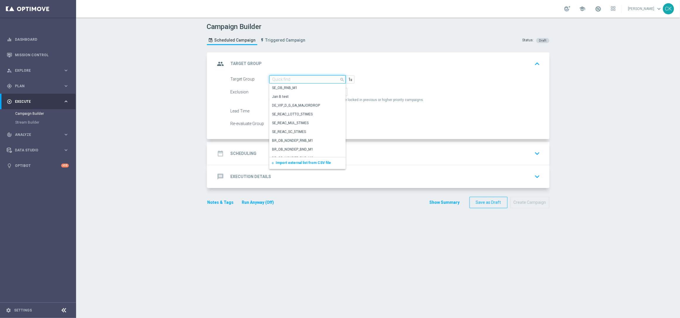
paste input "de_AT_TGT_NVIP_EM_TAC_LT__ACTIVE_EM"
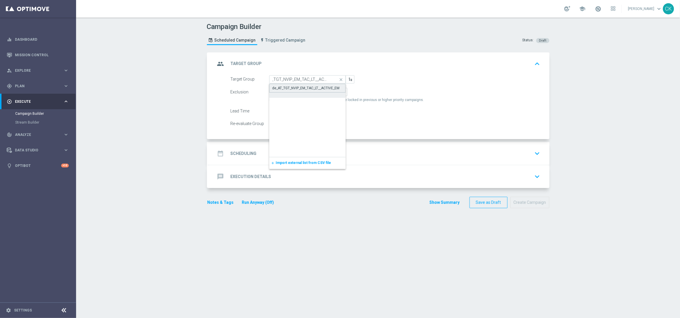
click at [300, 89] on div "de_AT_TGT_NVIP_EM_TAC_LT__ACTIVE_EM" at bounding box center [305, 87] width 67 height 5
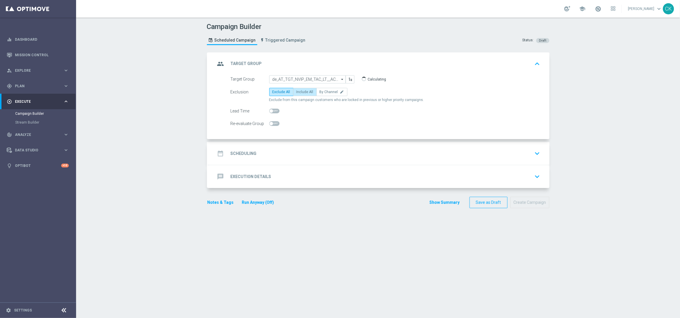
click at [305, 91] on span "Include All" at bounding box center [304, 92] width 17 height 4
click at [300, 91] on input "Include All" at bounding box center [298, 93] width 4 height 4
click at [272, 109] on span at bounding box center [274, 111] width 10 height 5
click at [272, 109] on input "checkbox" at bounding box center [274, 111] width 10 height 5
click at [242, 155] on h2 "Scheduling" at bounding box center [244, 154] width 26 height 6
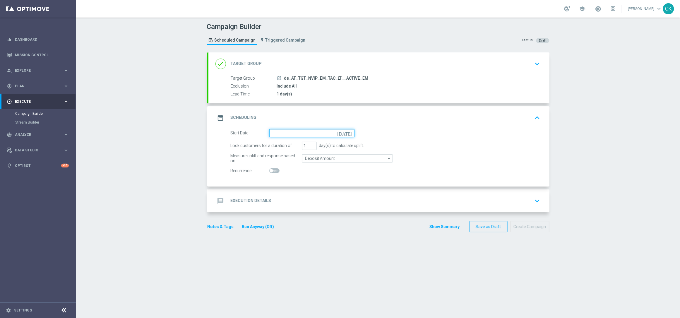
click at [288, 131] on input at bounding box center [311, 133] width 85 height 8
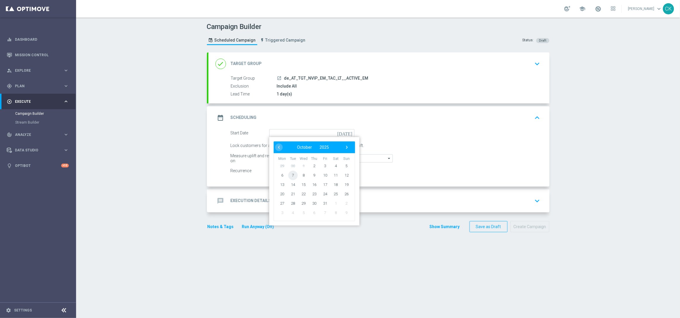
click at [289, 174] on span "7" at bounding box center [292, 174] width 9 height 9
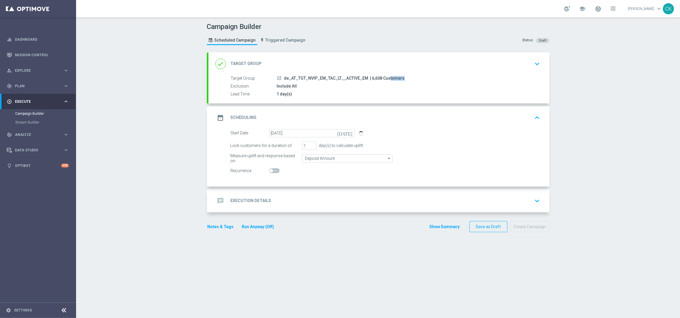
drag, startPoint x: 377, startPoint y: 78, endPoint x: 366, endPoint y: 78, distance: 10.8
click at [370, 78] on span "| 6,608 Customers" at bounding box center [387, 78] width 35 height 5
click at [240, 198] on h2 "Execution Details" at bounding box center [251, 201] width 41 height 6
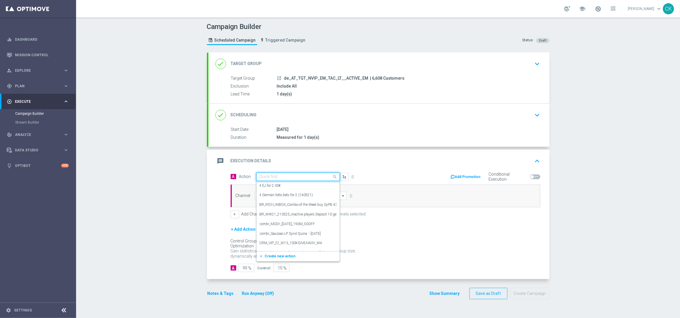
click at [283, 175] on input "text" at bounding box center [291, 176] width 65 height 5
paste input "12 lines EM for 24,90€"
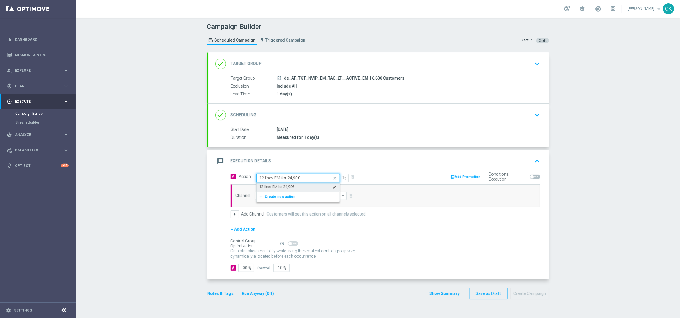
click at [284, 184] on label "12 lines EM for 24,90€" at bounding box center [276, 186] width 35 height 5
click at [280, 195] on input at bounding box center [301, 196] width 92 height 8
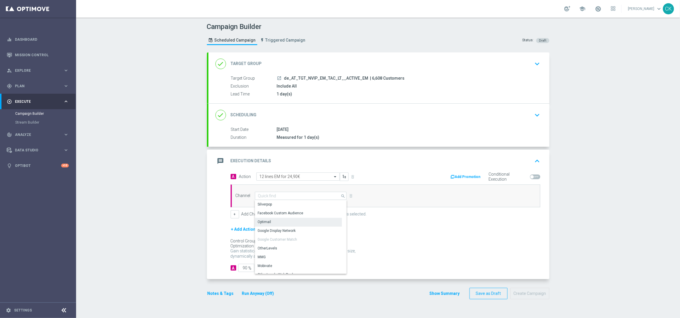
click at [279, 219] on div "Optimail" at bounding box center [298, 222] width 87 height 8
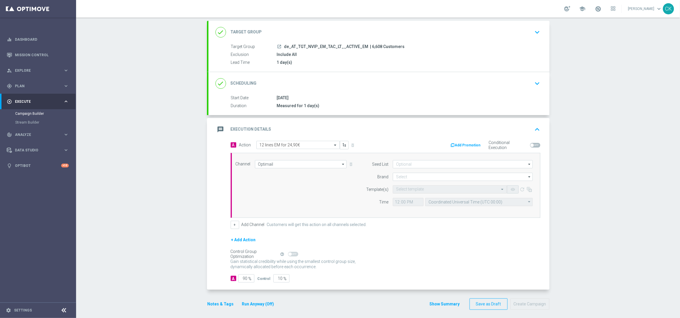
scroll to position [36, 0]
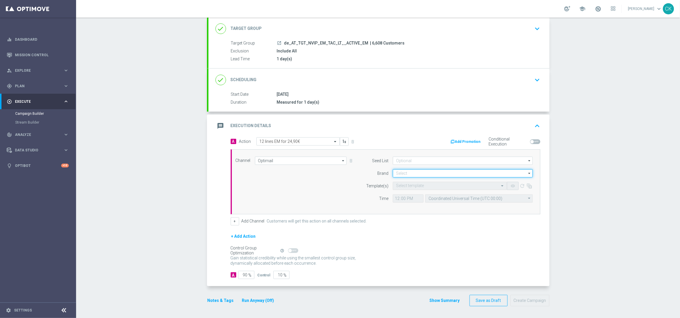
click at [426, 171] on input at bounding box center [463, 173] width 140 height 8
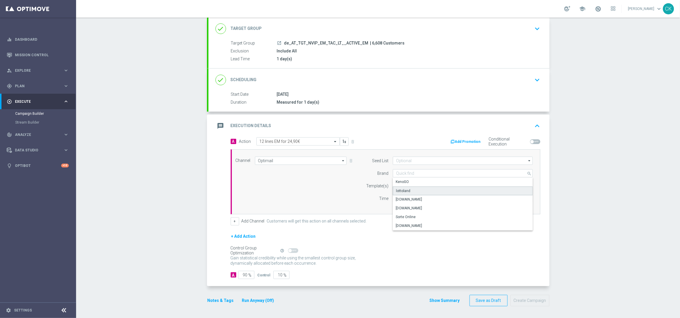
click at [422, 190] on div "lottoland" at bounding box center [463, 190] width 140 height 9
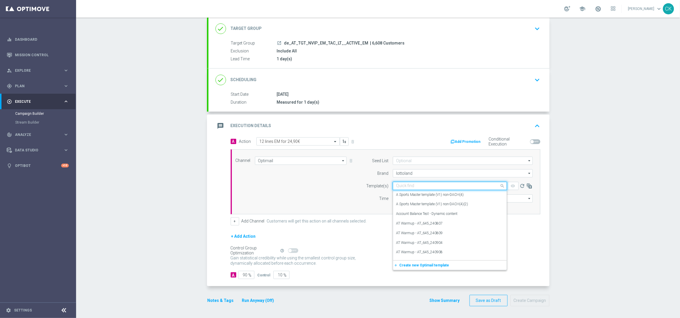
click at [409, 186] on input "text" at bounding box center [444, 185] width 96 height 5
paste input "AT__LIB_EM_251007__NVIP_EMA_TAC_LT"
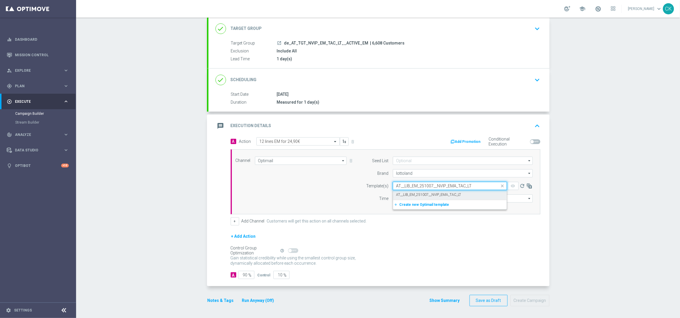
click at [407, 193] on label "AT__LIB_EM_251007__NVIP_EMA_TAC_LT" at bounding box center [428, 194] width 65 height 5
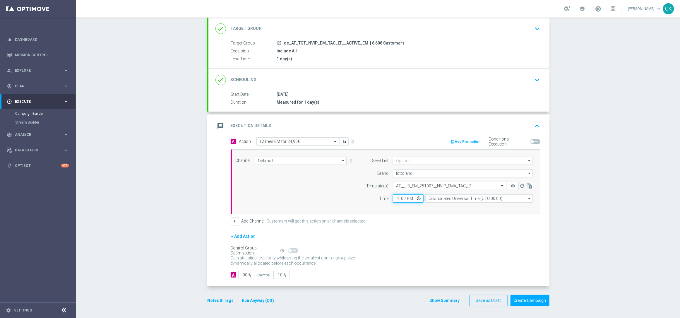
click at [394, 197] on input "12:00" at bounding box center [408, 198] width 31 height 8
click at [456, 197] on input "Coordinated Universal Time (UTC 00:00)" at bounding box center [478, 198] width 107 height 8
click at [456, 207] on div "Central European Time ([GEOGRAPHIC_DATA]) (UTC +02:00)" at bounding box center [476, 206] width 96 height 5
click at [245, 274] on input "90" at bounding box center [246, 275] width 16 height 8
click at [217, 299] on button "Notes & Tags" at bounding box center [221, 300] width 28 height 7
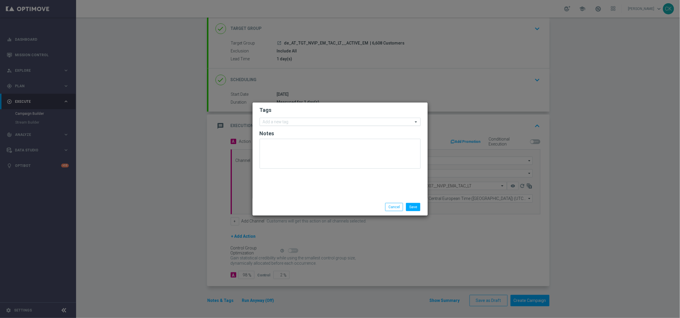
click at [272, 122] on input "text" at bounding box center [338, 122] width 150 height 5
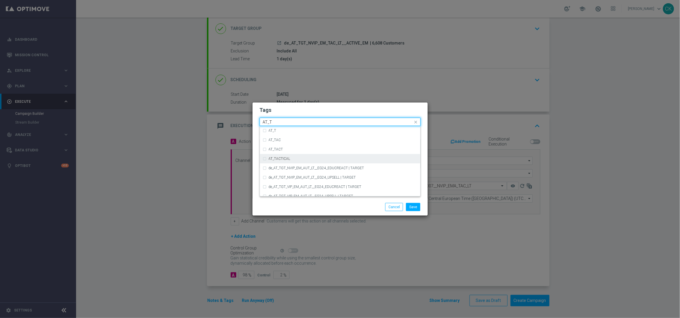
click at [280, 158] on label "AT_TACTICAL" at bounding box center [280, 159] width 22 height 4
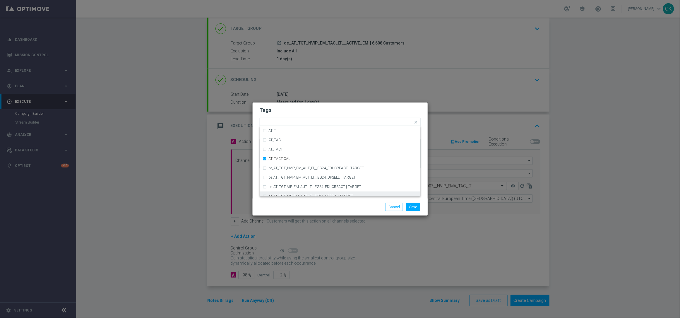
click at [298, 206] on div "Save Cancel" at bounding box center [340, 207] width 170 height 8
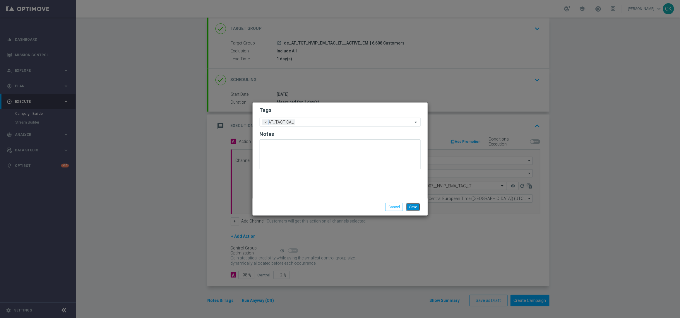
click at [413, 203] on button "Save" at bounding box center [413, 207] width 14 height 8
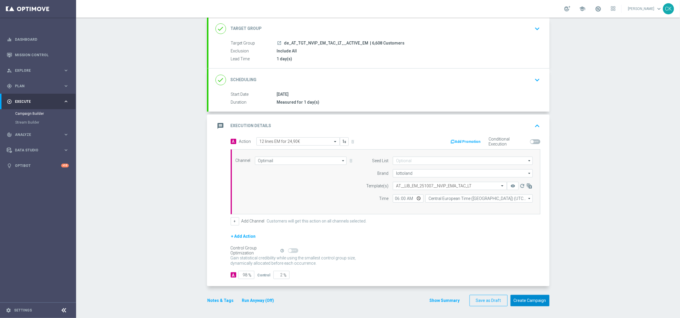
click at [533, 302] on button "Create Campaign" at bounding box center [529, 300] width 39 height 11
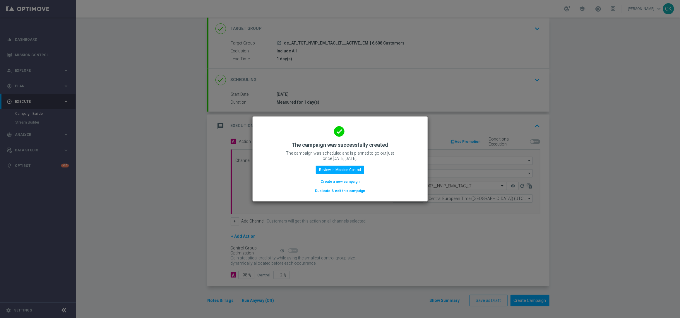
click at [331, 179] on button "Create a new campaign" at bounding box center [340, 181] width 40 height 6
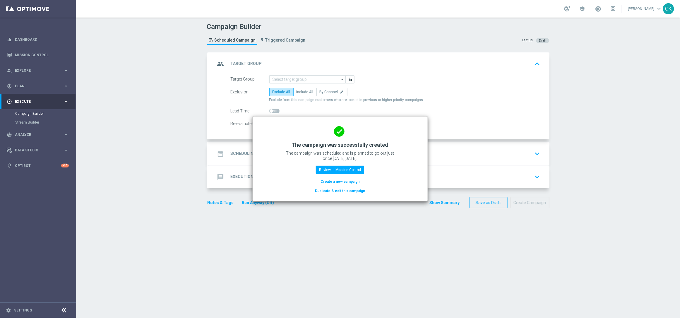
scroll to position [0, 0]
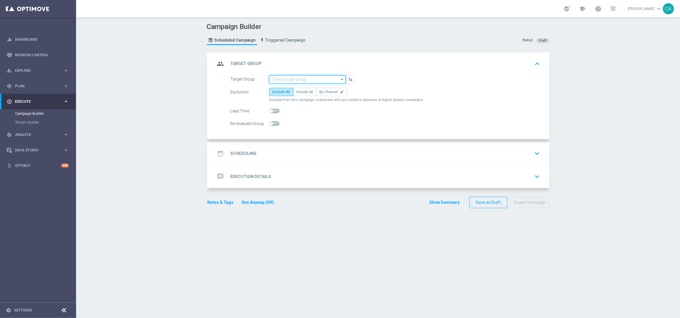
click at [294, 79] on input at bounding box center [307, 79] width 76 height 8
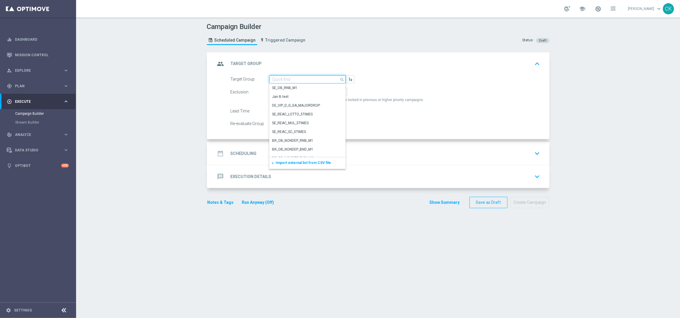
paste input "de_AT_TGT_NVIP_EM_TAC_LT__REACTIVATED_EM"
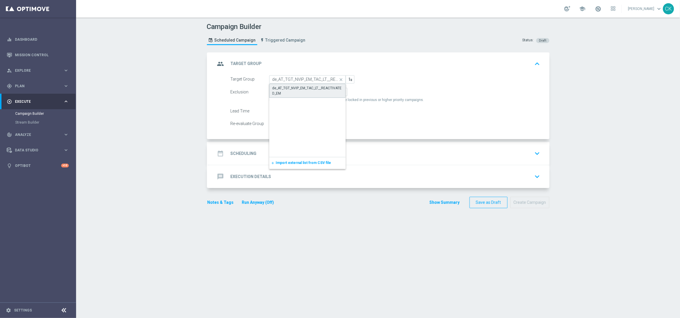
click at [289, 88] on div "de_AT_TGT_NVIP_EM_TAC_LT__REACTIVATED_EM" at bounding box center [307, 90] width 70 height 11
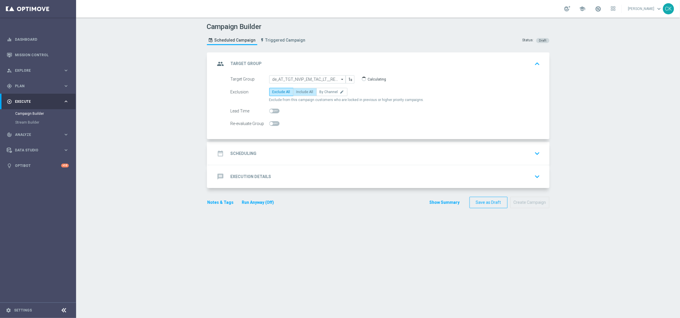
click at [298, 88] on label "Include All" at bounding box center [304, 92] width 23 height 8
click at [298, 91] on input "Include All" at bounding box center [298, 93] width 4 height 4
click at [271, 109] on span at bounding box center [274, 111] width 10 height 5
click at [271, 109] on input "checkbox" at bounding box center [274, 111] width 10 height 5
click at [242, 154] on h2 "Scheduling" at bounding box center [244, 154] width 26 height 6
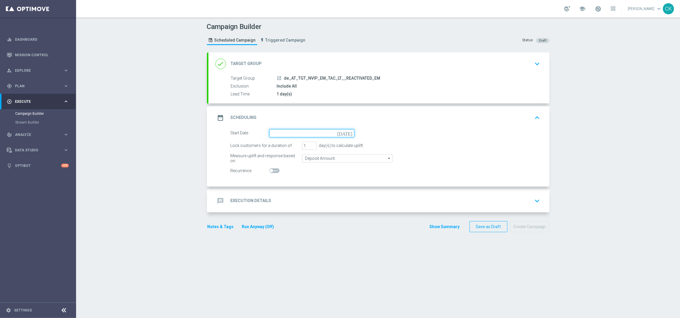
click at [288, 134] on input at bounding box center [311, 133] width 85 height 8
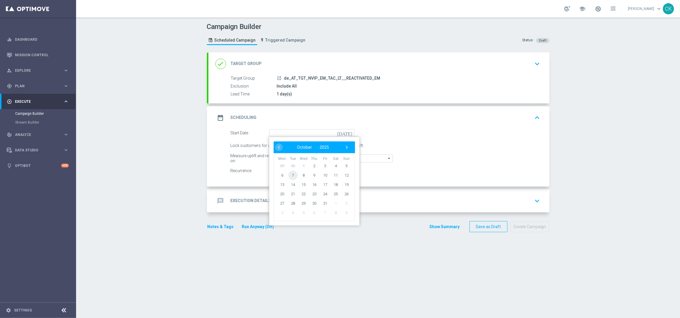
click at [288, 173] on span "7" at bounding box center [292, 174] width 9 height 9
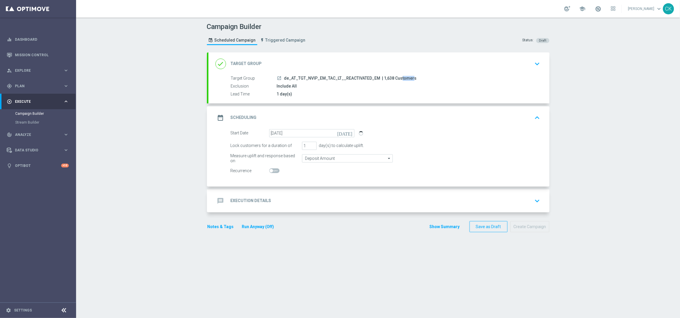
drag, startPoint x: 388, startPoint y: 78, endPoint x: 378, endPoint y: 77, distance: 10.5
click at [382, 77] on span "| 1,638 Customers" at bounding box center [399, 78] width 35 height 5
click at [244, 200] on h2 "Execution Details" at bounding box center [251, 201] width 41 height 6
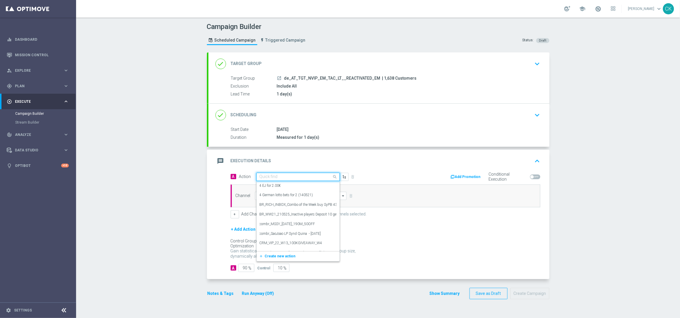
click at [294, 175] on input "text" at bounding box center [291, 176] width 65 height 5
paste input "12 lines EM for 24,90€"
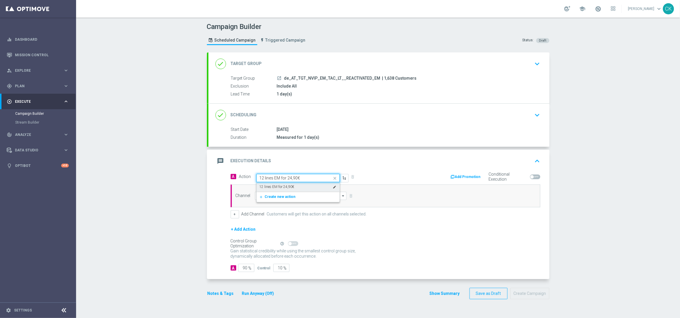
click at [291, 186] on div "12 lines EM for 24,90€ edit" at bounding box center [297, 187] width 77 height 10
click at [287, 198] on input at bounding box center [301, 196] width 92 height 8
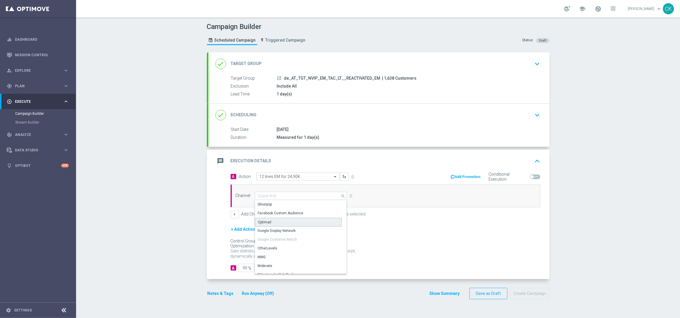
click at [278, 220] on div "Optimail" at bounding box center [298, 222] width 87 height 9
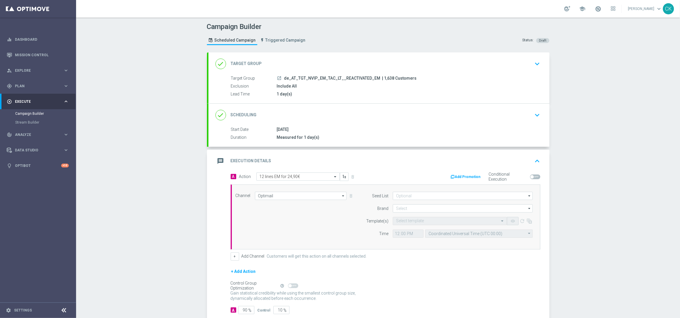
scroll to position [36, 0]
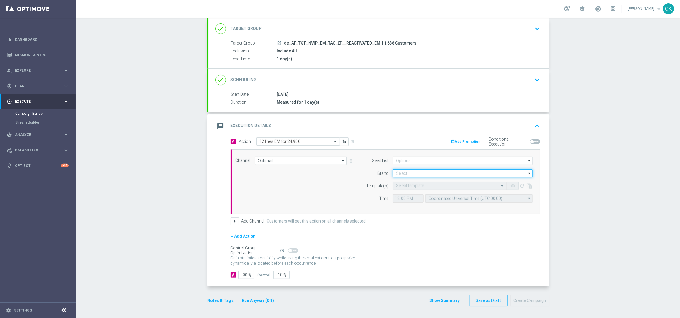
click at [411, 173] on input at bounding box center [463, 173] width 140 height 8
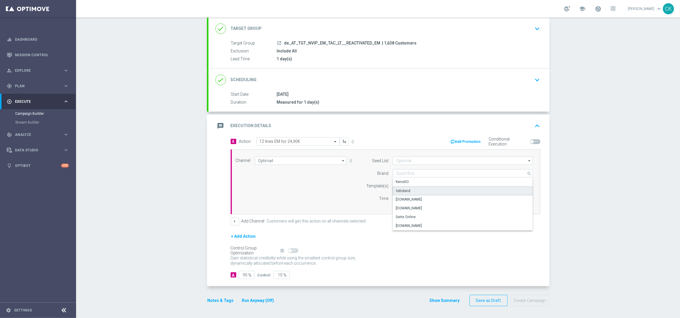
click at [407, 188] on div "lottoland" at bounding box center [463, 190] width 140 height 9
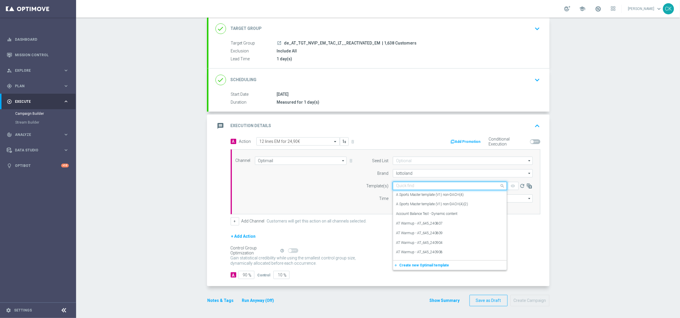
click at [400, 186] on input "text" at bounding box center [444, 185] width 96 height 5
paste input "AT__LIB_EM_251007__NVIP_EMA_TAC_LT"
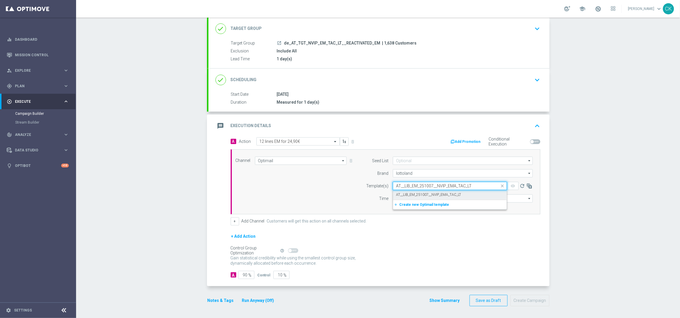
click at [399, 193] on label "AT__LIB_EM_251007__NVIP_EMA_TAC_LT" at bounding box center [428, 194] width 65 height 5
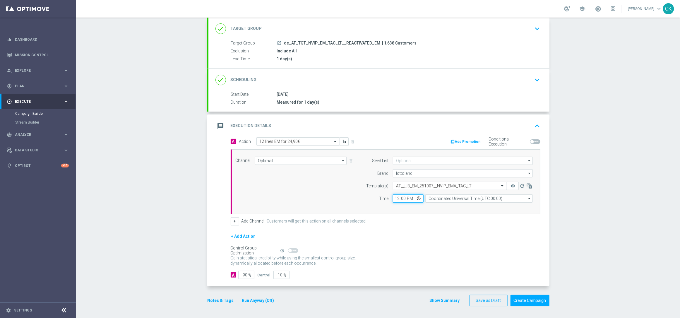
click at [394, 196] on input "12:00" at bounding box center [408, 198] width 31 height 8
click at [467, 197] on input "Coordinated Universal Time (UTC 00:00)" at bounding box center [478, 198] width 107 height 8
click at [451, 206] on div "Central European Time ([GEOGRAPHIC_DATA]) (UTC +02:00)" at bounding box center [476, 206] width 96 height 5
click at [244, 275] on input "90" at bounding box center [246, 275] width 16 height 8
click at [220, 298] on button "Notes & Tags" at bounding box center [221, 300] width 28 height 7
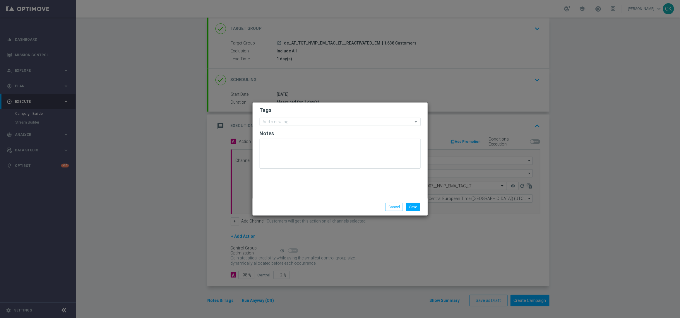
click at [268, 121] on input "text" at bounding box center [338, 122] width 150 height 5
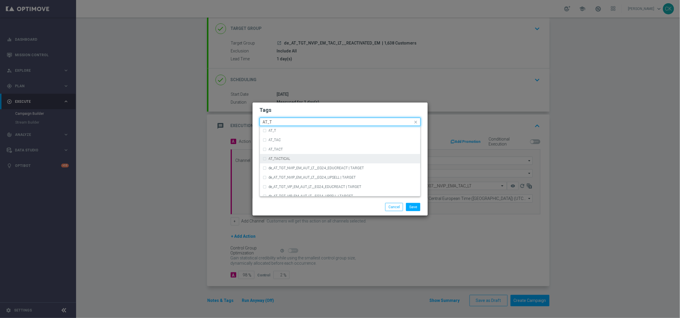
click at [279, 158] on label "AT_TACTICAL" at bounding box center [280, 159] width 22 height 4
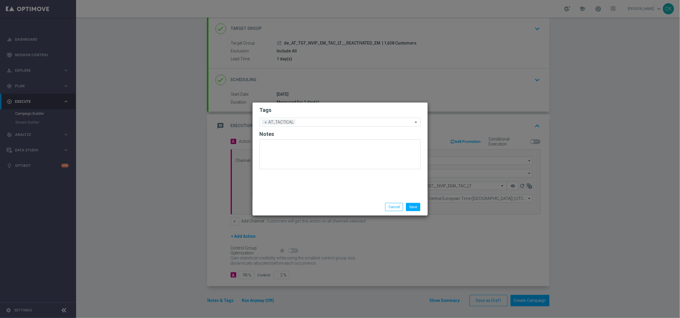
click at [281, 205] on div "Save Cancel" at bounding box center [340, 207] width 170 height 8
click at [414, 206] on button "Save" at bounding box center [413, 207] width 14 height 8
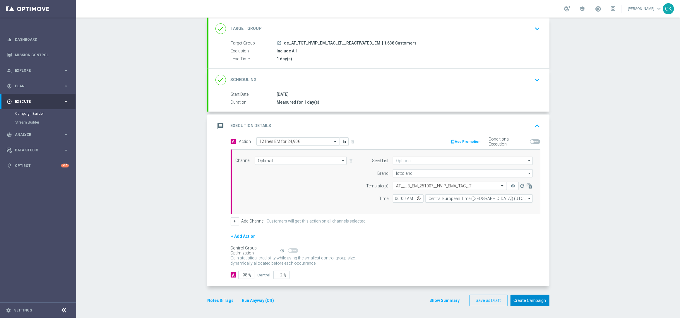
click at [531, 301] on button "Create Campaign" at bounding box center [529, 300] width 39 height 11
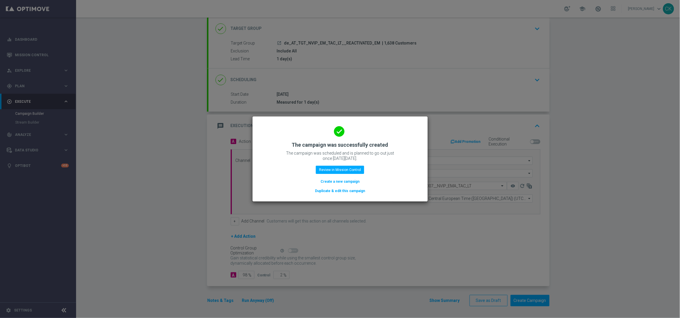
click at [325, 180] on button "Create a new campaign" at bounding box center [340, 181] width 40 height 6
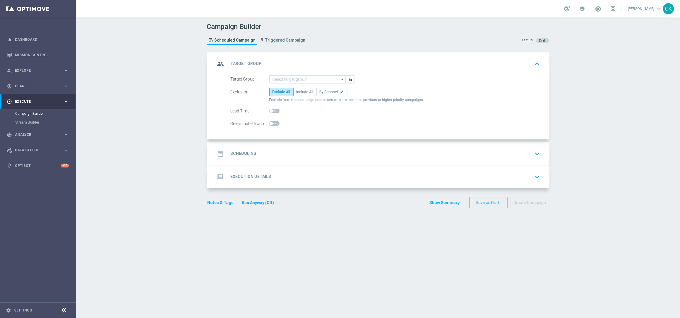
scroll to position [0, 0]
click at [290, 76] on input at bounding box center [307, 79] width 76 height 8
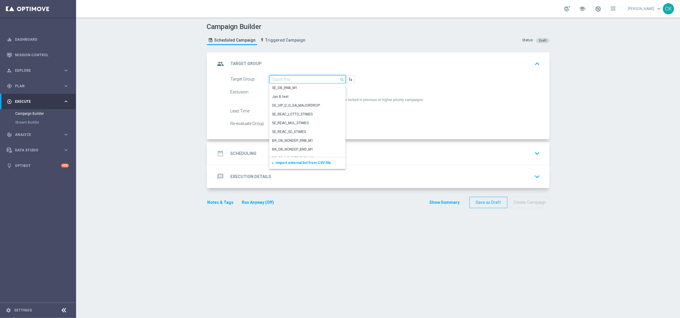
paste input "de_AT_TGT_NVIP_EM_TAC_LT__CHURNED_EM"
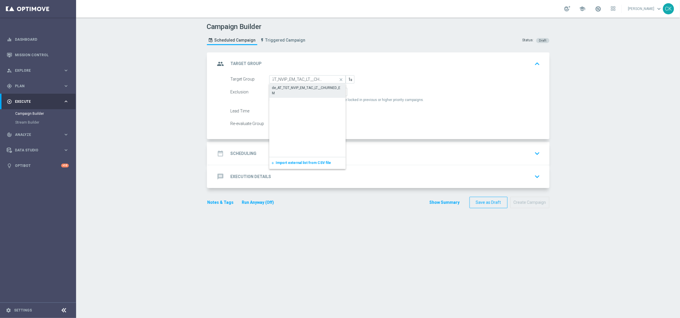
click at [290, 86] on div "de_AT_TGT_NVIP_EM_TAC_LT__CHURNED_EM" at bounding box center [307, 90] width 71 height 11
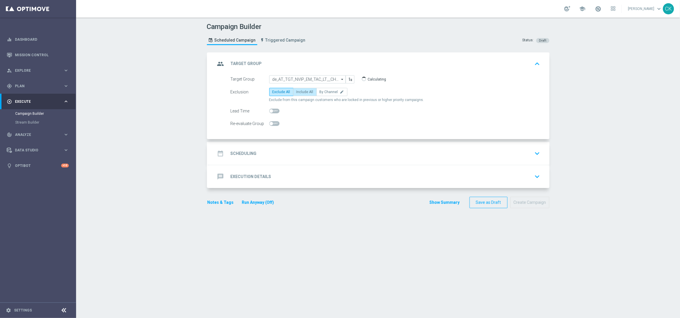
click at [302, 91] on span "Include All" at bounding box center [304, 92] width 17 height 4
click at [300, 91] on input "Include All" at bounding box center [298, 93] width 4 height 4
click at [269, 110] on span at bounding box center [271, 111] width 4 height 4
click at [269, 110] on input "checkbox" at bounding box center [274, 111] width 10 height 5
click at [238, 156] on div "date_range Scheduling" at bounding box center [235, 153] width 41 height 11
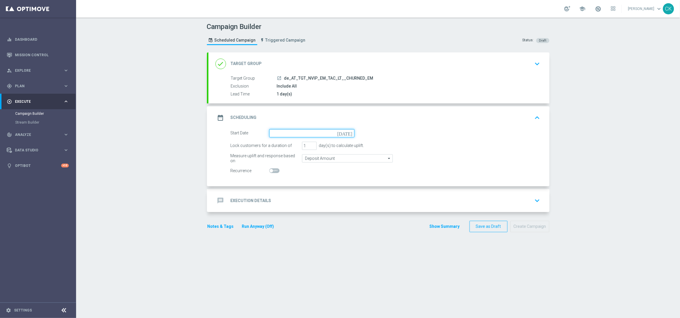
click at [303, 132] on input at bounding box center [311, 133] width 85 height 8
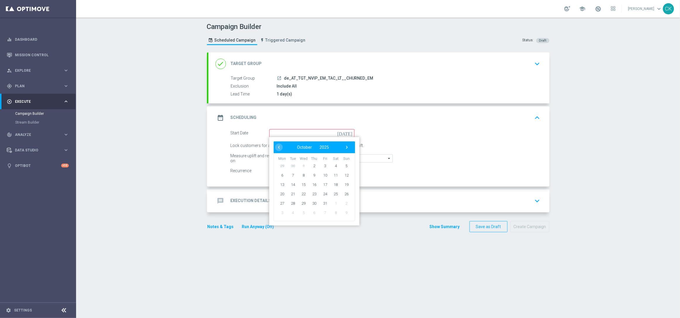
click at [290, 169] on span "30" at bounding box center [292, 165] width 9 height 9
click at [290, 174] on span "7" at bounding box center [292, 174] width 9 height 9
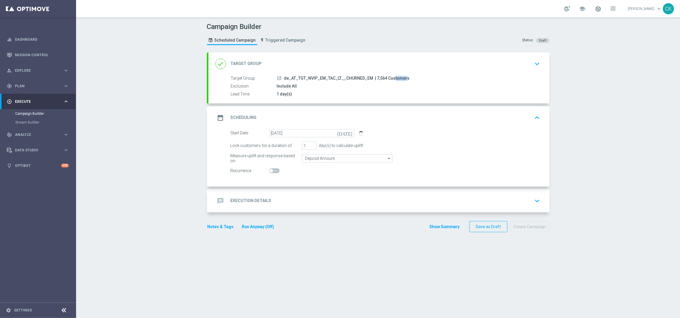
drag, startPoint x: 381, startPoint y: 78, endPoint x: 370, endPoint y: 77, distance: 10.5
click at [375, 77] on span "| 7,564 Customers" at bounding box center [392, 78] width 35 height 5
click at [244, 199] on h2 "Execution Details" at bounding box center [251, 201] width 41 height 6
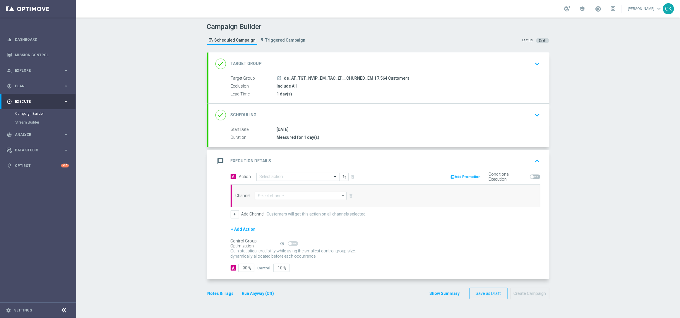
click at [283, 176] on input "text" at bounding box center [291, 176] width 65 height 5
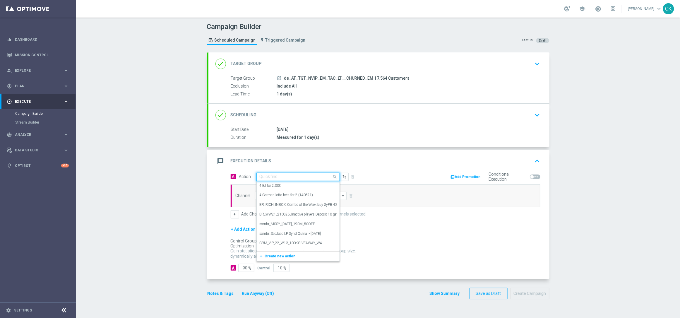
paste input "12 lines EM for 24,90€"
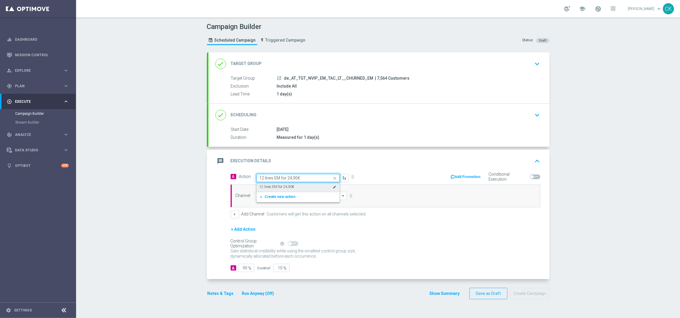
click at [283, 187] on label "12 lines EM for 24,90€" at bounding box center [276, 186] width 35 height 5
click at [282, 195] on input at bounding box center [301, 196] width 92 height 8
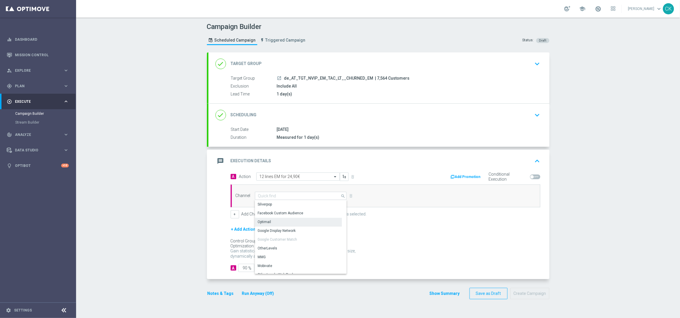
click at [280, 221] on div "Optimail" at bounding box center [298, 222] width 87 height 8
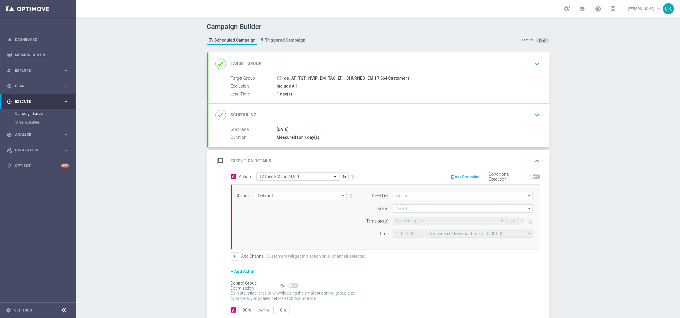
scroll to position [36, 0]
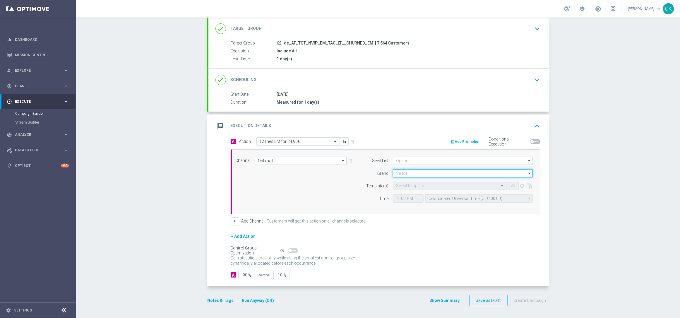
click at [432, 172] on input at bounding box center [463, 173] width 140 height 8
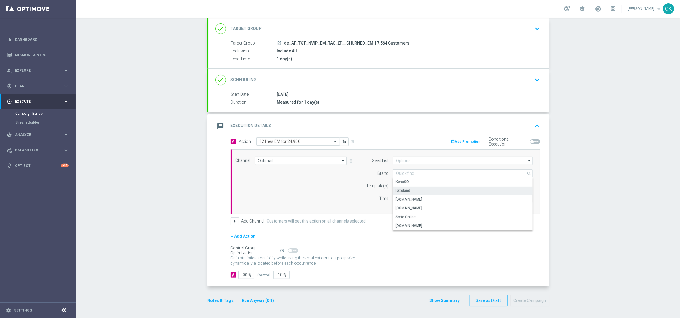
click at [411, 191] on div "lottoland" at bounding box center [463, 190] width 140 height 8
click at [403, 183] on input "text" at bounding box center [444, 185] width 96 height 5
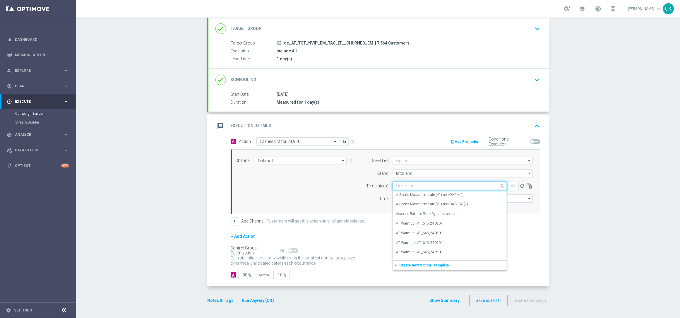
paste input "AT__LIB_EM_251007__NVIP_EMA_TAC_LT"
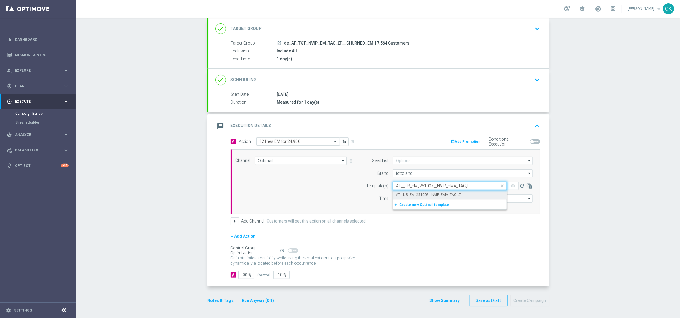
click at [400, 193] on label "AT__LIB_EM_251007__NVIP_EMA_TAC_LT" at bounding box center [428, 194] width 65 height 5
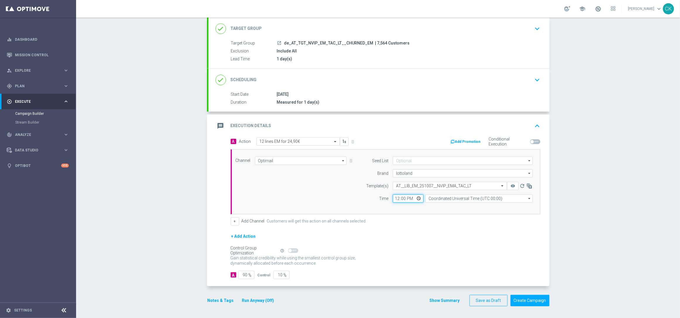
click at [394, 198] on input "12:00" at bounding box center [408, 198] width 31 height 8
click at [455, 199] on input "Coordinated Universal Time (UTC 00:00)" at bounding box center [478, 198] width 107 height 8
click at [454, 209] on div "Central European Time ([GEOGRAPHIC_DATA]) (UTC +02:00)" at bounding box center [476, 206] width 96 height 5
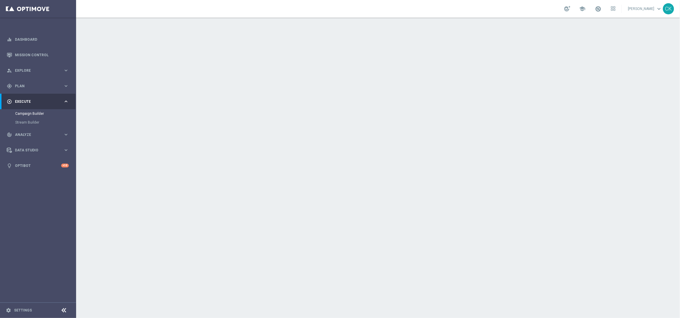
click at [252, 272] on button "Run Anyway (Off)" at bounding box center [257, 273] width 33 height 7
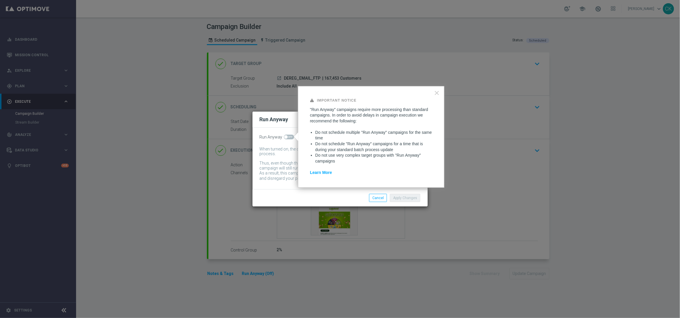
click at [286, 135] on span at bounding box center [289, 137] width 10 height 5
click at [286, 135] on input "checkbox" at bounding box center [289, 137] width 10 height 5
checkbox input "true"
click at [401, 197] on button "Apply Changes" at bounding box center [405, 198] width 30 height 8
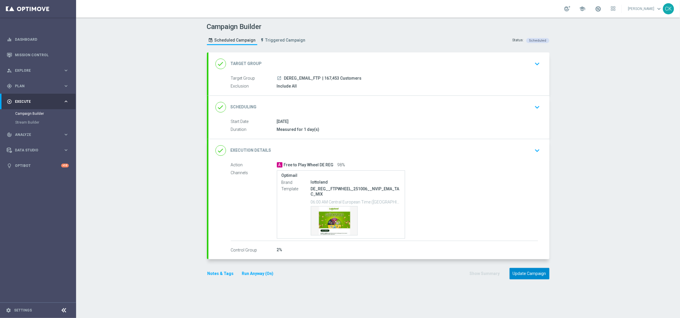
click at [528, 272] on button "Update Campaign" at bounding box center [529, 273] width 40 height 11
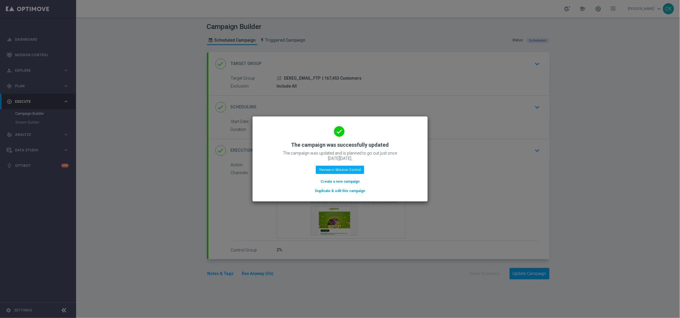
drag, startPoint x: 335, startPoint y: 181, endPoint x: 361, endPoint y: 44, distance: 139.0
click at [335, 181] on button "Create a new campaign" at bounding box center [340, 181] width 40 height 6
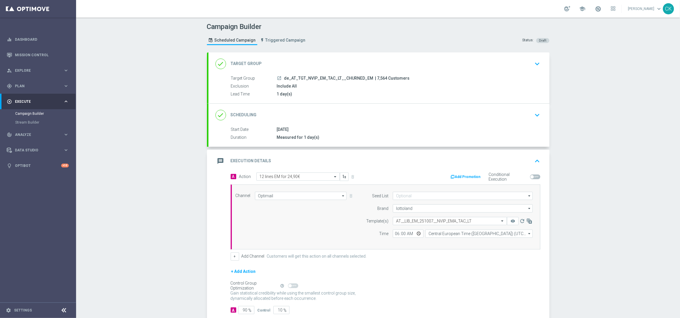
scroll to position [36, 0]
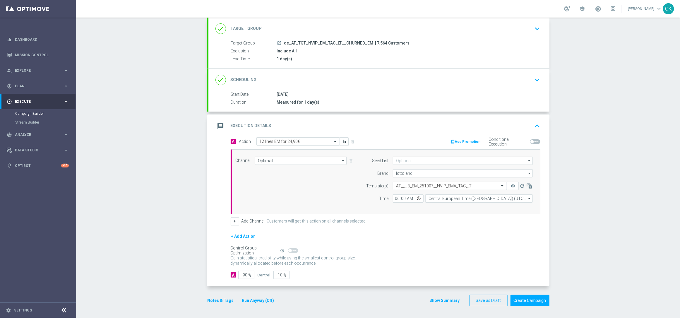
click at [248, 275] on span "%" at bounding box center [249, 275] width 3 height 5
click at [245, 274] on input "90" at bounding box center [246, 275] width 16 height 8
type input "9"
type input "91"
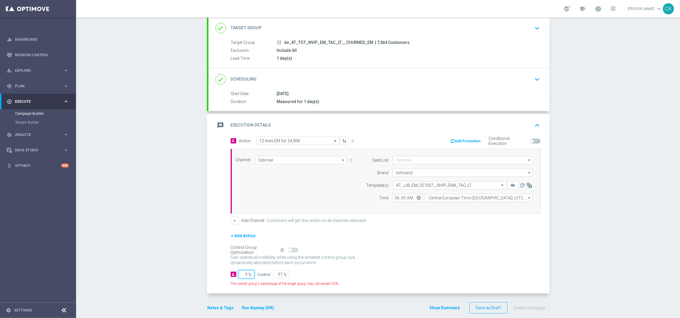
type input "98"
type input "2"
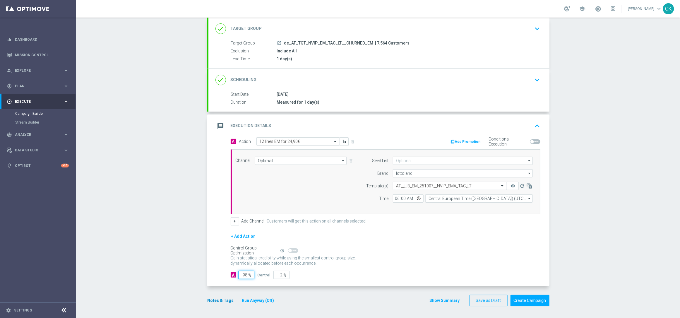
type input "98"
click at [218, 300] on button "Notes & Tags" at bounding box center [221, 300] width 28 height 7
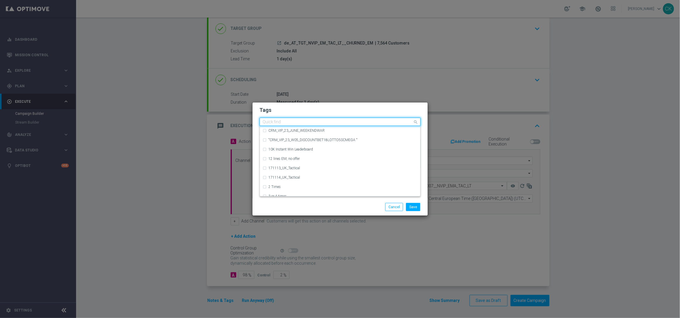
click at [289, 121] on input "text" at bounding box center [338, 122] width 150 height 5
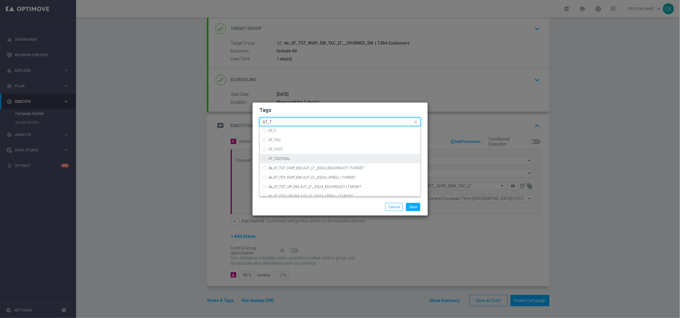
click at [301, 158] on div "AT_TACTICAL" at bounding box center [343, 159] width 149 height 4
type input "AT_T"
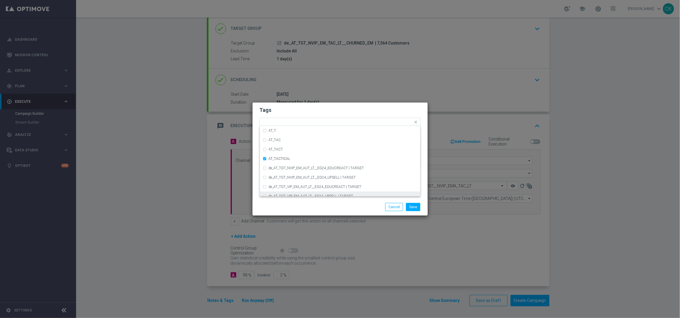
click at [285, 210] on div "Save Cancel" at bounding box center [340, 207] width 170 height 8
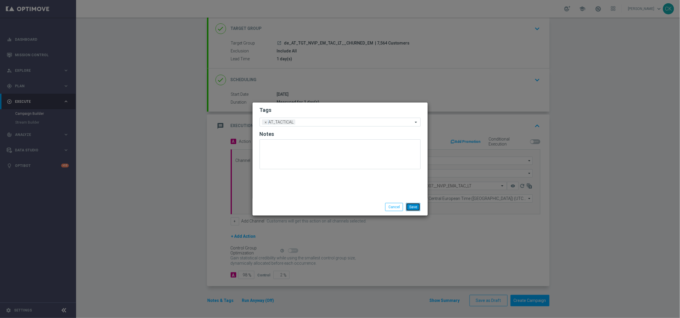
click at [414, 207] on button "Save" at bounding box center [413, 207] width 14 height 8
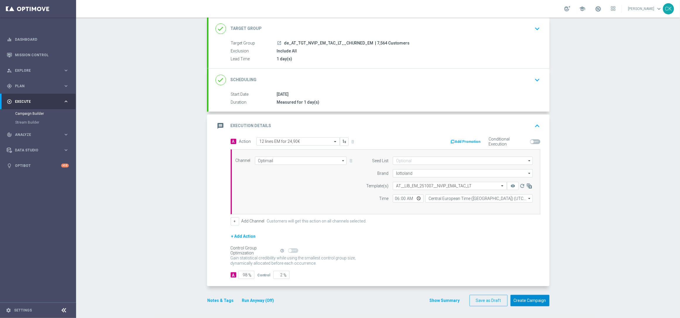
click at [534, 299] on button "Create Campaign" at bounding box center [529, 300] width 39 height 11
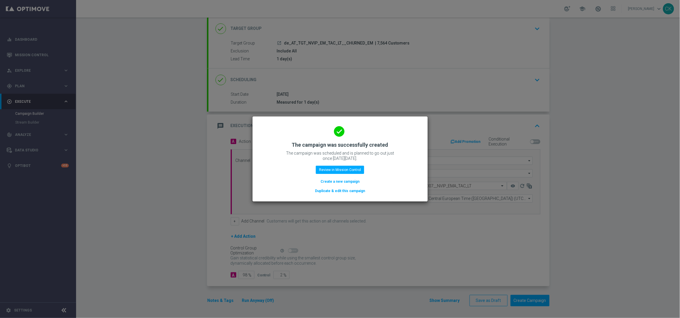
drag, startPoint x: 334, startPoint y: 179, endPoint x: 343, endPoint y: 116, distance: 63.3
click at [334, 179] on button "Create a new campaign" at bounding box center [340, 181] width 40 height 6
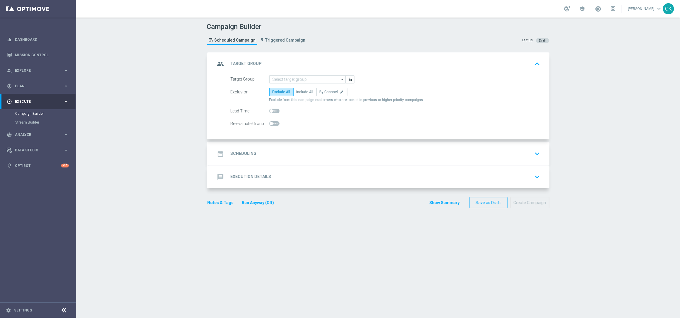
scroll to position [0, 0]
